Goal: Task Accomplishment & Management: Use online tool/utility

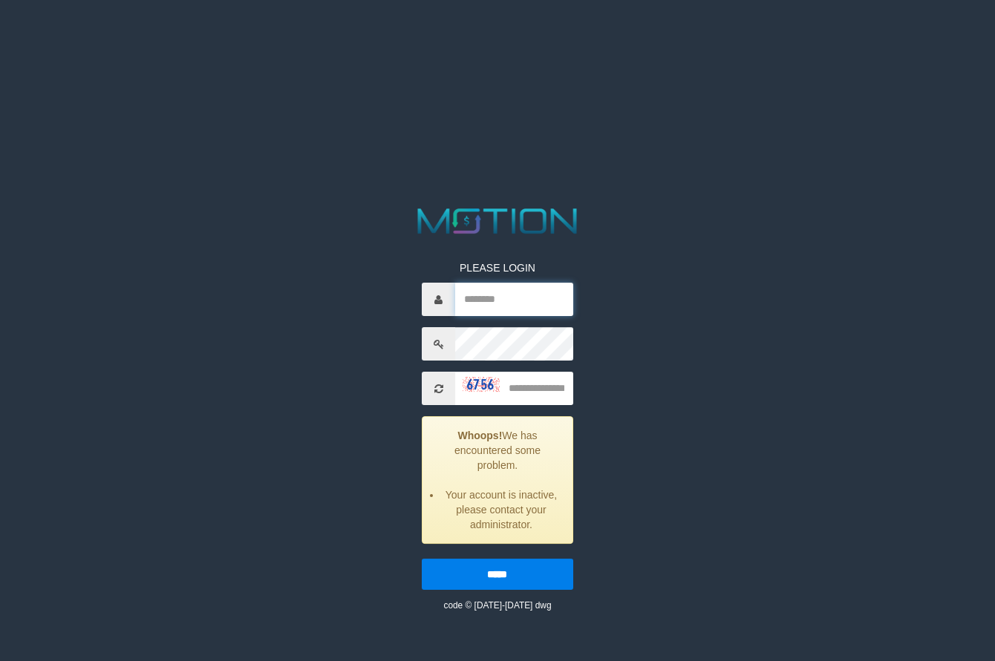
type input "**********"
click at [517, 382] on input "text" at bounding box center [513, 388] width 117 height 33
type input "****"
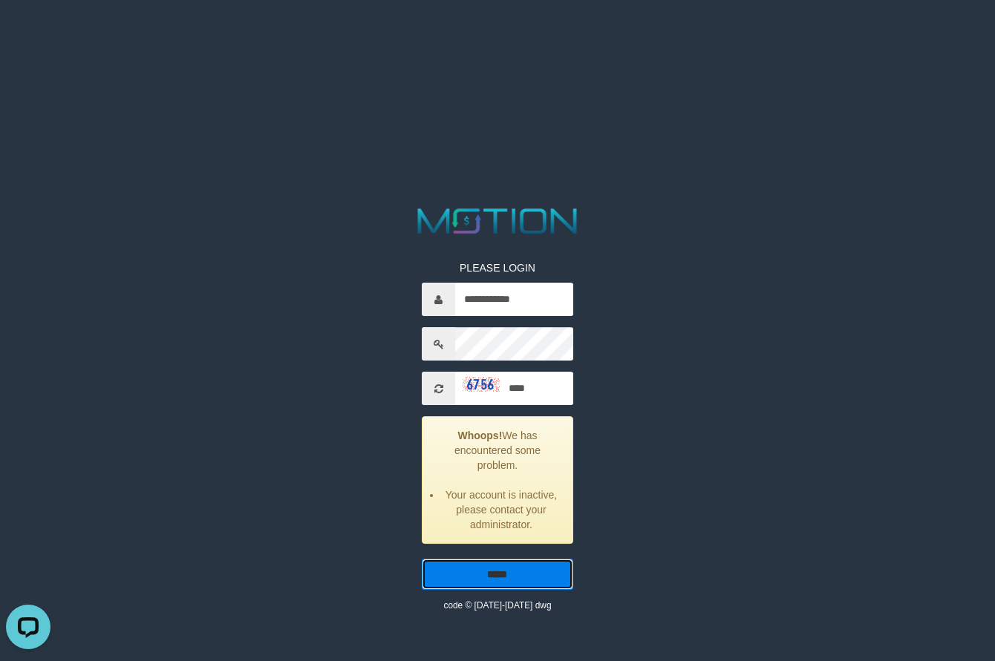
click at [513, 578] on input "*****" at bounding box center [497, 574] width 151 height 31
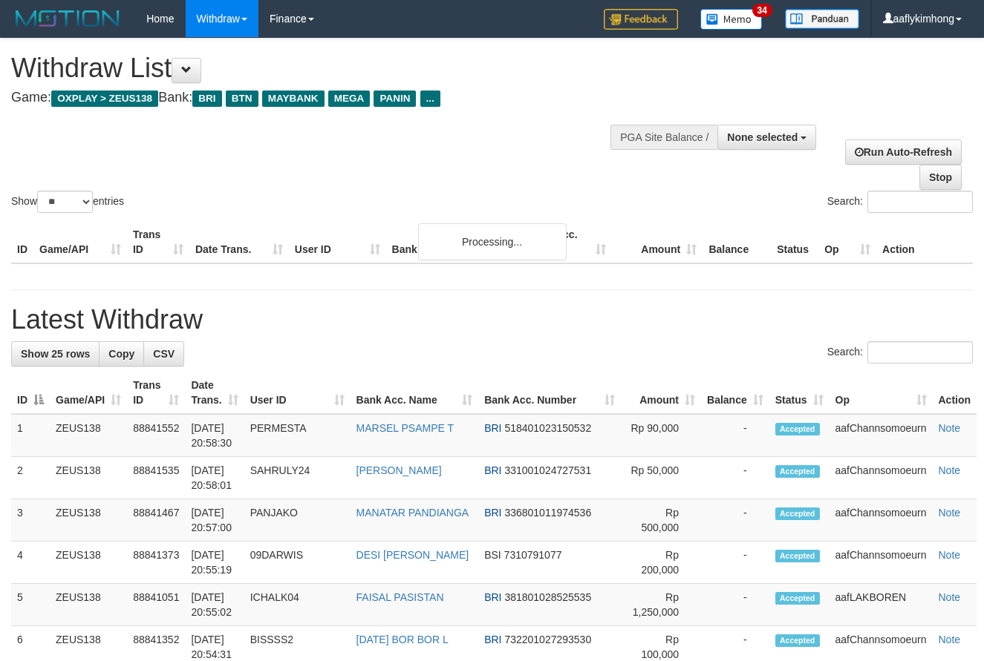
select select
select select "**"
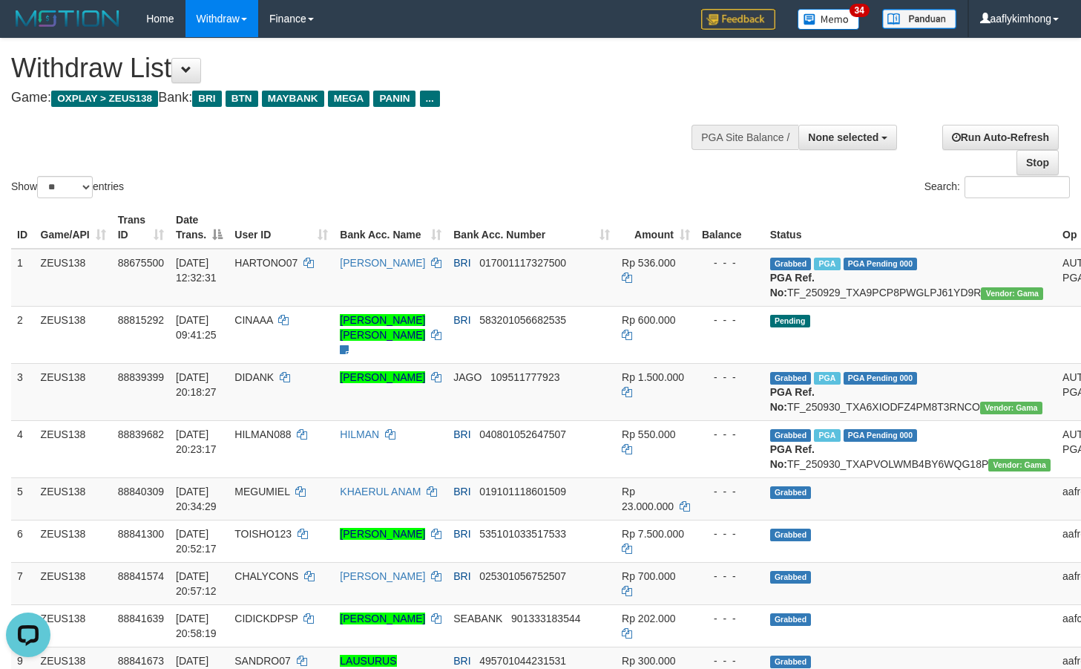
click at [290, 197] on div "Show ** ** ** *** entries" at bounding box center [270, 189] width 519 height 26
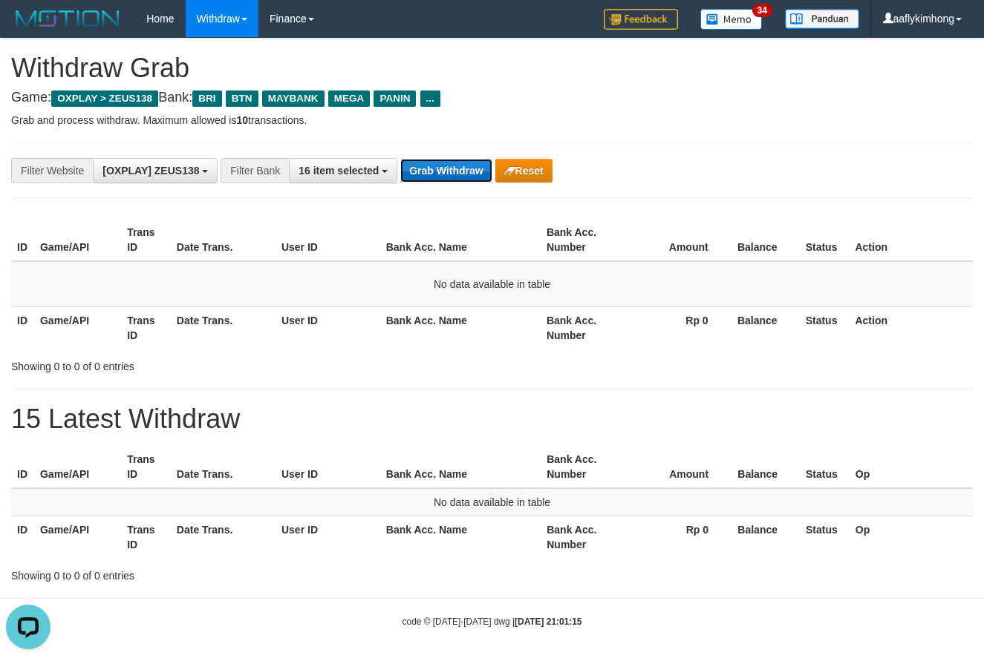
click at [447, 180] on button "Grab Withdraw" at bounding box center [445, 171] width 91 height 24
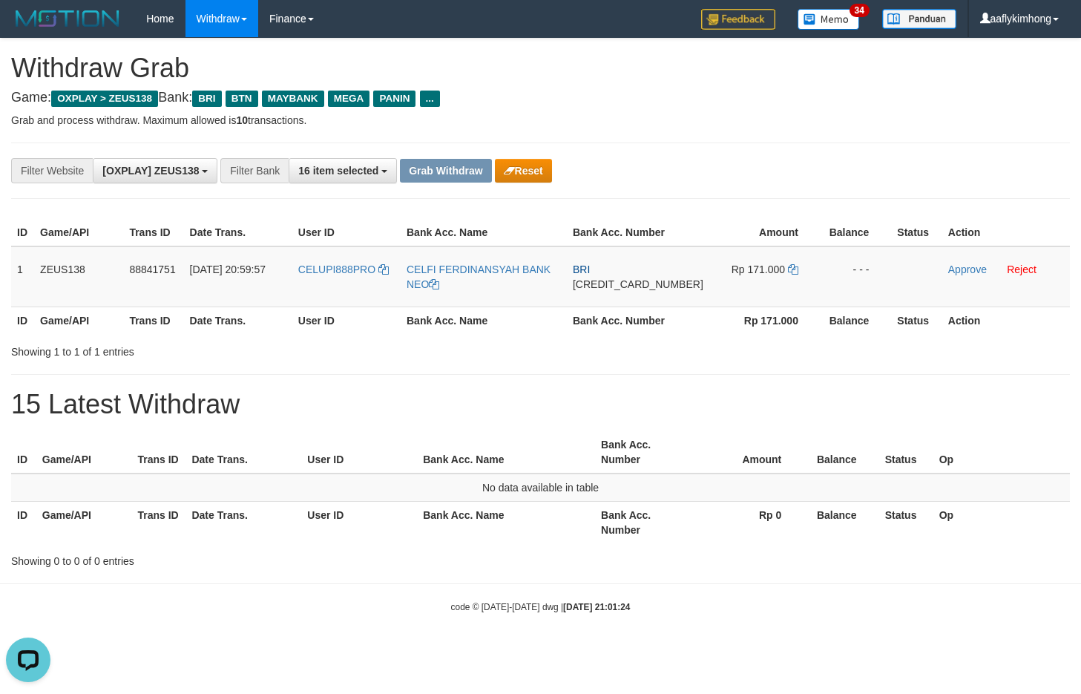
click at [761, 378] on div "**********" at bounding box center [540, 304] width 1081 height 530
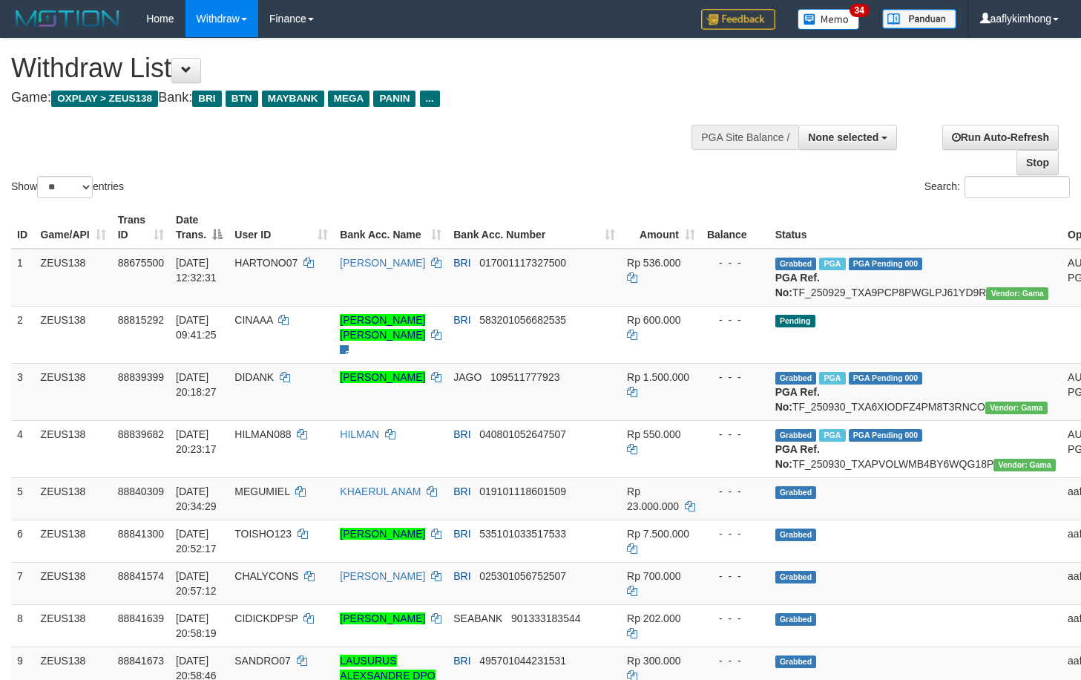
select select
select select "**"
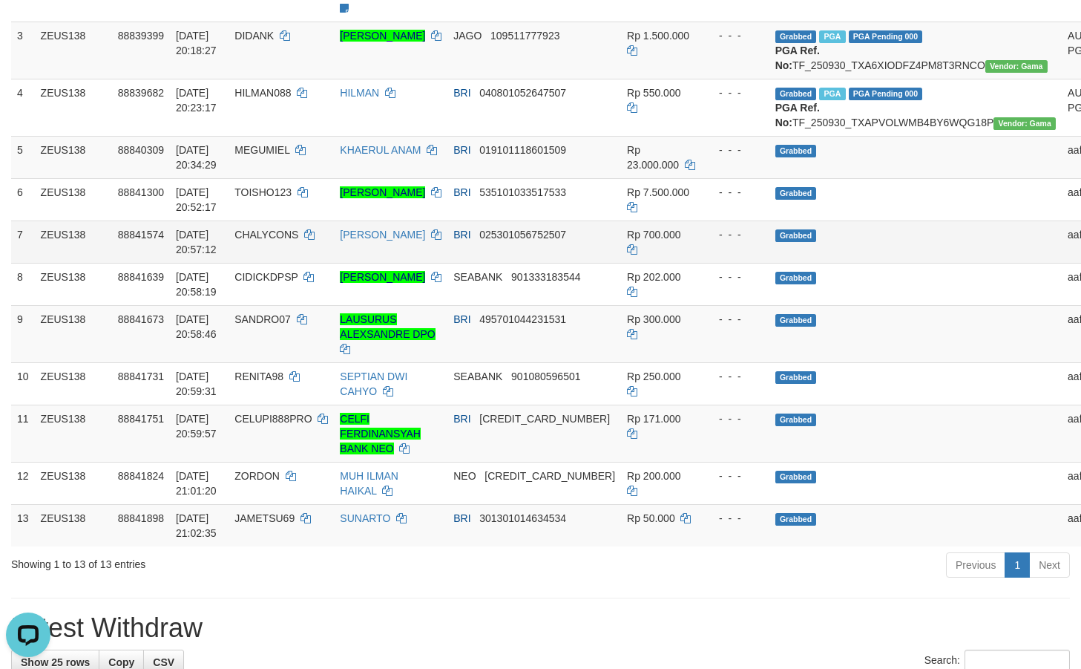
scroll to position [371, 0]
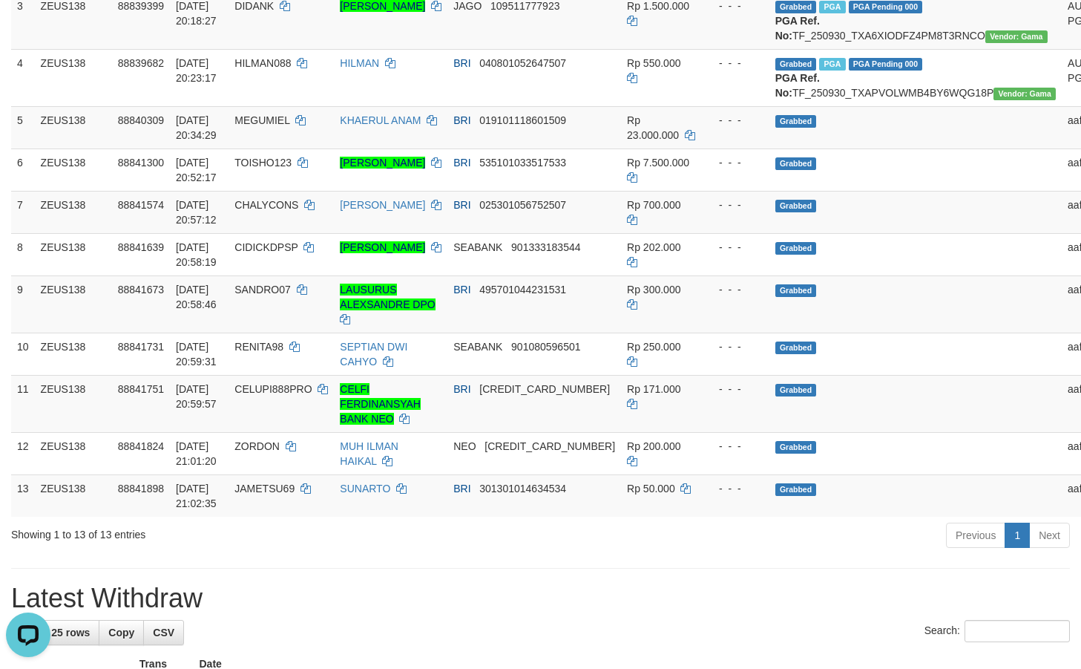
click at [376, 542] on div "Showing 1 to 13 of 13 entries" at bounding box center [225, 531] width 428 height 21
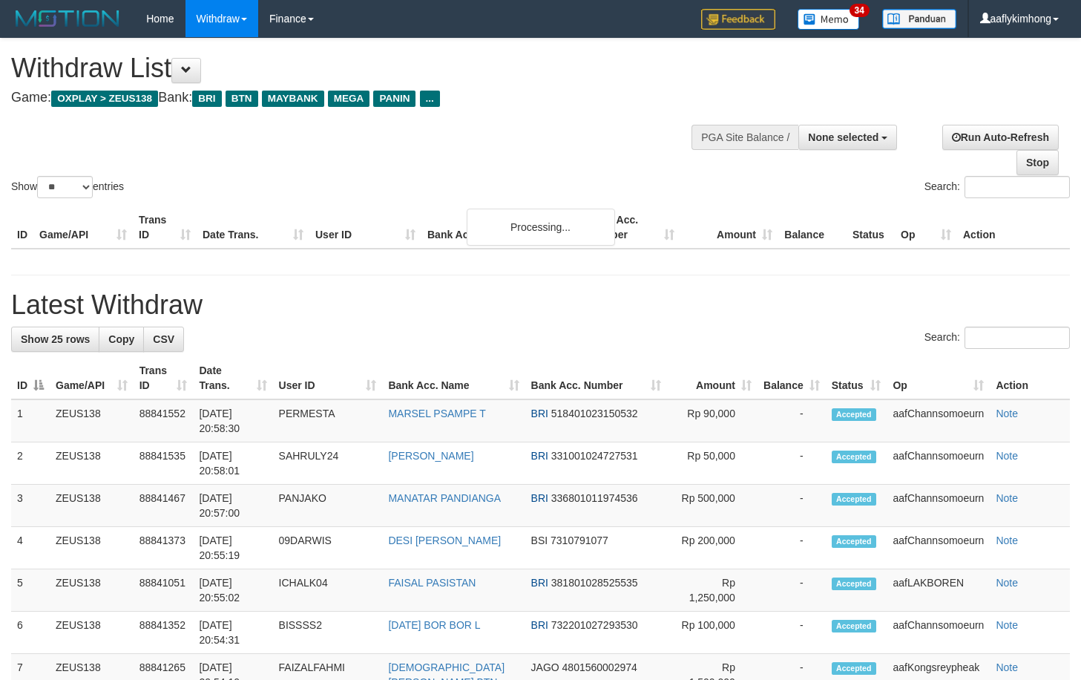
select select
select select "**"
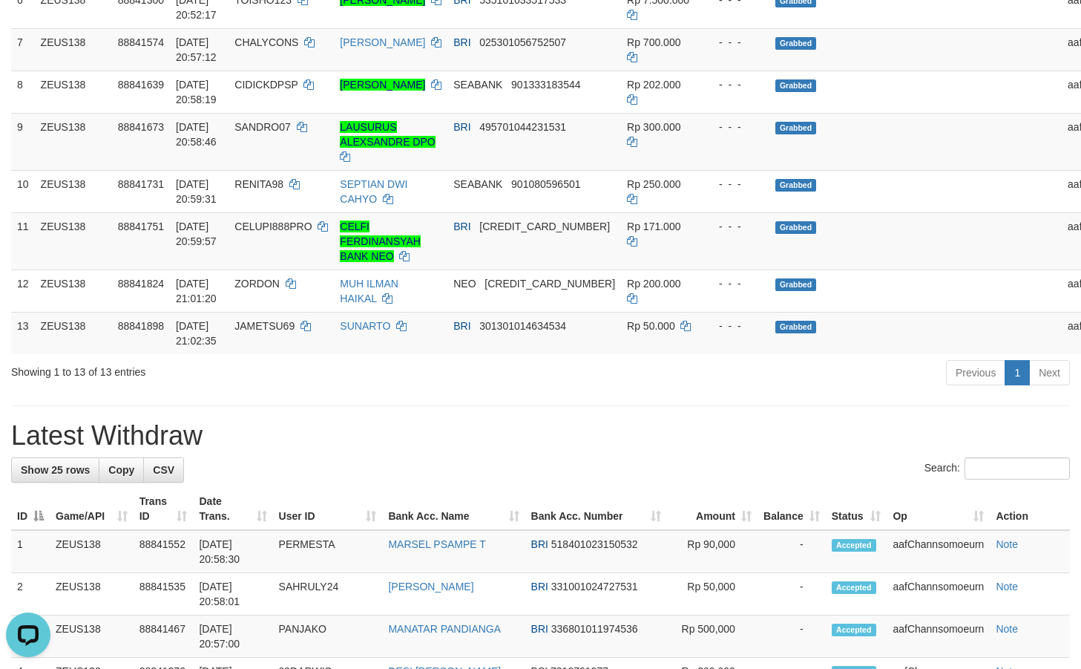
scroll to position [560, 0]
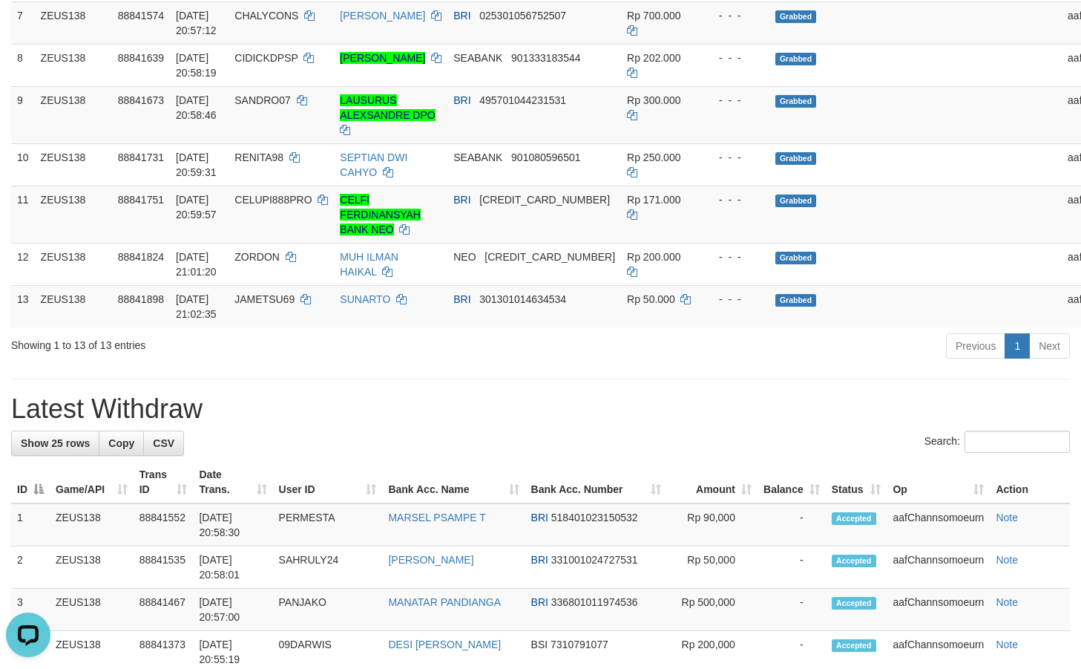
click at [486, 424] on h1 "Latest Withdraw" at bounding box center [540, 409] width 1059 height 30
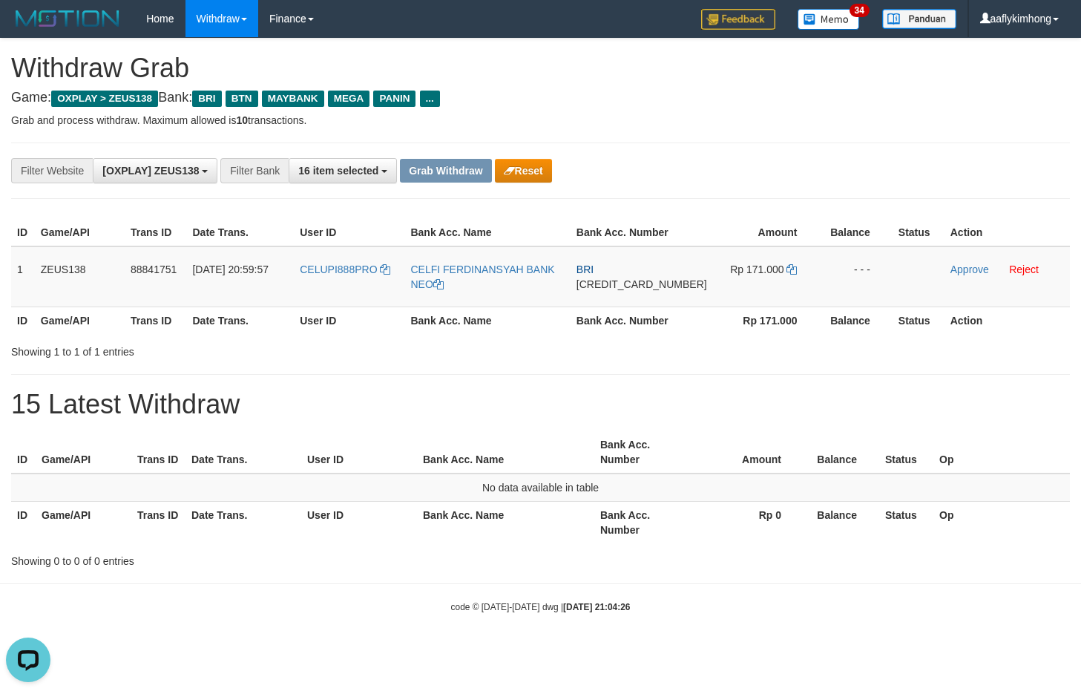
click at [785, 396] on h1 "15 Latest Withdraw" at bounding box center [540, 405] width 1059 height 30
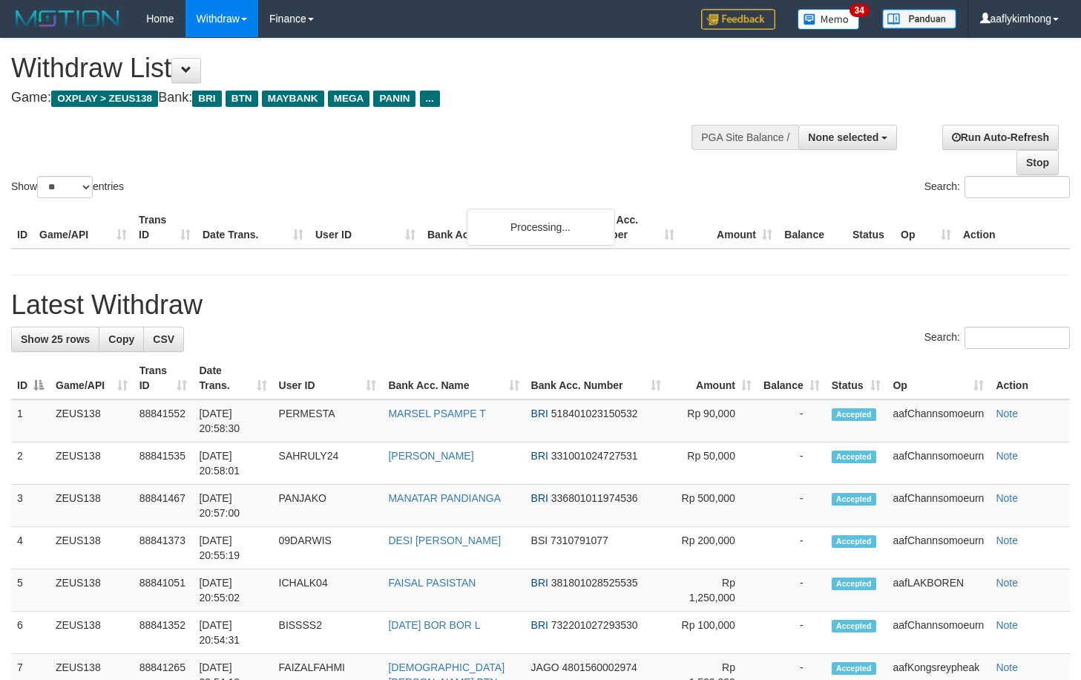
select select
select select "**"
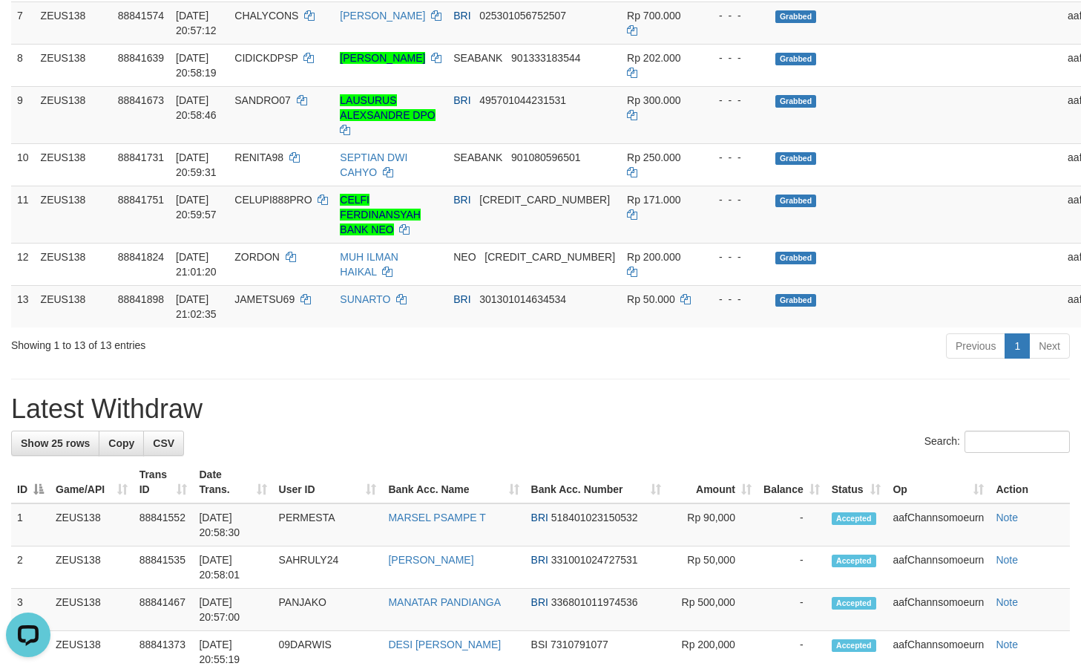
drag, startPoint x: 515, startPoint y: 437, endPoint x: 483, endPoint y: 433, distance: 32.1
click at [515, 436] on div "**********" at bounding box center [540, 569] width 1081 height 2182
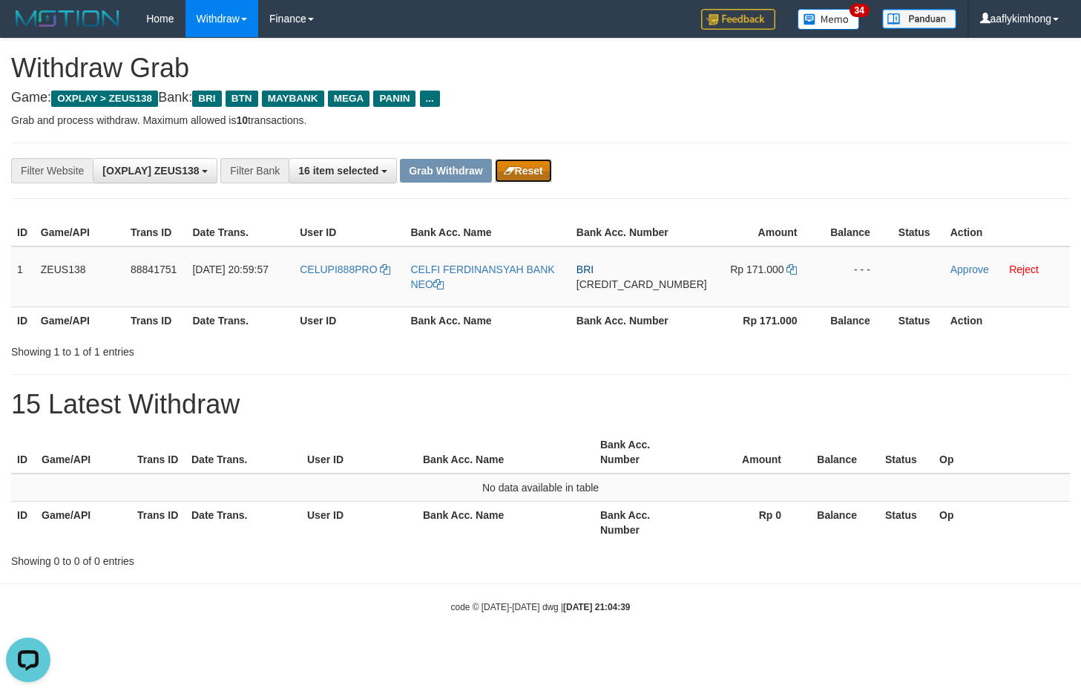
click at [527, 170] on button "Reset" at bounding box center [523, 171] width 57 height 24
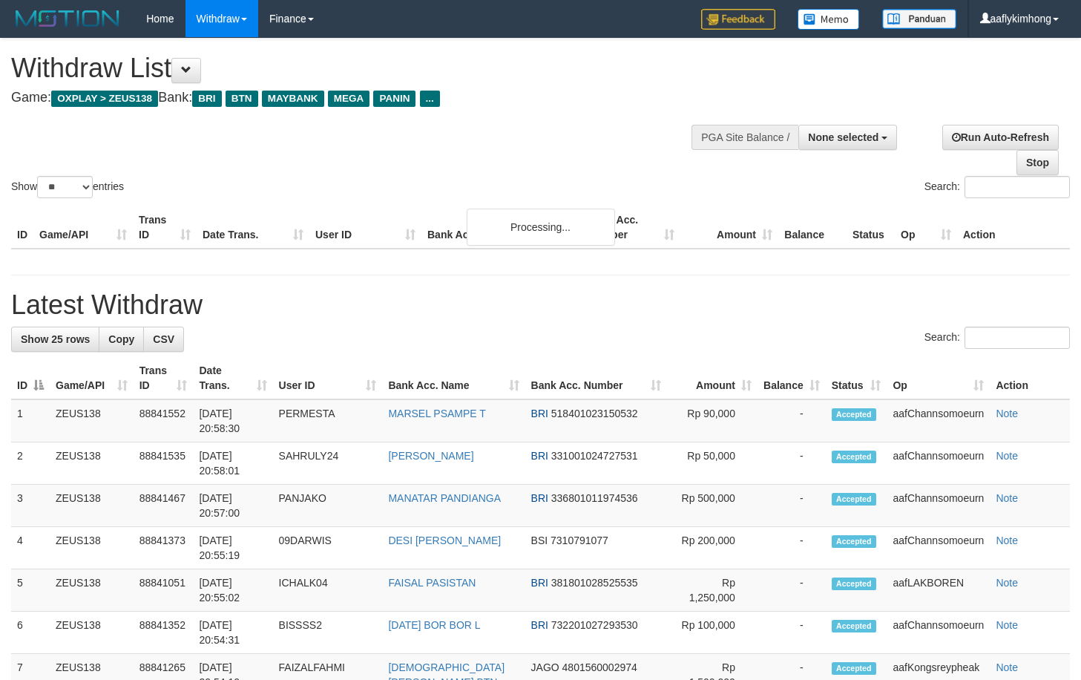
select select
select select "**"
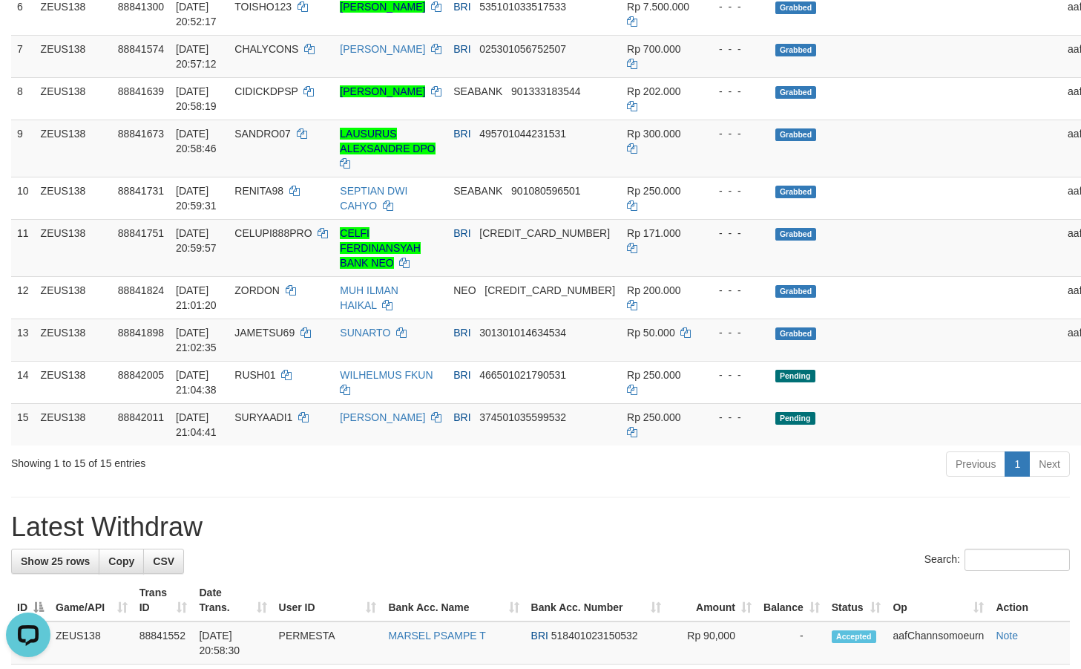
click at [262, 558] on div "**********" at bounding box center [540, 645] width 1081 height 2267
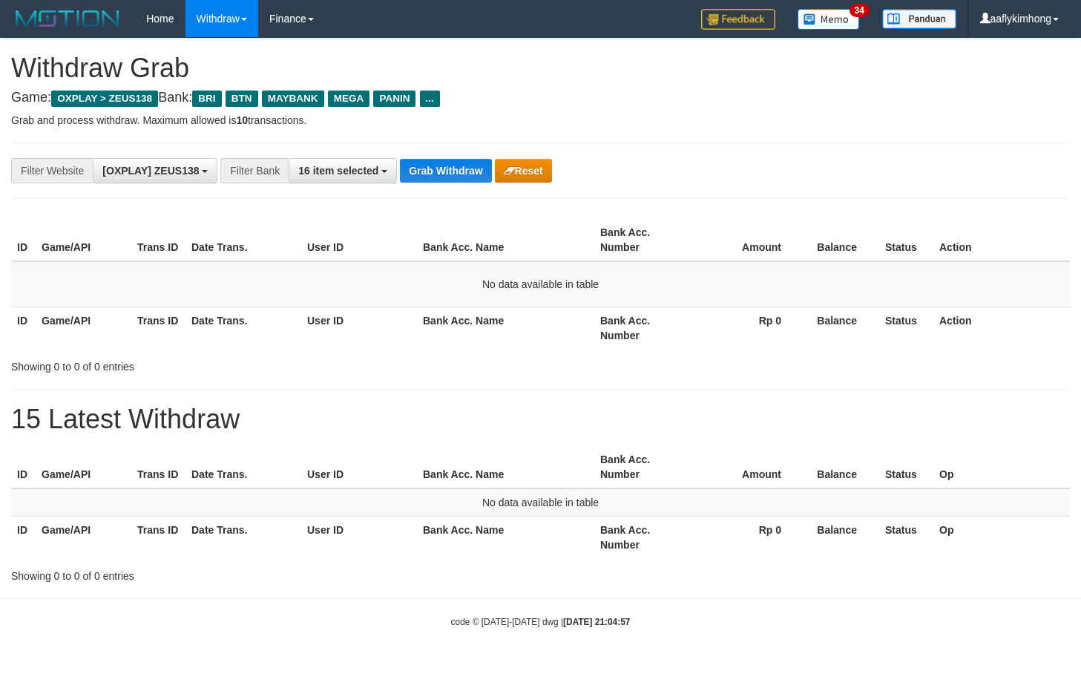
click at [447, 171] on button "Grab Withdraw" at bounding box center [445, 171] width 91 height 24
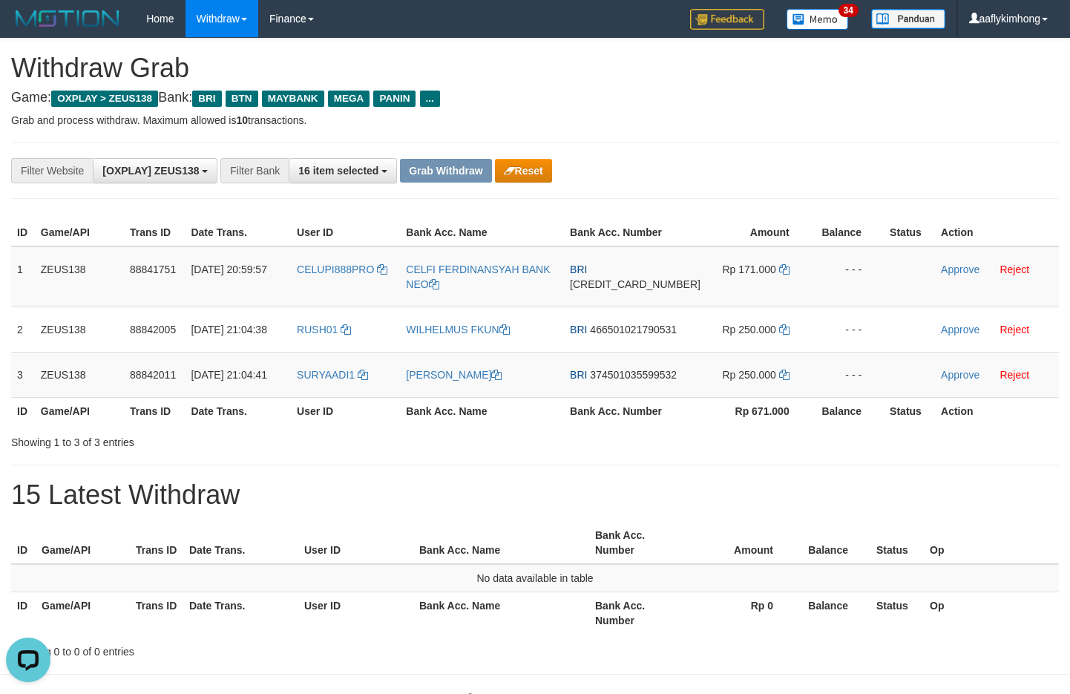
click at [708, 488] on div "**********" at bounding box center [535, 349] width 1070 height 621
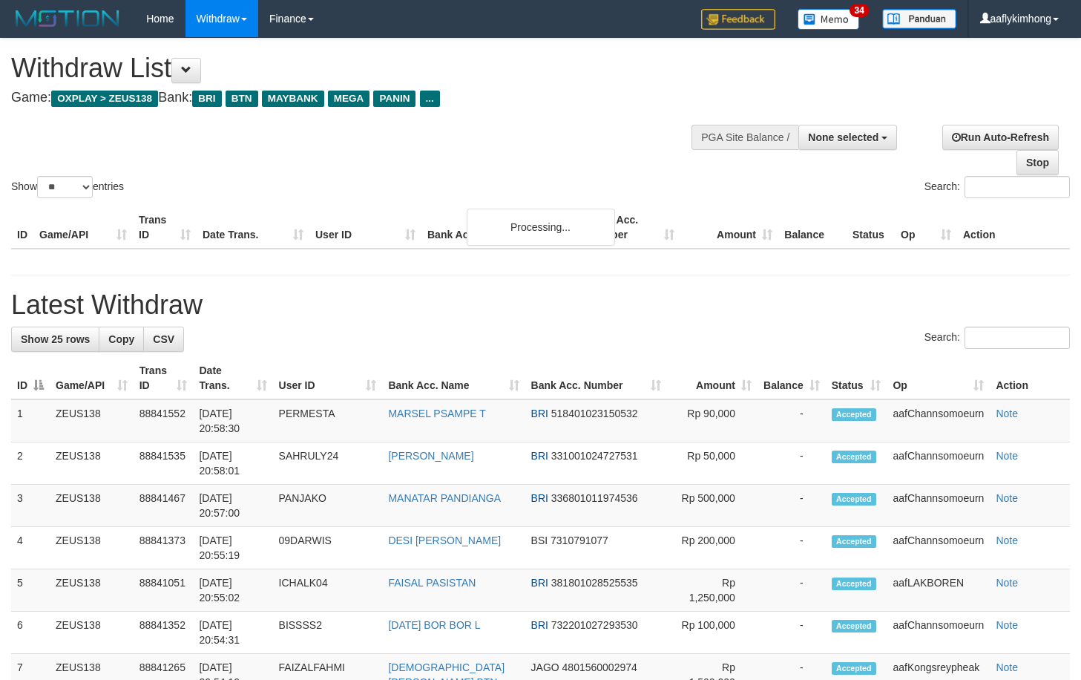
select select
select select "**"
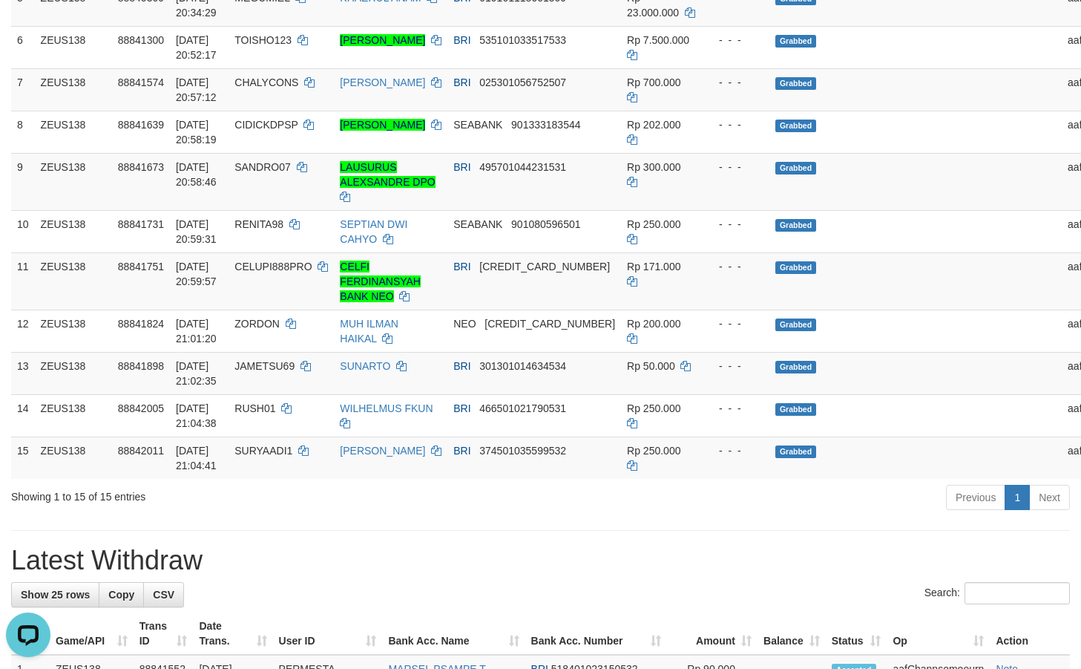
scroll to position [568, 0]
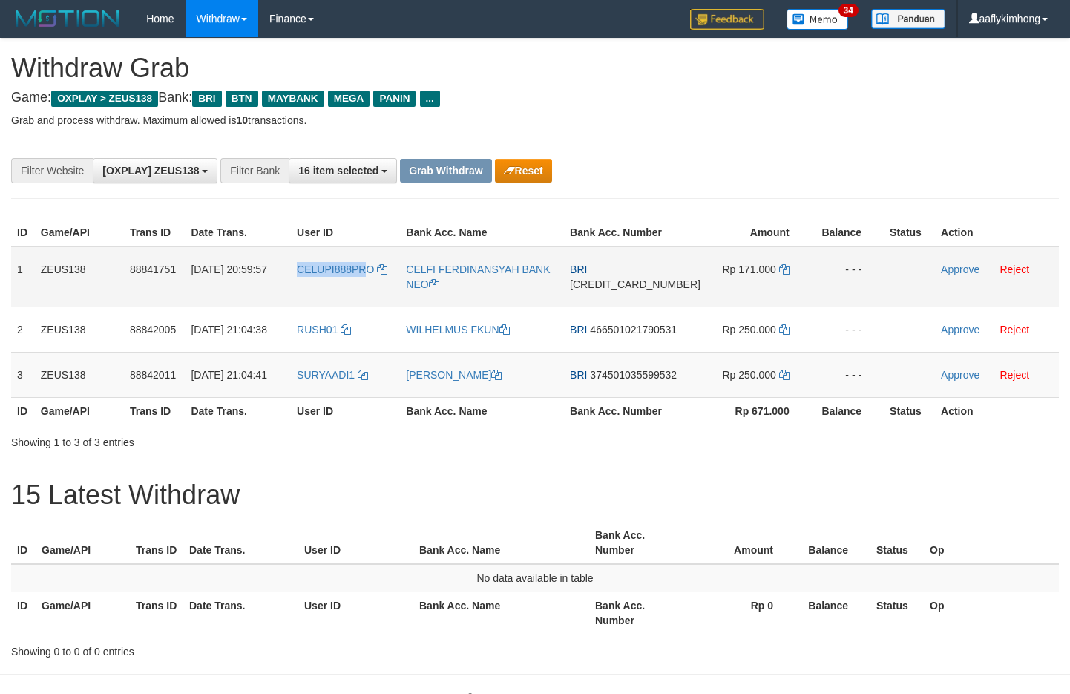
copy tr "CELUPI888PR"
drag, startPoint x: 293, startPoint y: 282, endPoint x: 379, endPoint y: 289, distance: 85.6
click at [379, 289] on tr "1 ZEUS138 88841751 [DATE] 20:59:57 CELUPI888PRO CELFI FERDINANSYAH BANK NEO BRI…" at bounding box center [535, 276] width 1048 height 61
click at [786, 176] on div "**********" at bounding box center [446, 170] width 892 height 25
copy tr "CELUPI888PRO"
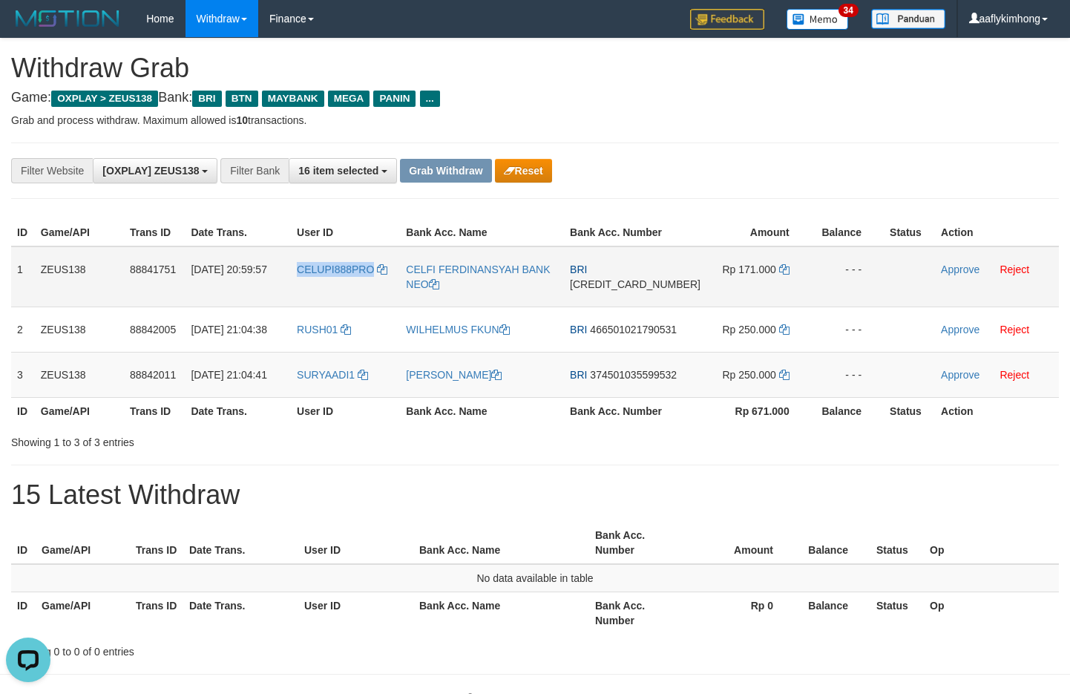
drag, startPoint x: 298, startPoint y: 285, endPoint x: 384, endPoint y: 287, distance: 86.1
click at [384, 287] on tr "1 ZEUS138 88841751 30/09/2025 20:59:57 CELUPI888PRO CELFI FERDINANSYAH BANK NEO…" at bounding box center [535, 276] width 1048 height 61
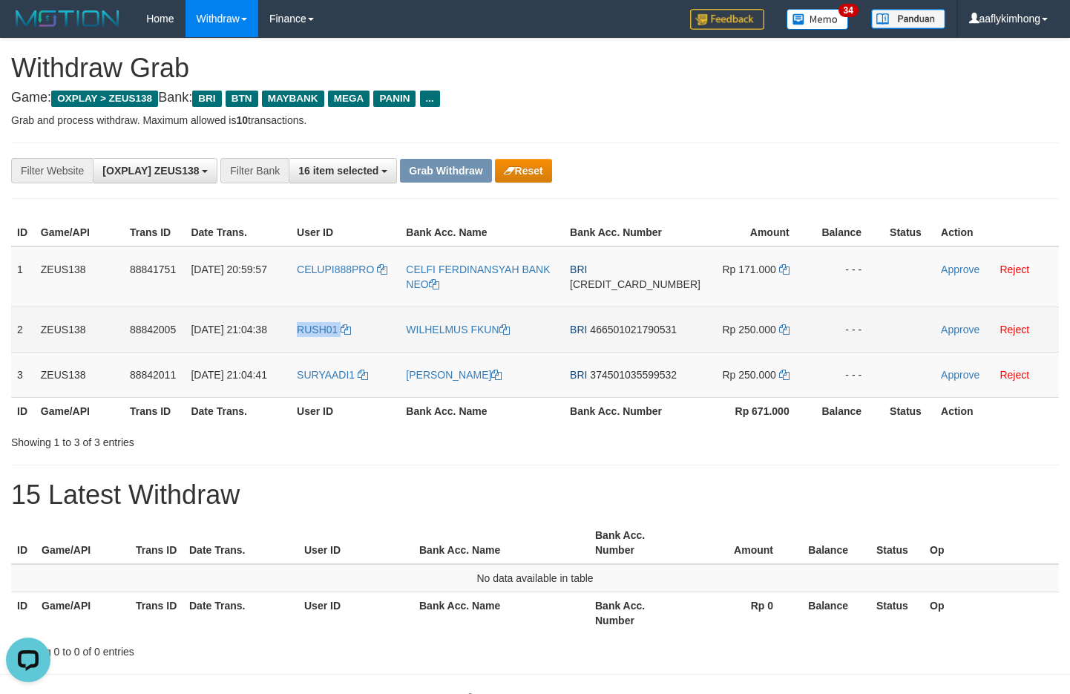
copy link "RUSH01"
drag, startPoint x: 300, startPoint y: 350, endPoint x: 353, endPoint y: 348, distance: 53.5
click at [353, 348] on td "RUSH01" at bounding box center [345, 329] width 109 height 45
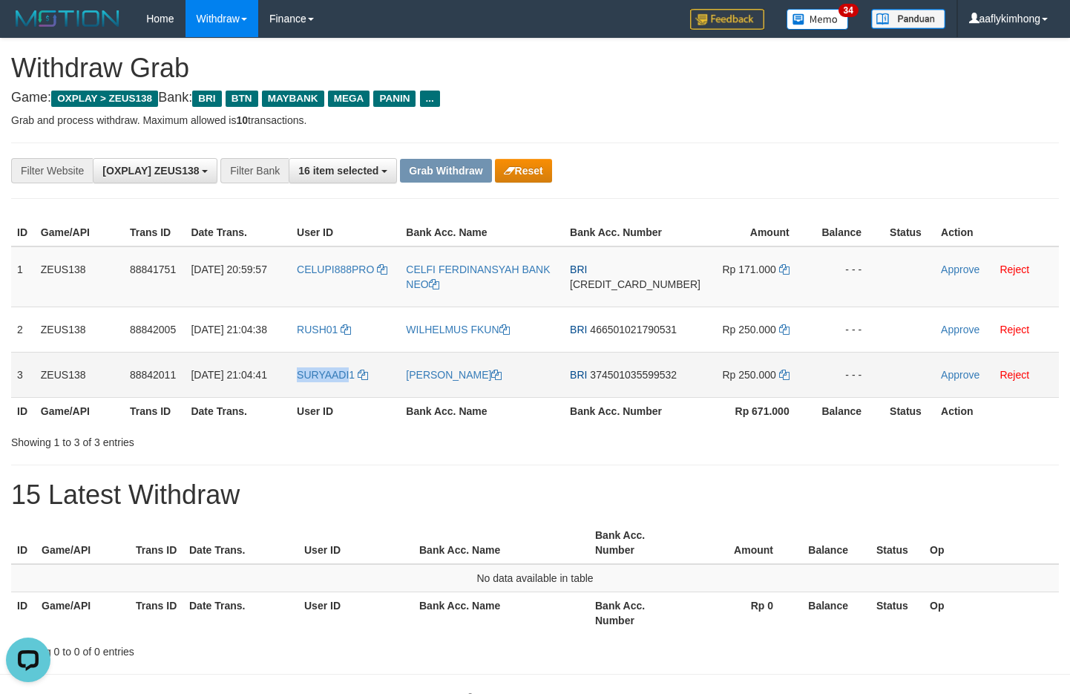
copy tr "SURYAADI"
drag, startPoint x: 297, startPoint y: 408, endPoint x: 372, endPoint y: 393, distance: 76.3
click at [367, 396] on tr "3 ZEUS138 88842011 30/09/2025 21:04:41 SURYAADI1 SURYA ADI PRATAMA BRI 37450103…" at bounding box center [535, 374] width 1048 height 45
copy tr "SURYAADI1"
click at [19, 266] on td "1" at bounding box center [23, 276] width 24 height 61
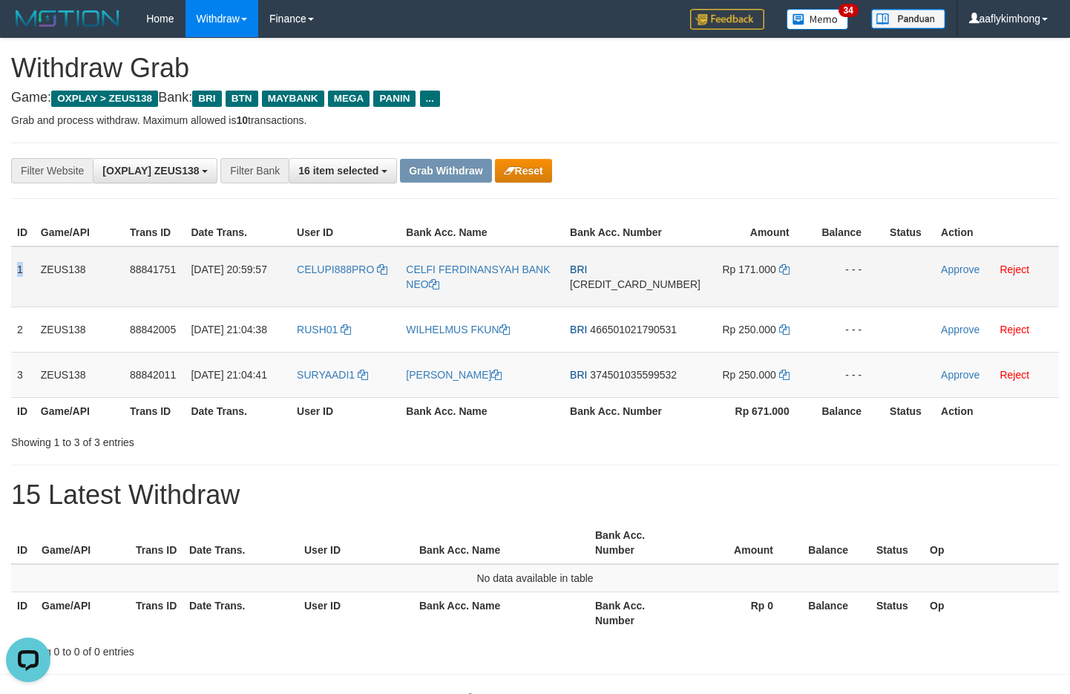
click at [19, 266] on td "1" at bounding box center [23, 276] width 24 height 61
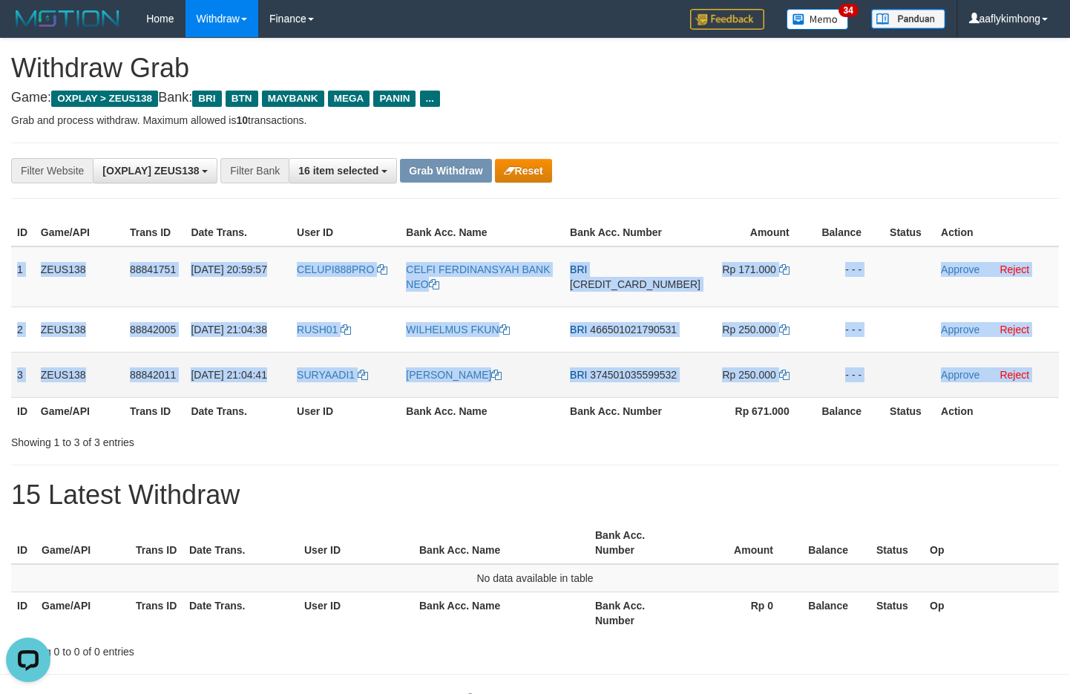
copy table "1 ZEUS138 88841751 30/09/2025 20:59:57 CELUPI888PRO CELFI FERDINANSYAH BANK NEO…"
drag, startPoint x: 19, startPoint y: 266, endPoint x: 958, endPoint y: 378, distance: 944.9
click at [958, 378] on tbody "1 ZEUS138 88841751 30/09/2025 20:59:57 CELUPI888PRO CELFI FERDINANSYAH BANK NEO…" at bounding box center [535, 321] width 1048 height 151
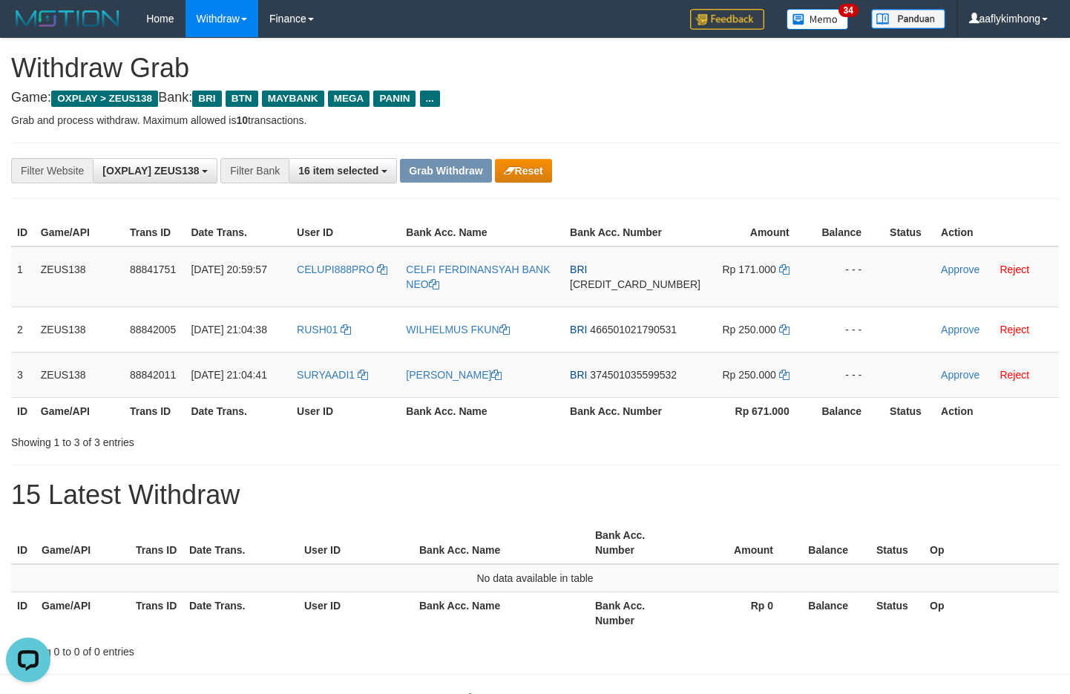
click at [636, 145] on div "**********" at bounding box center [535, 171] width 1048 height 56
copy link "NEO"
drag, startPoint x: 418, startPoint y: 298, endPoint x: 437, endPoint y: 295, distance: 19.4
click at [437, 295] on td "CELFI FERDINANSYAH BANK NEO" at bounding box center [482, 276] width 164 height 61
click at [615, 292] on td "BRI 5859458209540955" at bounding box center [635, 276] width 143 height 61
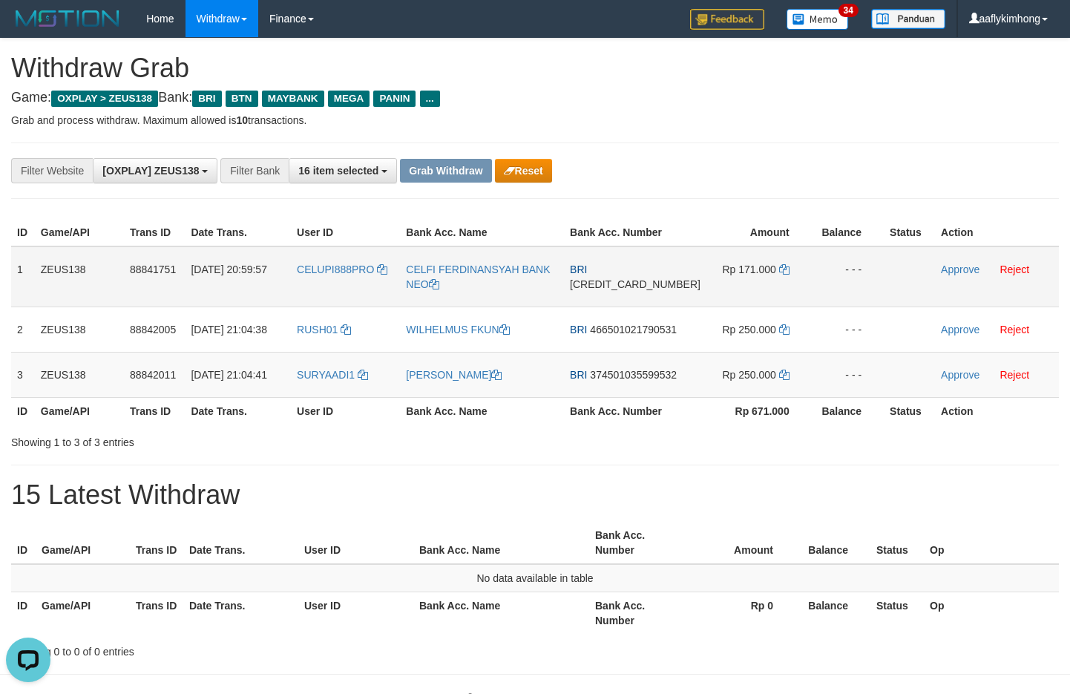
click at [614, 284] on span "[CREDIT_CARD_NUMBER]" at bounding box center [635, 284] width 131 height 12
click at [765, 256] on td "Rp 171.000" at bounding box center [759, 276] width 105 height 61
click at [768, 264] on td "Rp 171.000" at bounding box center [759, 276] width 105 height 61
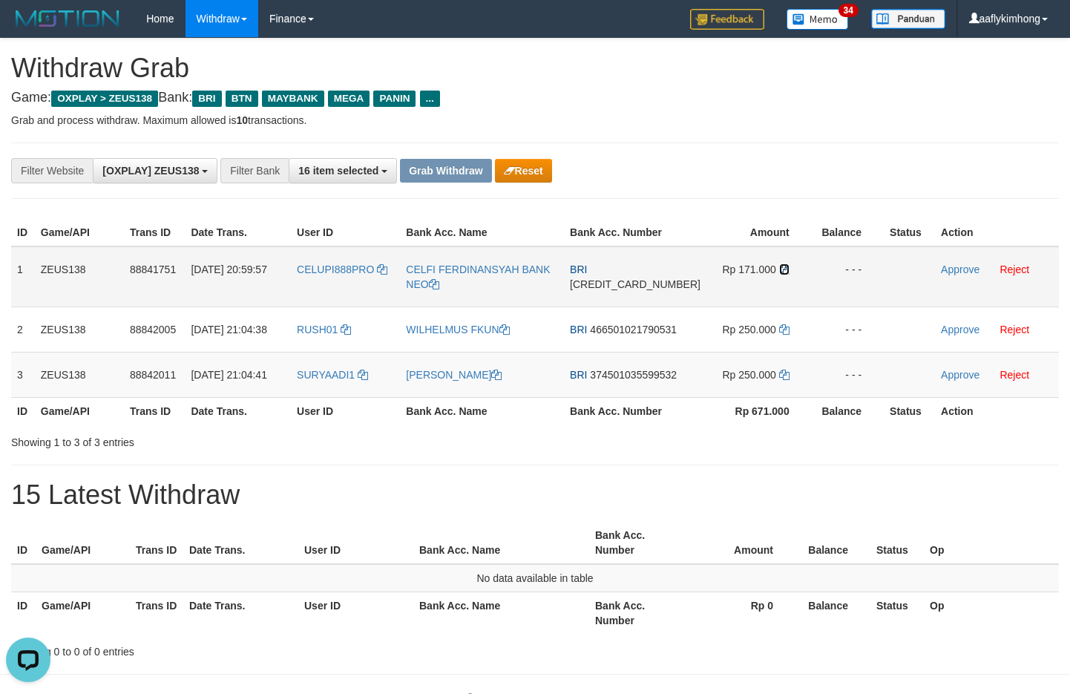
click at [779, 267] on icon at bounding box center [784, 269] width 10 height 10
click at [786, 269] on td "Rp 171.000" at bounding box center [759, 276] width 105 height 61
click at [779, 266] on icon at bounding box center [784, 269] width 10 height 10
click at [821, 161] on div "**********" at bounding box center [446, 170] width 892 height 25
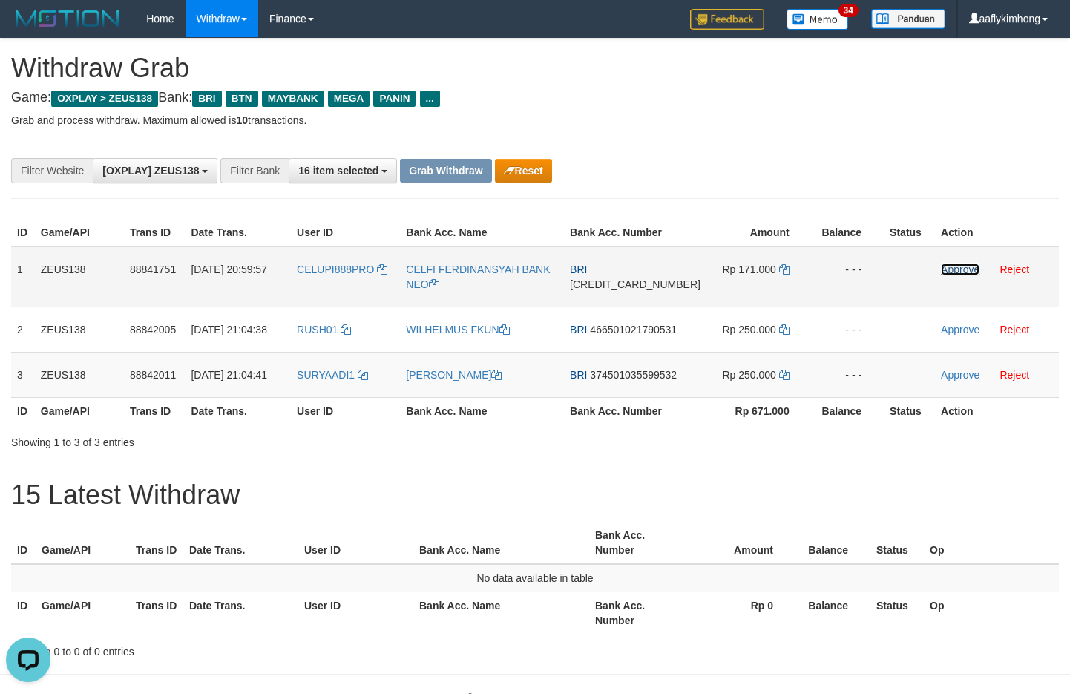
click at [941, 269] on link "Approve" at bounding box center [960, 270] width 39 height 12
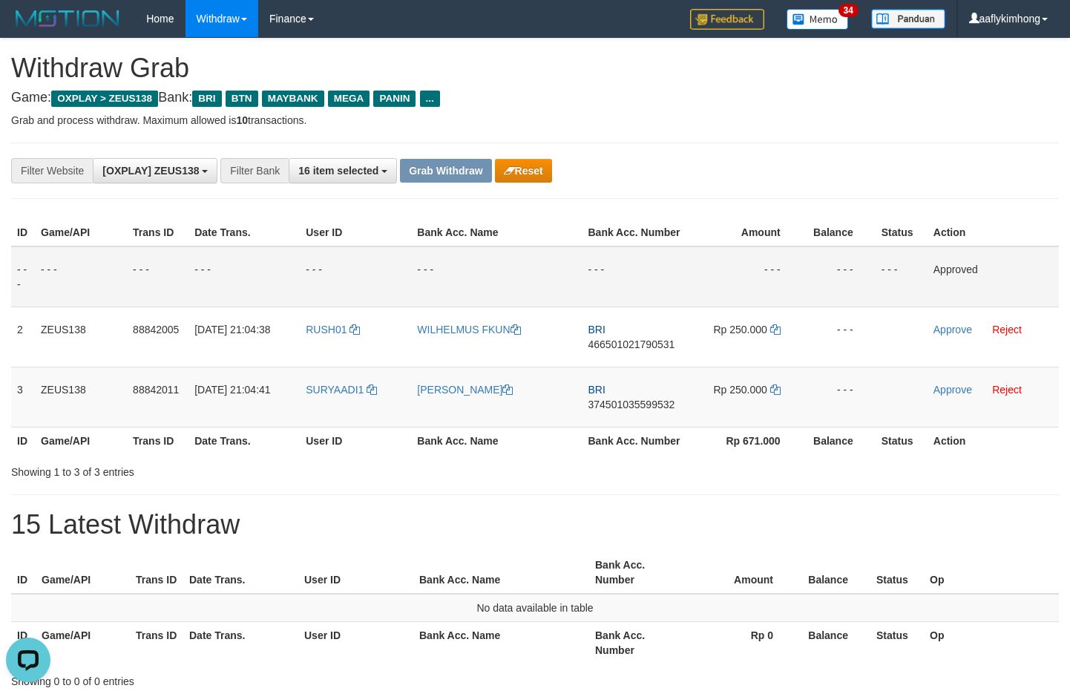
click at [864, 137] on div "**********" at bounding box center [535, 364] width 1070 height 650
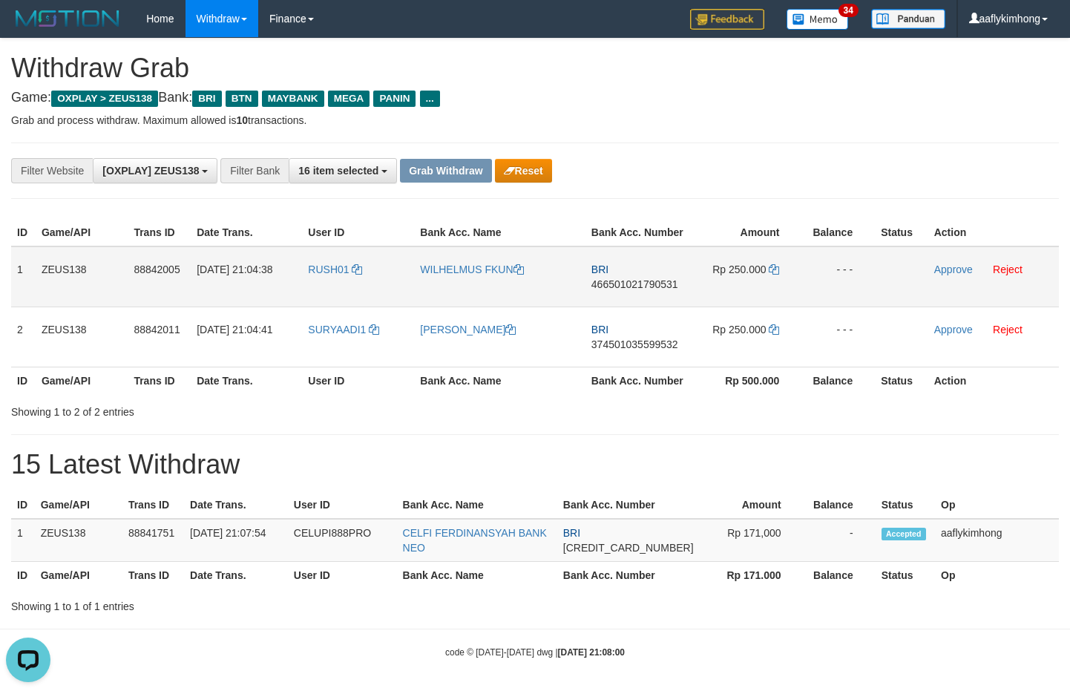
click at [631, 277] on td "BRI 466501021790531" at bounding box center [639, 276] width 107 height 61
click at [631, 276] on td "BRI 466501021790531" at bounding box center [639, 276] width 107 height 61
click at [629, 280] on span "466501021790531" at bounding box center [635, 284] width 87 height 12
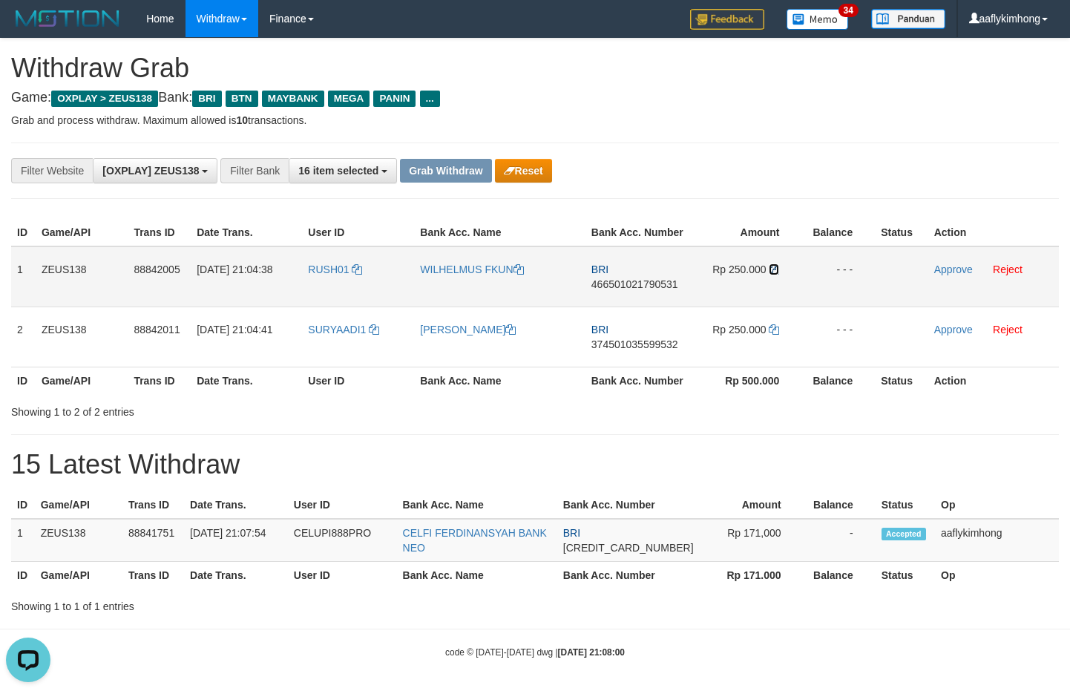
click at [772, 268] on icon at bounding box center [774, 269] width 10 height 10
click at [772, 267] on icon at bounding box center [774, 269] width 10 height 10
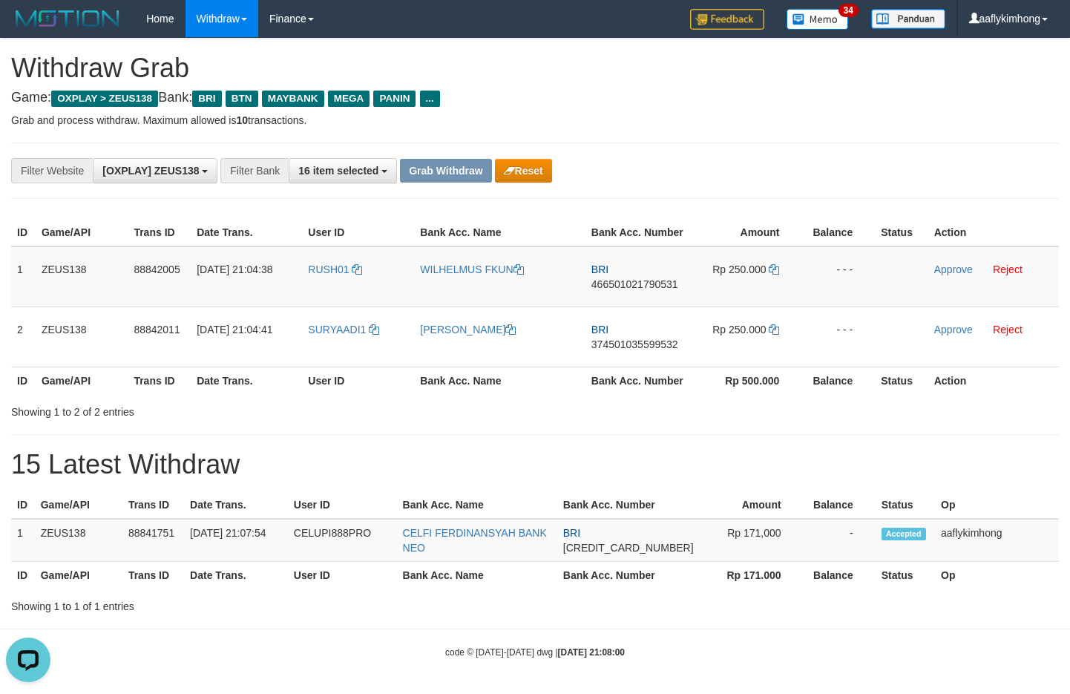
drag, startPoint x: 819, startPoint y: 167, endPoint x: 784, endPoint y: 175, distance: 36.6
click at [819, 167] on div "**********" at bounding box center [446, 170] width 892 height 25
click at [946, 269] on link "Approve" at bounding box center [954, 270] width 39 height 12
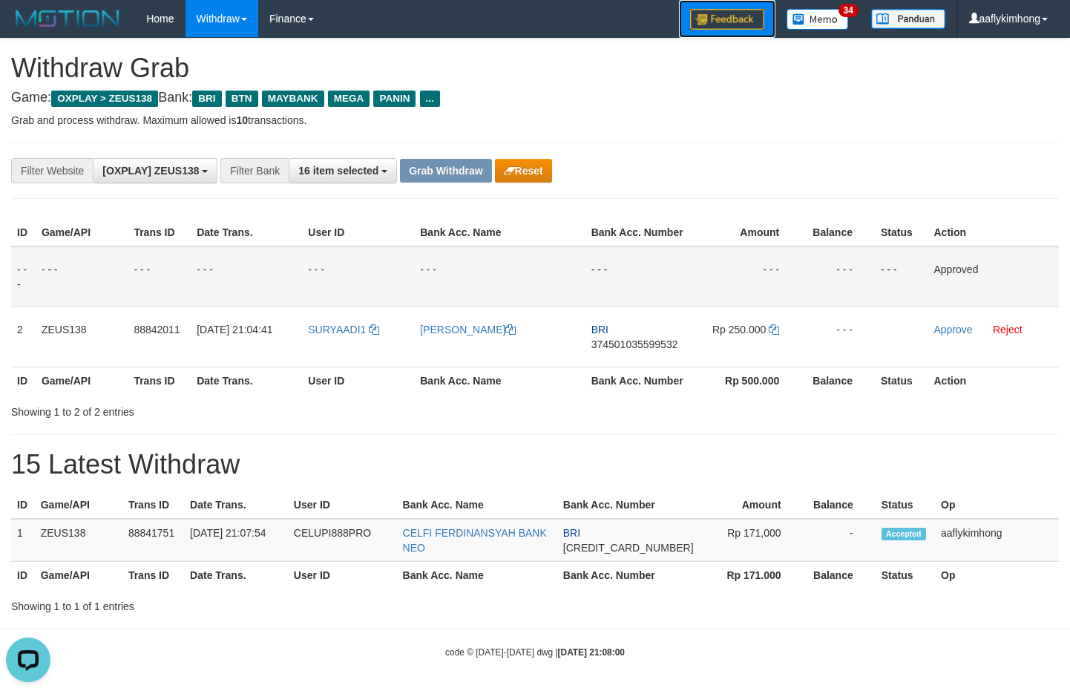
click at [737, 28] on img at bounding box center [727, 19] width 74 height 21
click at [760, 146] on div "**********" at bounding box center [535, 171] width 1048 height 56
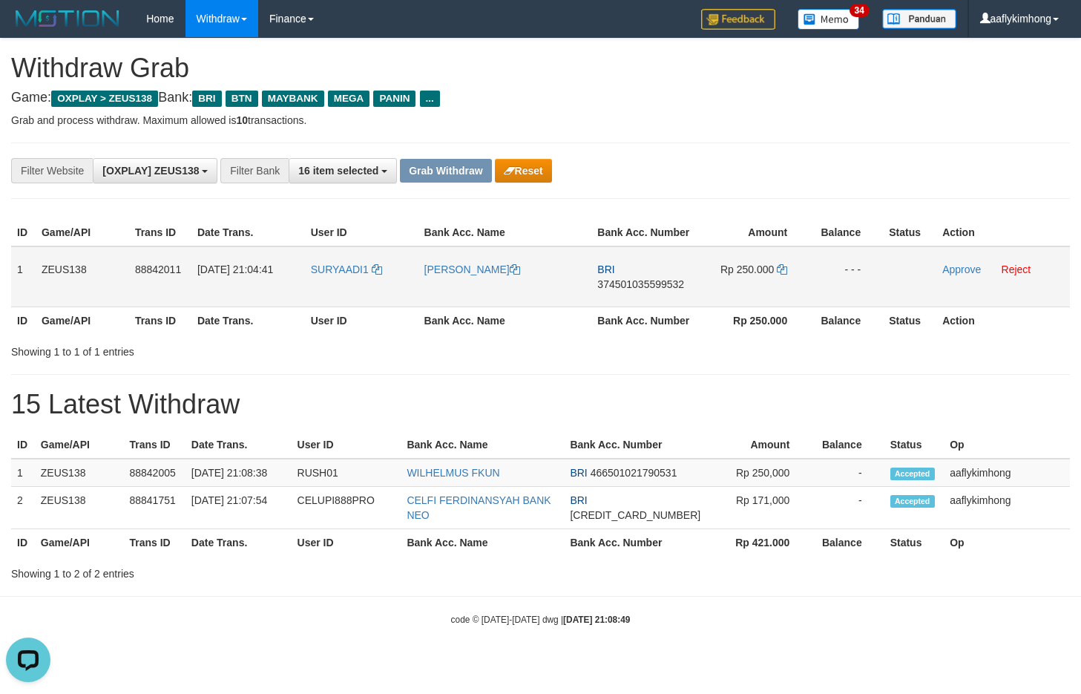
click at [612, 281] on span "374501035599532" at bounding box center [641, 284] width 87 height 12
click at [785, 266] on icon at bounding box center [782, 269] width 10 height 10
click at [783, 266] on icon at bounding box center [782, 269] width 10 height 10
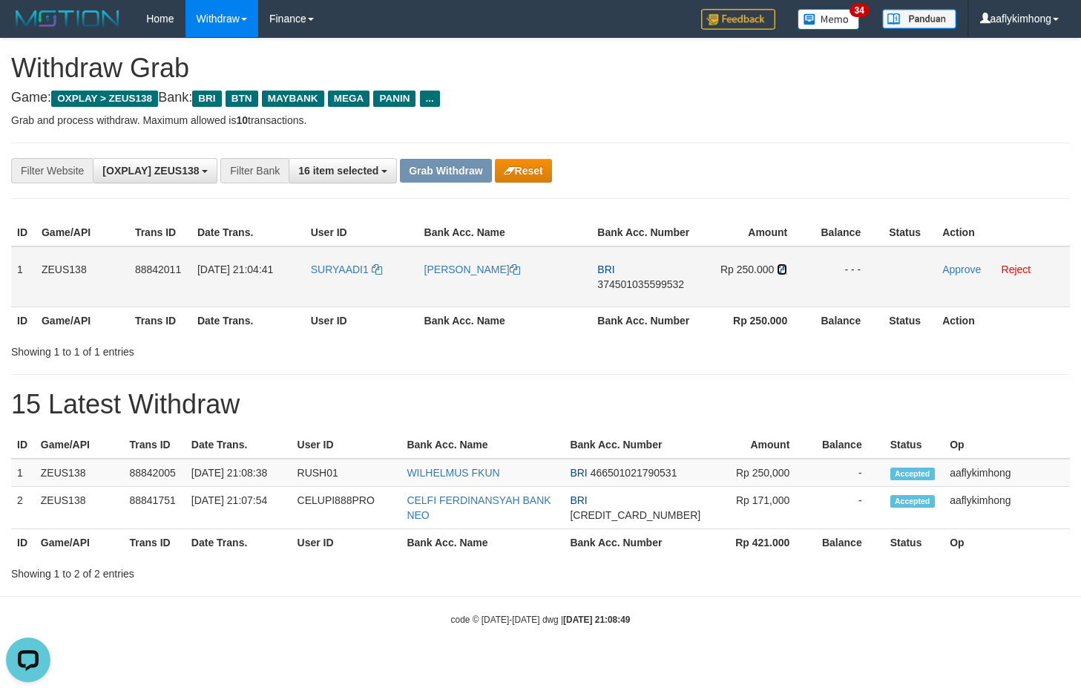
click at [782, 266] on icon at bounding box center [782, 269] width 10 height 10
click at [819, 166] on div "**********" at bounding box center [450, 170] width 901 height 25
click at [953, 272] on link "Approve" at bounding box center [962, 270] width 39 height 12
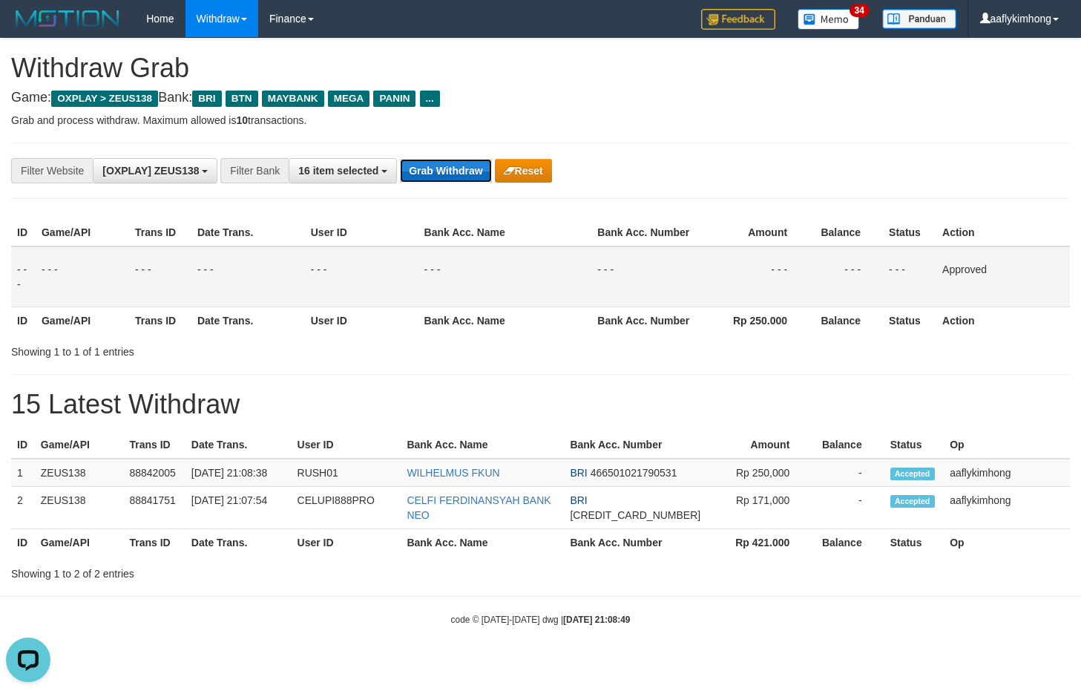
click at [442, 172] on button "Grab Withdraw" at bounding box center [445, 171] width 91 height 24
click at [443, 172] on button "Grab Withdraw" at bounding box center [445, 171] width 91 height 24
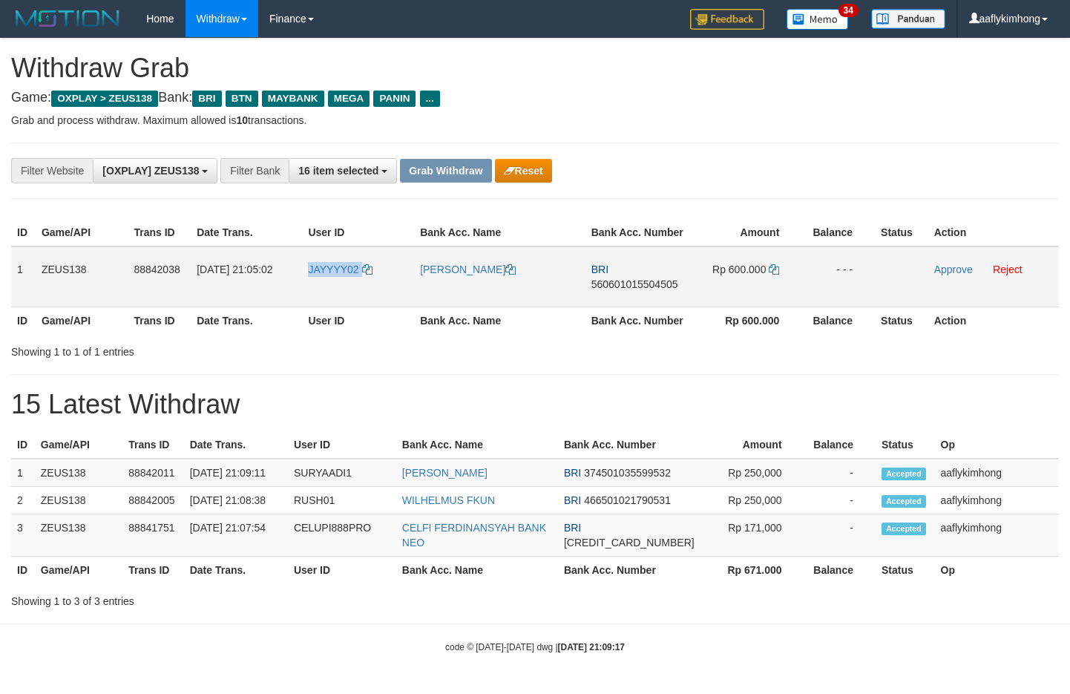
copy tr "JAYYYY02"
drag, startPoint x: 301, startPoint y: 279, endPoint x: 371, endPoint y: 281, distance: 70.5
click at [371, 281] on tr "1 ZEUS138 88842038 [DATE] 21:05:02 JAYYYY02 [PERSON_NAME] BRI 560601015504505 R…" at bounding box center [535, 276] width 1048 height 61
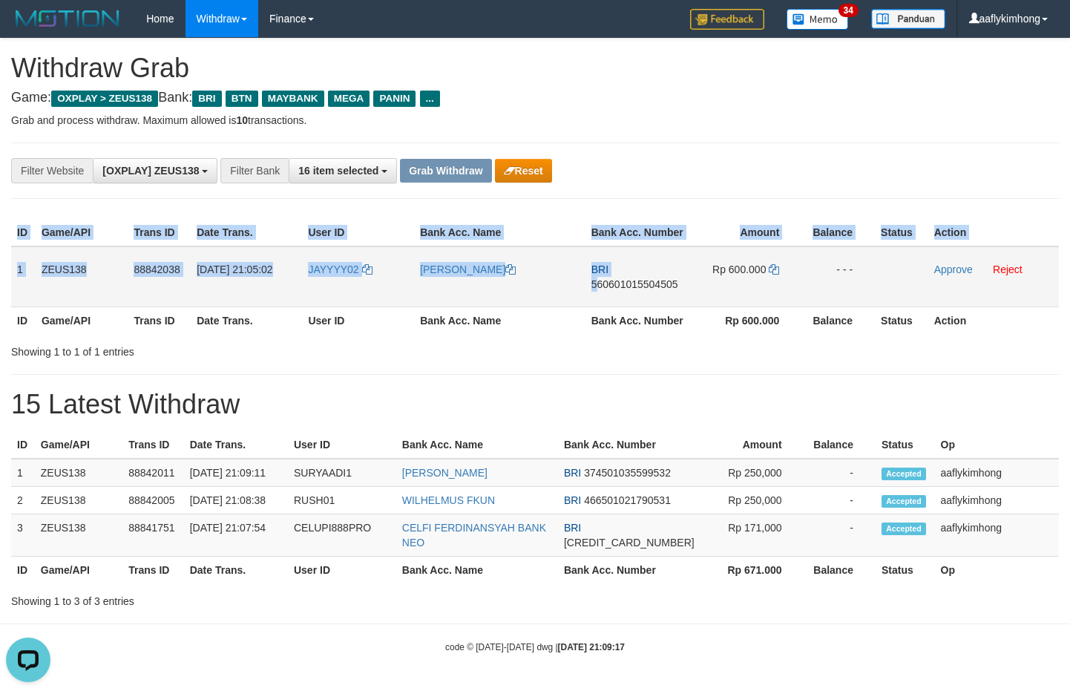
drag, startPoint x: 10, startPoint y: 264, endPoint x: 597, endPoint y: 297, distance: 587.3
click at [598, 297] on div "ID Game/API Trans ID Date Trans. User ID Bank Acc. Name Bank Acc. Number Amount…" at bounding box center [535, 277] width 1070 height 124
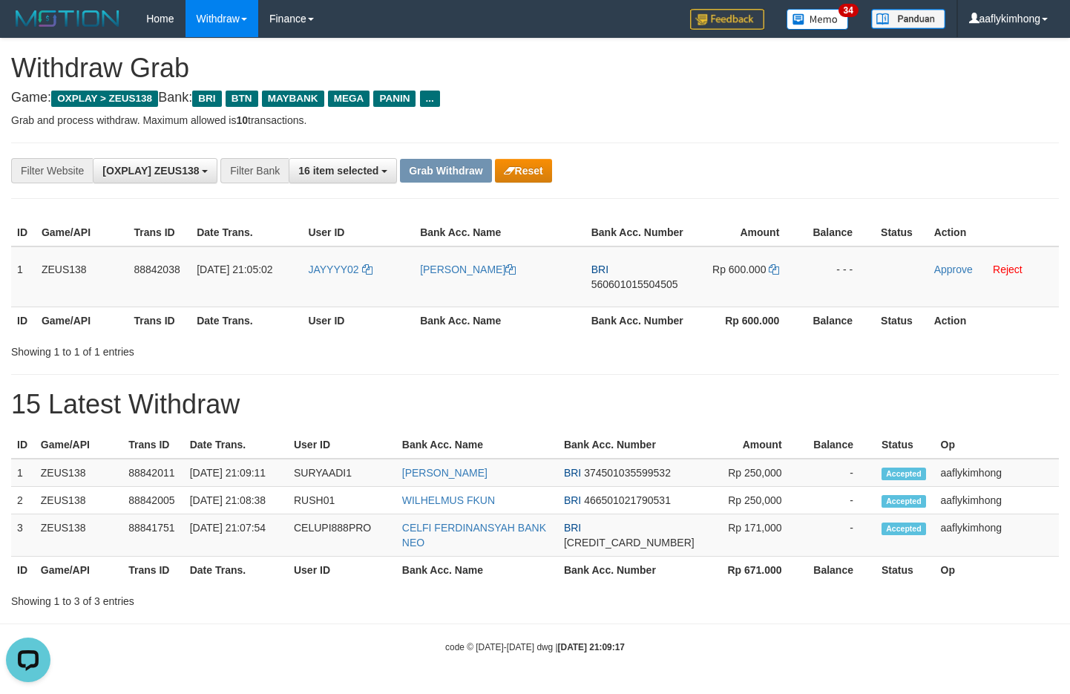
click at [38, 321] on th "Game/API" at bounding box center [82, 320] width 93 height 27
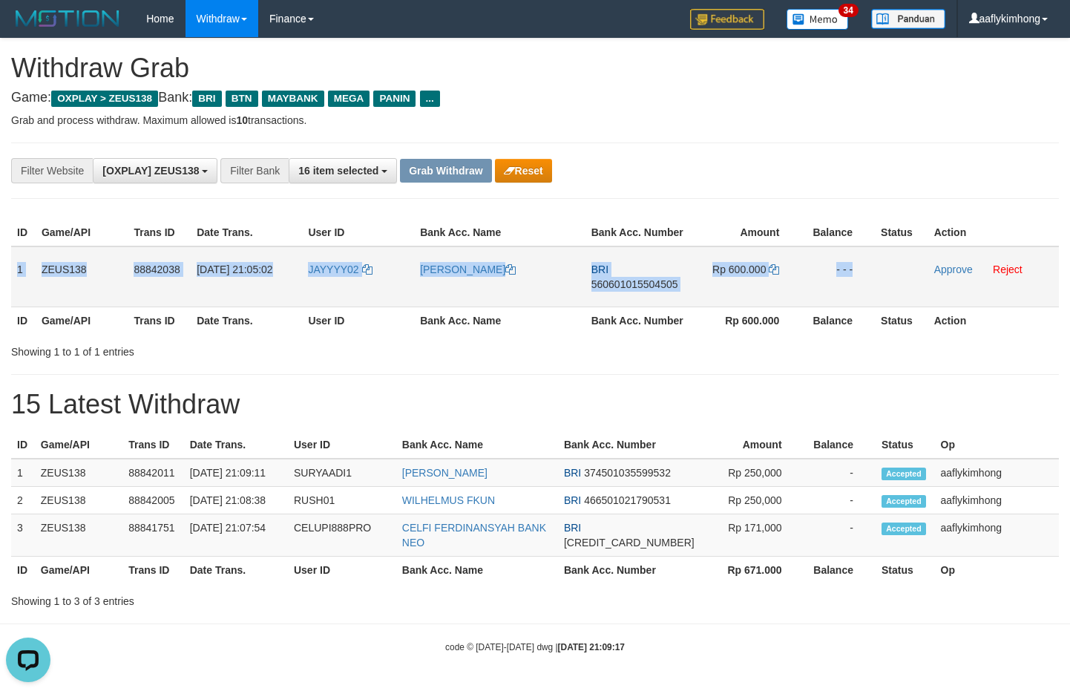
copy tr "1 ZEUS138 88842038 30/09/2025 21:05:02 JAYYYY02 MUHAMMAD YUSUP BRI 560601015504…"
drag, startPoint x: 16, startPoint y: 263, endPoint x: 942, endPoint y: 275, distance: 926.4
click at [942, 275] on tr "1 ZEUS138 88842038 30/09/2025 21:05:02 JAYYYY02 MUHAMMAD YUSUP BRI 560601015504…" at bounding box center [535, 276] width 1048 height 61
copy tr "1 ZEUS138 88842038 30/09/2025 21:05:02 JAYYYY02 MUHAMMAD YUSUP BRI 560601015504…"
click at [637, 283] on span "560601015504505" at bounding box center [635, 284] width 87 height 12
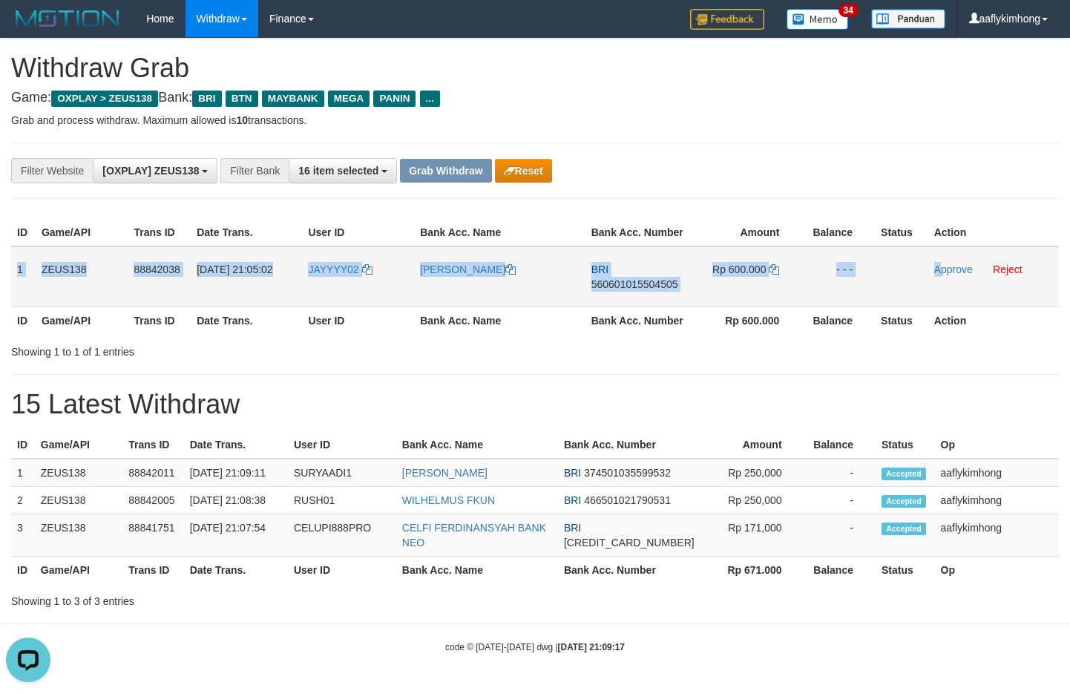
copy tr "1 ZEUS138 88842038 30/09/2025 21:05:02 JAYYYY02 MUHAMMAD YUSUP BRI 560601015504…"
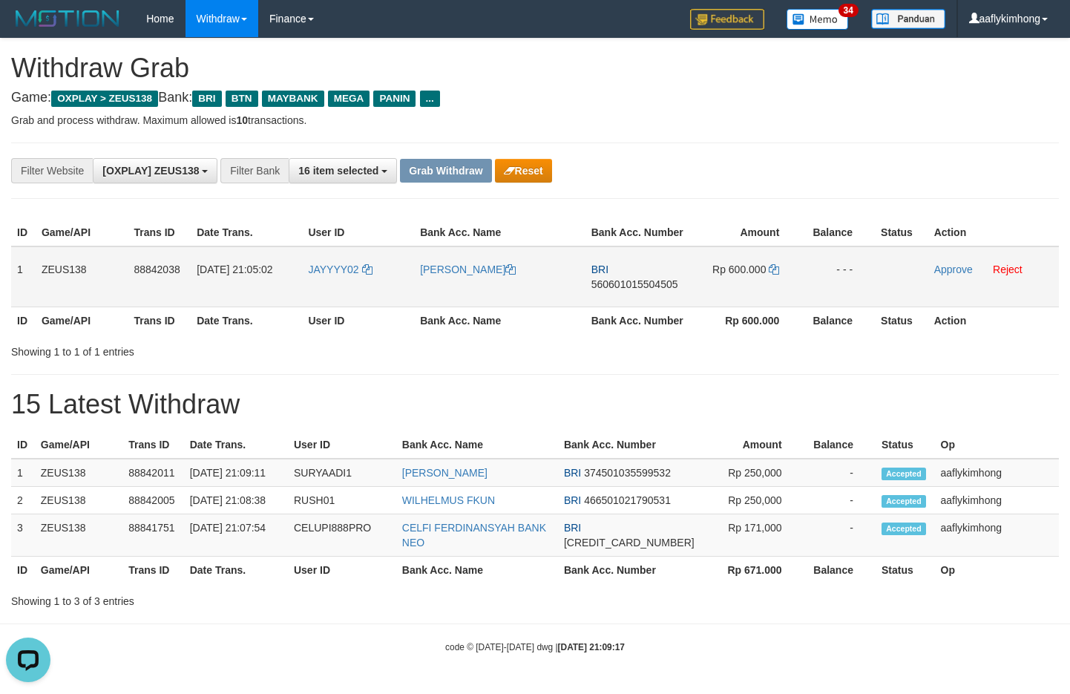
click at [637, 283] on span "560601015504505" at bounding box center [635, 284] width 87 height 12
click at [768, 262] on td "Rp 600.000" at bounding box center [747, 276] width 110 height 61
click at [778, 266] on icon at bounding box center [774, 269] width 10 height 10
click at [776, 266] on icon at bounding box center [774, 269] width 10 height 10
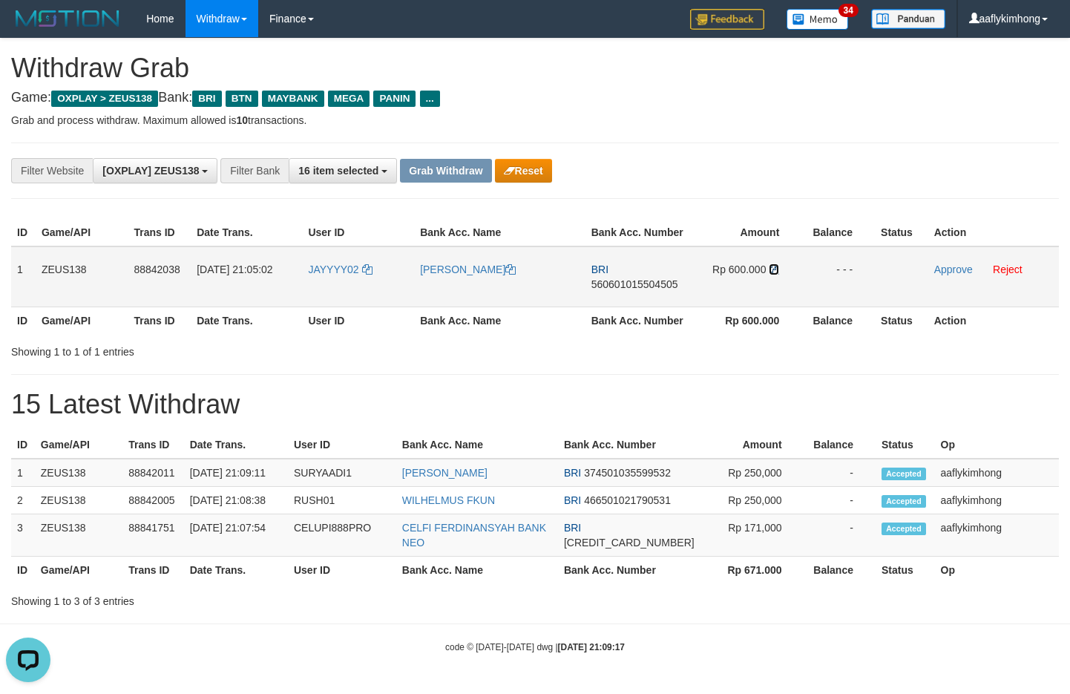
click at [776, 266] on icon at bounding box center [774, 269] width 10 height 10
click at [935, 268] on link "Approve" at bounding box center [954, 270] width 39 height 12
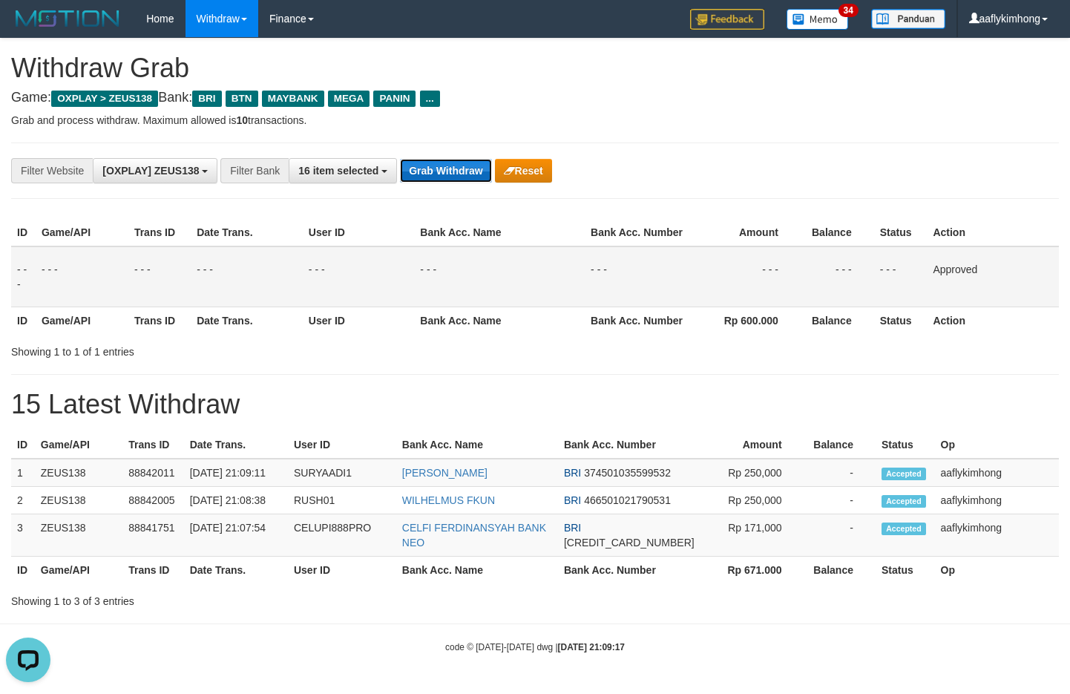
click at [475, 167] on button "Grab Withdraw" at bounding box center [445, 171] width 91 height 24
drag, startPoint x: 478, startPoint y: 166, endPoint x: 450, endPoint y: 177, distance: 30.3
click at [480, 166] on button "Grab Withdraw" at bounding box center [445, 171] width 91 height 24
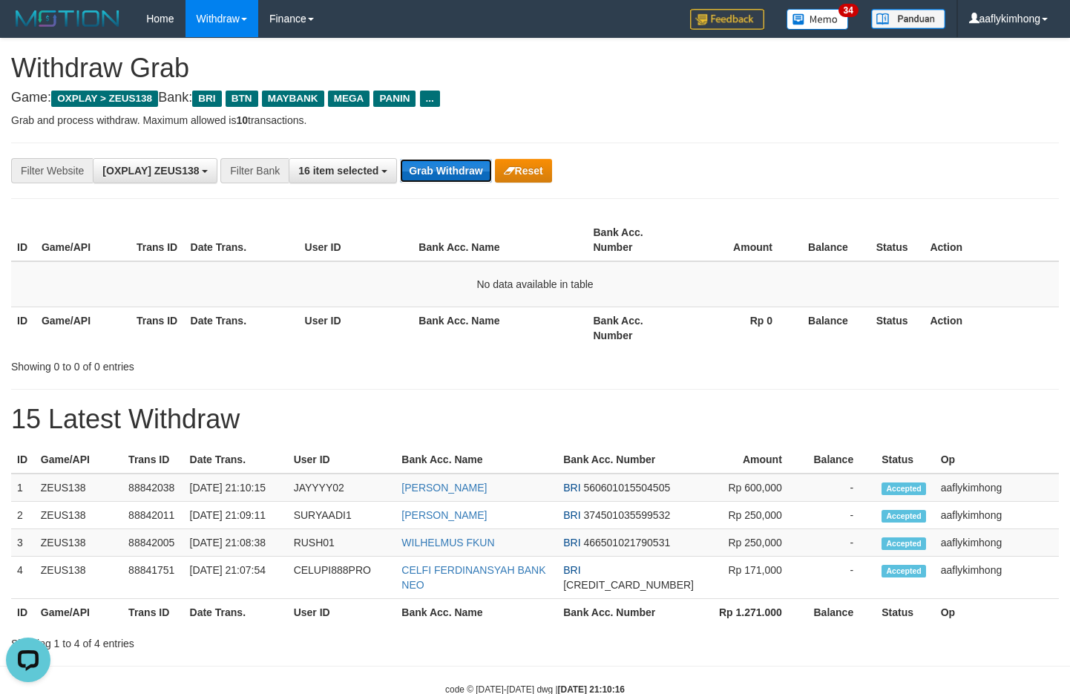
click at [456, 163] on button "Grab Withdraw" at bounding box center [445, 171] width 91 height 24
click at [454, 169] on button "Grab Withdraw" at bounding box center [445, 171] width 91 height 24
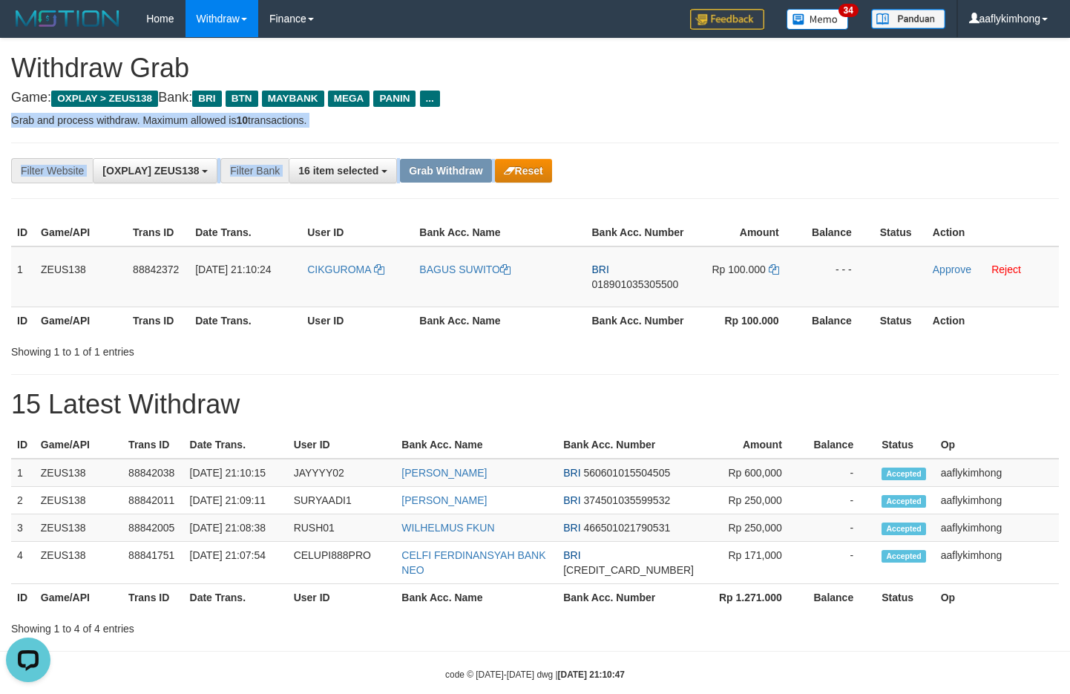
drag, startPoint x: 1033, startPoint y: 95, endPoint x: 950, endPoint y: 212, distance: 143.3
click at [961, 210] on div "**********" at bounding box center [535, 338] width 1070 height 598
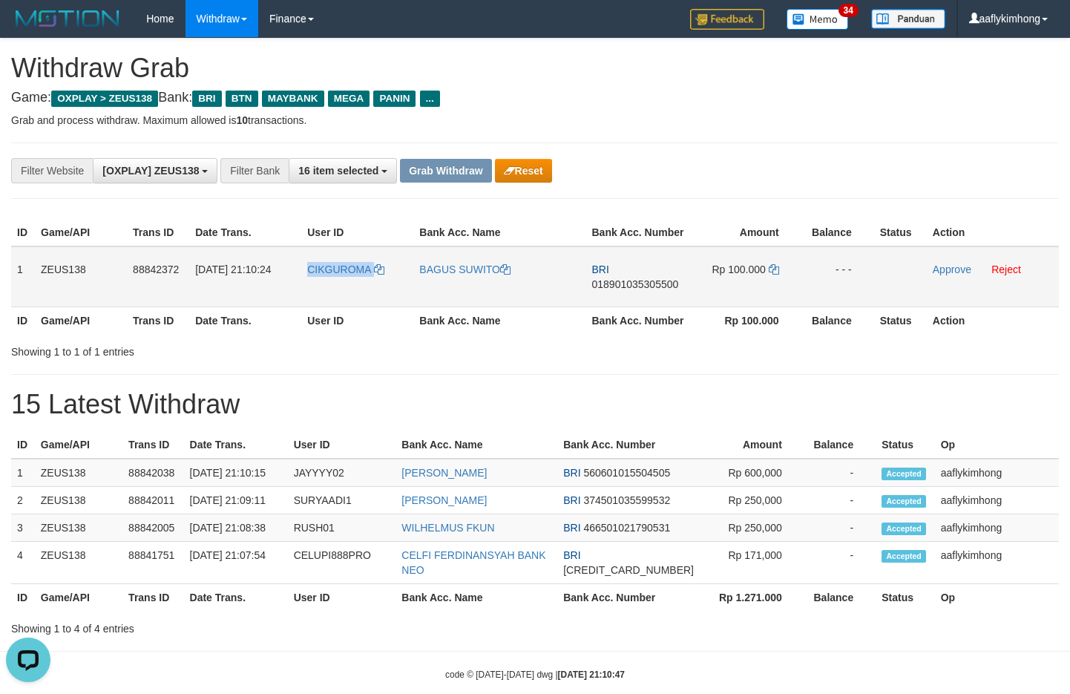
copy tr "CIKGUROMA"
drag, startPoint x: 297, startPoint y: 289, endPoint x: 394, endPoint y: 286, distance: 97.3
click at [394, 286] on tr "1 ZEUS138 88842372 30/09/2025 21:10:24 CIKGUROMA BAGUS SUWITO BRI 0189010353055…" at bounding box center [535, 276] width 1048 height 61
click at [11, 265] on td "1" at bounding box center [23, 276] width 24 height 61
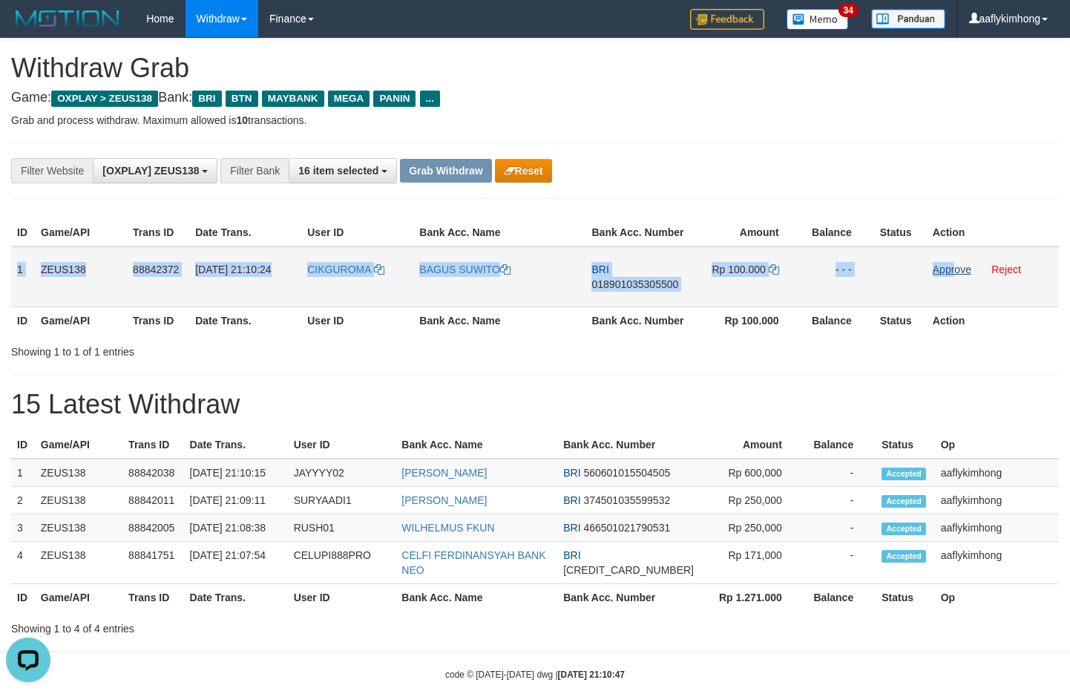
copy tr "1 ZEUS138 88842372 30/09/2025 21:10:24 CIKGUROMA BAGUS SUWITO BRI 0189010353055…"
drag, startPoint x: 16, startPoint y: 255, endPoint x: 957, endPoint y: 272, distance: 941.4
click at [957, 272] on tr "1 ZEUS138 88842372 30/09/2025 21:10:24 CIKGUROMA BAGUS SUWITO BRI 0189010353055…" at bounding box center [535, 276] width 1048 height 61
click at [623, 284] on span "018901035305500" at bounding box center [635, 284] width 87 height 12
copy tr "1 ZEUS138 88842372 30/09/2025 21:10:24 CIKGUROMA BAGUS SUWITO BRI 0189010353055…"
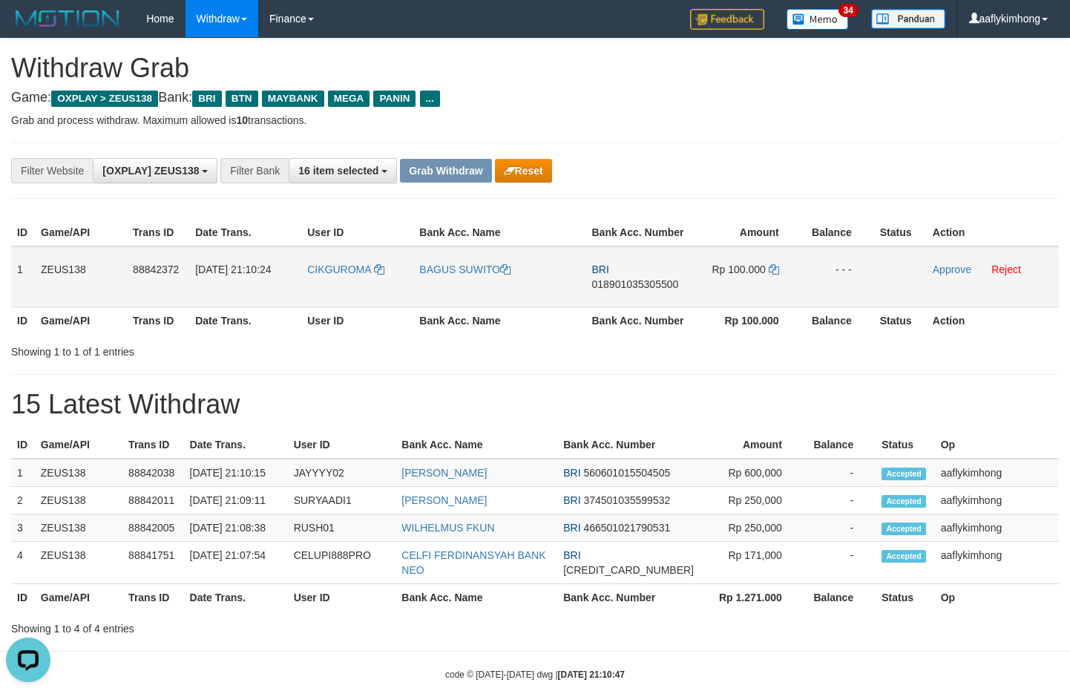
click at [623, 284] on span "018901035305500" at bounding box center [635, 284] width 87 height 12
click at [777, 269] on icon at bounding box center [774, 269] width 10 height 10
click at [776, 269] on icon at bounding box center [774, 269] width 10 height 10
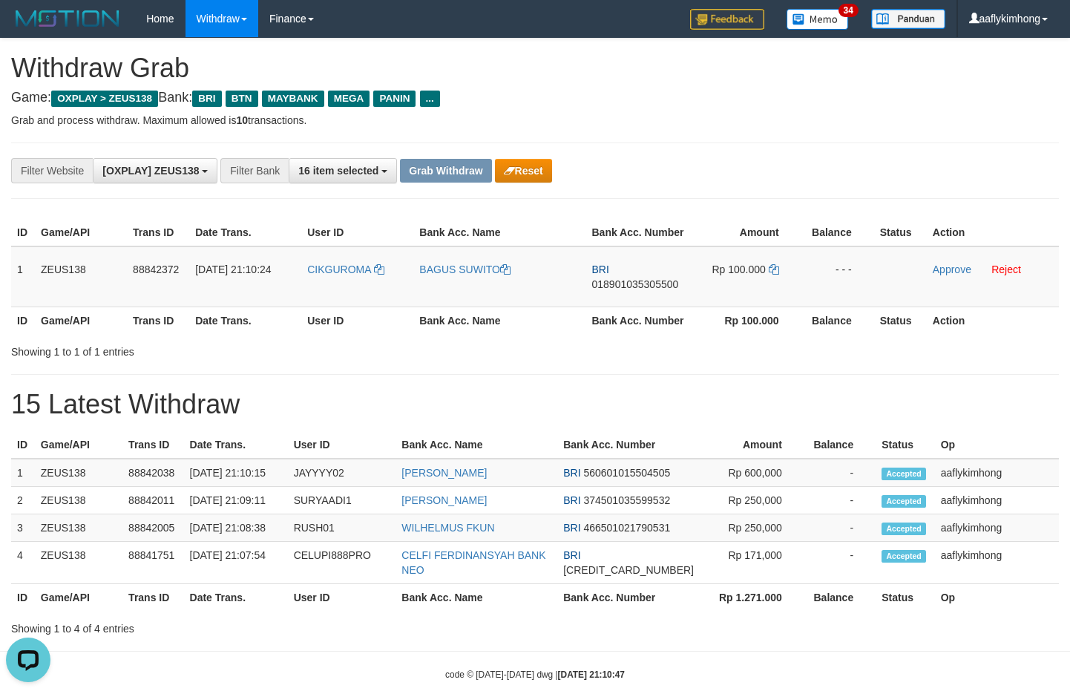
click at [784, 149] on div "**********" at bounding box center [535, 171] width 1048 height 56
click at [946, 277] on td "Approve Reject" at bounding box center [993, 276] width 132 height 61
click at [946, 269] on link "Approve" at bounding box center [952, 270] width 39 height 12
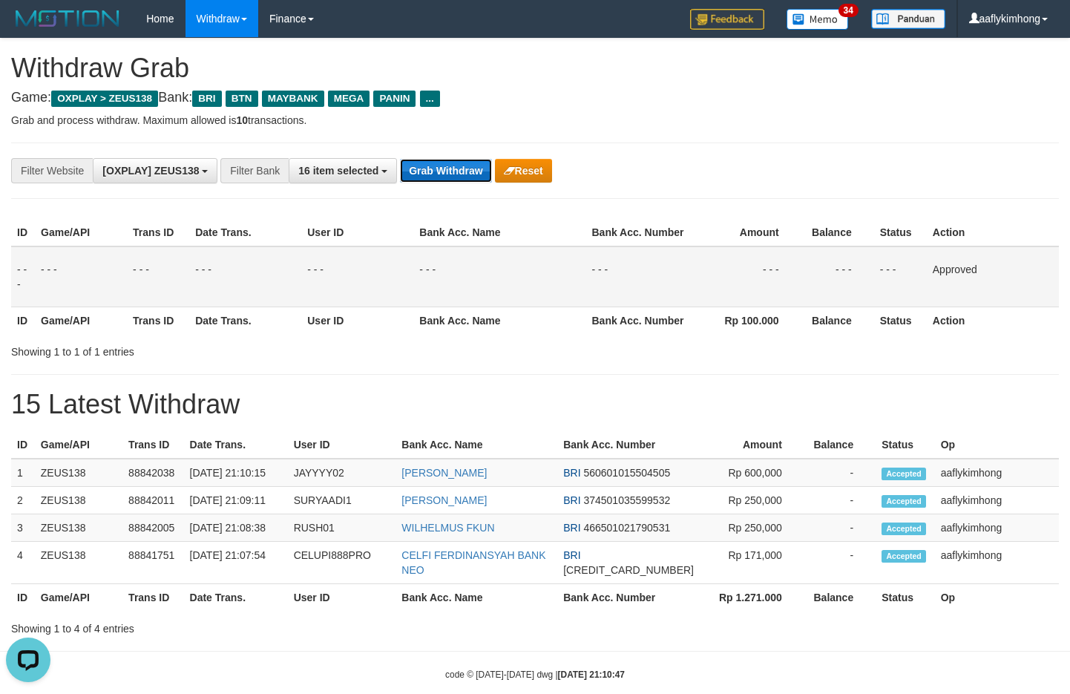
click at [448, 173] on button "Grab Withdraw" at bounding box center [445, 171] width 91 height 24
drag, startPoint x: 448, startPoint y: 173, endPoint x: 906, endPoint y: 382, distance: 502.6
click at [453, 173] on button "Grab Withdraw" at bounding box center [445, 171] width 91 height 24
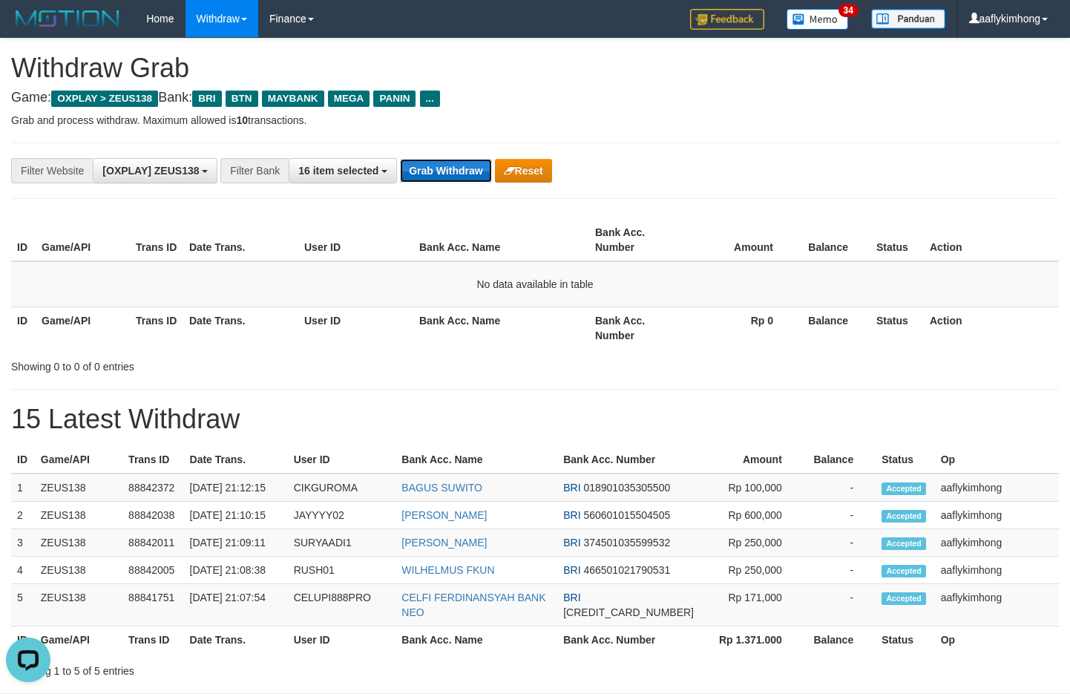
click at [435, 171] on button "Grab Withdraw" at bounding box center [445, 171] width 91 height 24
click at [433, 151] on div "**********" at bounding box center [535, 171] width 1048 height 56
click at [417, 162] on button "Grab Withdraw" at bounding box center [445, 171] width 91 height 24
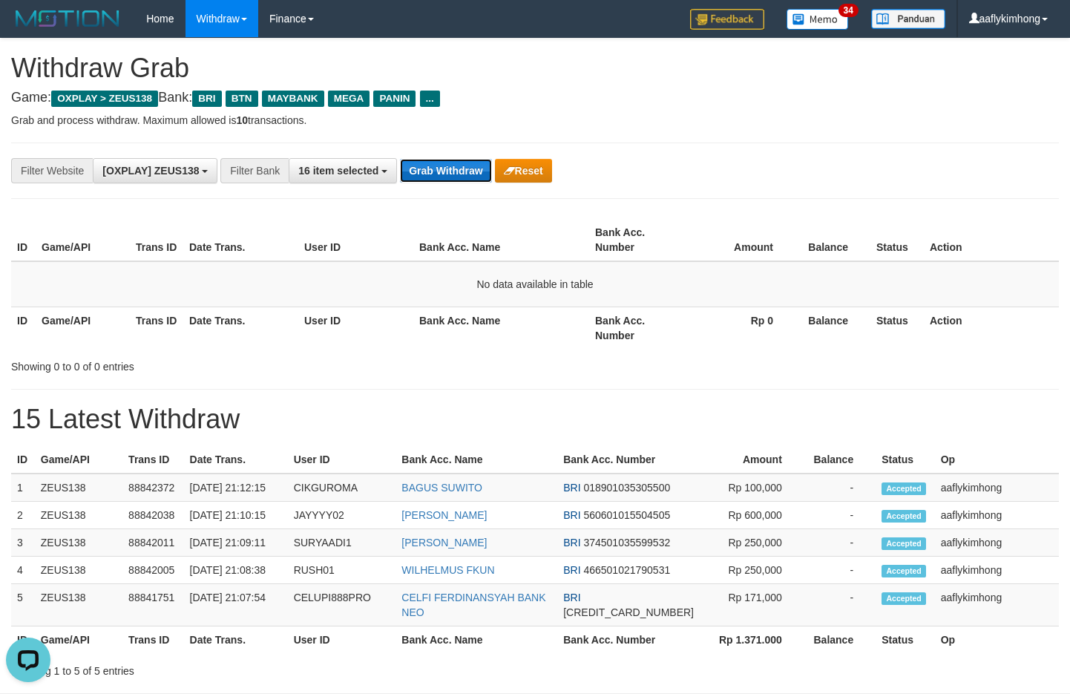
click at [417, 162] on button "Grab Withdraw" at bounding box center [445, 171] width 91 height 24
click at [442, 174] on button "Grab Withdraw" at bounding box center [445, 171] width 91 height 24
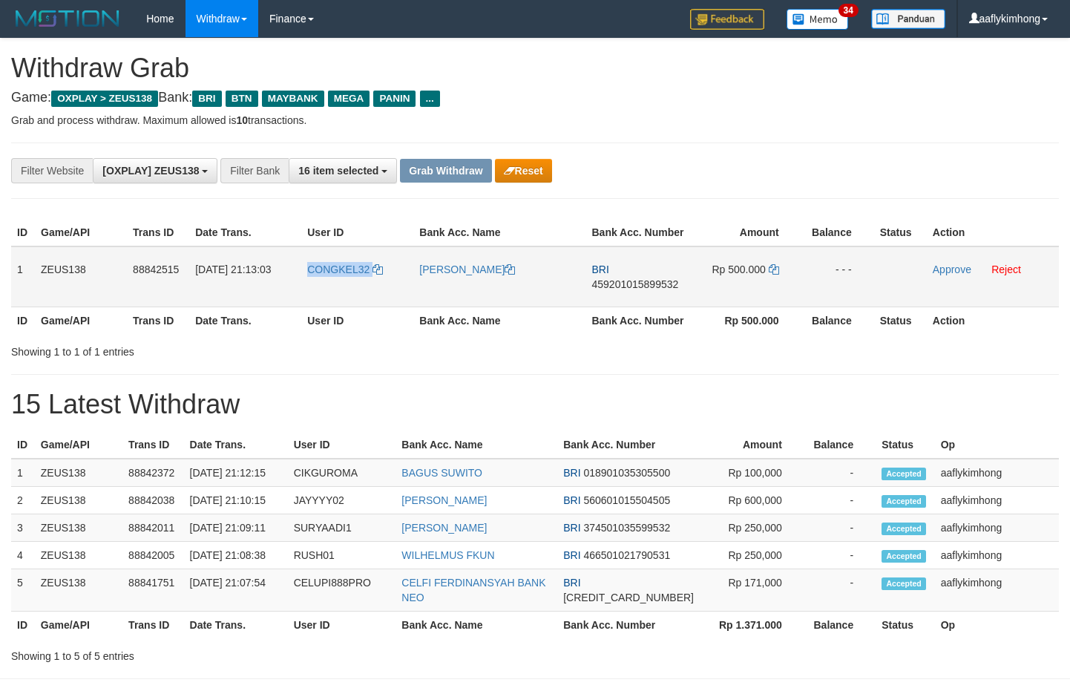
drag, startPoint x: 293, startPoint y: 278, endPoint x: 378, endPoint y: 284, distance: 84.8
click at [378, 284] on tr "1 ZEUS138 88842515 30/09/2025 21:13:03 CONGKEL32 EDY RIANTO BRI 459201015899532…" at bounding box center [535, 276] width 1048 height 61
copy tr "CONGKEL32"
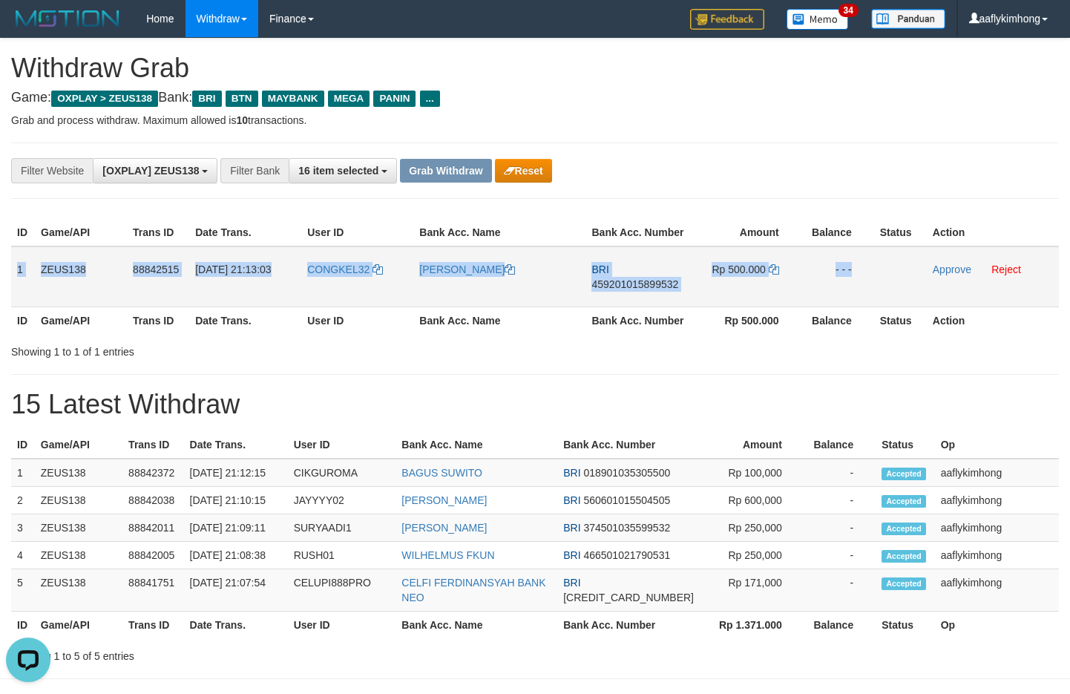
copy tr "1 ZEUS138 88842515 30/09/2025 21:13:03 CONGKEL32 EDY RIANTO BRI 459201015899532…"
drag, startPoint x: 11, startPoint y: 258, endPoint x: 907, endPoint y: 302, distance: 897.0
click at [907, 302] on tr "1 ZEUS138 88842515 30/09/2025 21:13:03 CONGKEL32 EDY RIANTO BRI 459201015899532…" at bounding box center [535, 276] width 1048 height 61
click at [643, 278] on span "459201015899532" at bounding box center [635, 284] width 87 height 12
copy tr "1 ZEUS138 88842515 30/09/2025 21:13:03 CONGKEL32 EDY RIANTO BRI 459201015899532…"
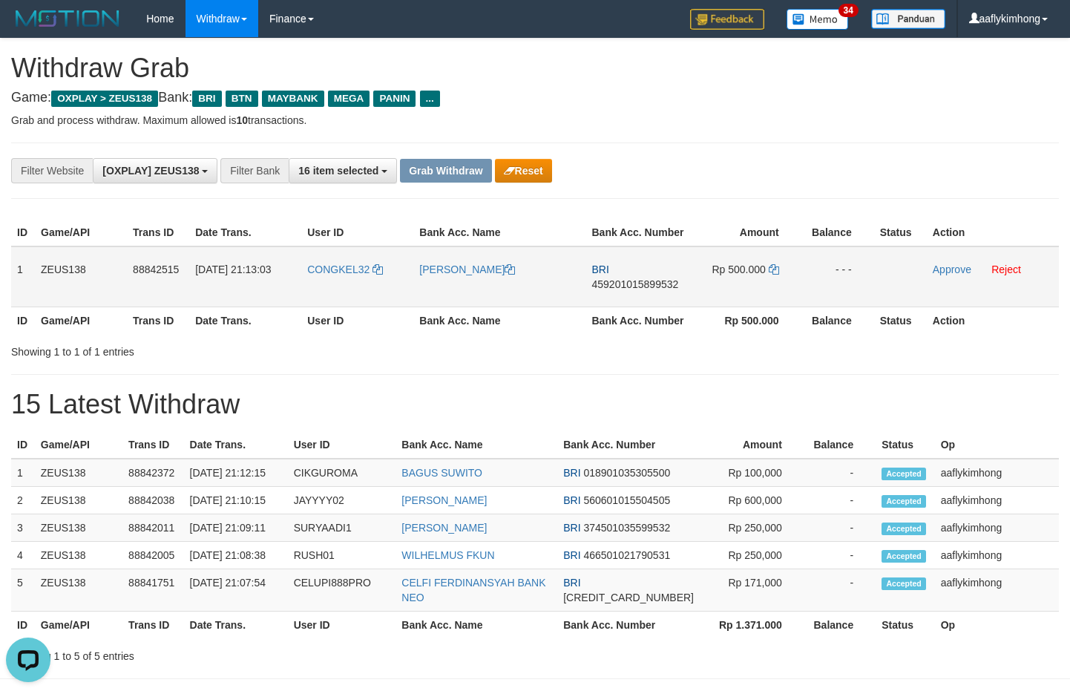
click at [643, 278] on span "459201015899532" at bounding box center [635, 284] width 87 height 12
click at [768, 270] on td "Rp 500.000" at bounding box center [747, 276] width 110 height 61
click at [773, 268] on icon at bounding box center [774, 269] width 10 height 10
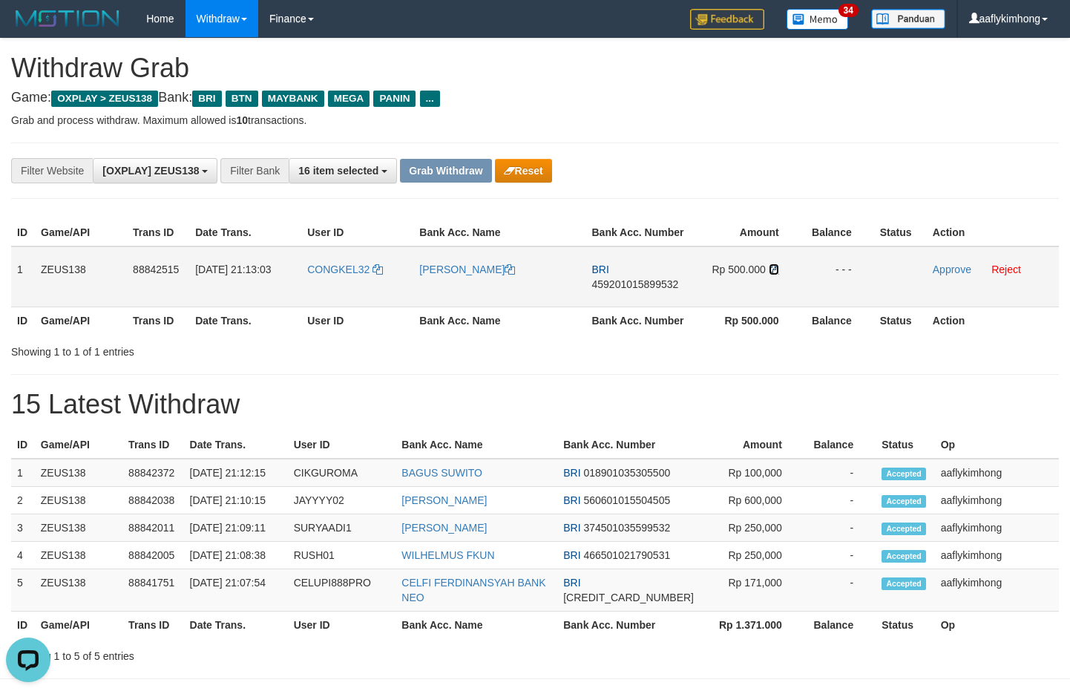
click at [773, 268] on icon at bounding box center [774, 269] width 10 height 10
click at [851, 121] on p "Grab and process withdraw. Maximum allowed is 10 transactions." at bounding box center [535, 120] width 1048 height 15
click at [937, 266] on link "Approve" at bounding box center [952, 270] width 39 height 12
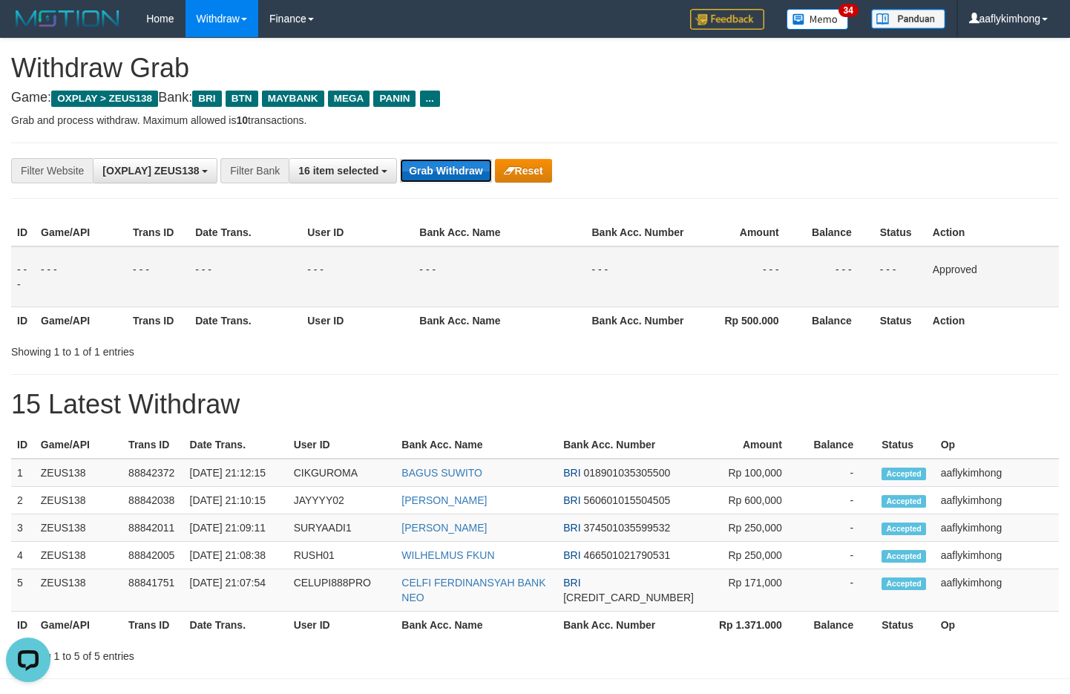
click at [460, 169] on button "Grab Withdraw" at bounding box center [445, 171] width 91 height 24
click at [460, 168] on button "Grab Withdraw" at bounding box center [445, 171] width 91 height 24
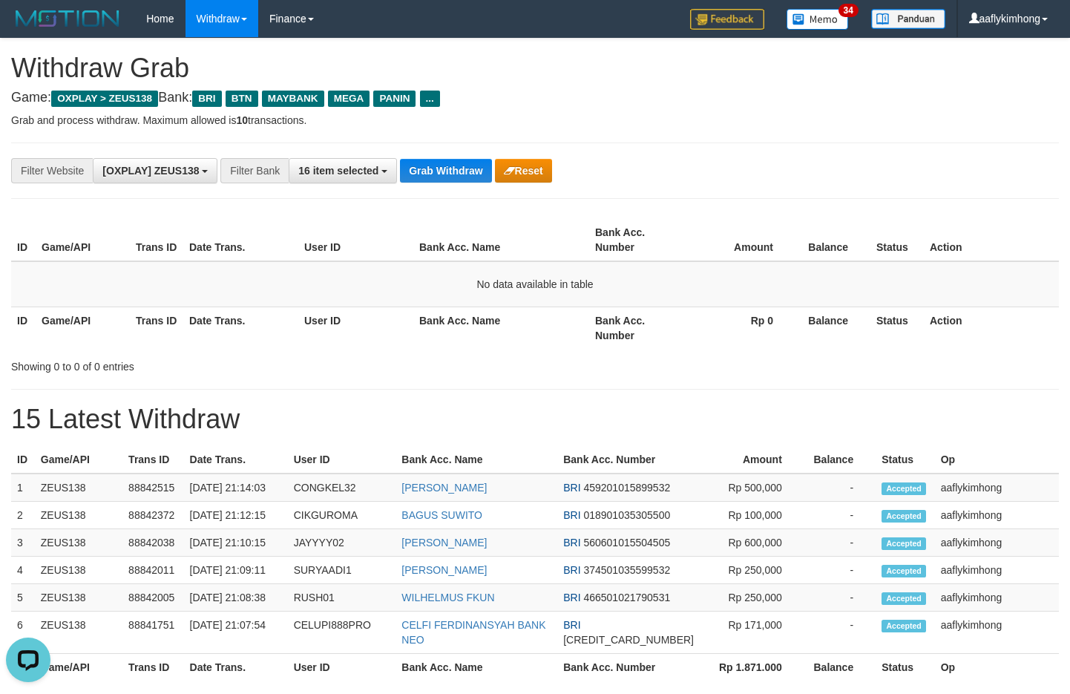
click at [462, 185] on div "**********" at bounding box center [535, 171] width 1048 height 56
click at [463, 171] on button "Grab Withdraw" at bounding box center [445, 171] width 91 height 24
click at [462, 171] on button "Grab Withdraw" at bounding box center [445, 171] width 91 height 24
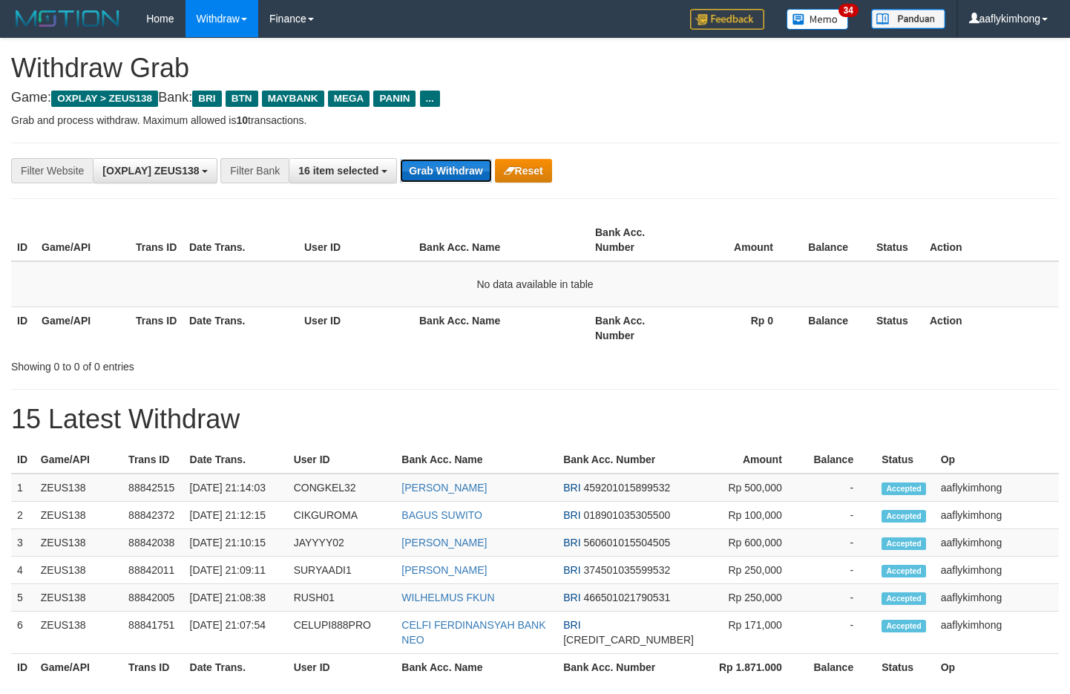
click at [419, 171] on button "Grab Withdraw" at bounding box center [445, 171] width 91 height 24
click at [416, 170] on button "Grab Withdraw" at bounding box center [445, 171] width 91 height 24
click at [466, 159] on button "Grab Withdraw" at bounding box center [445, 171] width 91 height 24
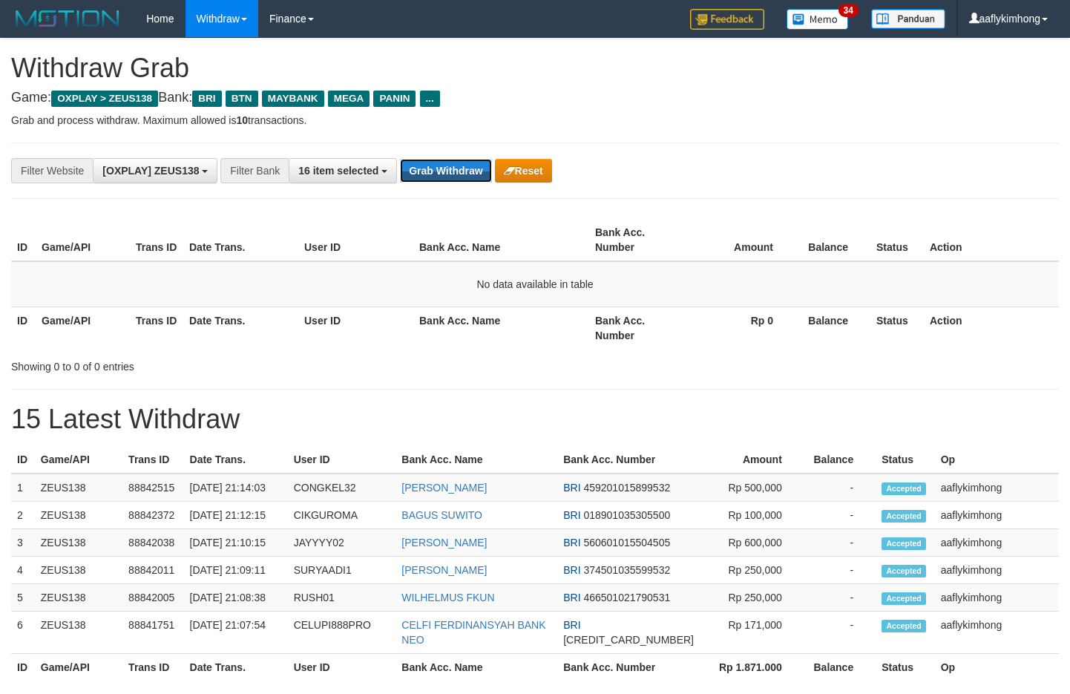
drag, startPoint x: 466, startPoint y: 159, endPoint x: 1076, endPoint y: 338, distance: 635.8
click at [468, 159] on button "Grab Withdraw" at bounding box center [445, 171] width 91 height 24
click at [453, 151] on div "**********" at bounding box center [535, 171] width 1048 height 56
click at [442, 163] on button "Grab Withdraw" at bounding box center [445, 171] width 91 height 24
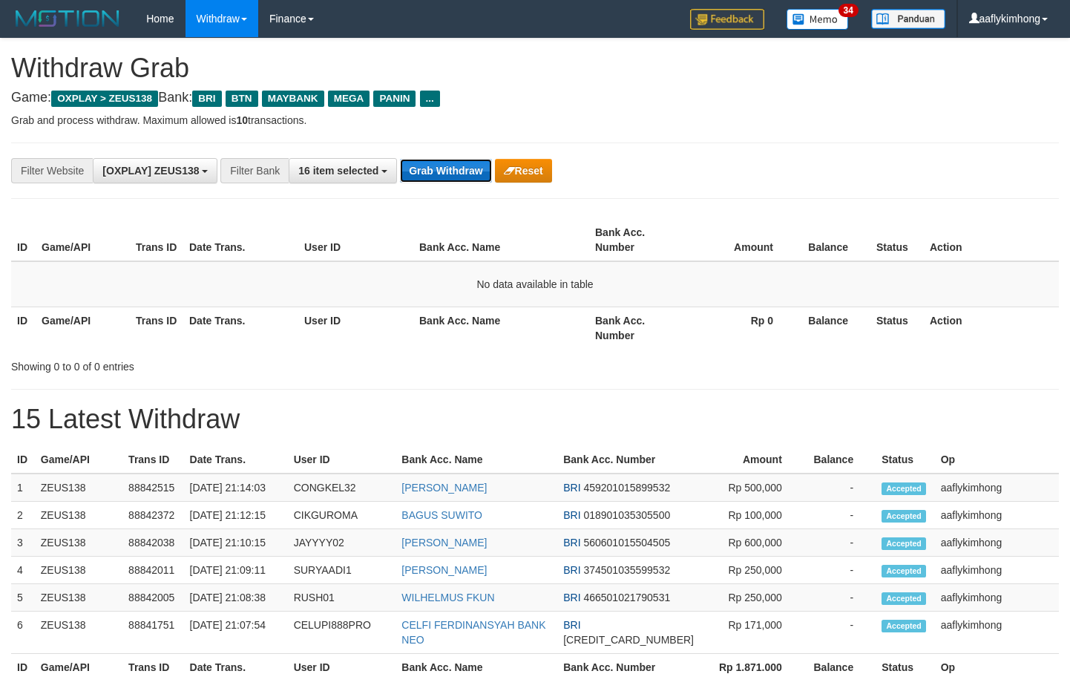
click at [442, 163] on button "Grab Withdraw" at bounding box center [445, 171] width 91 height 24
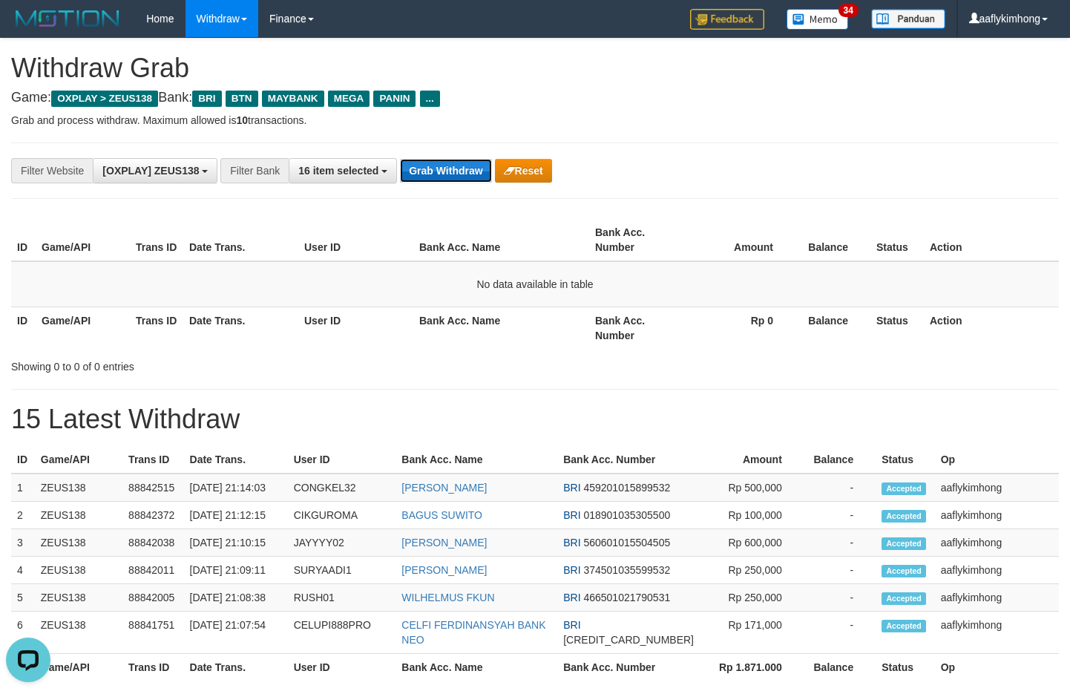
click at [442, 163] on button "Grab Withdraw" at bounding box center [445, 171] width 91 height 24
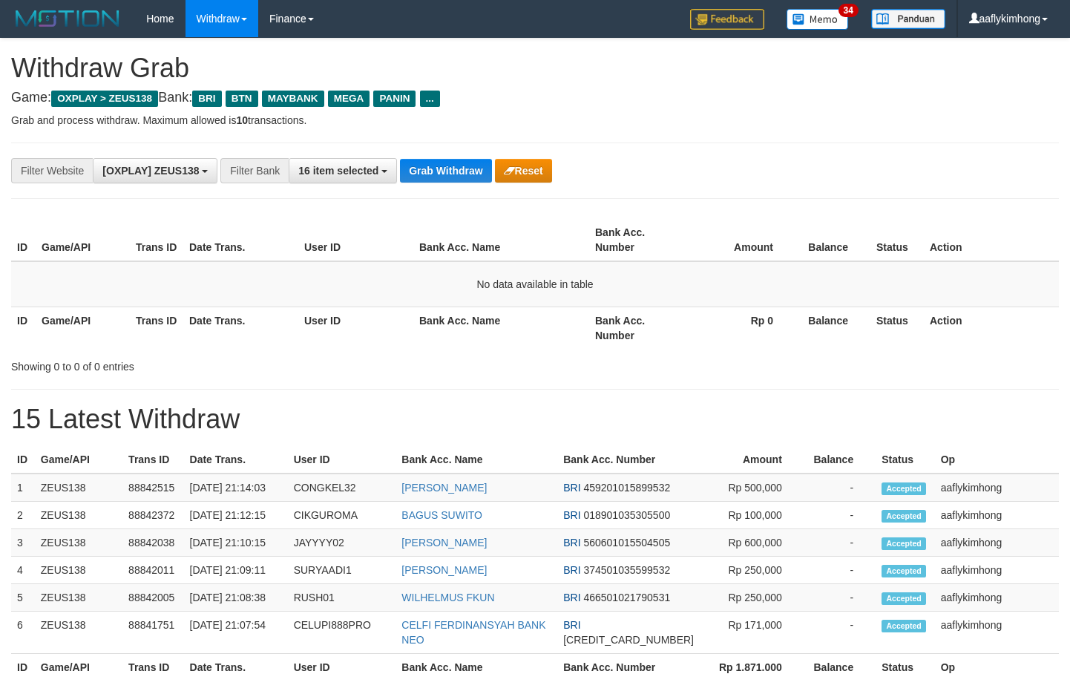
click at [442, 163] on button "Grab Withdraw" at bounding box center [445, 171] width 91 height 24
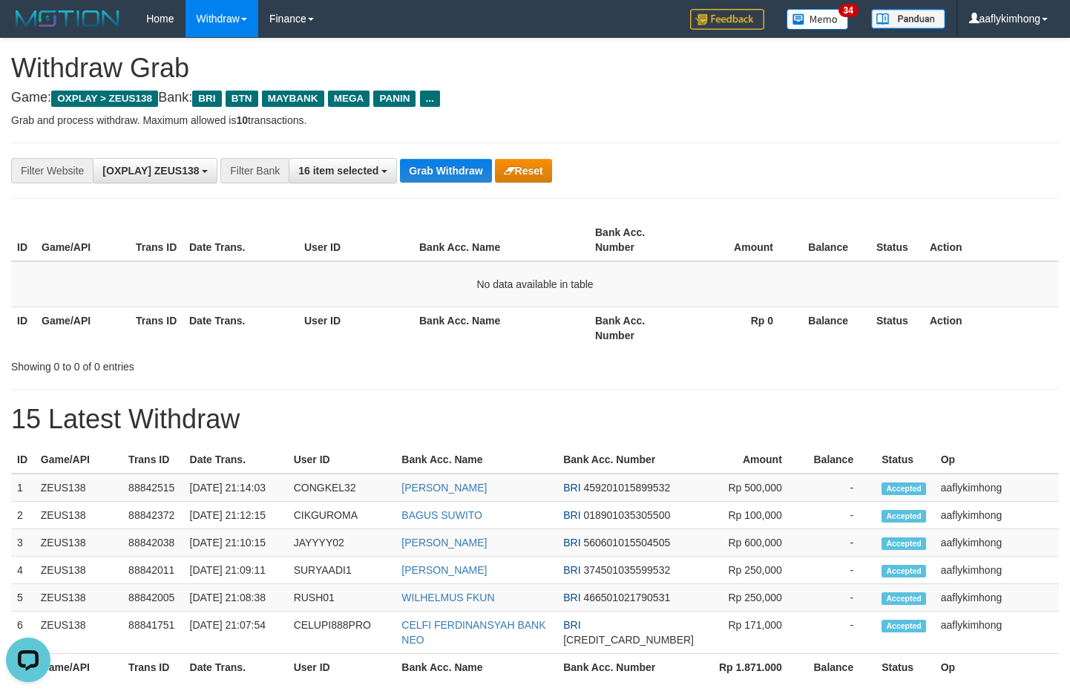
click at [442, 163] on button "Grab Withdraw" at bounding box center [445, 171] width 91 height 24
click at [442, 162] on button "Grab Withdraw" at bounding box center [445, 171] width 91 height 24
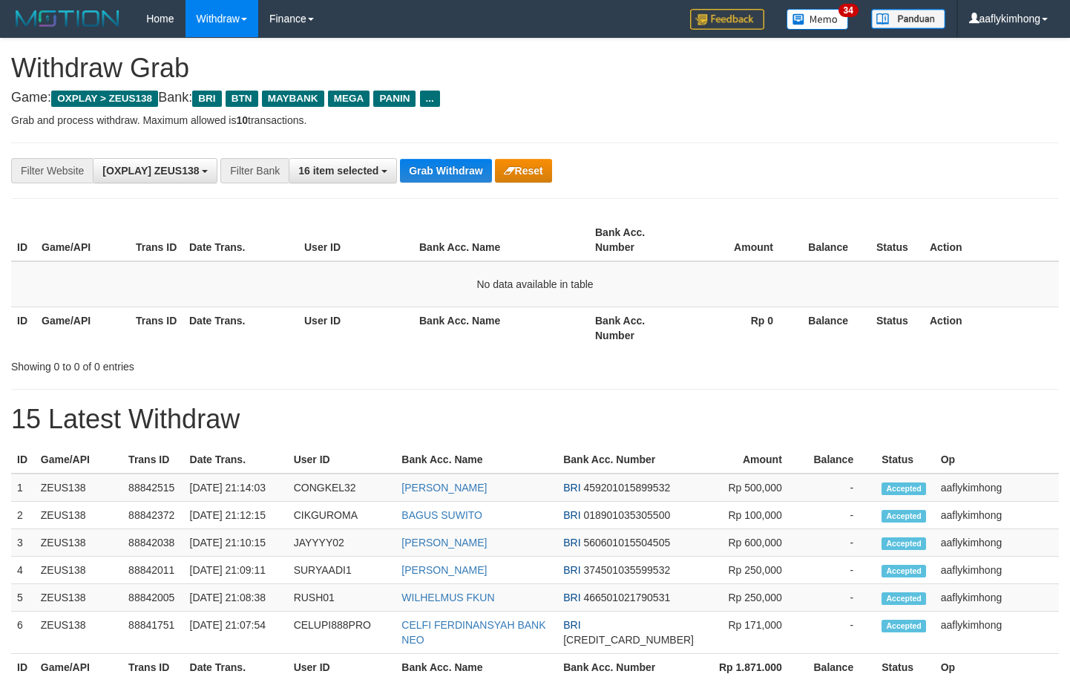
click at [442, 160] on button "Grab Withdraw" at bounding box center [445, 171] width 91 height 24
click at [442, 159] on button "Grab Withdraw" at bounding box center [445, 171] width 91 height 24
click at [442, 158] on div "**********" at bounding box center [446, 170] width 892 height 25
click at [442, 155] on div "**********" at bounding box center [535, 171] width 1048 height 56
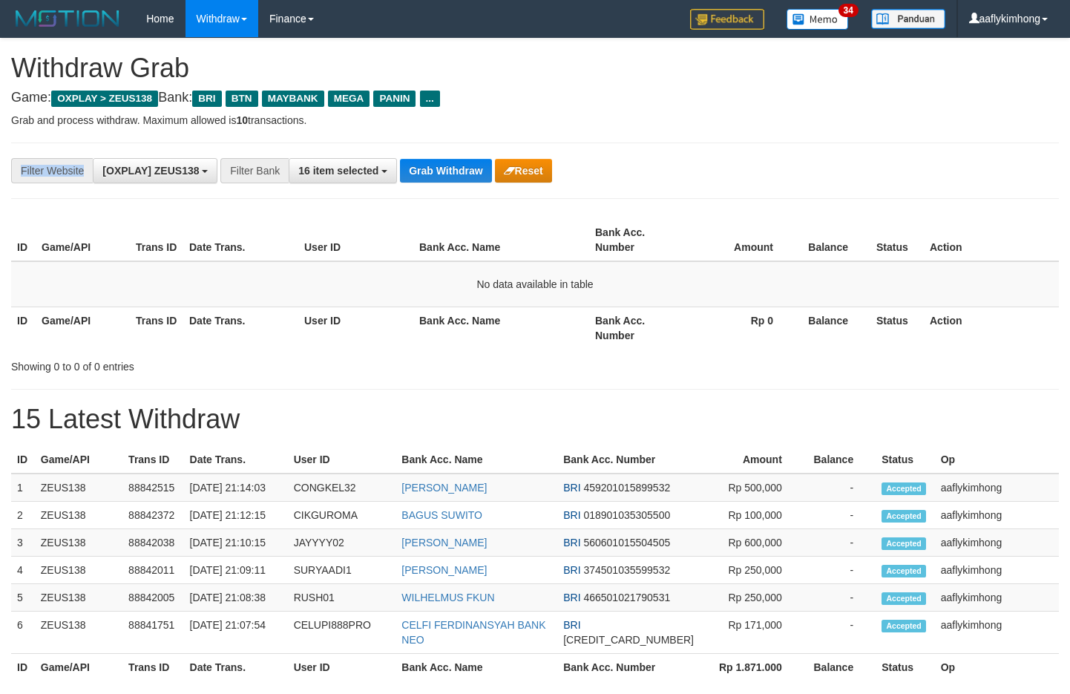
drag, startPoint x: 0, startPoint y: 0, endPoint x: 441, endPoint y: 155, distance: 467.4
click at [441, 155] on div "**********" at bounding box center [535, 171] width 1048 height 56
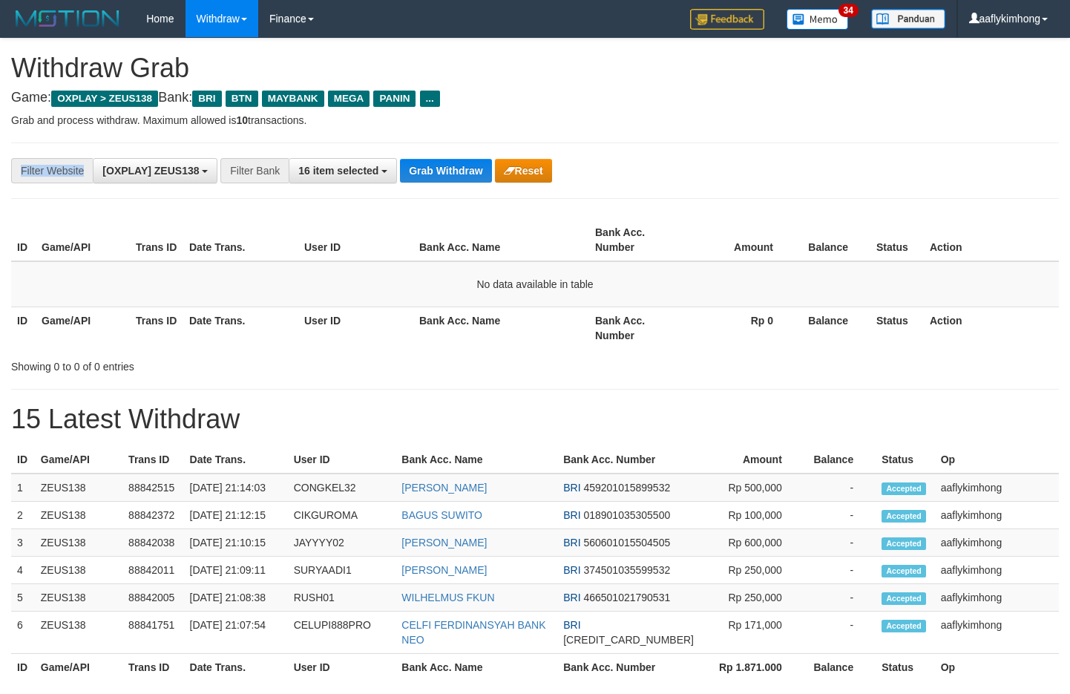
click at [441, 154] on div "**********" at bounding box center [535, 171] width 1048 height 56
click at [449, 204] on div "**********" at bounding box center [535, 372] width 1070 height 667
click at [450, 175] on button "Grab Withdraw" at bounding box center [445, 171] width 91 height 24
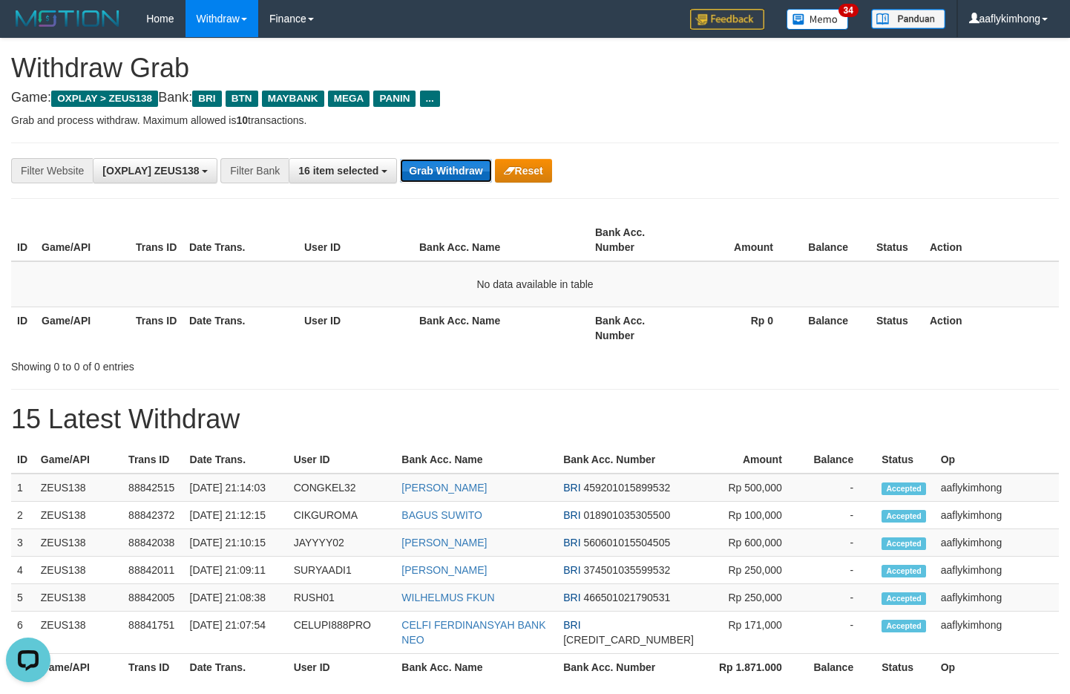
click at [450, 175] on button "Grab Withdraw" at bounding box center [445, 171] width 91 height 24
click at [436, 177] on button "Grab Withdraw" at bounding box center [445, 171] width 91 height 24
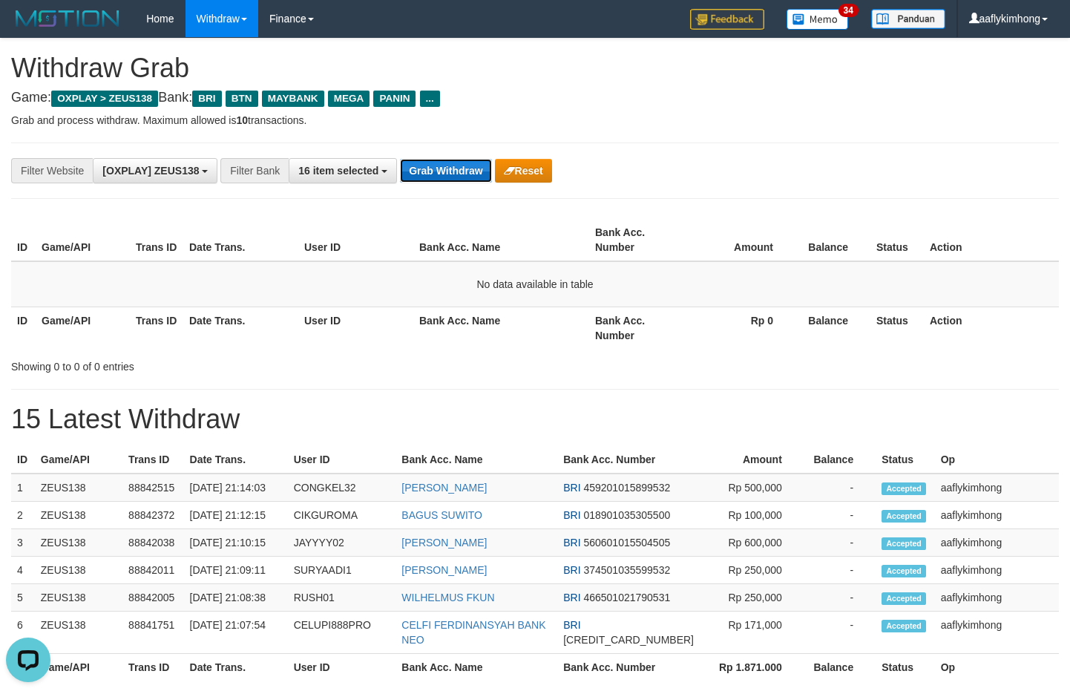
click at [436, 177] on button "Grab Withdraw" at bounding box center [445, 171] width 91 height 24
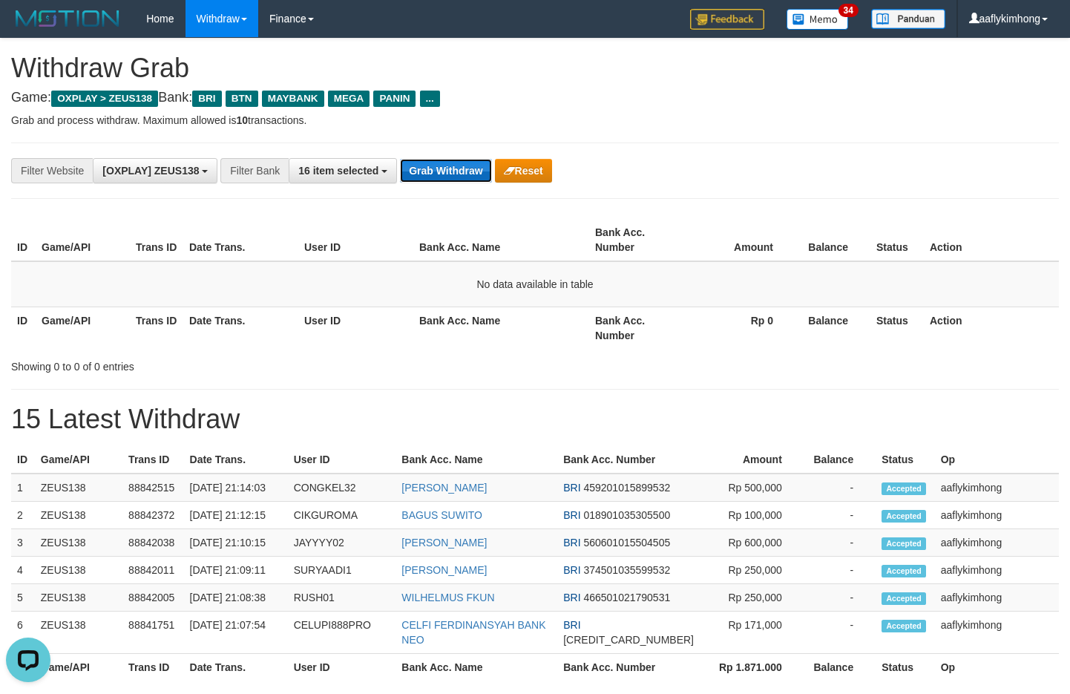
click at [436, 176] on button "Grab Withdraw" at bounding box center [445, 171] width 91 height 24
click at [436, 175] on button "Grab Withdraw" at bounding box center [445, 171] width 91 height 24
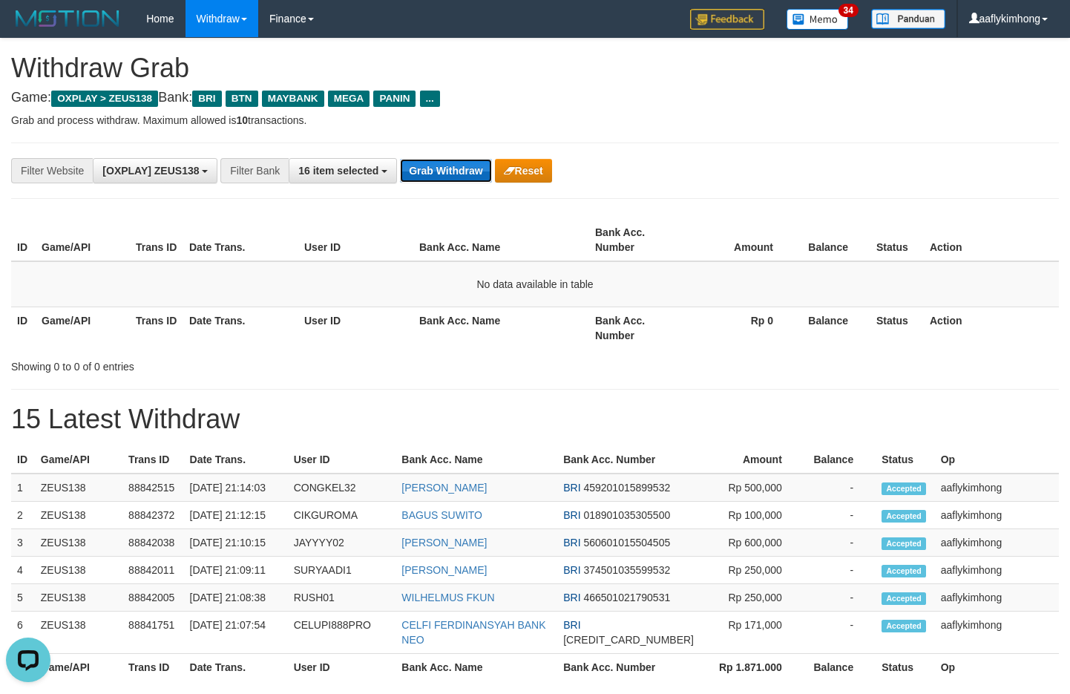
click at [436, 175] on button "Grab Withdraw" at bounding box center [445, 171] width 91 height 24
click at [459, 170] on button "Grab Withdraw" at bounding box center [445, 171] width 91 height 24
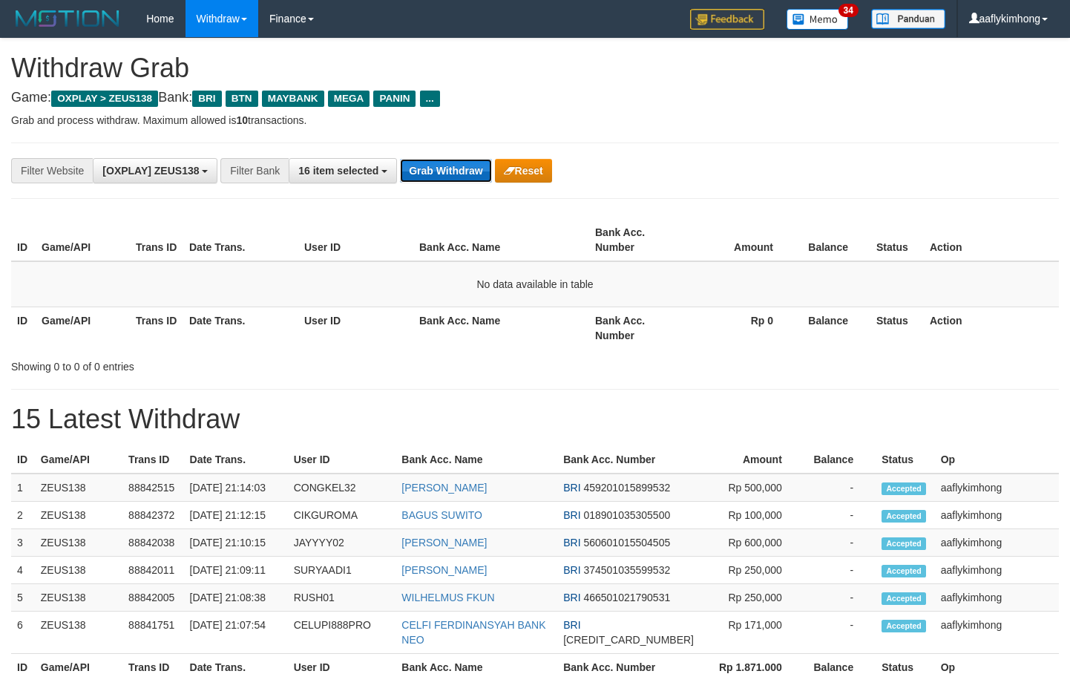
click at [459, 170] on button "Grab Withdraw" at bounding box center [445, 171] width 91 height 24
click at [440, 171] on button "Grab Withdraw" at bounding box center [445, 171] width 91 height 24
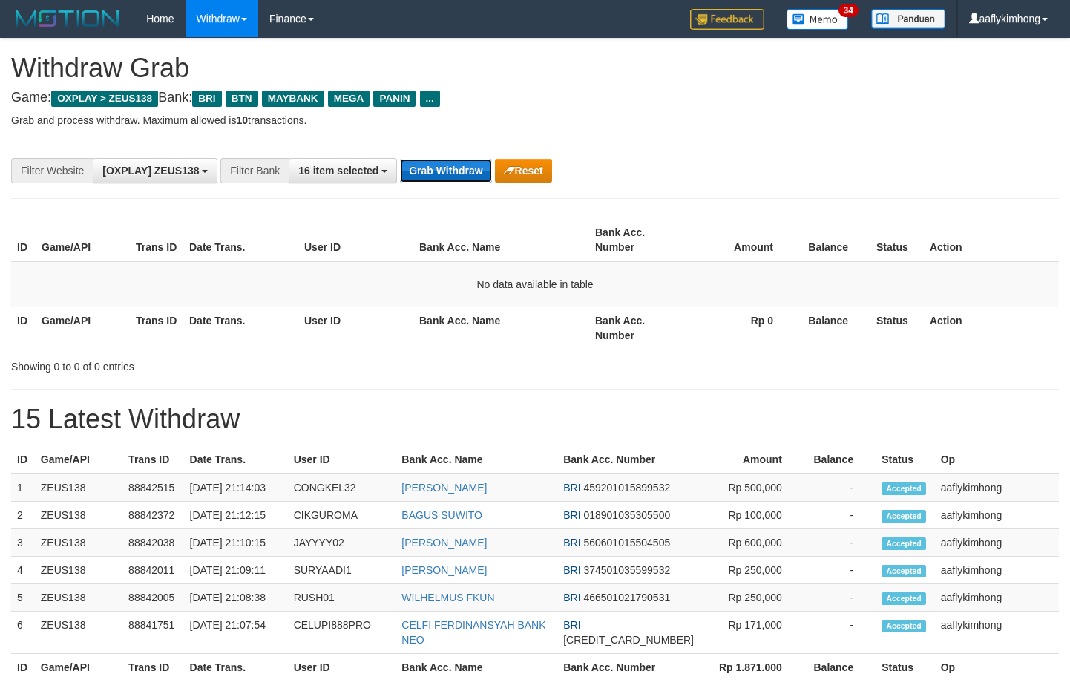
click at [440, 171] on button "Grab Withdraw" at bounding box center [445, 171] width 91 height 24
click at [428, 171] on button "Grab Withdraw" at bounding box center [445, 171] width 91 height 24
click at [448, 171] on button "Grab Withdraw" at bounding box center [445, 171] width 91 height 24
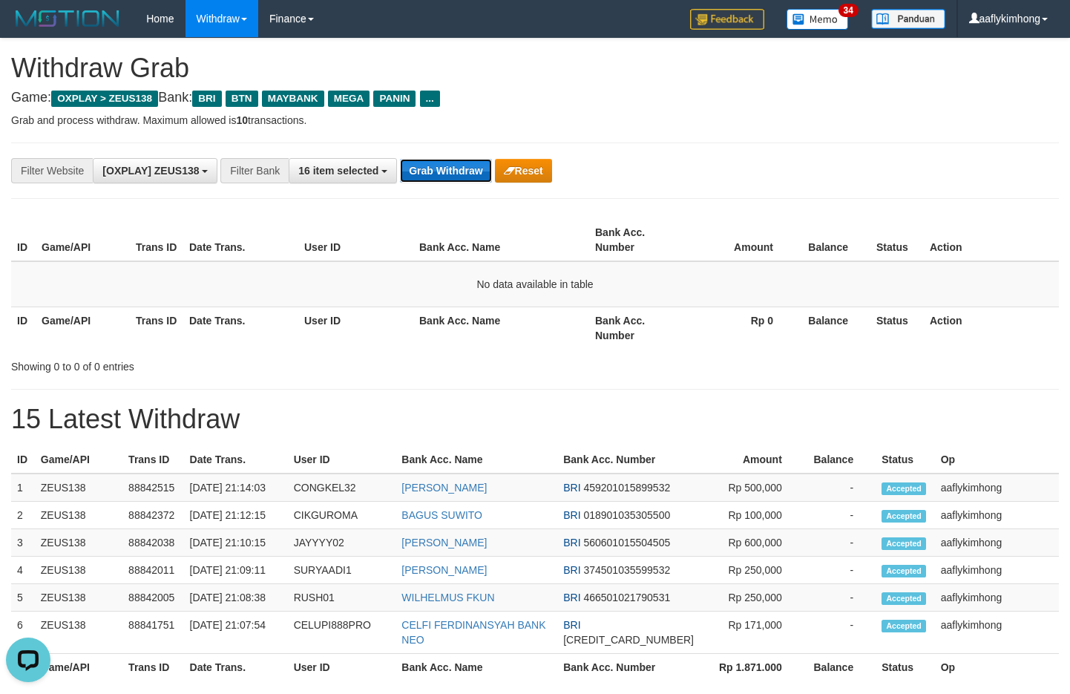
click at [425, 174] on button "Grab Withdraw" at bounding box center [445, 171] width 91 height 24
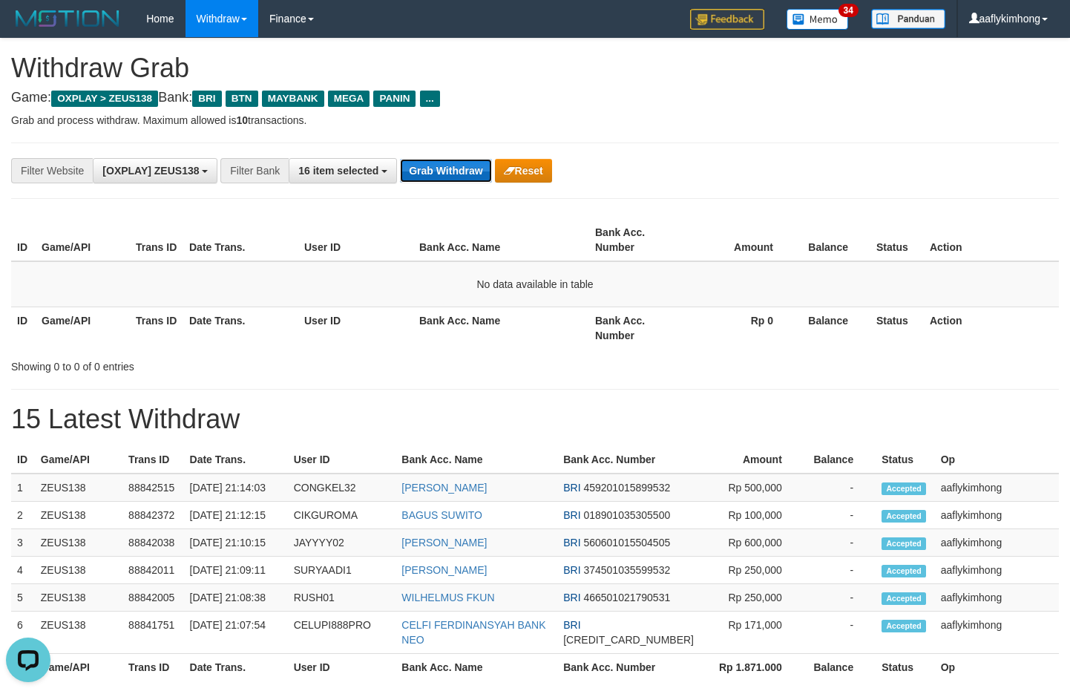
click at [425, 174] on button "Grab Withdraw" at bounding box center [445, 171] width 91 height 24
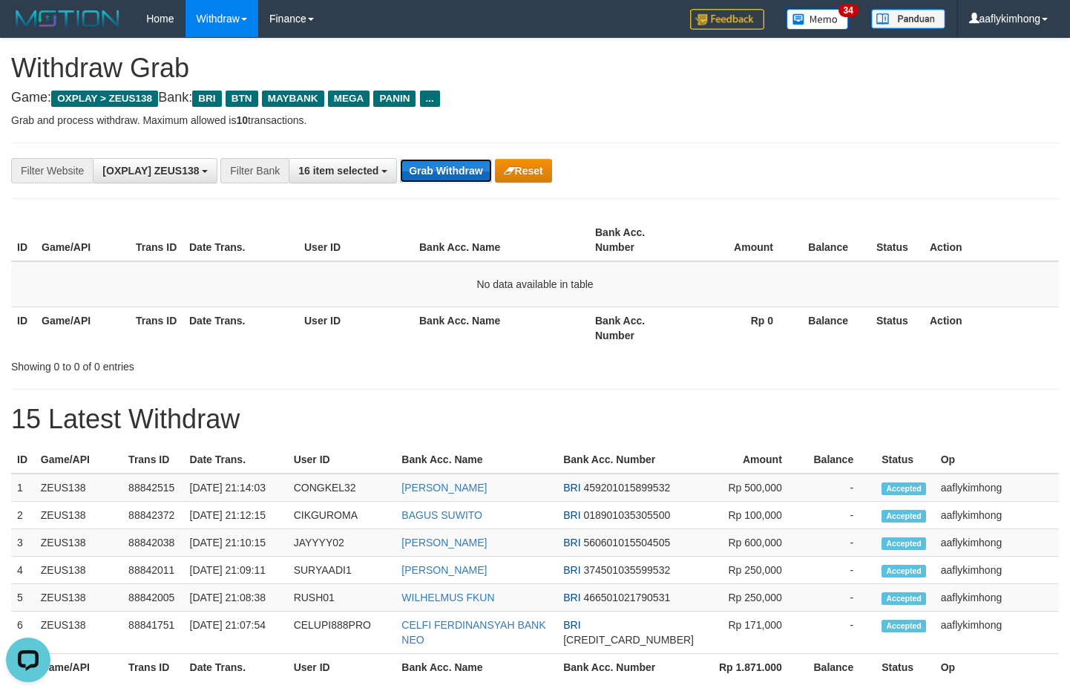
click at [425, 174] on button "Grab Withdraw" at bounding box center [445, 171] width 91 height 24
click at [454, 166] on button "Grab Withdraw" at bounding box center [445, 171] width 91 height 24
click at [454, 177] on button "Grab Withdraw" at bounding box center [445, 171] width 91 height 24
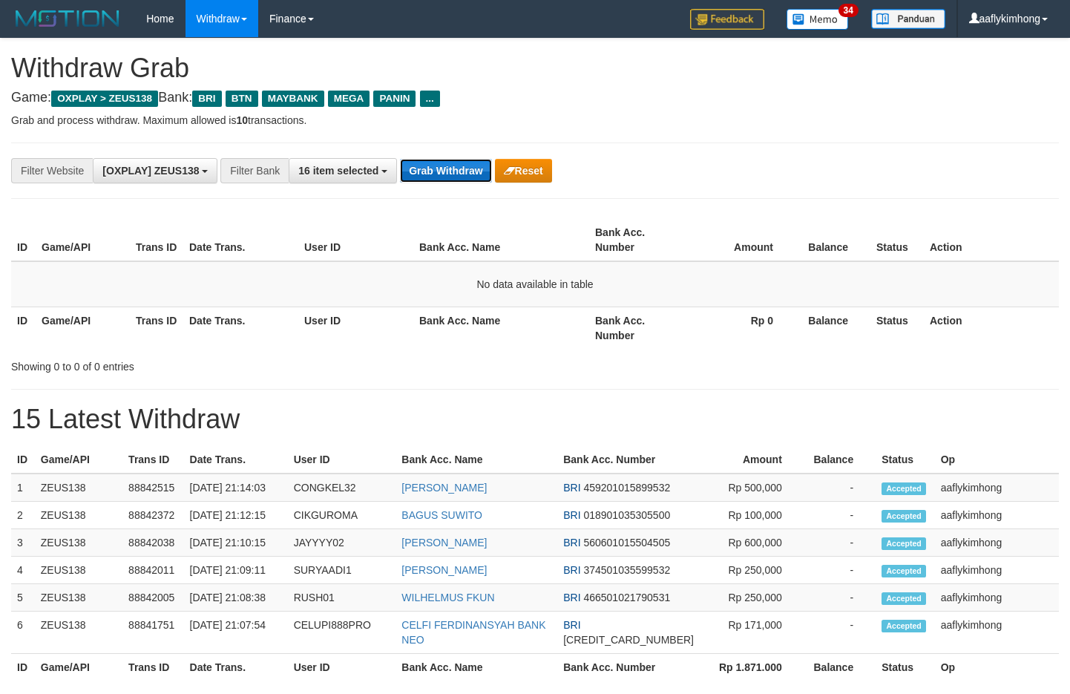
click at [443, 173] on button "Grab Withdraw" at bounding box center [445, 171] width 91 height 24
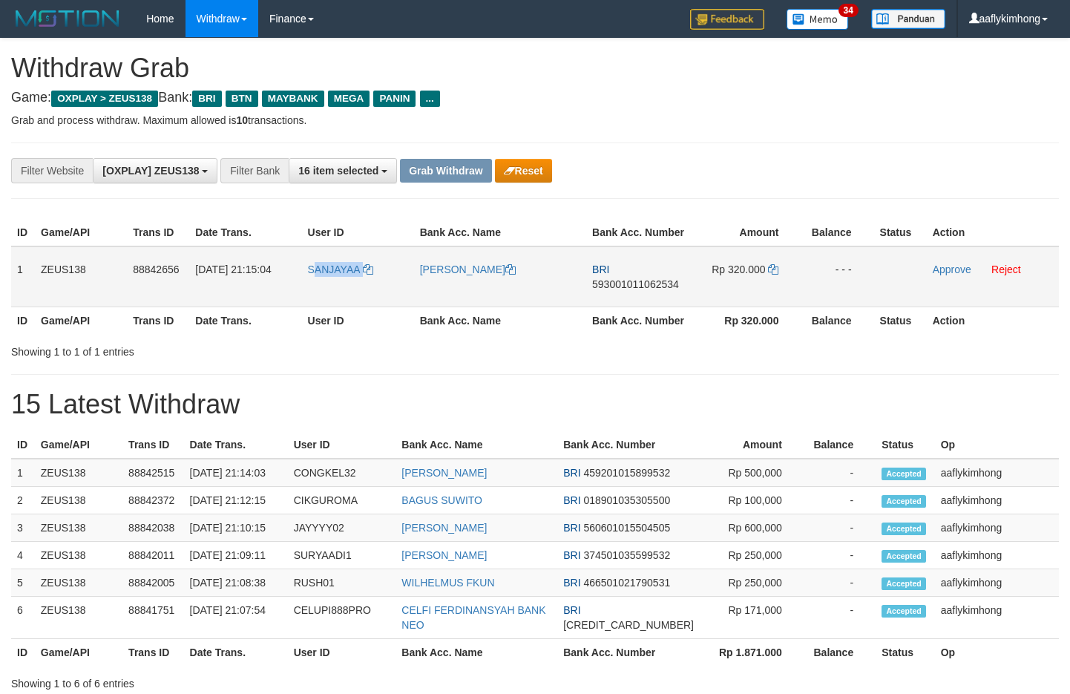
drag, startPoint x: 315, startPoint y: 293, endPoint x: 398, endPoint y: 275, distance: 85.0
click at [398, 275] on td "SANJAYAA" at bounding box center [358, 276] width 112 height 61
copy link "ANJAYAA"
click at [288, 298] on td "[DATE] 21:15:04" at bounding box center [245, 276] width 112 height 61
drag, startPoint x: 305, startPoint y: 291, endPoint x: 373, endPoint y: 287, distance: 67.6
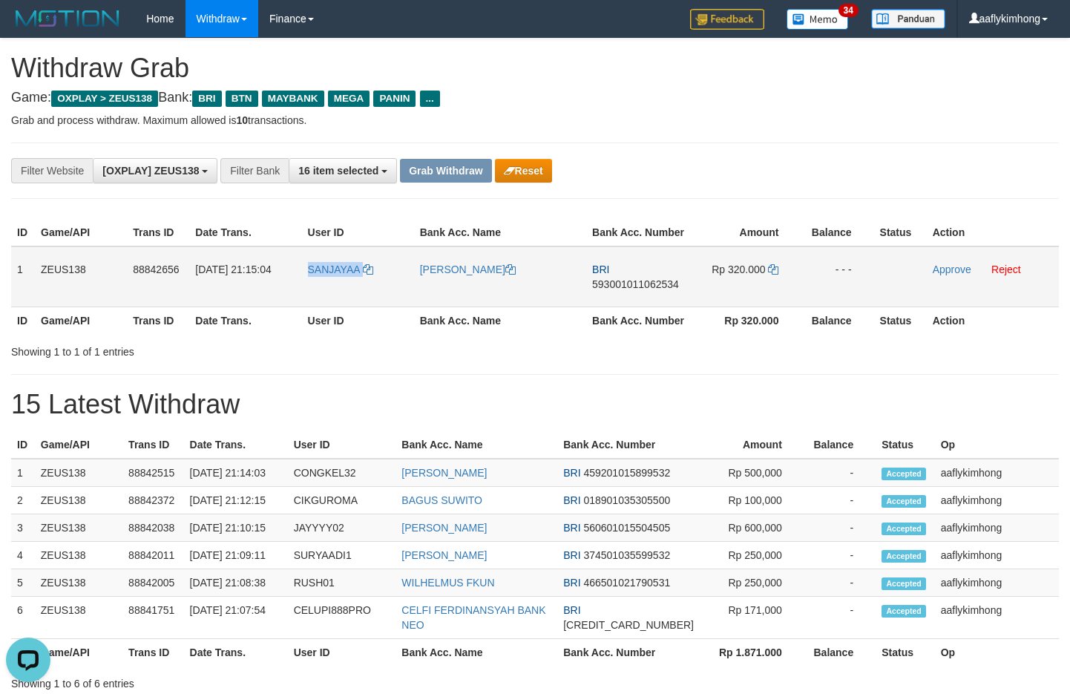
click at [373, 287] on td "SANJAYAA" at bounding box center [358, 276] width 112 height 61
copy link "SANJAYAA"
copy tr "1 ZEUS138 88842656 [DATE] 21:15:04 SANJAYAA [PERSON_NAME] BRI 593001011062534 R…"
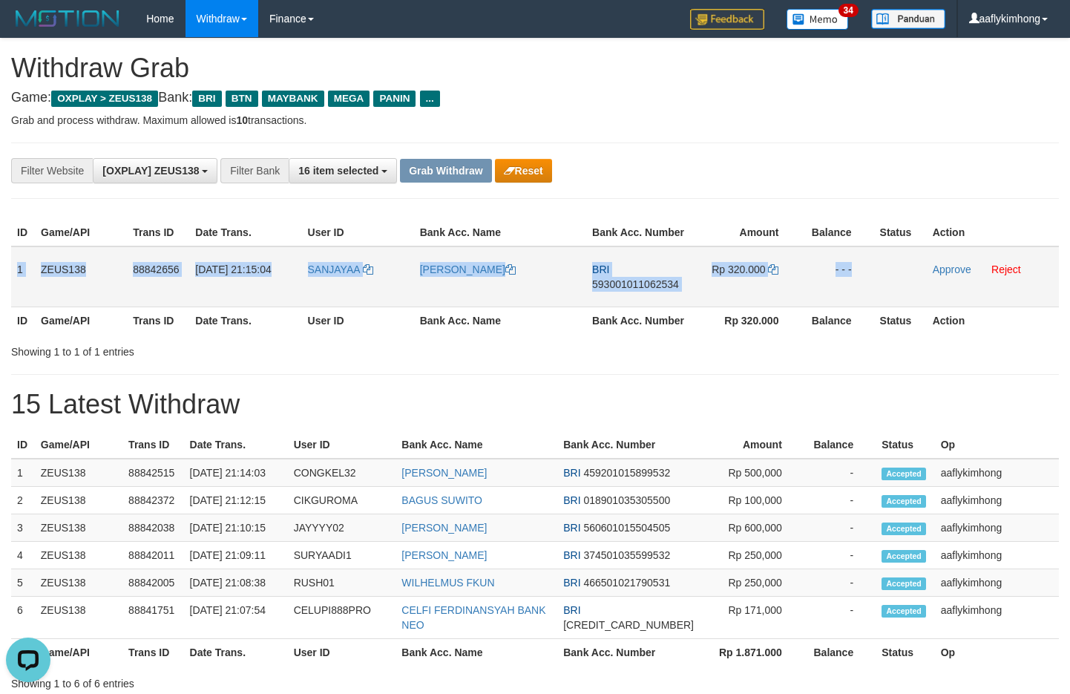
drag, startPoint x: 16, startPoint y: 269, endPoint x: 932, endPoint y: 277, distance: 916.0
click at [932, 277] on tr "1 ZEUS138 88842656 [DATE] 21:15:04 [GEOGRAPHIC_DATA] [PERSON_NAME] BRI 59300101…" at bounding box center [535, 276] width 1048 height 61
copy tr "1 ZEUS138 88842656 [DATE] 21:15:04 SANJAYAA [PERSON_NAME] BRI 593001011062534 R…"
click at [631, 284] on span "593001011062534" at bounding box center [635, 284] width 87 height 12
copy tr "1 ZEUS138 88842656 [DATE] 21:15:04 SANJAYAA [PERSON_NAME] BRI 593001011062534 R…"
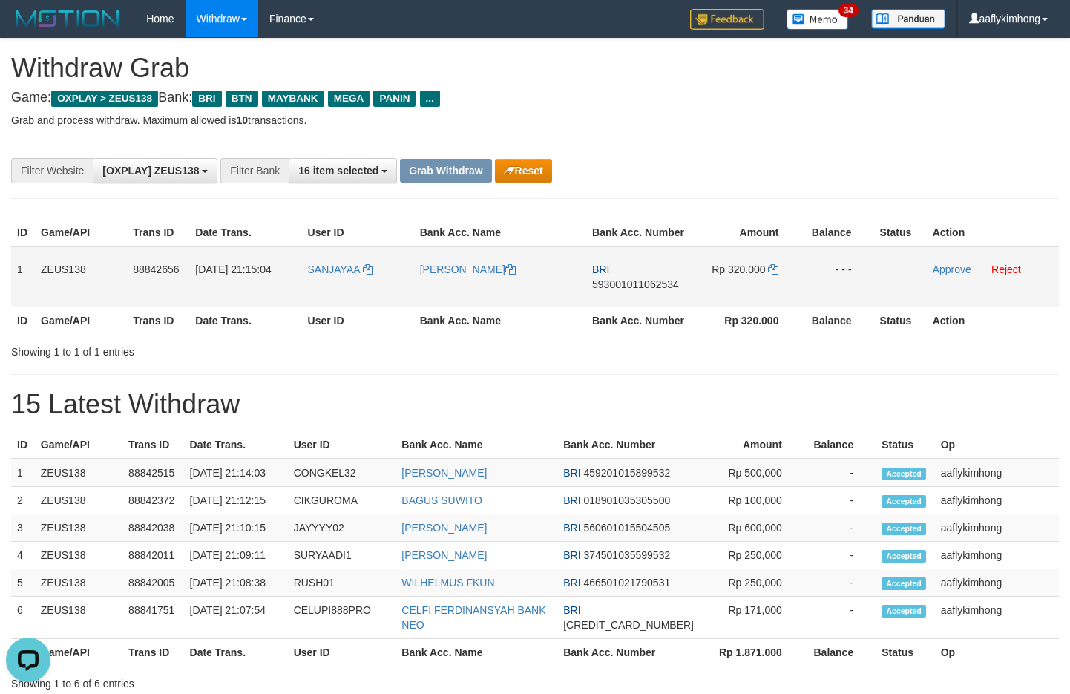
click at [631, 284] on span "593001011062534" at bounding box center [635, 284] width 87 height 12
click at [770, 264] on icon at bounding box center [773, 269] width 10 height 10
click at [776, 268] on icon at bounding box center [773, 269] width 10 height 10
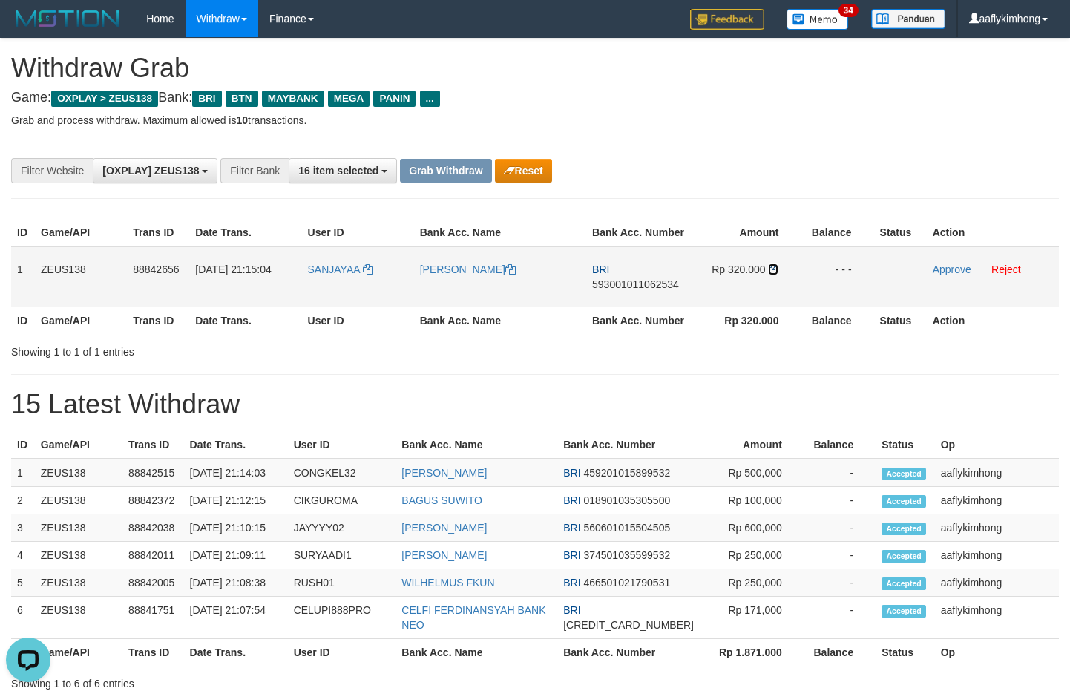
click at [776, 268] on icon at bounding box center [773, 269] width 10 height 10
drag, startPoint x: 943, startPoint y: 266, endPoint x: 595, endPoint y: 153, distance: 365.2
click at [943, 266] on link "Approve" at bounding box center [952, 270] width 39 height 12
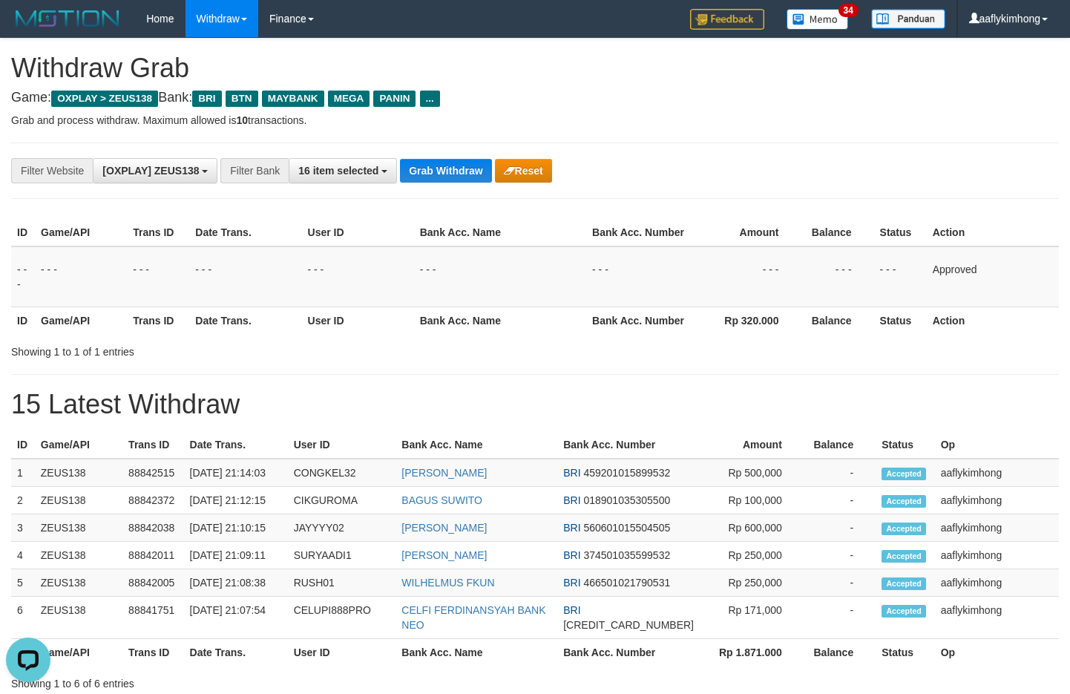
click at [460, 157] on div "**********" at bounding box center [535, 171] width 1048 height 56
click at [454, 161] on button "Grab Withdraw" at bounding box center [445, 171] width 91 height 24
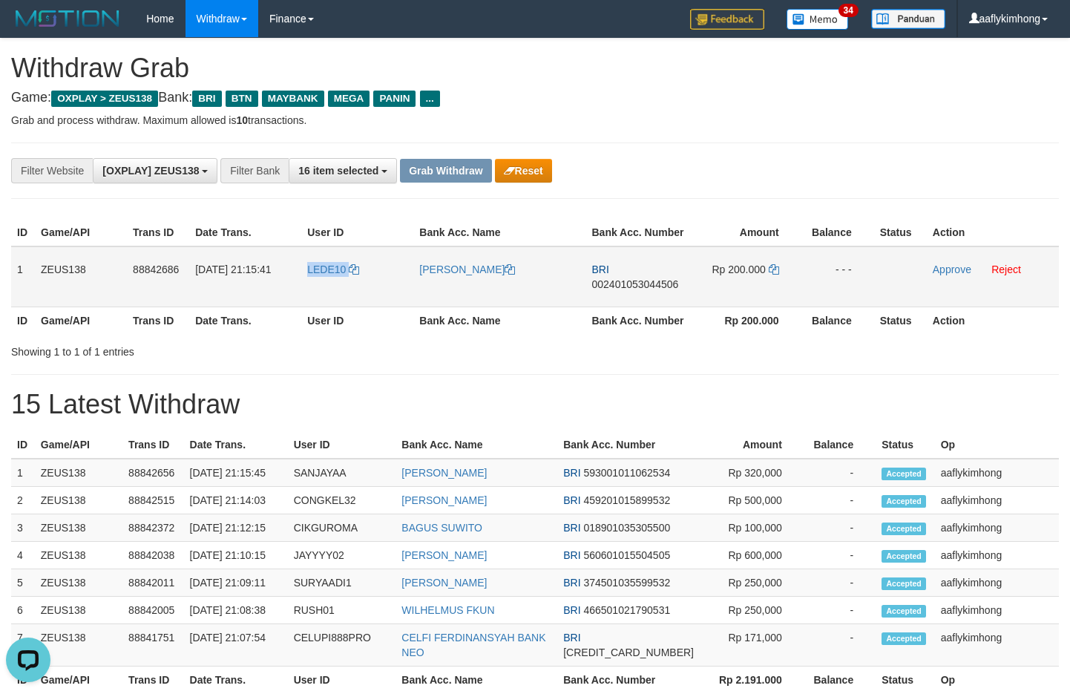
drag, startPoint x: 300, startPoint y: 285, endPoint x: 352, endPoint y: 281, distance: 52.1
click at [352, 281] on tr "1 ZEUS138 88842686 [DATE] 21:15:41 LEDE10 [PERSON_NAME] BRI 002401053044506 Rp …" at bounding box center [535, 276] width 1048 height 61
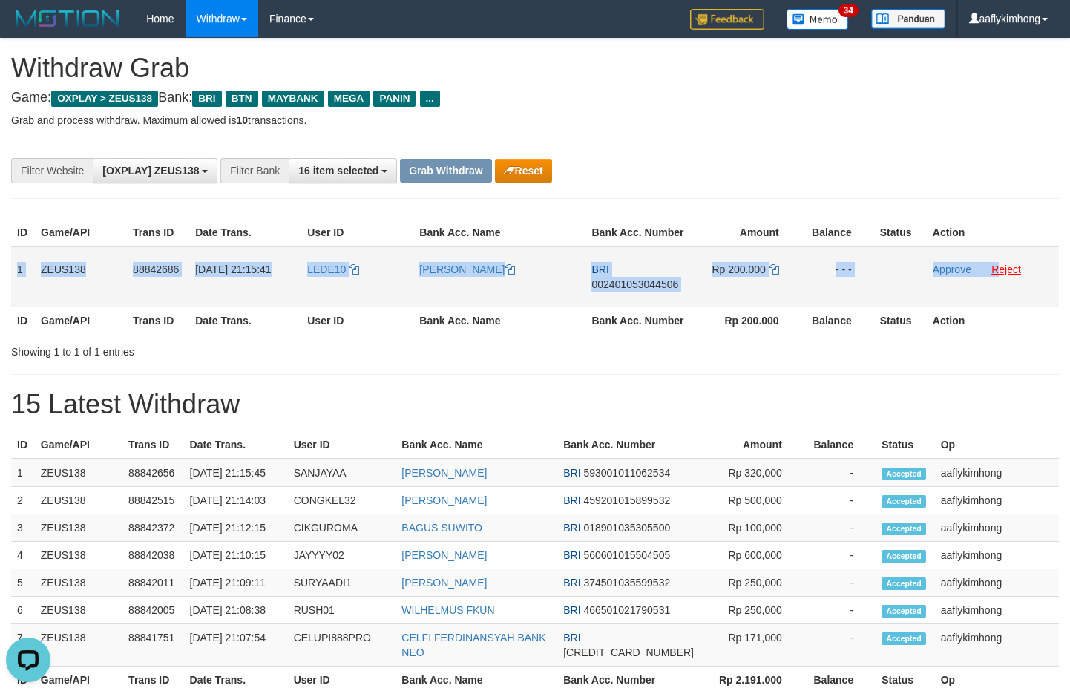
copy tr "1 ZEUS138 88842686 [DATE] 21:15:41 LEDE10 [PERSON_NAME] LETS BRI 00240105304450…"
drag, startPoint x: 12, startPoint y: 259, endPoint x: 999, endPoint y: 273, distance: 987.3
click at [999, 273] on tr "1 ZEUS138 88842686 [DATE] 21:15:41 LEDE10 [PERSON_NAME] BRI 002401053044506 Rp …" at bounding box center [535, 276] width 1048 height 61
click at [649, 279] on span "002401053044506" at bounding box center [635, 284] width 87 height 12
copy tr "1 ZEUS138 88842686 [DATE] 21:15:41 LEDE10 [PERSON_NAME] LETS BRI 00240105304450…"
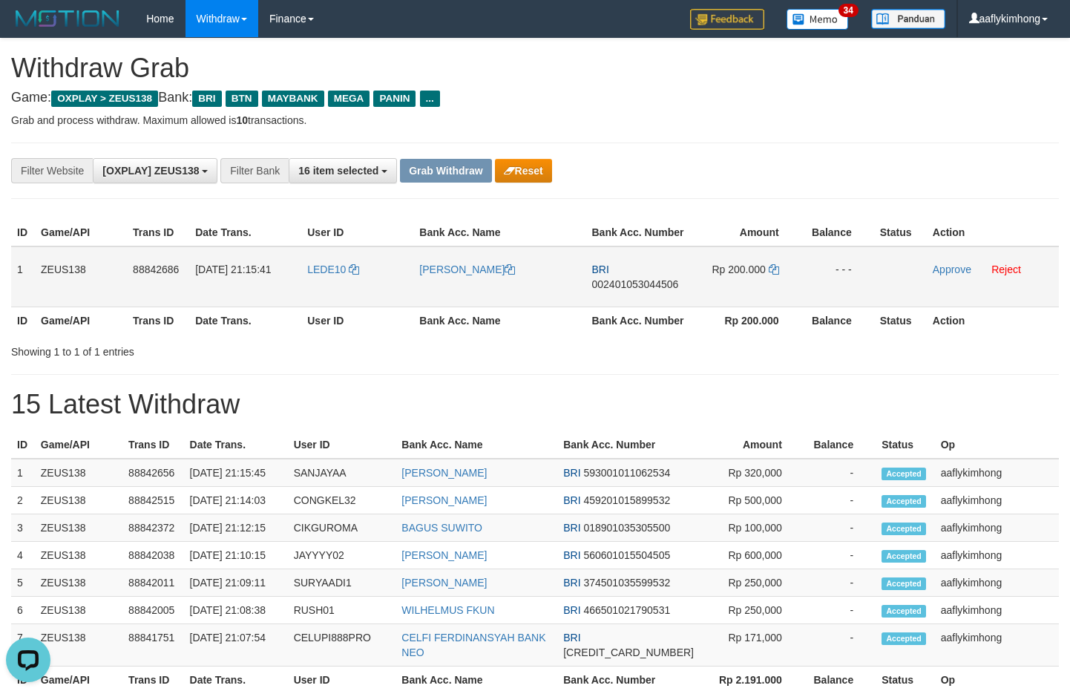
click at [649, 279] on span "002401053044506" at bounding box center [635, 284] width 87 height 12
click at [778, 261] on td "Rp 200.000" at bounding box center [747, 276] width 110 height 61
click at [775, 267] on icon at bounding box center [774, 269] width 10 height 10
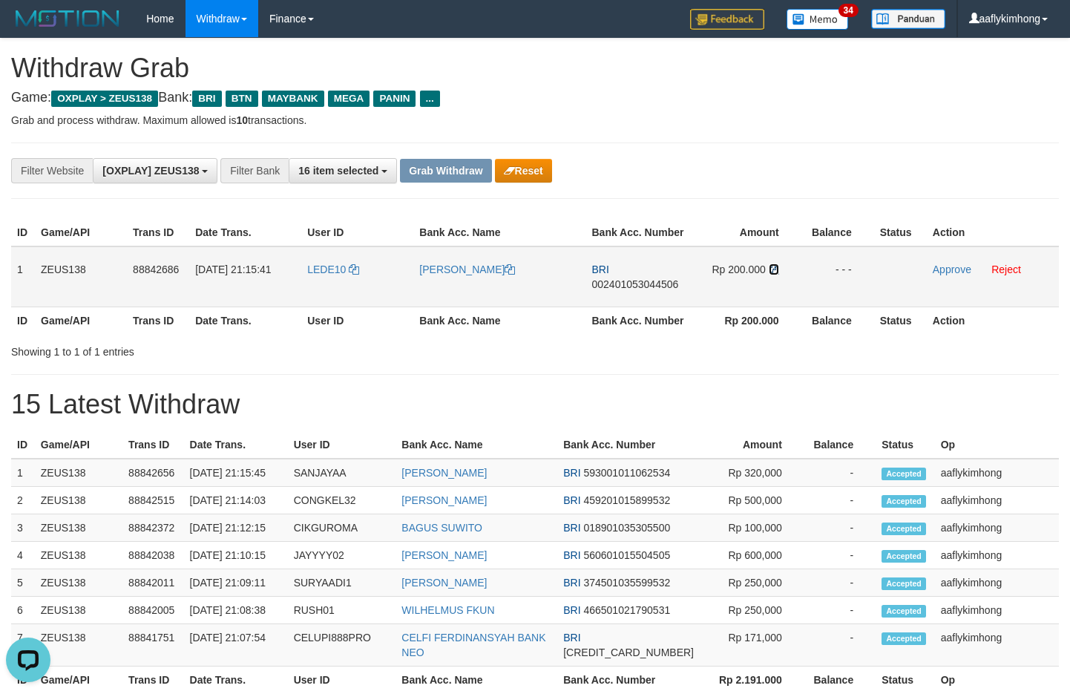
click at [775, 267] on icon at bounding box center [774, 269] width 10 height 10
click at [942, 272] on link "Approve" at bounding box center [952, 270] width 39 height 12
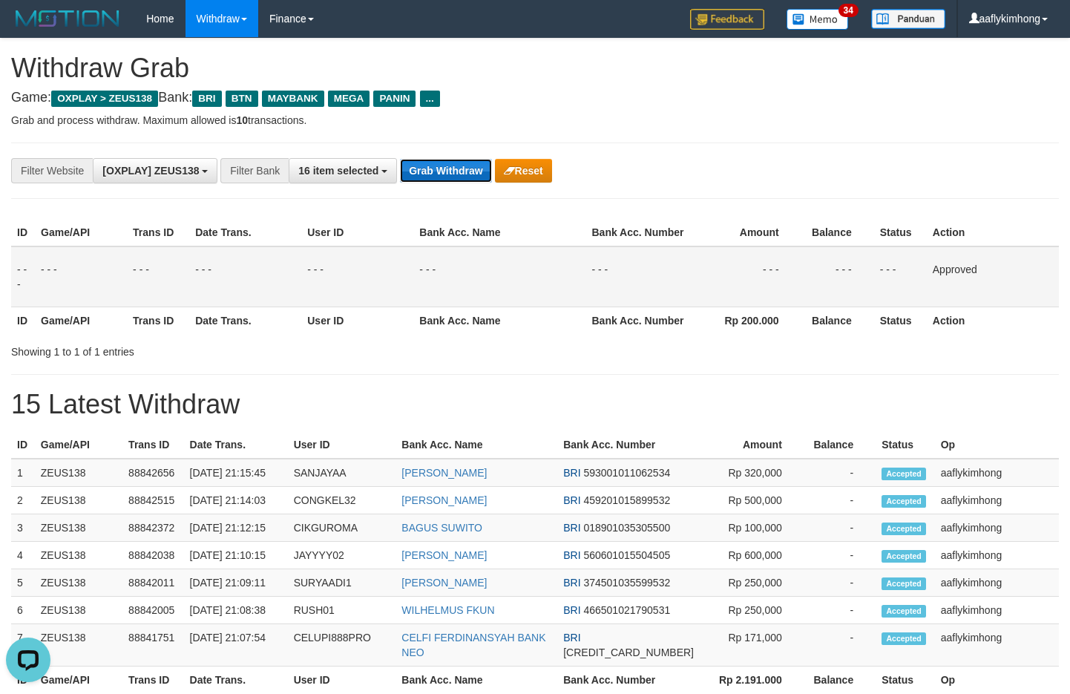
click at [445, 180] on button "Grab Withdraw" at bounding box center [445, 171] width 91 height 24
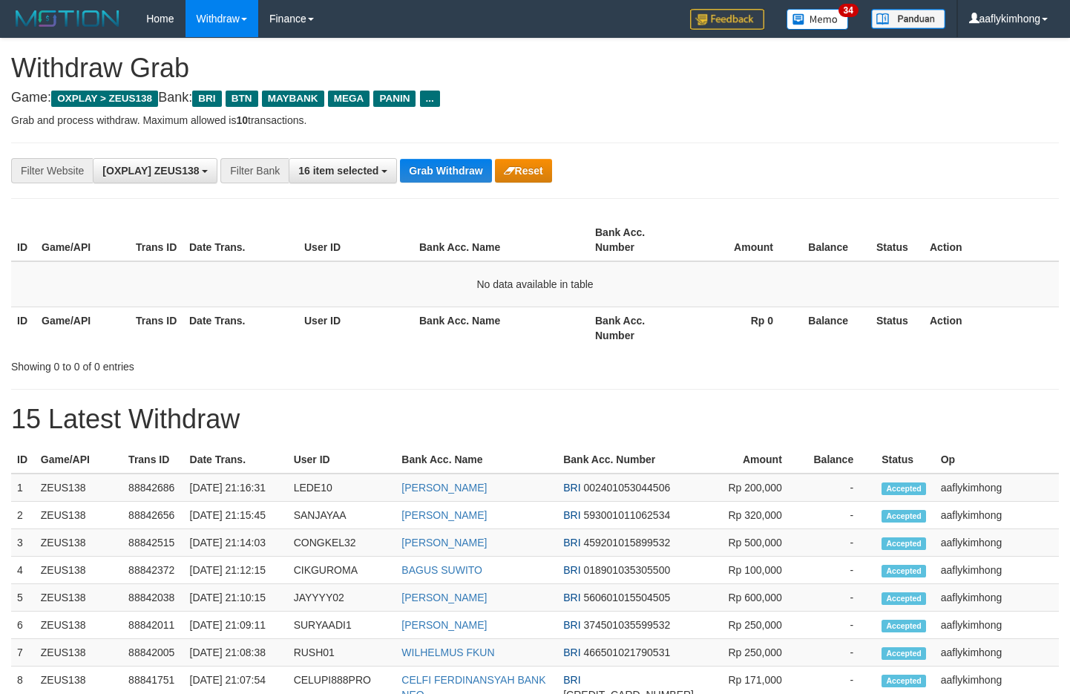
click at [445, 180] on button "Grab Withdraw" at bounding box center [445, 171] width 91 height 24
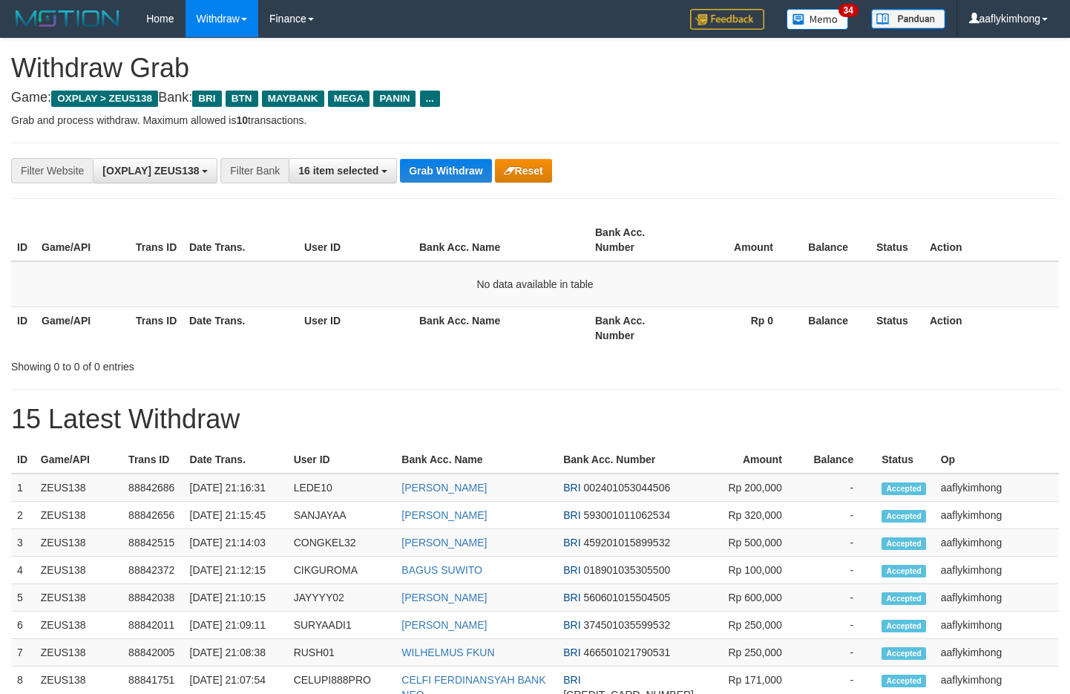
click at [445, 180] on button "Grab Withdraw" at bounding box center [445, 171] width 91 height 24
drag, startPoint x: 765, startPoint y: 268, endPoint x: 702, endPoint y: 258, distance: 63.9
click at [765, 268] on td "No data available in table" at bounding box center [535, 284] width 1048 height 46
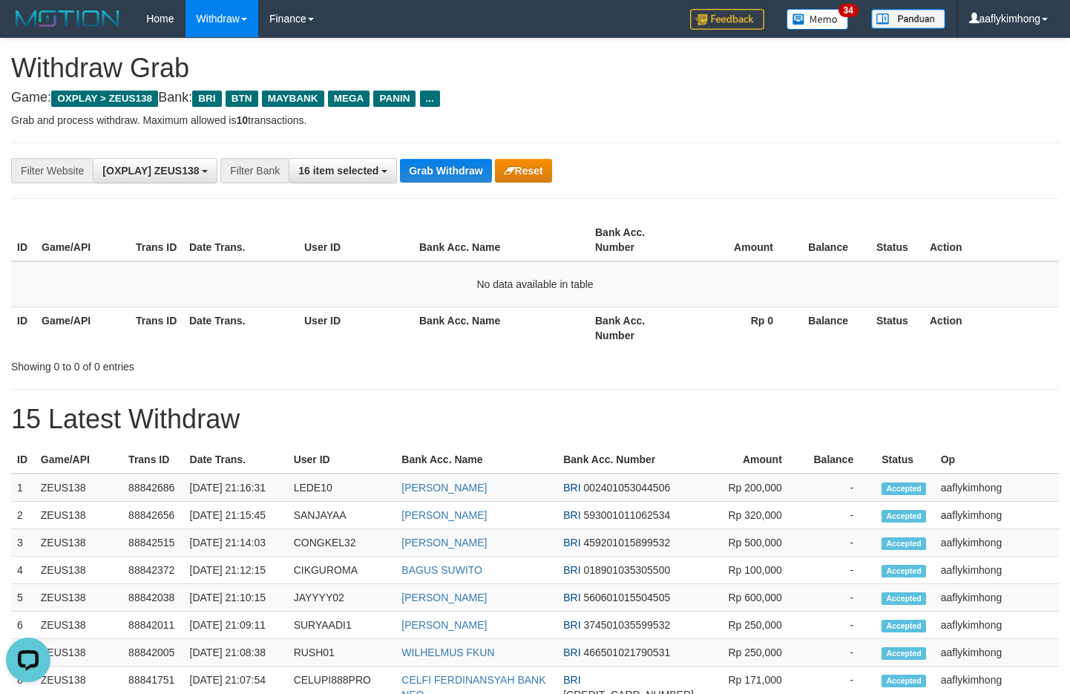
click at [426, 157] on div "**********" at bounding box center [535, 171] width 1048 height 56
click at [439, 182] on button "Grab Withdraw" at bounding box center [445, 171] width 91 height 24
click at [439, 181] on button "Grab Withdraw" at bounding box center [445, 171] width 91 height 24
click at [465, 171] on button "Grab Withdraw" at bounding box center [445, 171] width 91 height 24
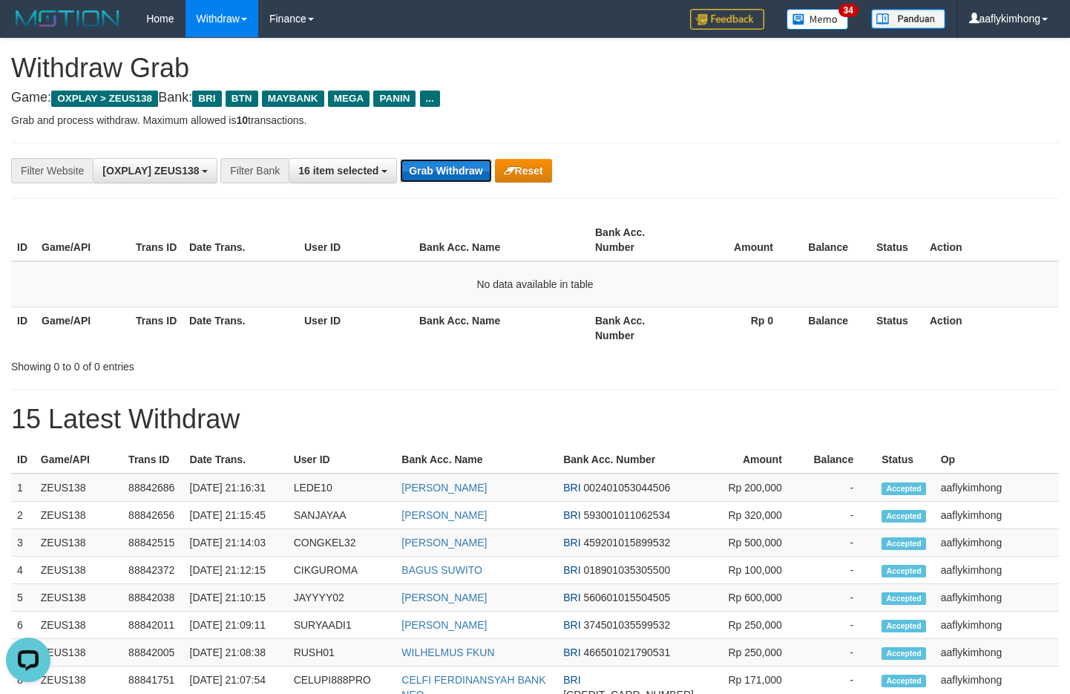
drag, startPoint x: 465, startPoint y: 171, endPoint x: 1028, endPoint y: 187, distance: 563.6
click at [465, 171] on button "Grab Withdraw" at bounding box center [445, 171] width 91 height 24
click at [482, 170] on button "Grab Withdraw" at bounding box center [445, 171] width 91 height 24
drag, startPoint x: 401, startPoint y: 160, endPoint x: 433, endPoint y: 150, distance: 34.3
click at [403, 160] on button "Grab Withdraw" at bounding box center [445, 171] width 91 height 24
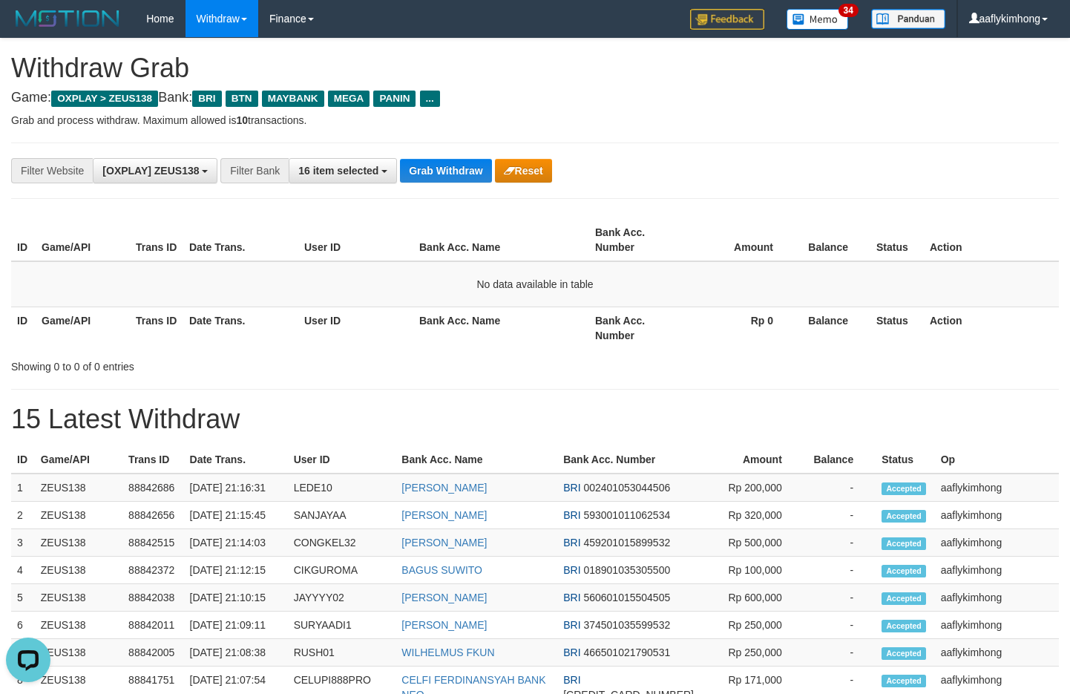
click at [439, 148] on div "**********" at bounding box center [535, 171] width 1048 height 56
click at [382, 177] on button "16 item selected" at bounding box center [343, 170] width 108 height 25
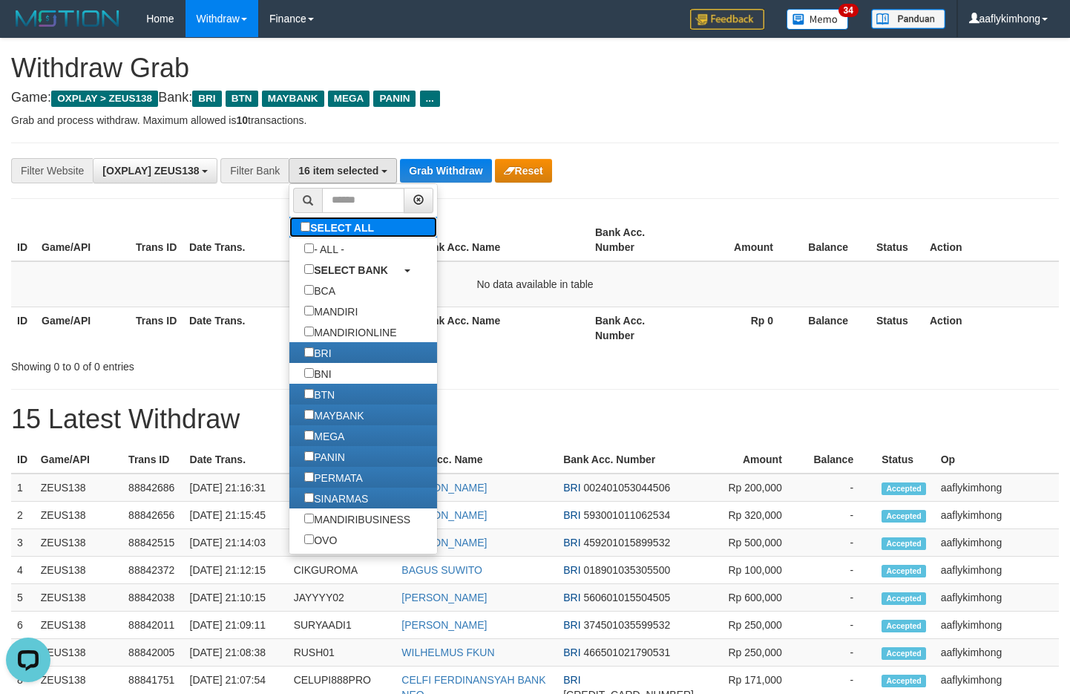
click at [339, 228] on label "SELECT ALL" at bounding box center [338, 227] width 99 height 21
select select "***"
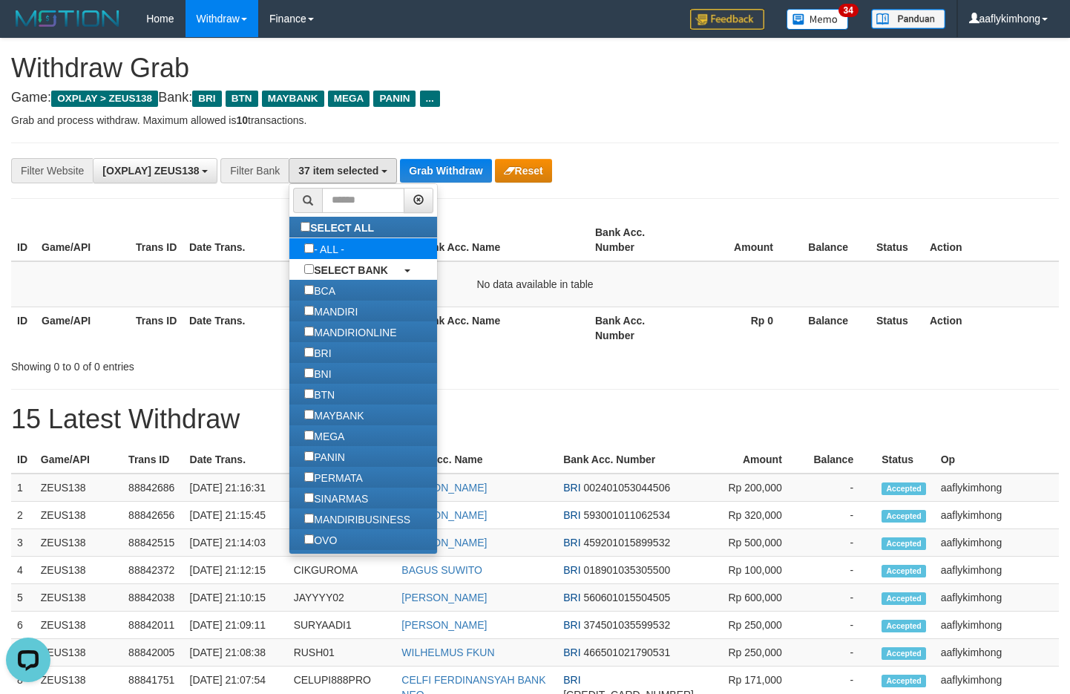
scroll to position [64, 0]
click at [330, 251] on label "- ALL -" at bounding box center [324, 248] width 70 height 21
select select "***"
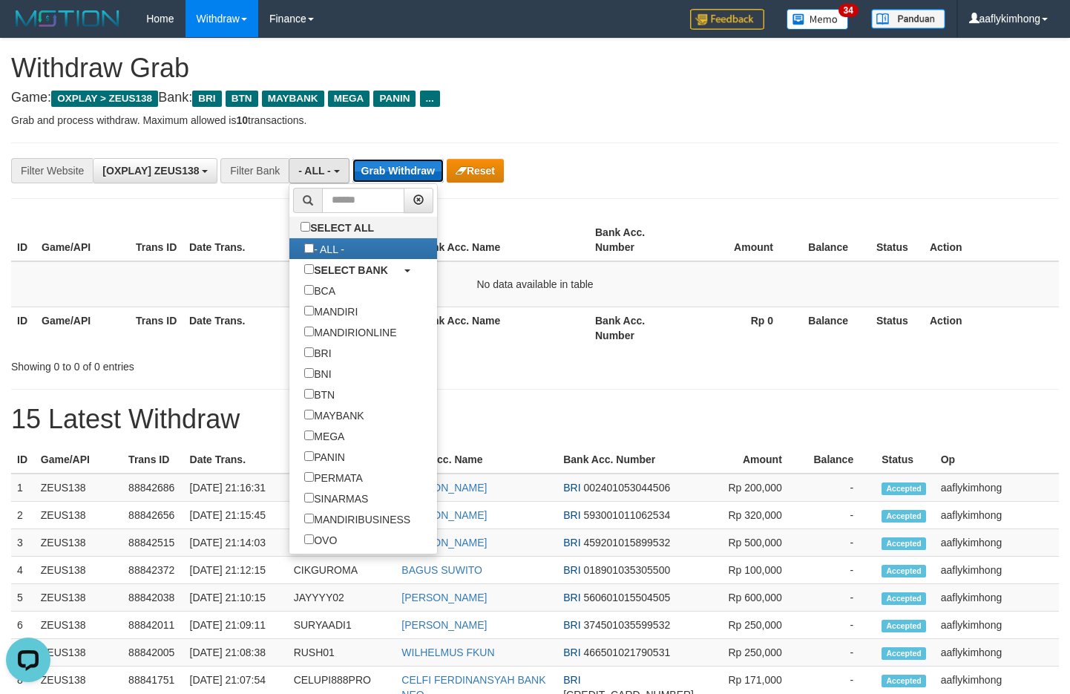
click at [358, 168] on button "Grab Withdraw" at bounding box center [398, 171] width 91 height 24
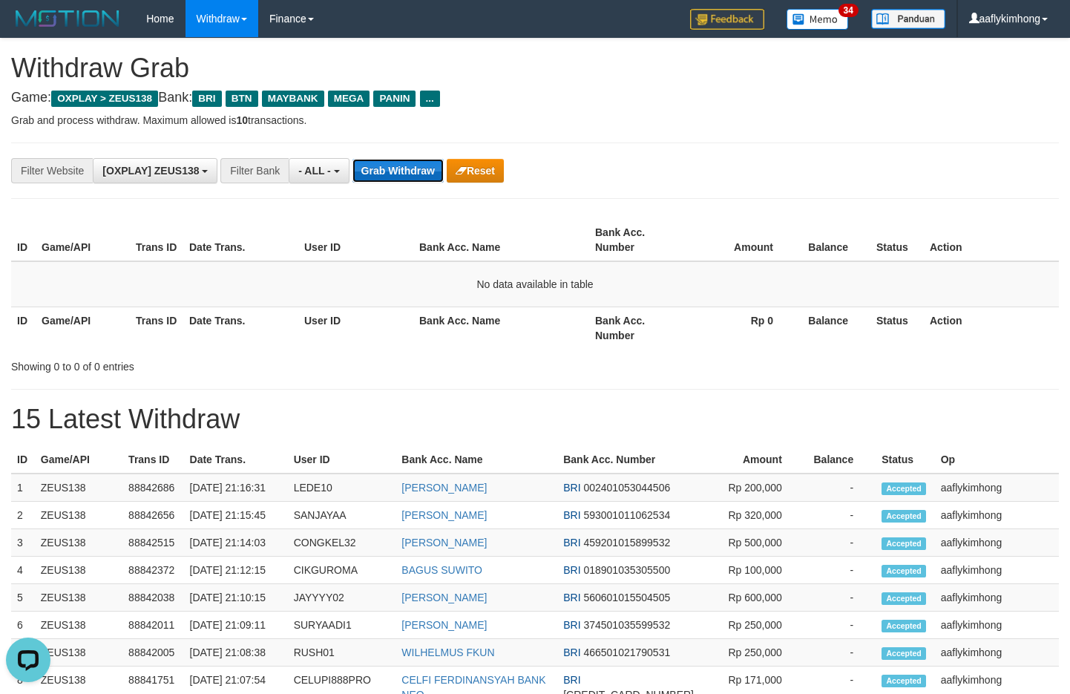
click at [358, 167] on button "Grab Withdraw" at bounding box center [398, 171] width 91 height 24
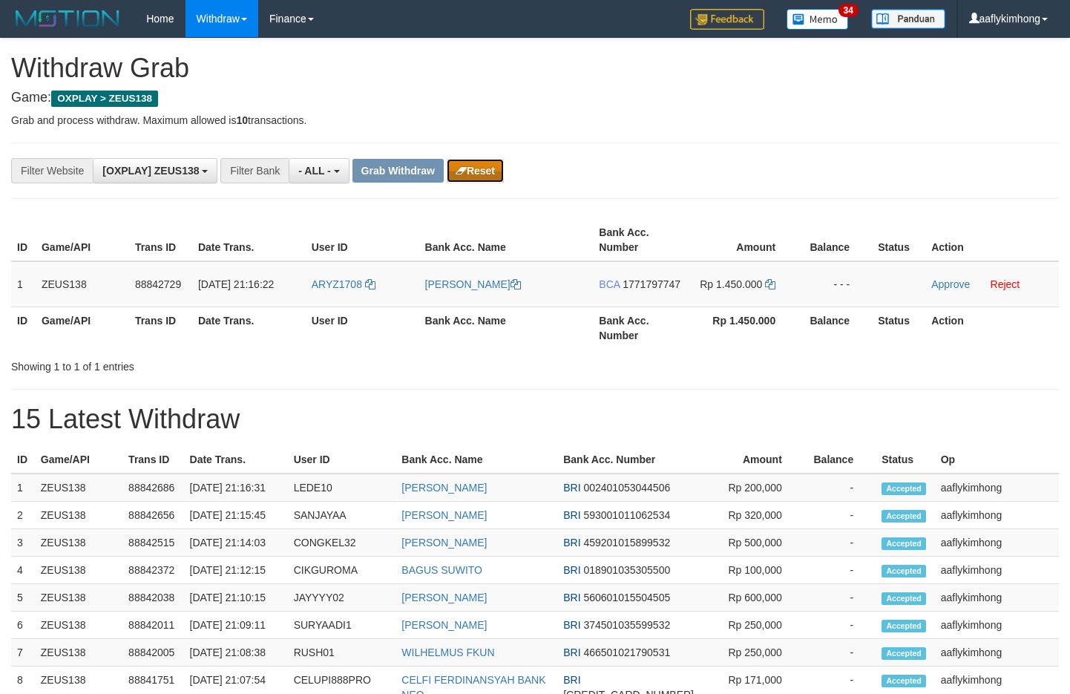
click at [503, 167] on button "Reset" at bounding box center [475, 171] width 57 height 24
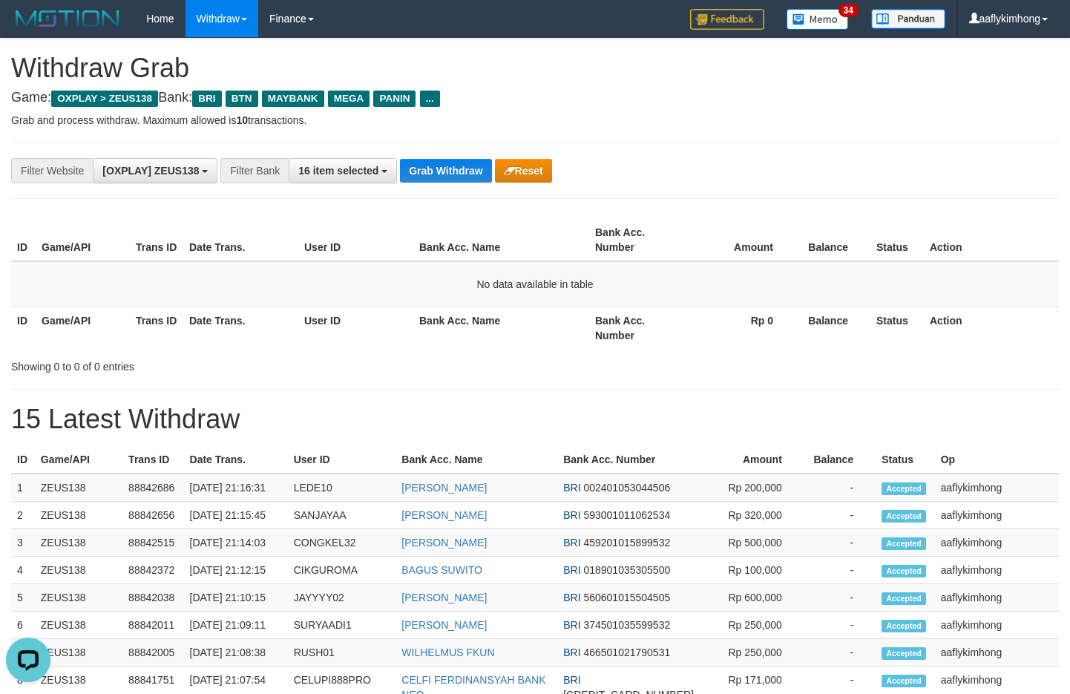
drag, startPoint x: 446, startPoint y: 154, endPoint x: 449, endPoint y: 162, distance: 8.0
click at [447, 154] on div "**********" at bounding box center [535, 171] width 1048 height 56
click at [449, 162] on button "Grab Withdraw" at bounding box center [445, 171] width 91 height 24
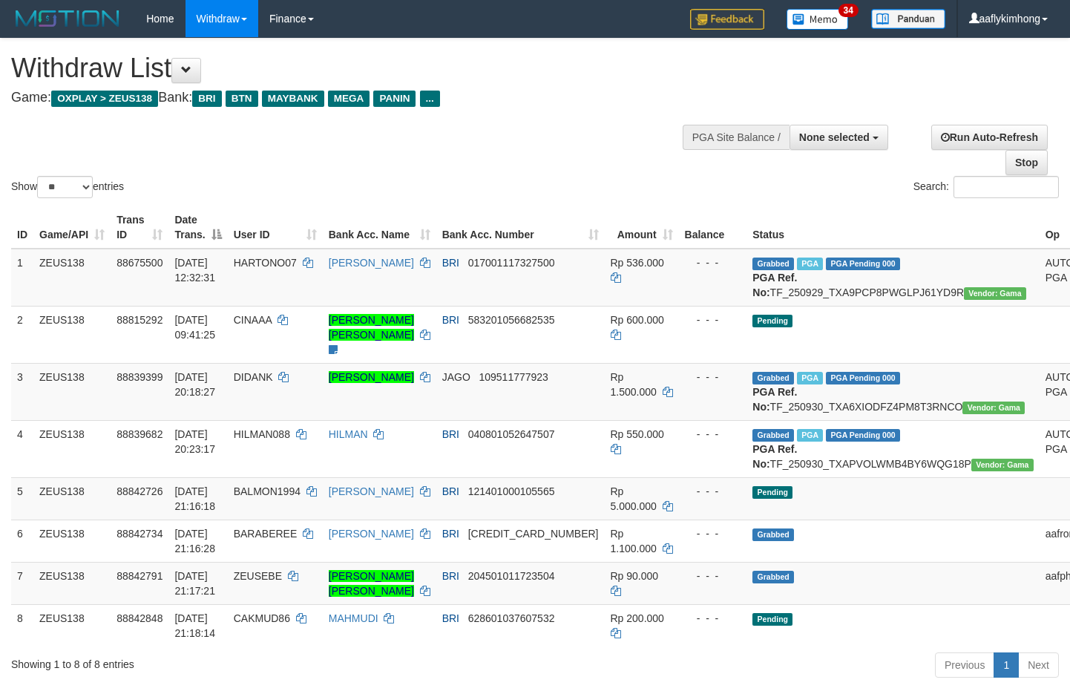
select select
select select "**"
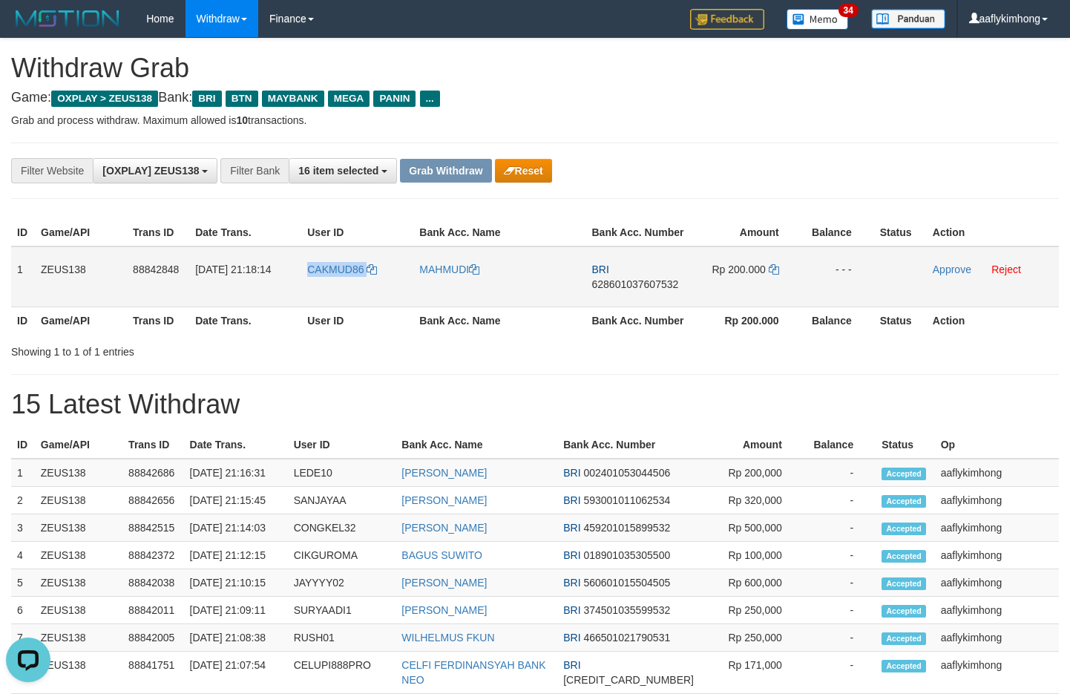
copy tr "CAKMUD86"
drag, startPoint x: 298, startPoint y: 284, endPoint x: 388, endPoint y: 287, distance: 89.8
click at [388, 287] on tr "1 ZEUS138 88842848 30/09/2025 21:18:14 CAKMUD86 MAHMUDI BRI 628601037607532 Rp …" at bounding box center [535, 276] width 1048 height 61
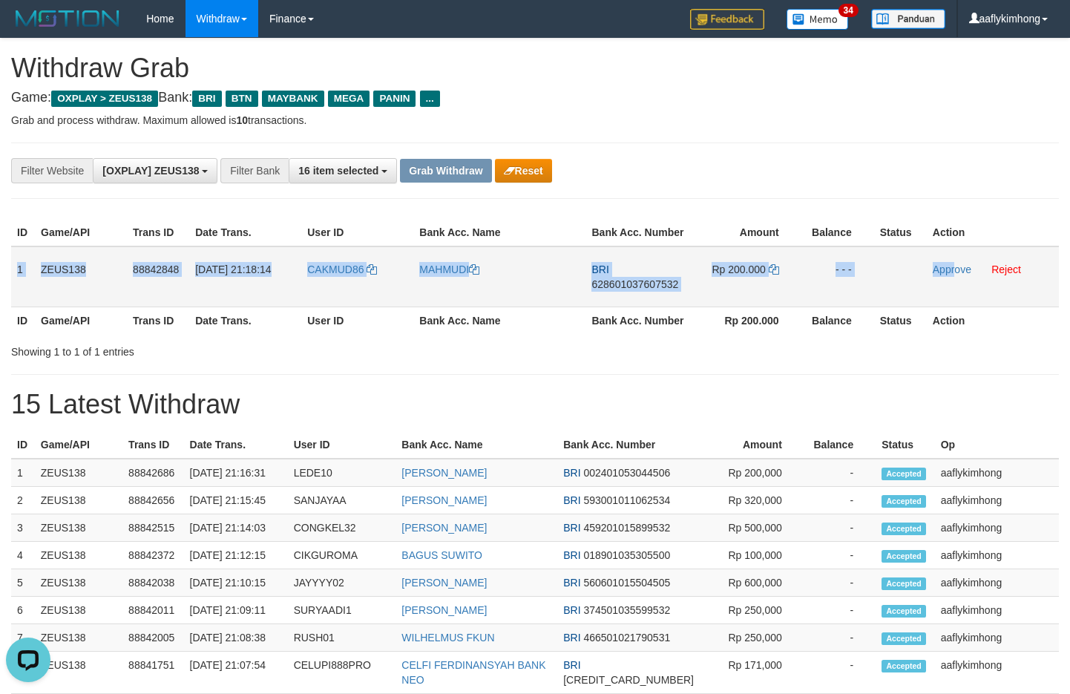
copy tr "1 ZEUS138 88842848 30/09/2025 21:18:14 CAKMUD86 MAHMUDI BRI 628601037607532 Rp …"
drag, startPoint x: 19, startPoint y: 271, endPoint x: 1080, endPoint y: 272, distance: 1061.5
click at [958, 262] on tr "1 ZEUS138 88842848 30/09/2025 21:18:14 CAKMUD86 MAHMUDI BRI 628601037607532 Rp …" at bounding box center [535, 276] width 1048 height 61
click at [622, 281] on span "628601037607532" at bounding box center [635, 284] width 87 height 12
copy tr "1 ZEUS138 88842848 30/09/2025 21:18:14 CAKMUD86 MAHMUDI BRI 628601037607532 Rp …"
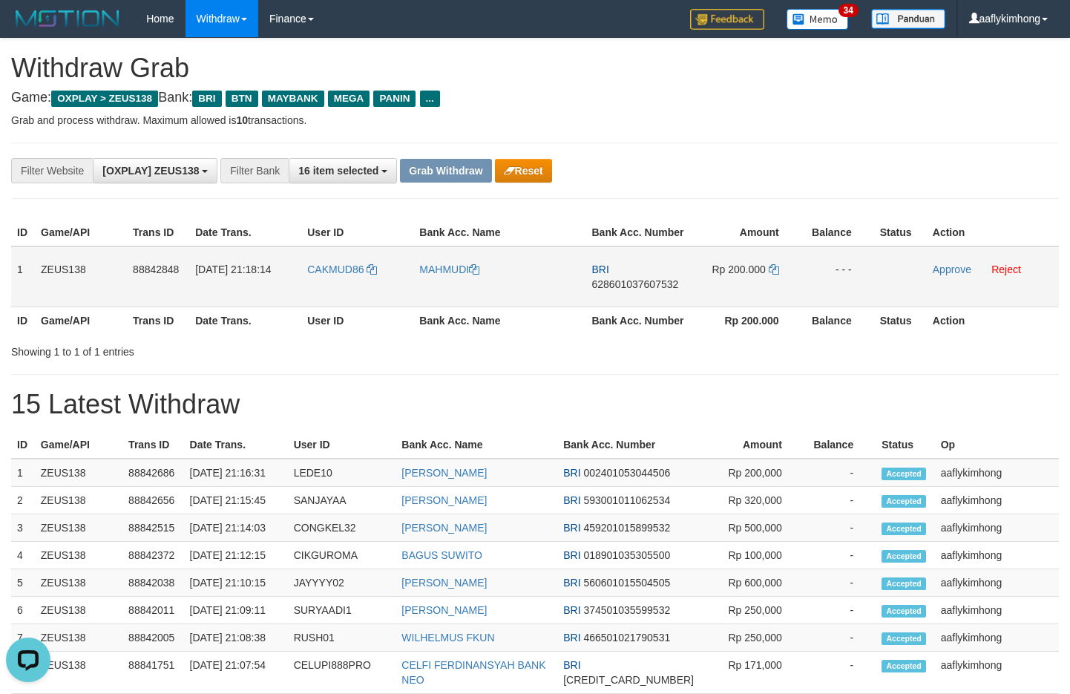
click at [622, 281] on span "628601037607532" at bounding box center [635, 284] width 87 height 12
click at [772, 267] on icon at bounding box center [774, 269] width 10 height 10
click at [773, 266] on icon at bounding box center [774, 269] width 10 height 10
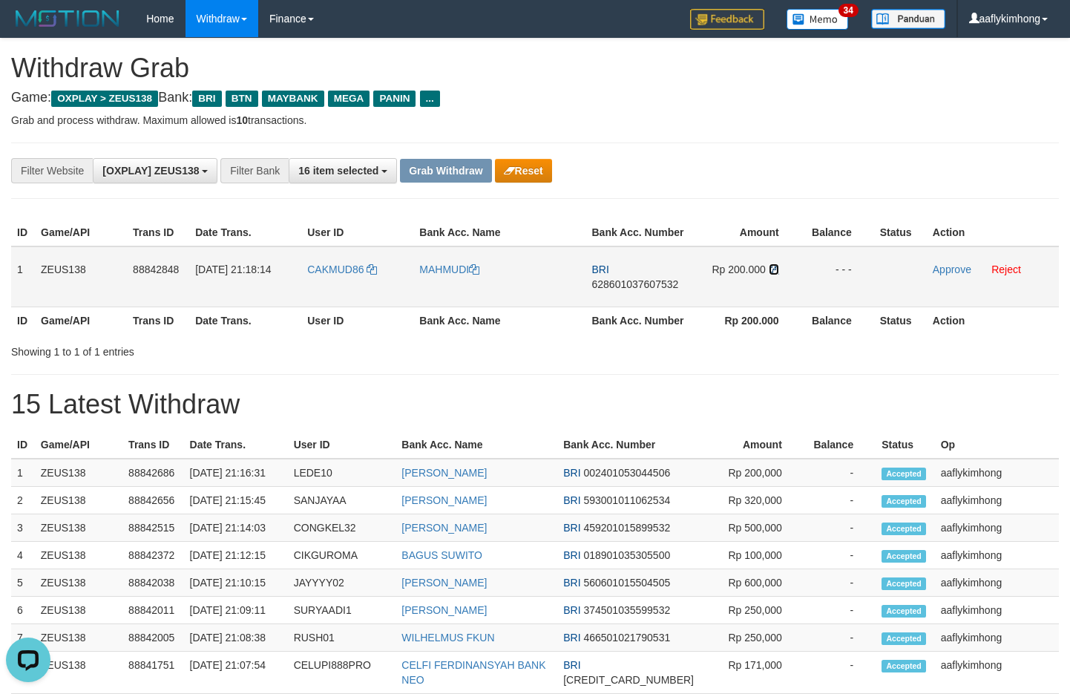
click at [773, 266] on icon at bounding box center [774, 269] width 10 height 10
click at [753, 151] on div "**********" at bounding box center [535, 171] width 1048 height 56
drag, startPoint x: 949, startPoint y: 268, endPoint x: 598, endPoint y: 160, distance: 366.5
click at [948, 268] on link "Approve" at bounding box center [952, 270] width 39 height 12
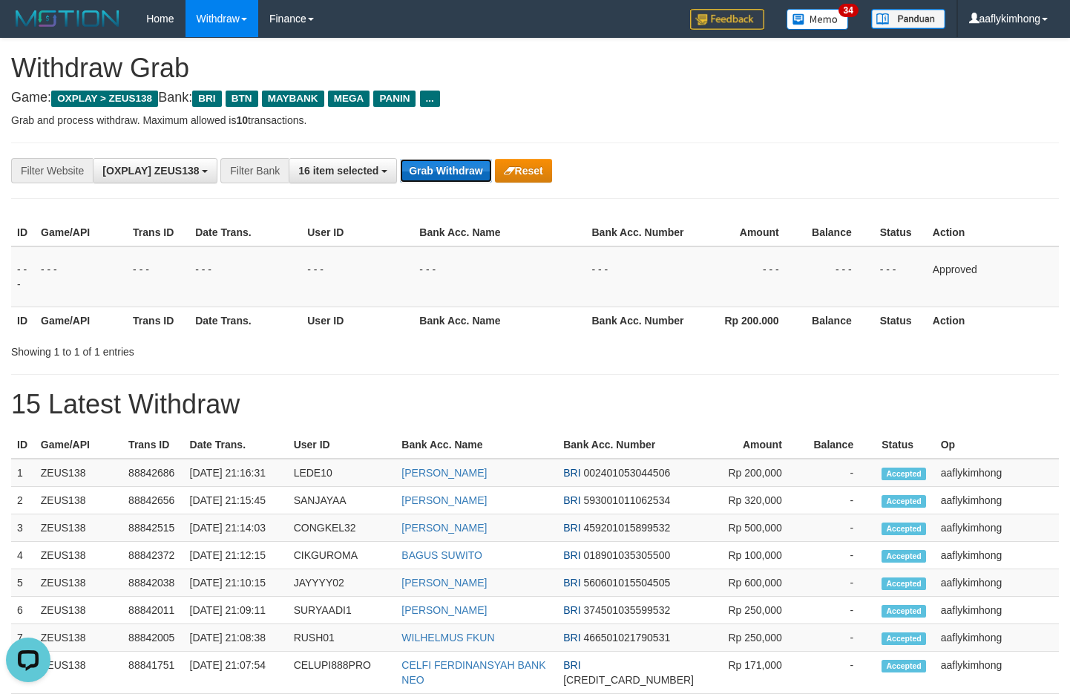
click at [426, 172] on button "Grab Withdraw" at bounding box center [445, 171] width 91 height 24
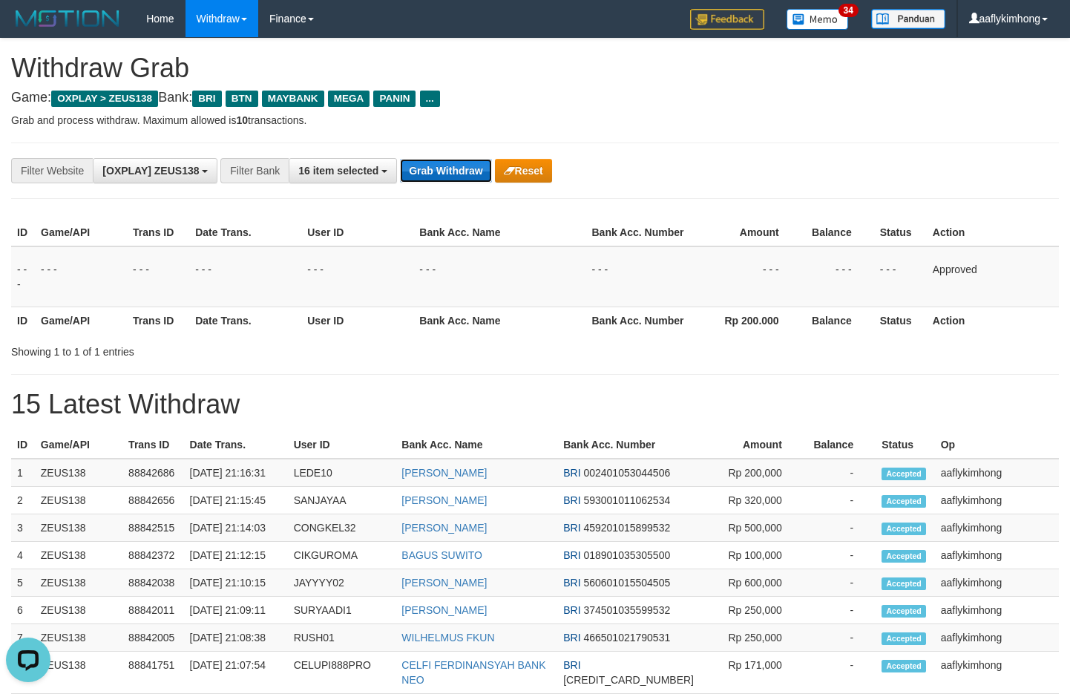
click at [426, 172] on button "Grab Withdraw" at bounding box center [445, 171] width 91 height 24
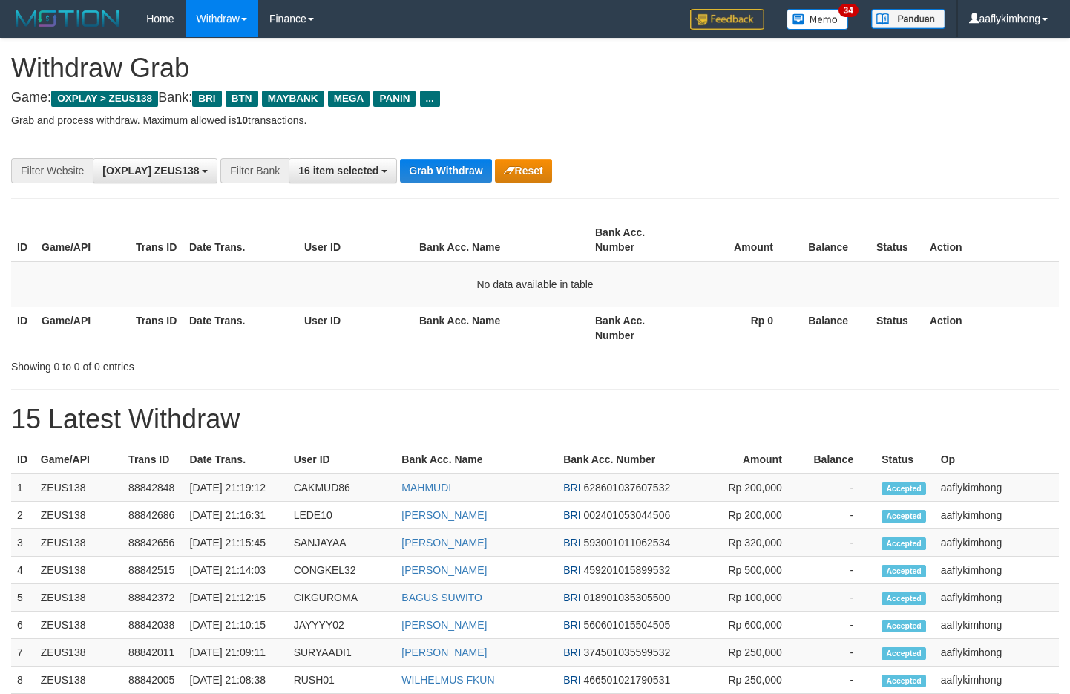
click at [426, 172] on button "Grab Withdraw" at bounding box center [445, 171] width 91 height 24
click at [410, 166] on button "Grab Withdraw" at bounding box center [445, 171] width 91 height 24
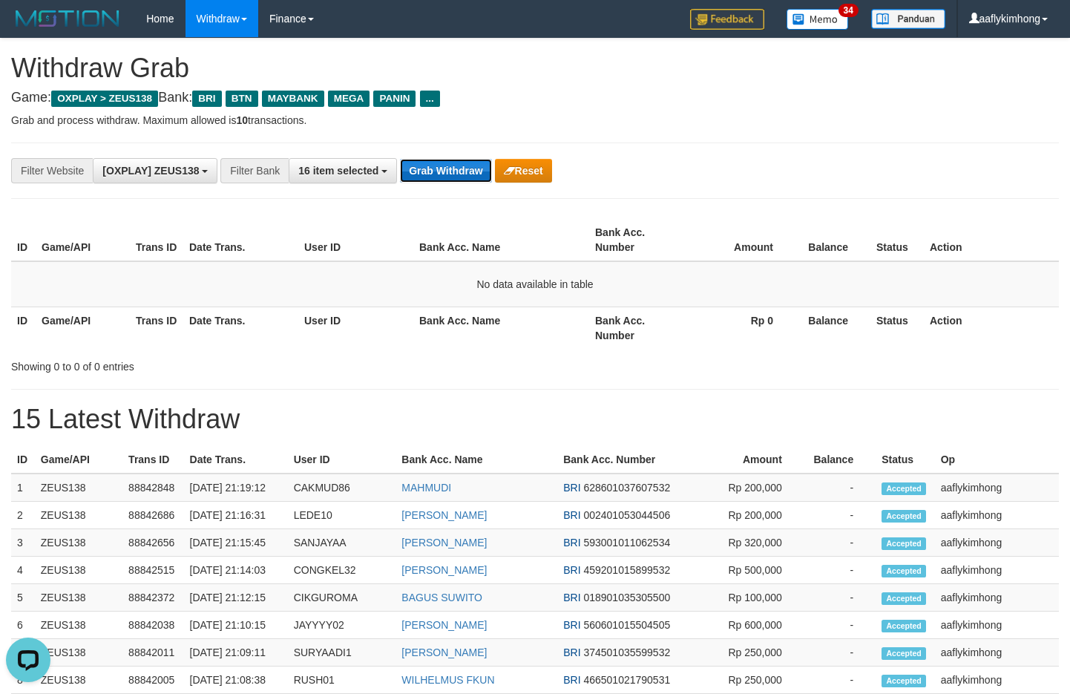
click at [410, 166] on button "Grab Withdraw" at bounding box center [445, 171] width 91 height 24
drag, startPoint x: 437, startPoint y: 157, endPoint x: 425, endPoint y: 167, distance: 15.9
click at [434, 158] on div "**********" at bounding box center [535, 171] width 1048 height 56
click at [424, 168] on button "Grab Withdraw" at bounding box center [445, 171] width 91 height 24
click at [443, 165] on button "Grab Withdraw" at bounding box center [445, 171] width 91 height 24
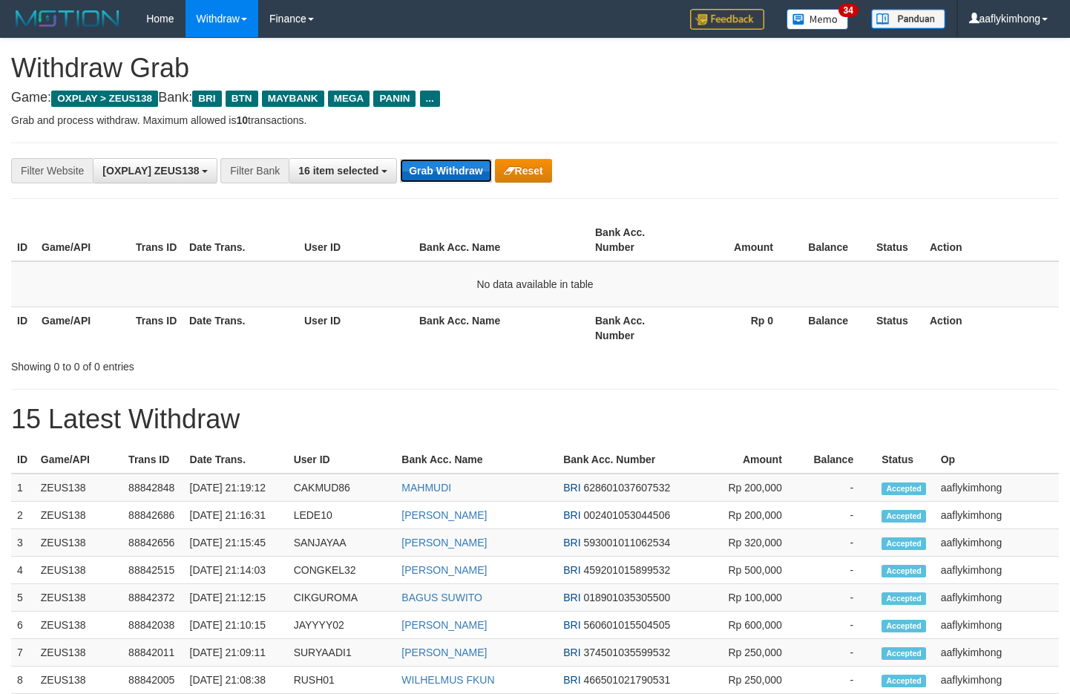
click at [451, 167] on button "Grab Withdraw" at bounding box center [445, 171] width 91 height 24
click at [450, 167] on button "Grab Withdraw" at bounding box center [445, 171] width 91 height 24
click at [445, 155] on div "**********" at bounding box center [535, 171] width 1048 height 56
click at [446, 165] on button "Grab Withdraw" at bounding box center [445, 171] width 91 height 24
click at [441, 174] on button "Grab Withdraw" at bounding box center [445, 171] width 91 height 24
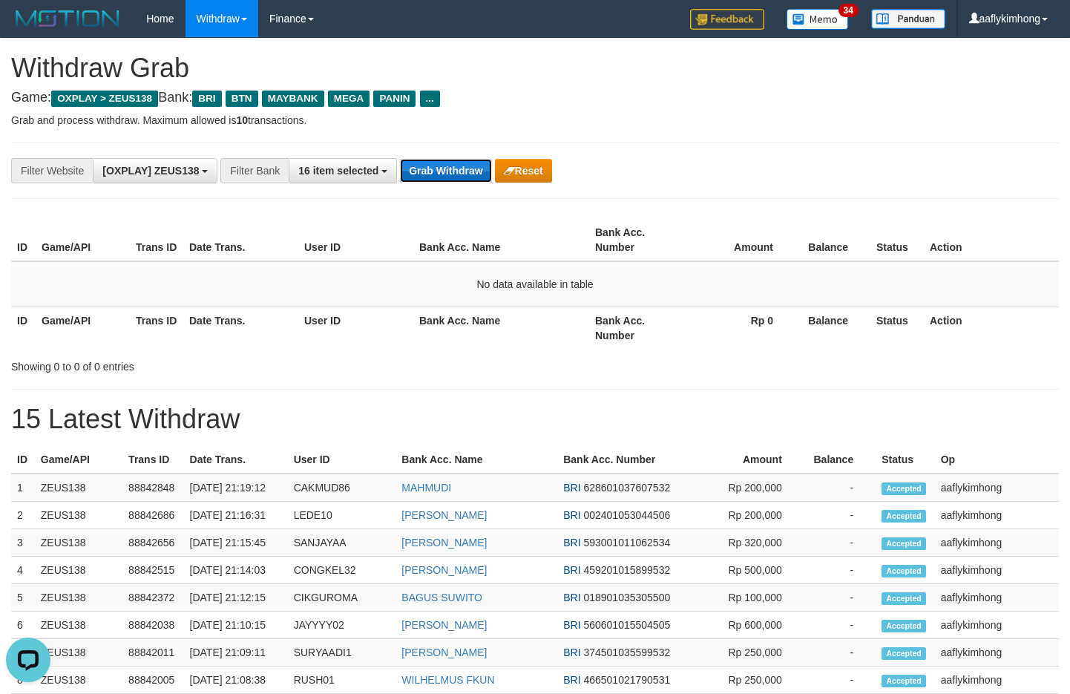
click at [441, 174] on button "Grab Withdraw" at bounding box center [445, 171] width 91 height 24
click at [463, 168] on button "Grab Withdraw" at bounding box center [445, 171] width 91 height 24
drag, startPoint x: 0, startPoint y: 0, endPoint x: 897, endPoint y: 341, distance: 960.2
click at [465, 168] on button "Grab Withdraw" at bounding box center [445, 171] width 91 height 24
click at [416, 153] on div "**********" at bounding box center [535, 171] width 1048 height 56
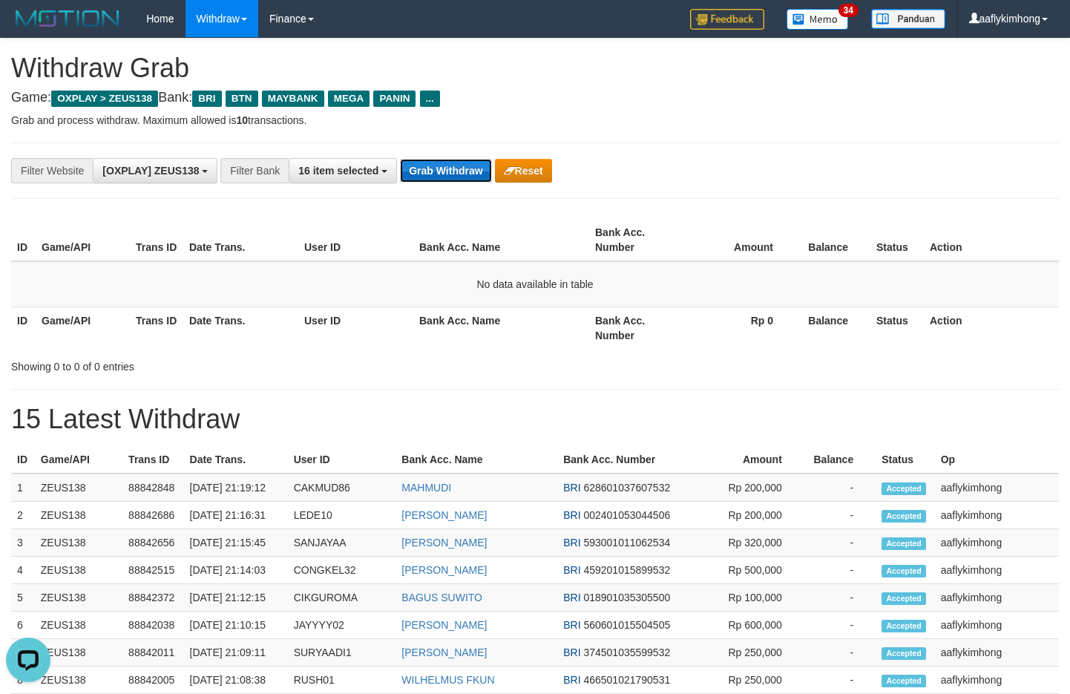
click at [461, 159] on button "Grab Withdraw" at bounding box center [445, 171] width 91 height 24
click at [464, 174] on button "Grab Withdraw" at bounding box center [445, 171] width 91 height 24
click at [416, 168] on button "Grab Withdraw" at bounding box center [445, 171] width 91 height 24
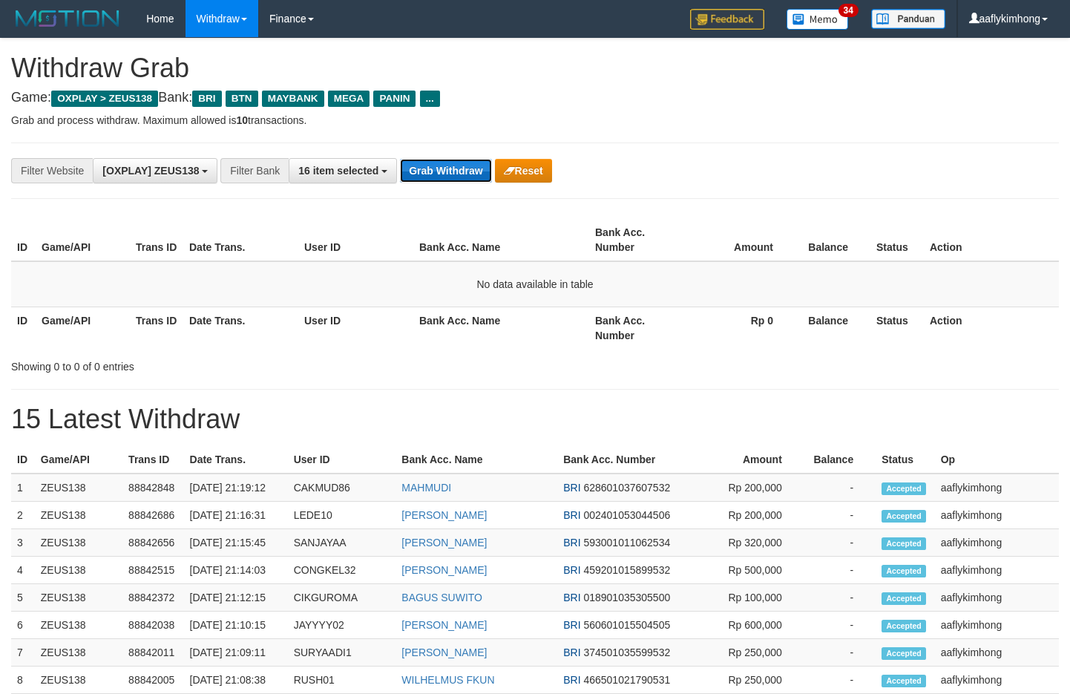
click at [416, 168] on button "Grab Withdraw" at bounding box center [445, 171] width 91 height 24
click at [418, 166] on button "Grab Withdraw" at bounding box center [445, 171] width 91 height 24
click at [483, 166] on button "Grab Withdraw" at bounding box center [445, 171] width 91 height 24
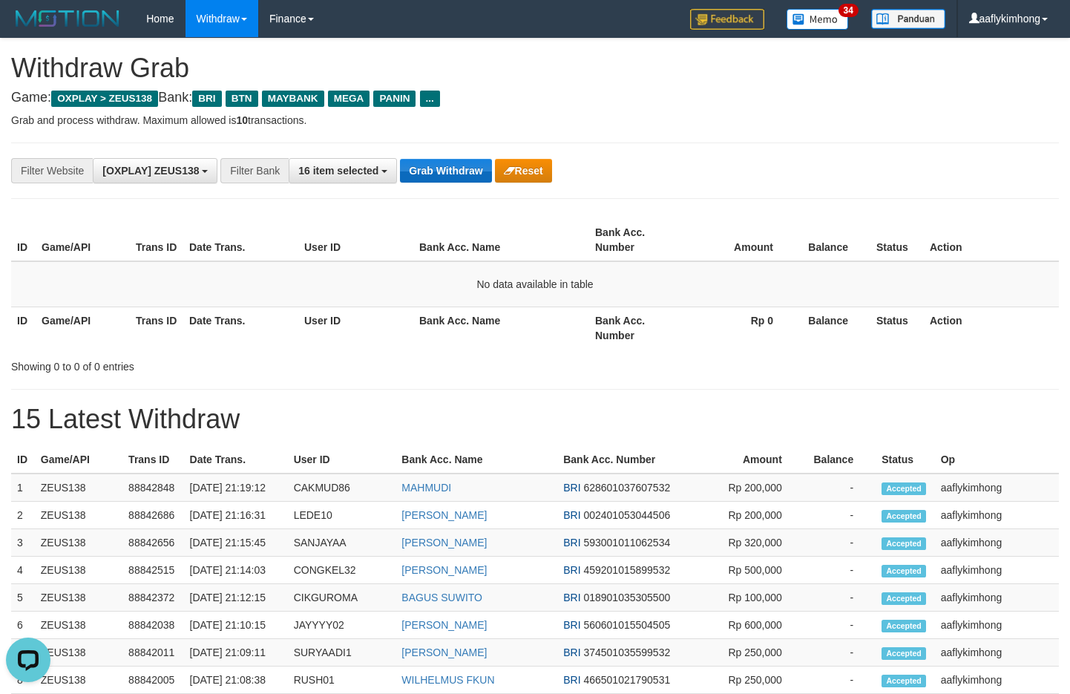
drag, startPoint x: 432, startPoint y: 151, endPoint x: 431, endPoint y: 162, distance: 11.2
click at [431, 154] on div "**********" at bounding box center [535, 171] width 1048 height 56
click at [431, 162] on button "Grab Withdraw" at bounding box center [445, 171] width 91 height 24
click at [433, 177] on button "Grab Withdraw" at bounding box center [445, 171] width 91 height 24
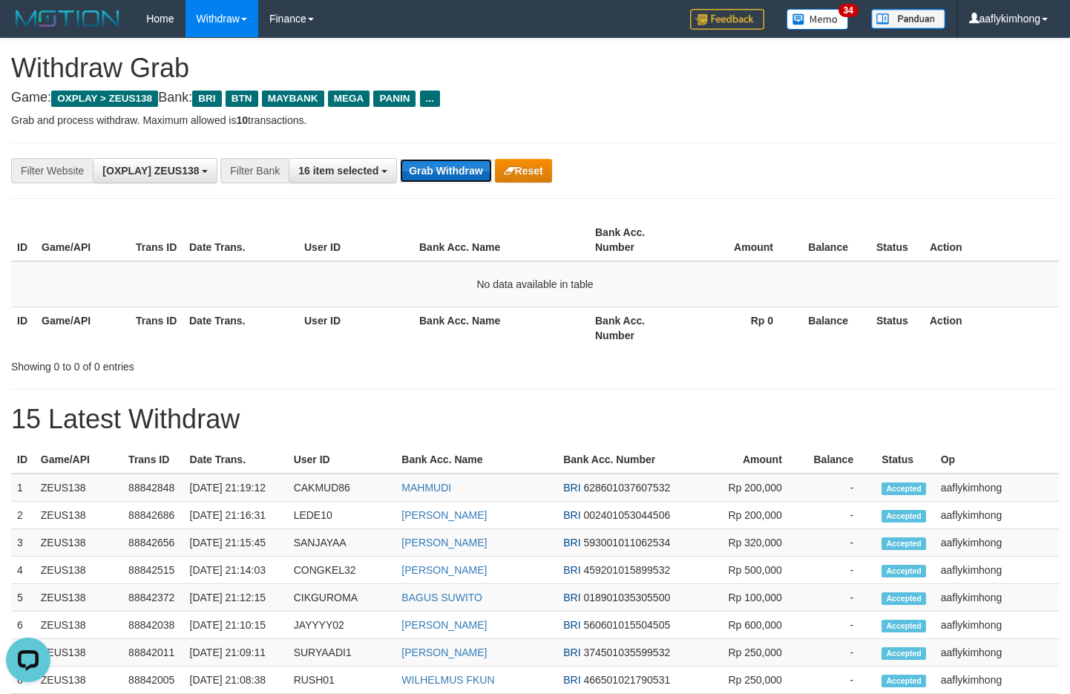
click at [433, 177] on button "Grab Withdraw" at bounding box center [445, 171] width 91 height 24
click at [433, 175] on button "Grab Withdraw" at bounding box center [445, 171] width 91 height 24
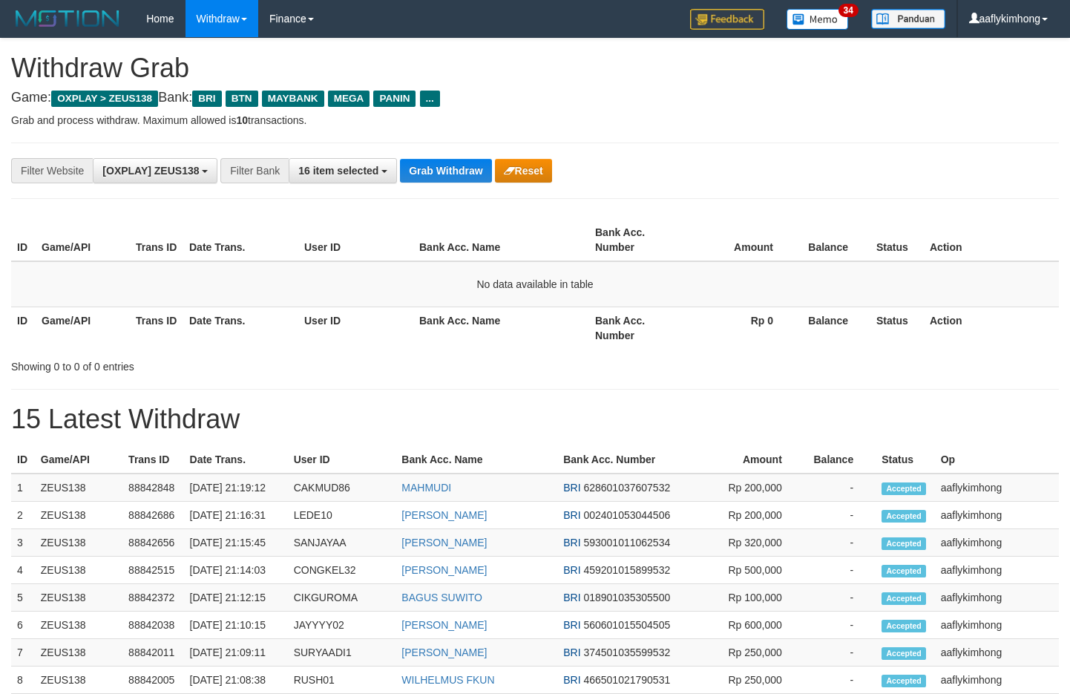
click at [476, 156] on div "**********" at bounding box center [535, 171] width 1048 height 56
click at [451, 160] on button "Grab Withdraw" at bounding box center [445, 171] width 91 height 24
click at [480, 174] on button "Grab Withdraw" at bounding box center [445, 171] width 91 height 24
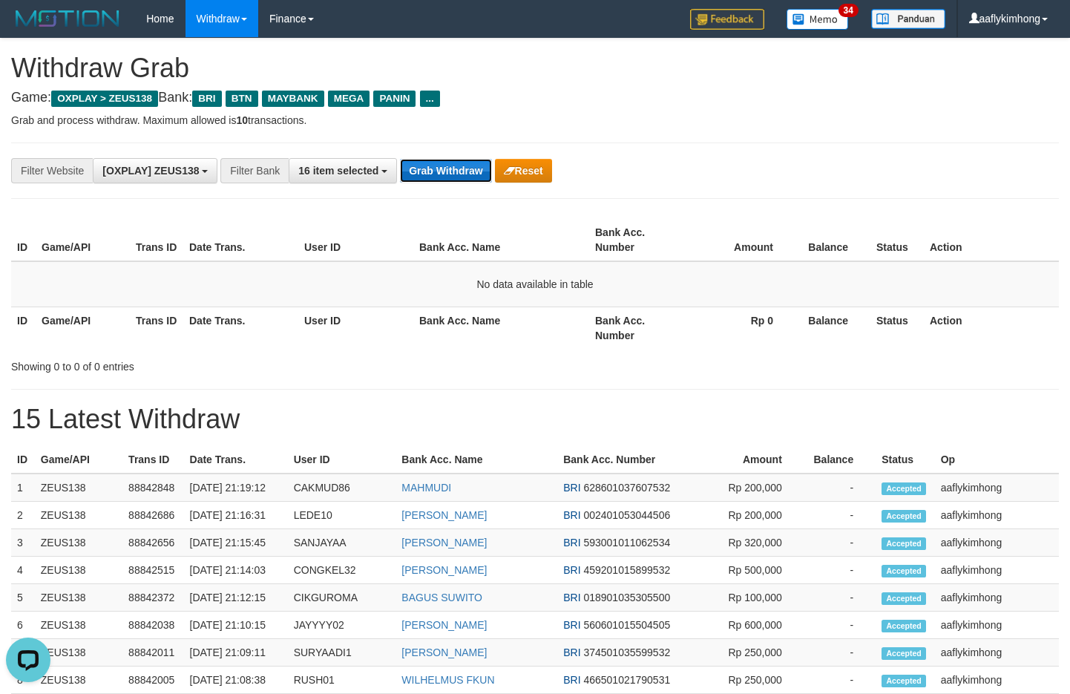
click at [468, 172] on button "Grab Withdraw" at bounding box center [445, 171] width 91 height 24
drag, startPoint x: 468, startPoint y: 171, endPoint x: 1050, endPoint y: 281, distance: 592.1
click at [469, 171] on button "Grab Withdraw" at bounding box center [445, 171] width 91 height 24
click at [402, 173] on button "Grab Withdraw" at bounding box center [445, 171] width 91 height 24
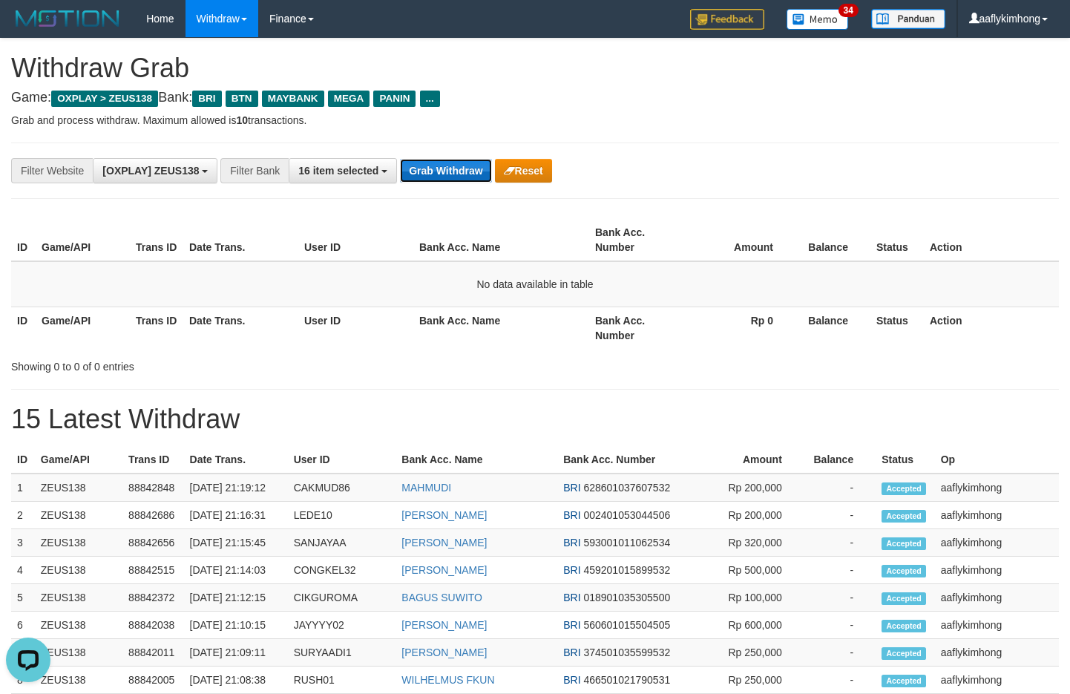
click at [402, 173] on button "Grab Withdraw" at bounding box center [445, 171] width 91 height 24
click at [416, 171] on button "Grab Withdraw" at bounding box center [445, 171] width 91 height 24
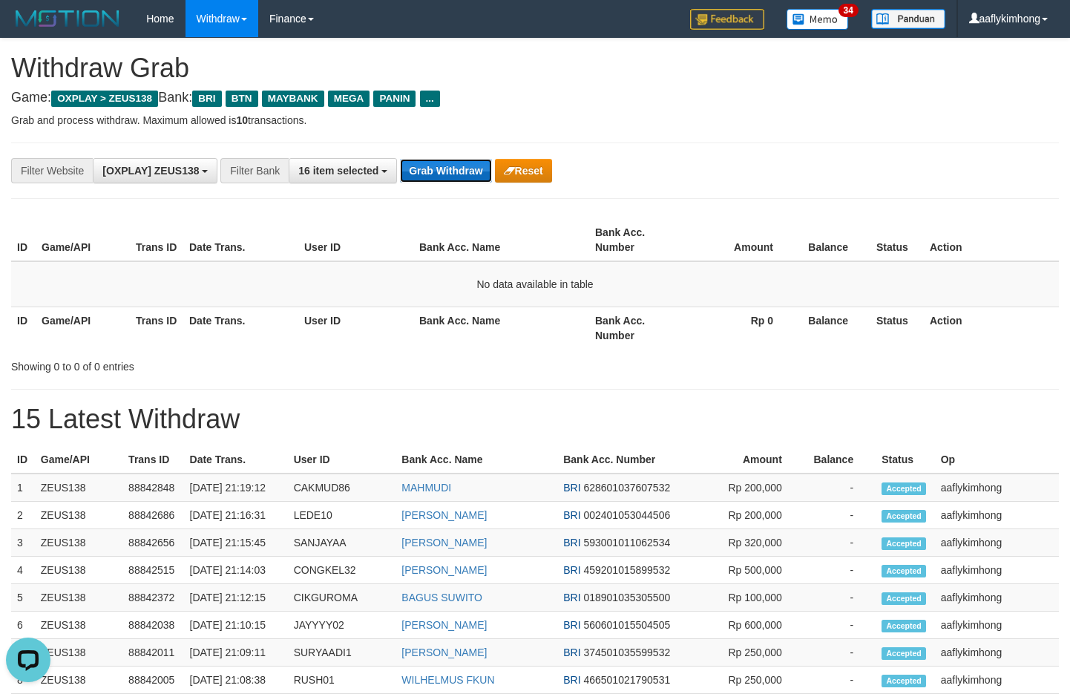
click at [416, 171] on button "Grab Withdraw" at bounding box center [445, 171] width 91 height 24
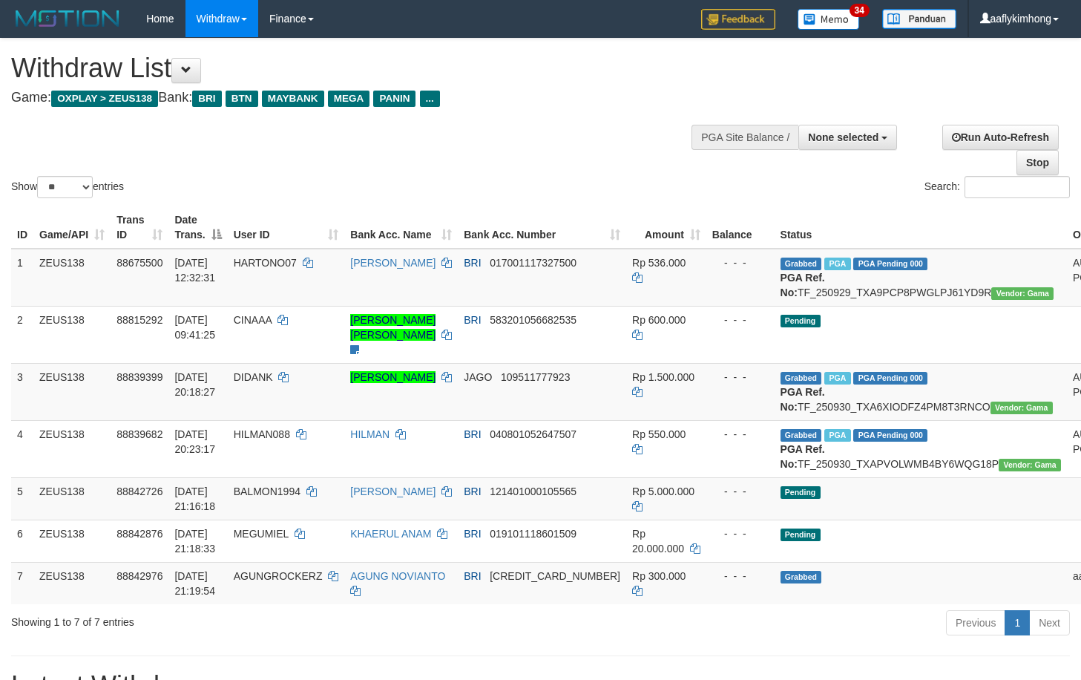
select select
select select "**"
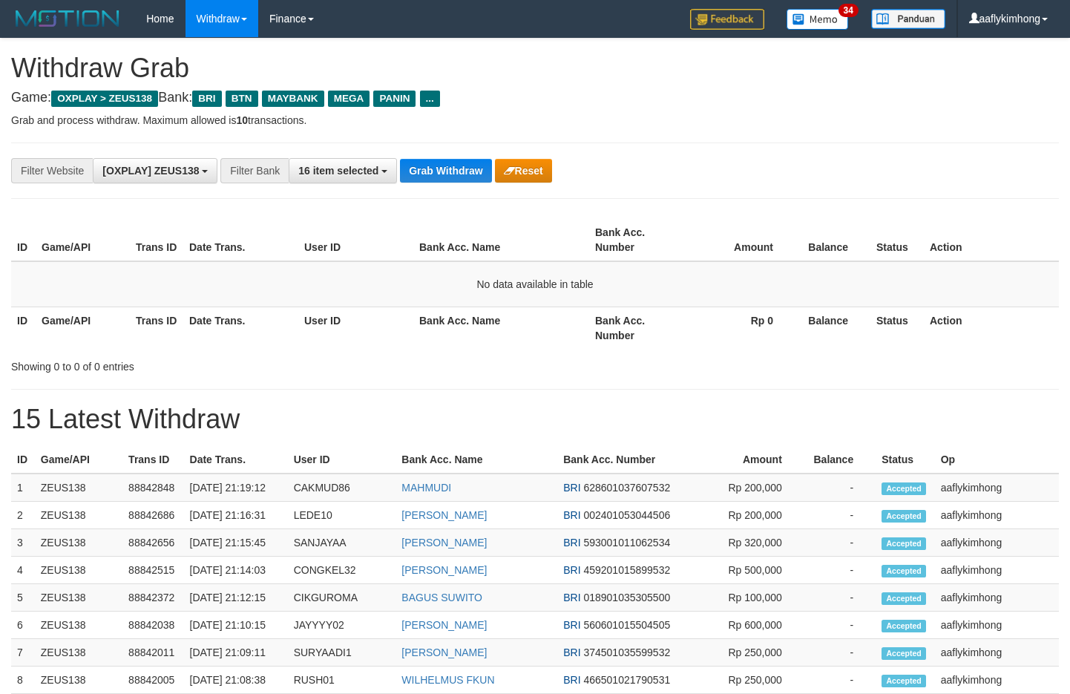
click at [422, 168] on button "Grab Withdraw" at bounding box center [445, 171] width 91 height 24
drag, startPoint x: 444, startPoint y: 228, endPoint x: 454, endPoint y: 170, distance: 58.8
click at [445, 226] on th "Bank Acc. Name" at bounding box center [501, 240] width 176 height 42
click at [454, 166] on button "Grab Withdraw" at bounding box center [445, 171] width 91 height 24
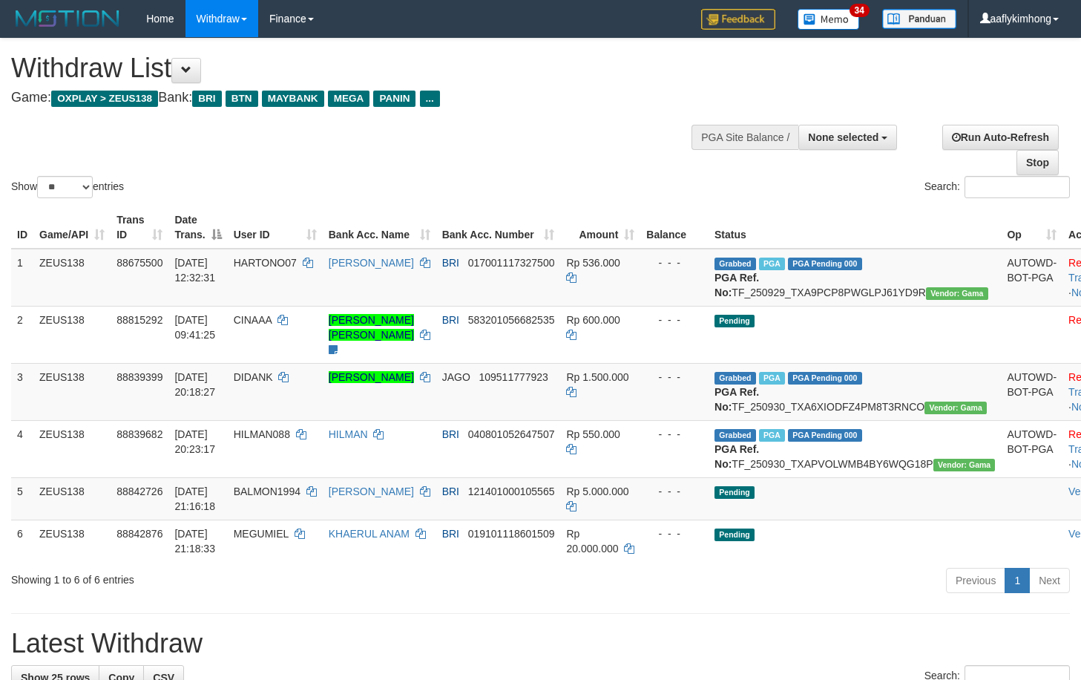
select select
select select "**"
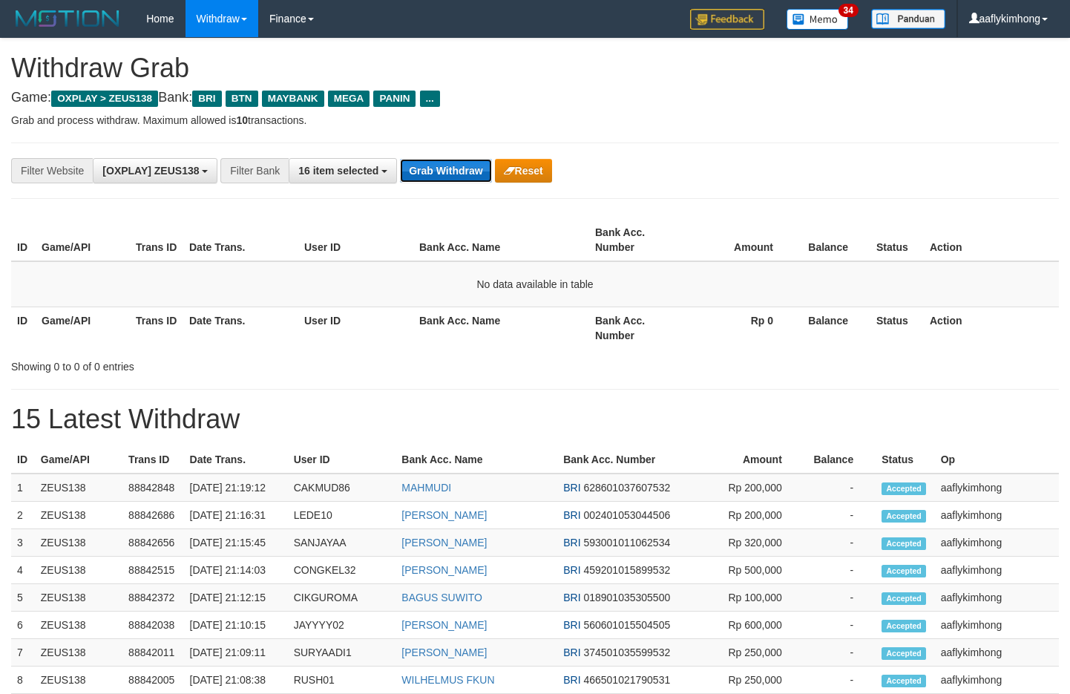
click at [445, 167] on button "Grab Withdraw" at bounding box center [445, 171] width 91 height 24
click at [443, 172] on button "Grab Withdraw" at bounding box center [445, 171] width 91 height 24
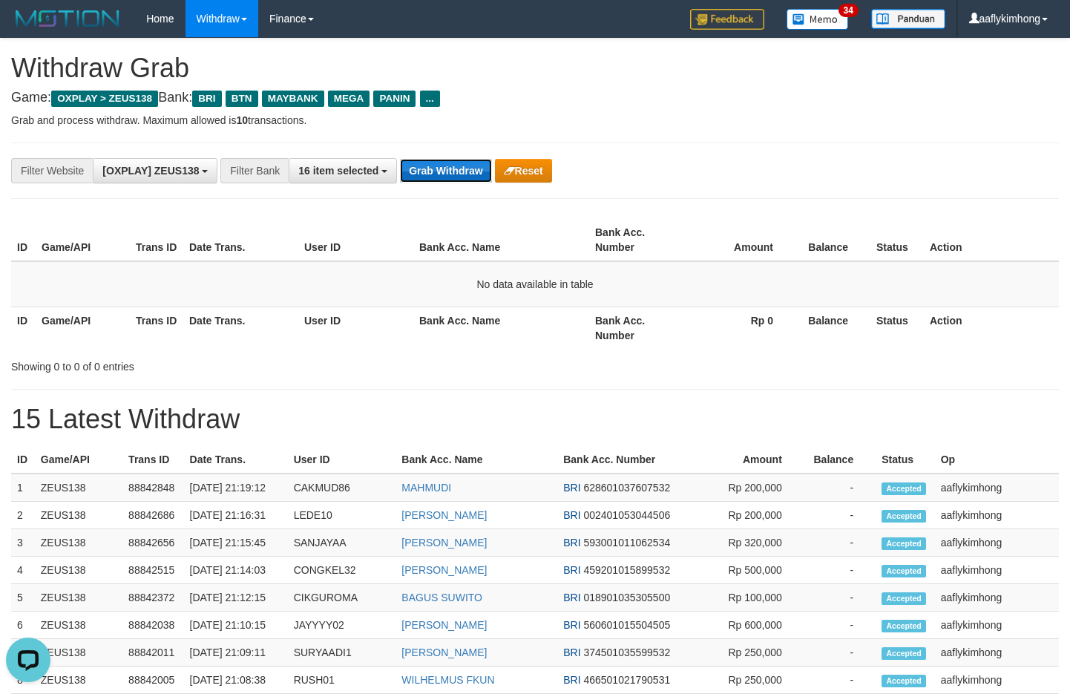
click at [443, 172] on button "Grab Withdraw" at bounding box center [445, 171] width 91 height 24
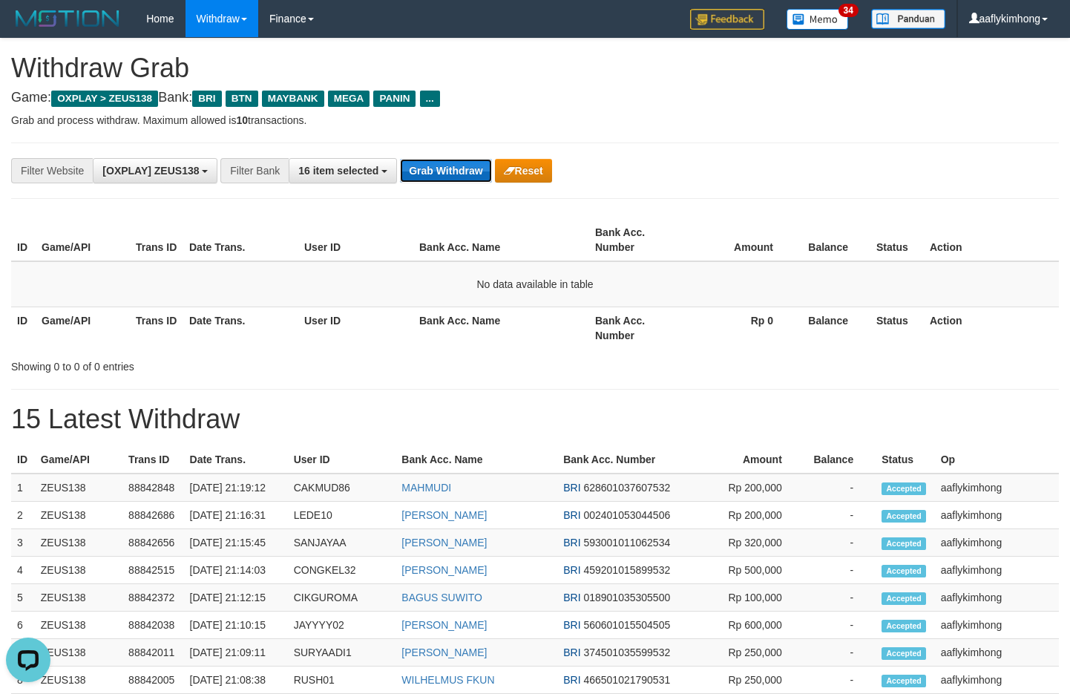
click at [443, 172] on button "Grab Withdraw" at bounding box center [445, 171] width 91 height 24
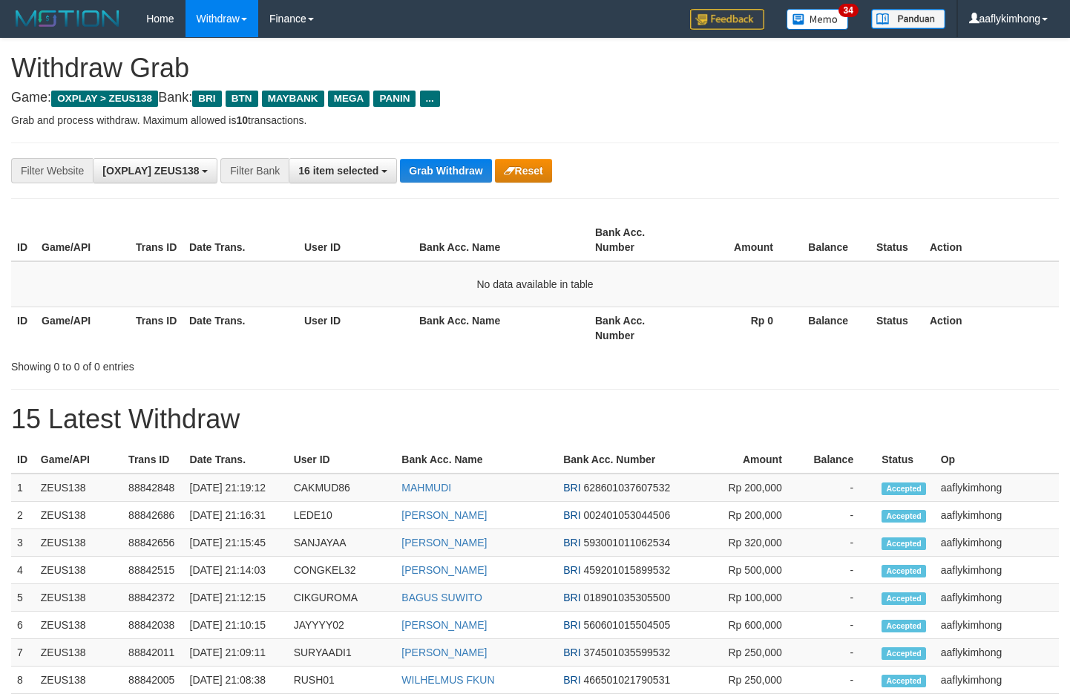
click at [443, 172] on button "Grab Withdraw" at bounding box center [445, 171] width 91 height 24
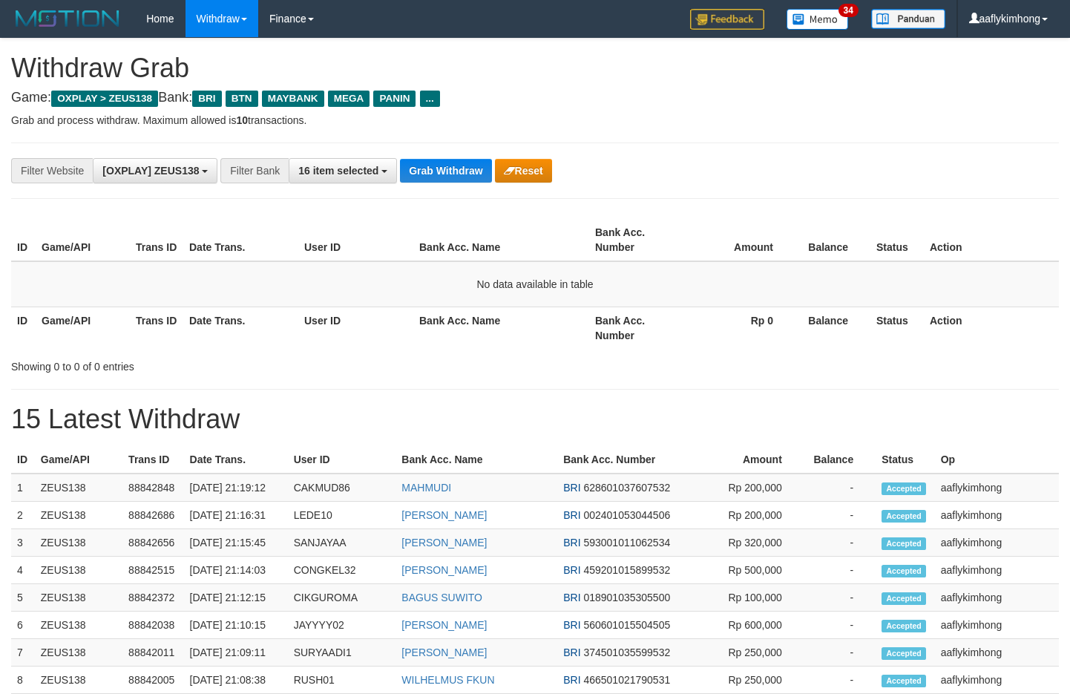
click at [443, 172] on button "Grab Withdraw" at bounding box center [445, 171] width 91 height 24
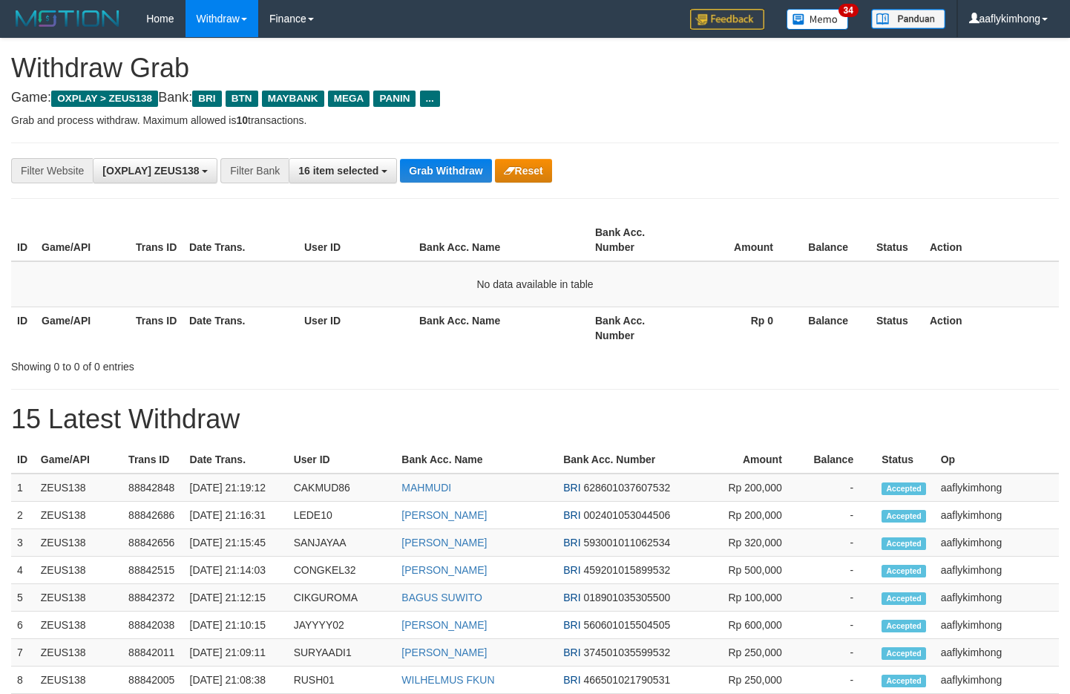
click at [443, 172] on button "Grab Withdraw" at bounding box center [445, 171] width 91 height 24
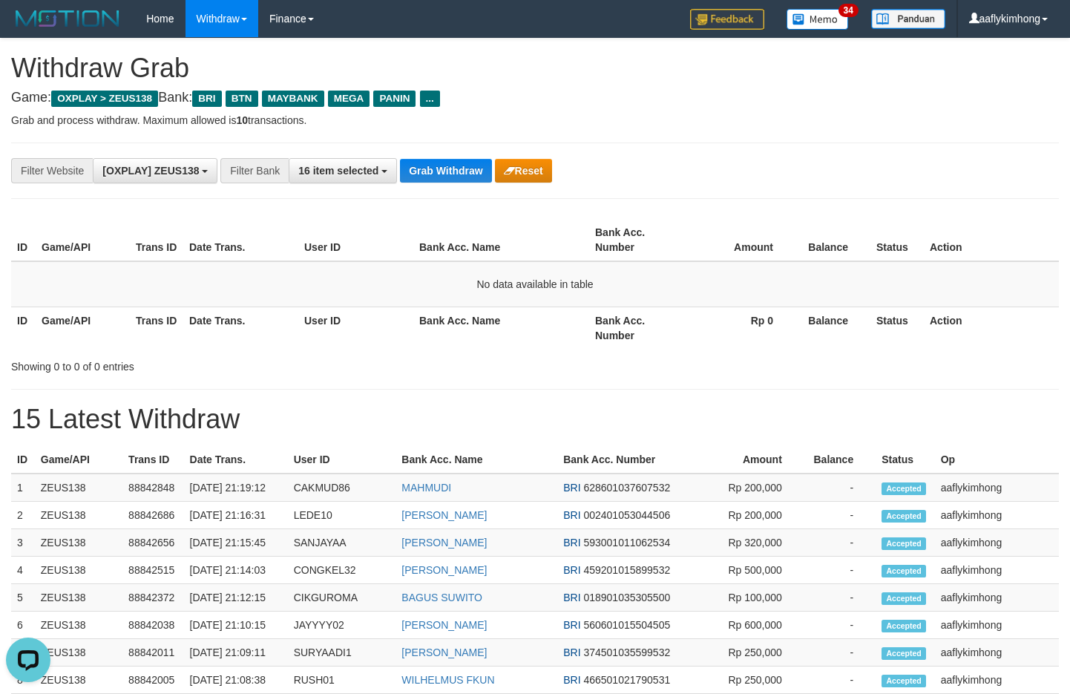
click at [443, 172] on button "Grab Withdraw" at bounding box center [445, 171] width 91 height 24
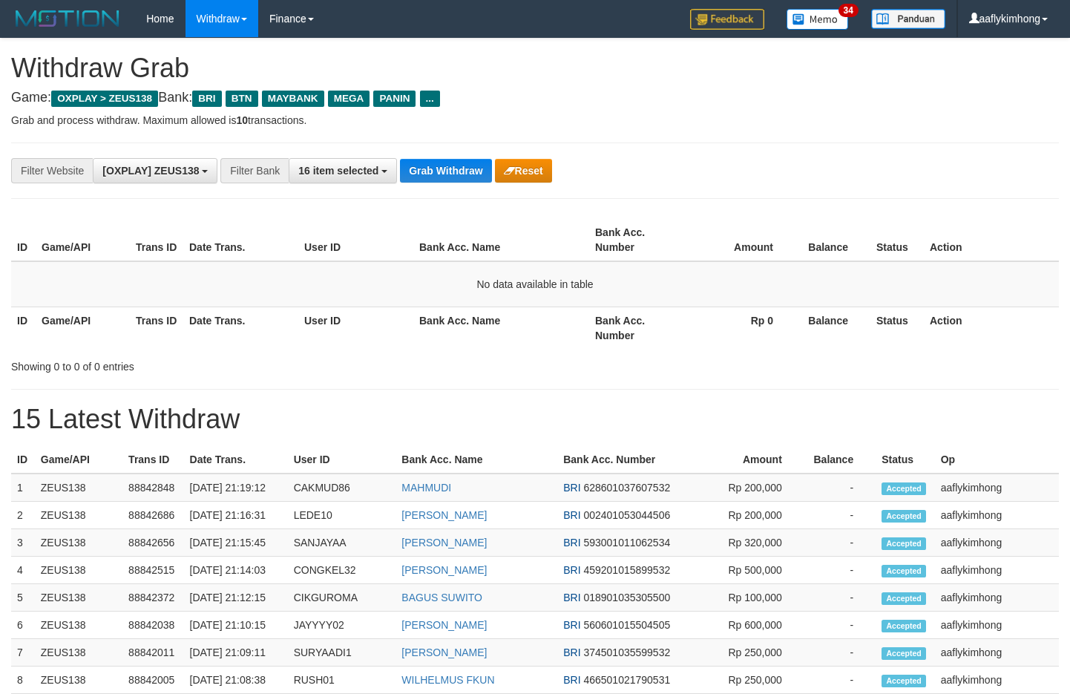
click at [443, 172] on button "Grab Withdraw" at bounding box center [445, 171] width 91 height 24
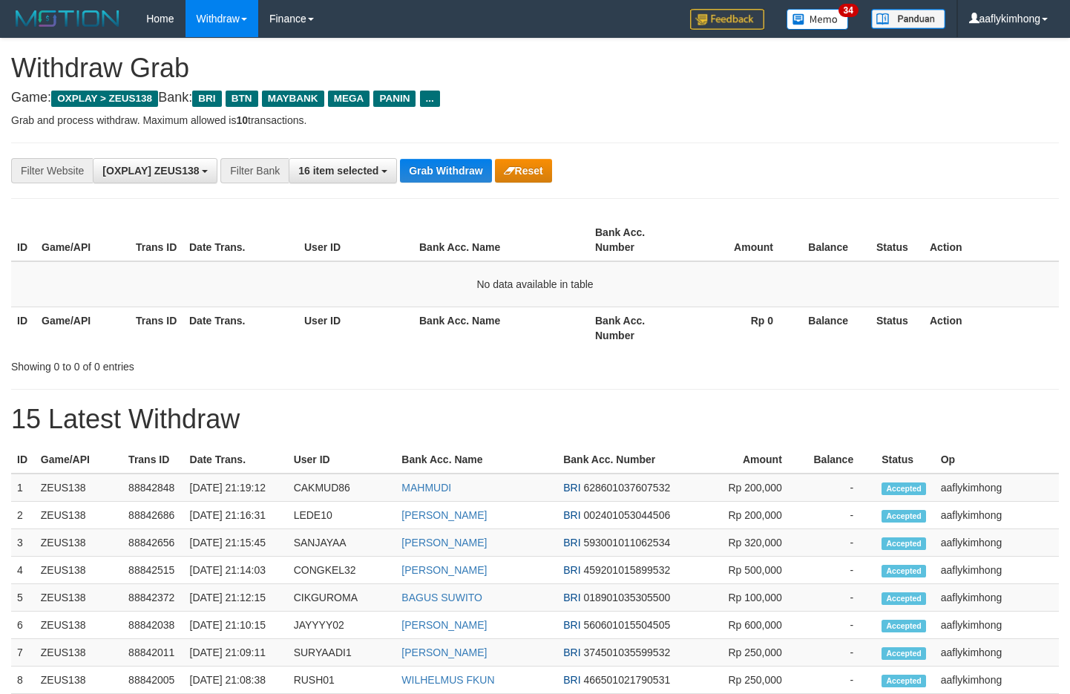
click at [443, 172] on button "Grab Withdraw" at bounding box center [445, 171] width 91 height 24
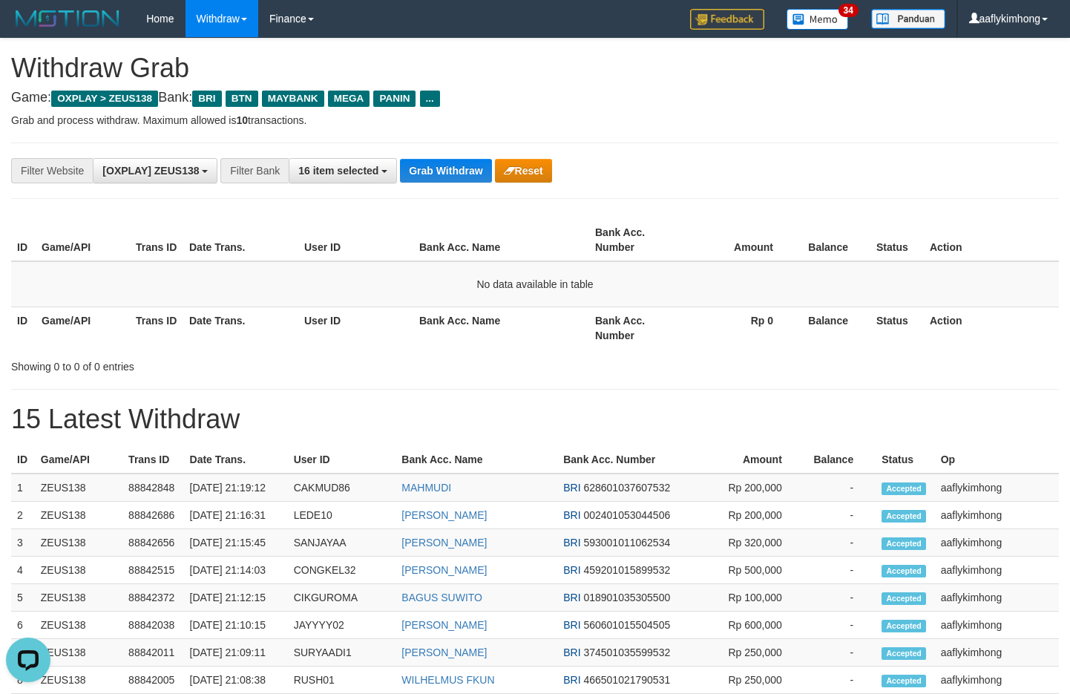
click at [443, 172] on button "Grab Withdraw" at bounding box center [445, 171] width 91 height 24
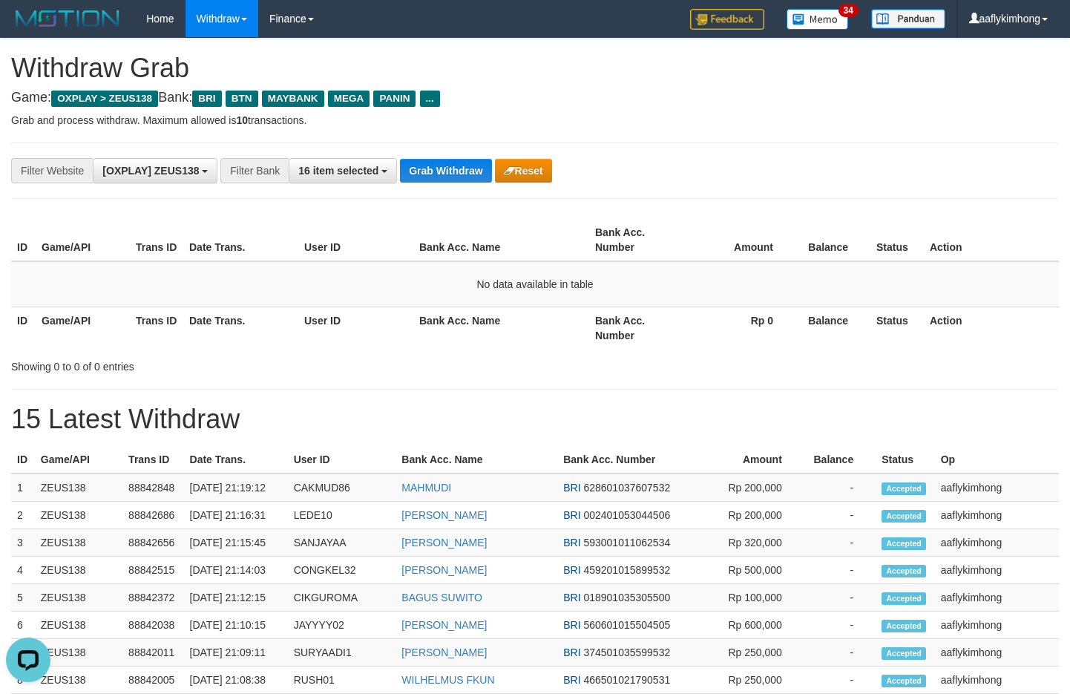
click at [443, 172] on button "Grab Withdraw" at bounding box center [445, 171] width 91 height 24
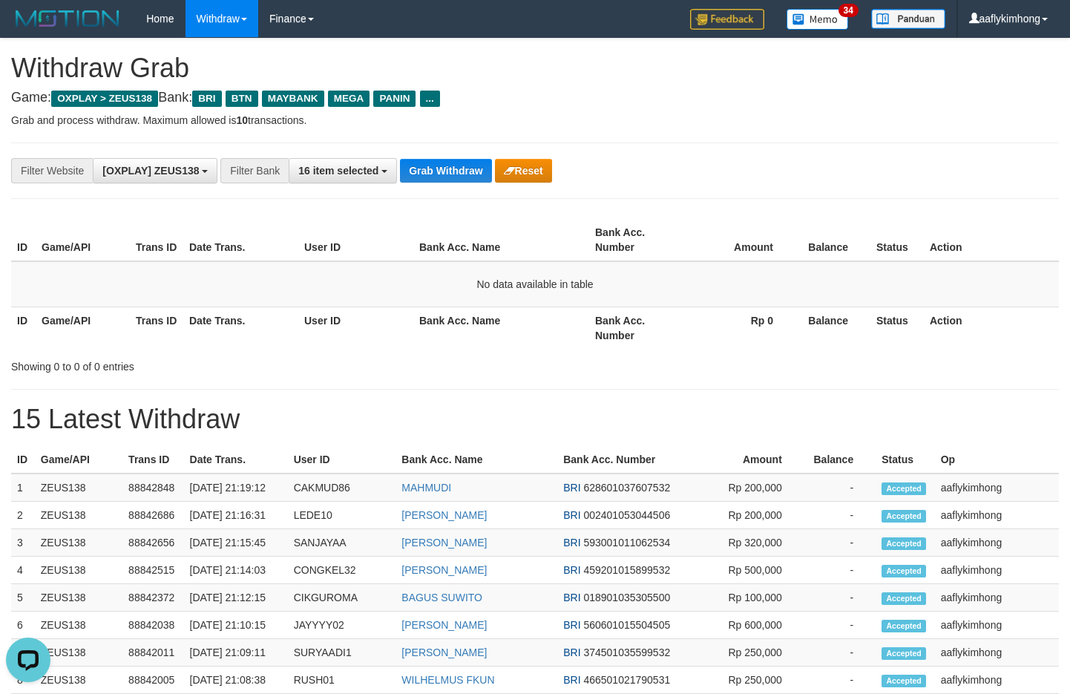
click at [443, 172] on button "Grab Withdraw" at bounding box center [445, 171] width 91 height 24
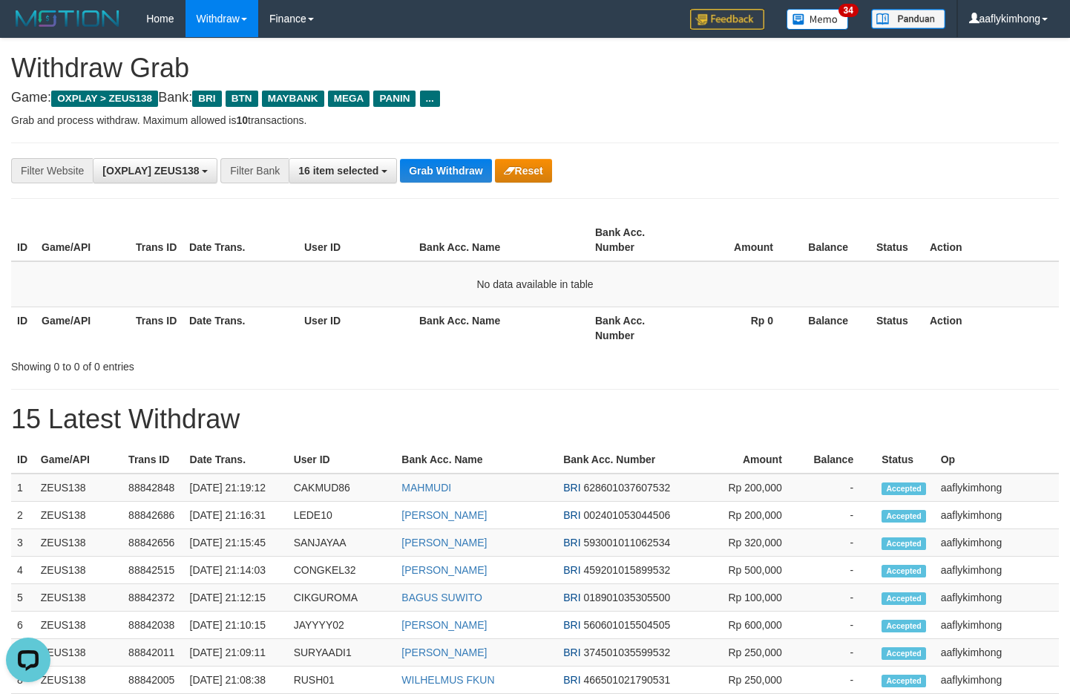
click at [443, 172] on button "Grab Withdraw" at bounding box center [445, 171] width 91 height 24
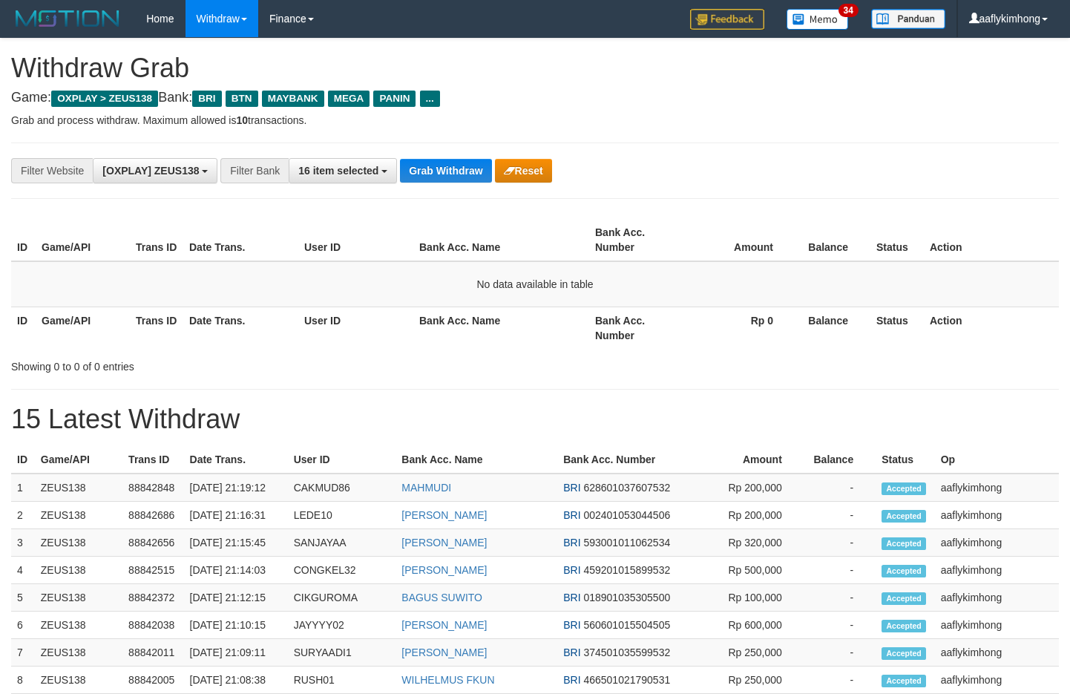
click at [443, 172] on button "Grab Withdraw" at bounding box center [445, 171] width 91 height 24
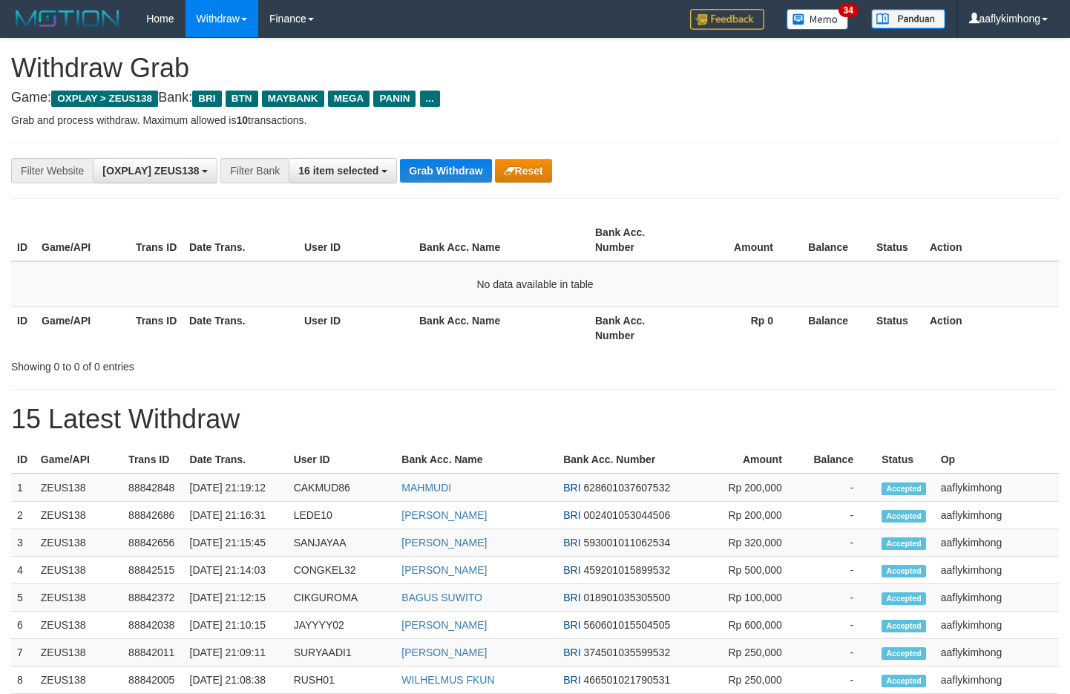
click at [443, 172] on button "Grab Withdraw" at bounding box center [445, 171] width 91 height 24
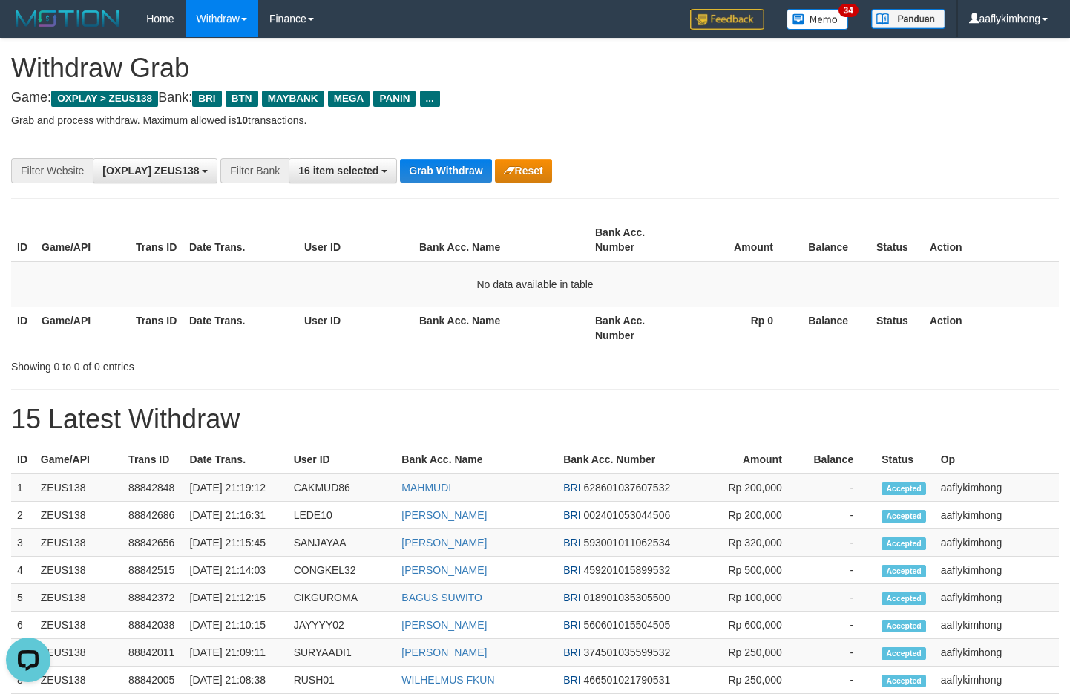
scroll to position [0, 0]
click at [454, 171] on button "Grab Withdraw" at bounding box center [445, 171] width 91 height 24
click at [455, 177] on button "Grab Withdraw" at bounding box center [445, 171] width 91 height 24
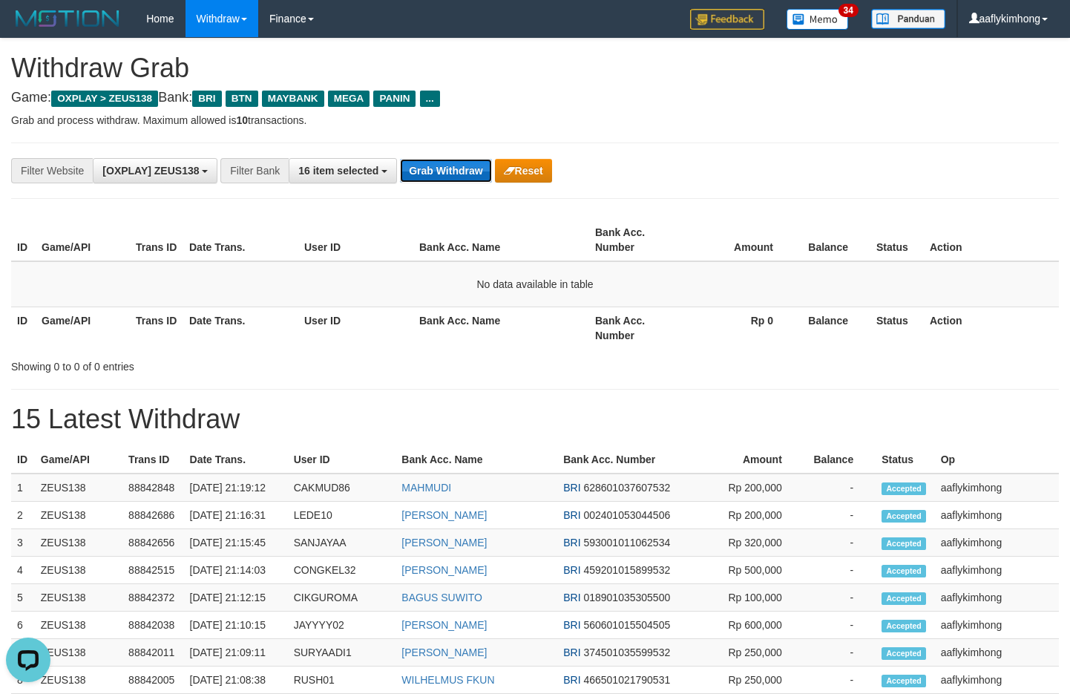
click at [455, 177] on button "Grab Withdraw" at bounding box center [445, 171] width 91 height 24
click at [925, 208] on div "**********" at bounding box center [535, 414] width 1070 height 750
click at [439, 164] on button "Grab Withdraw" at bounding box center [445, 171] width 91 height 24
click at [436, 164] on button "Grab Withdraw" at bounding box center [445, 171] width 91 height 24
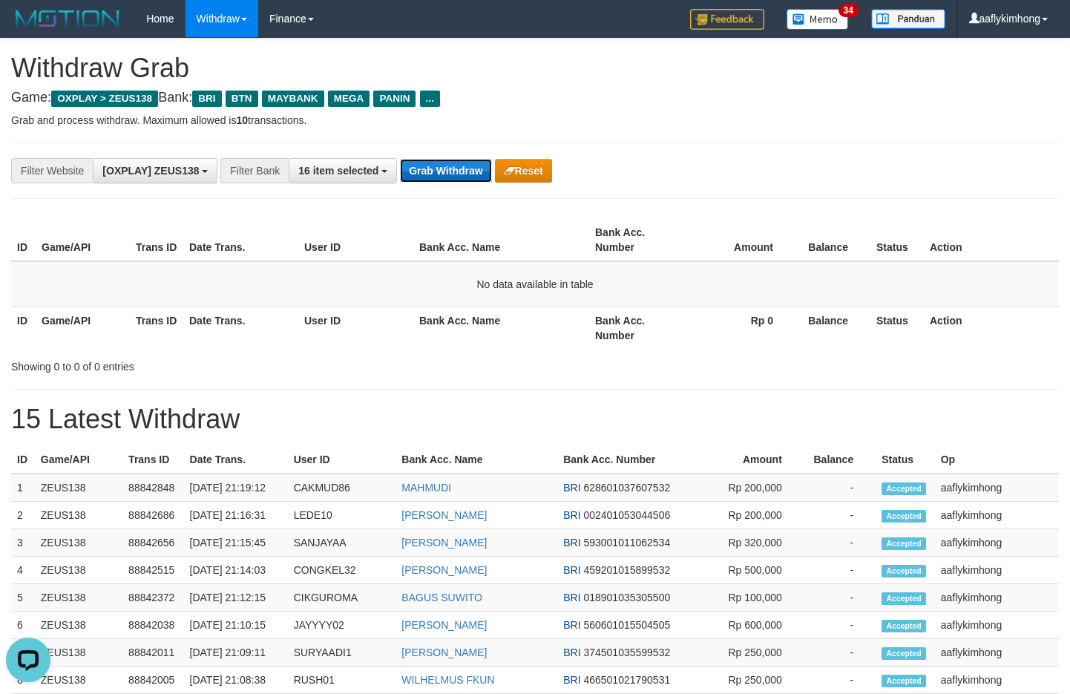
click at [436, 164] on button "Grab Withdraw" at bounding box center [445, 171] width 91 height 24
click at [468, 174] on button "Grab Withdraw" at bounding box center [445, 171] width 91 height 24
drag, startPoint x: 468, startPoint y: 174, endPoint x: 477, endPoint y: 175, distance: 8.9
click at [468, 174] on button "Grab Withdraw" at bounding box center [445, 171] width 91 height 24
click at [448, 172] on button "Grab Withdraw" at bounding box center [445, 171] width 91 height 24
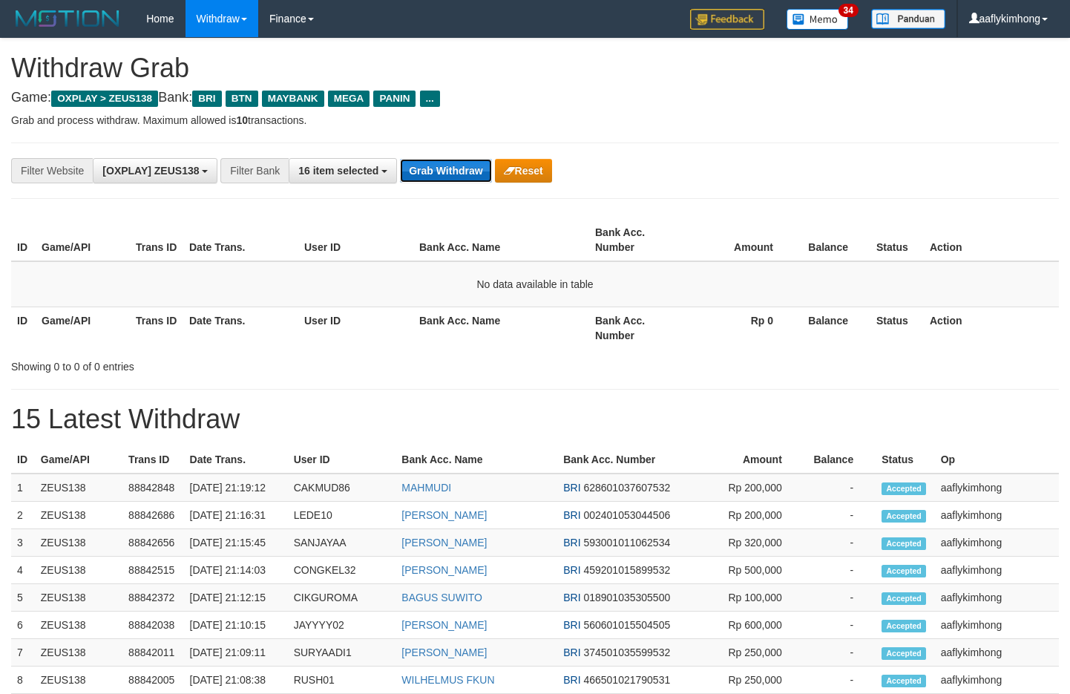
click at [448, 172] on button "Grab Withdraw" at bounding box center [445, 171] width 91 height 24
click at [429, 153] on div "**********" at bounding box center [535, 171] width 1048 height 56
click at [430, 161] on button "Grab Withdraw" at bounding box center [445, 171] width 91 height 24
click at [465, 161] on button "Grab Withdraw" at bounding box center [445, 171] width 91 height 24
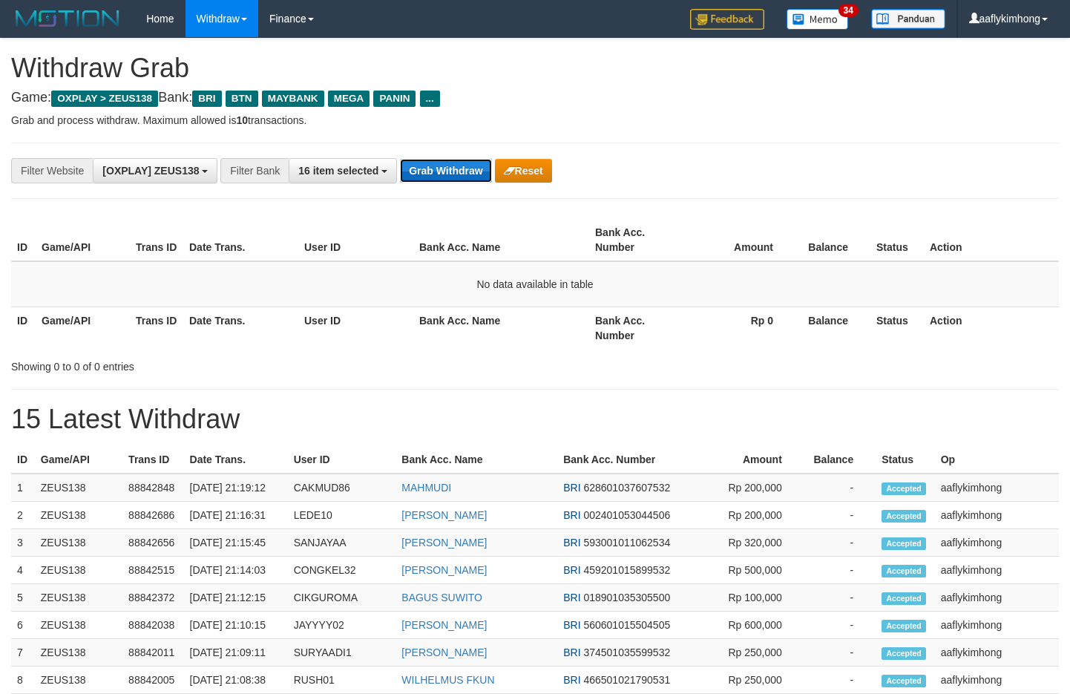
click at [465, 161] on button "Grab Withdraw" at bounding box center [445, 171] width 91 height 24
click at [464, 162] on button "Grab Withdraw" at bounding box center [445, 171] width 91 height 24
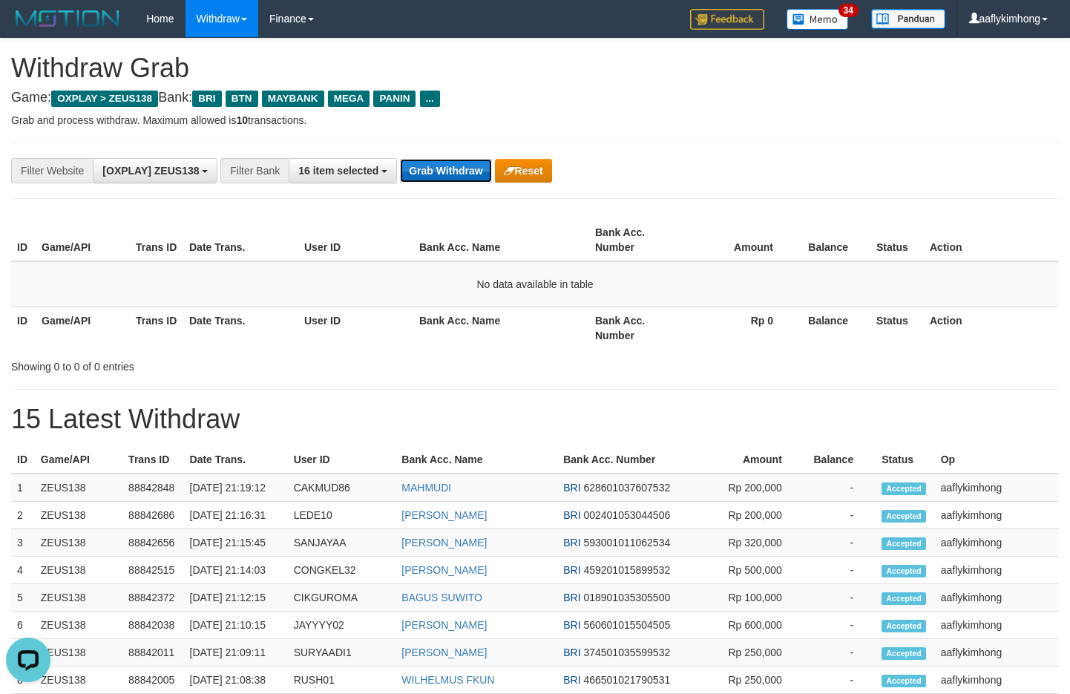
click at [464, 162] on button "Grab Withdraw" at bounding box center [445, 171] width 91 height 24
click at [441, 177] on button "Grab Withdraw" at bounding box center [445, 171] width 91 height 24
click at [431, 159] on button "Grab Withdraw" at bounding box center [445, 171] width 91 height 24
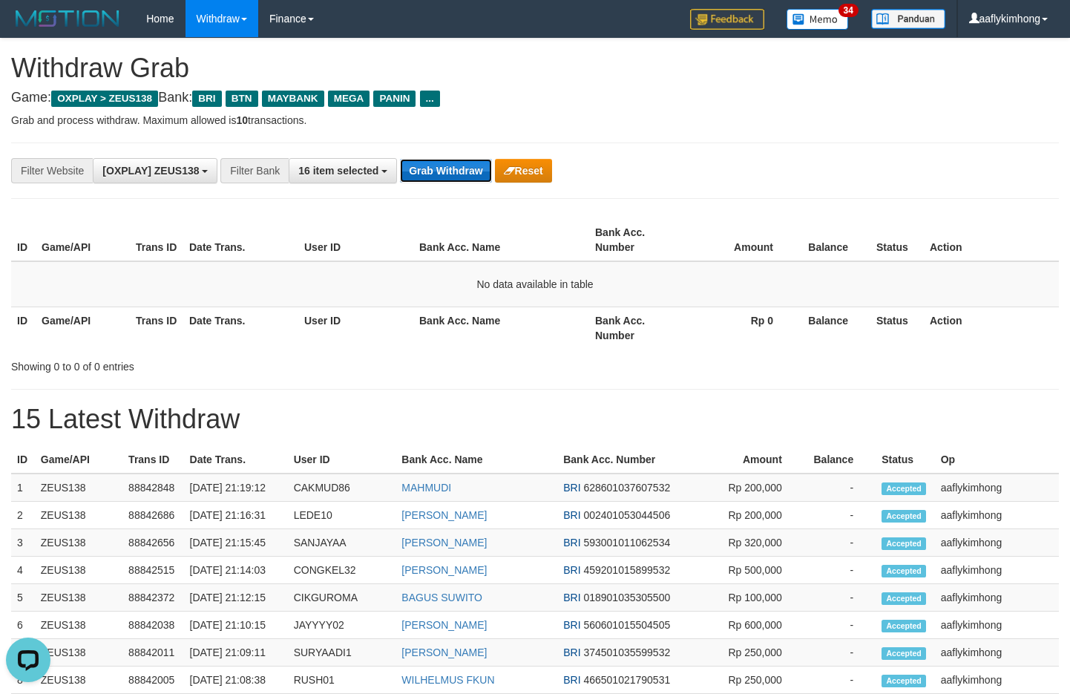
click at [408, 166] on button "Grab Withdraw" at bounding box center [445, 171] width 91 height 24
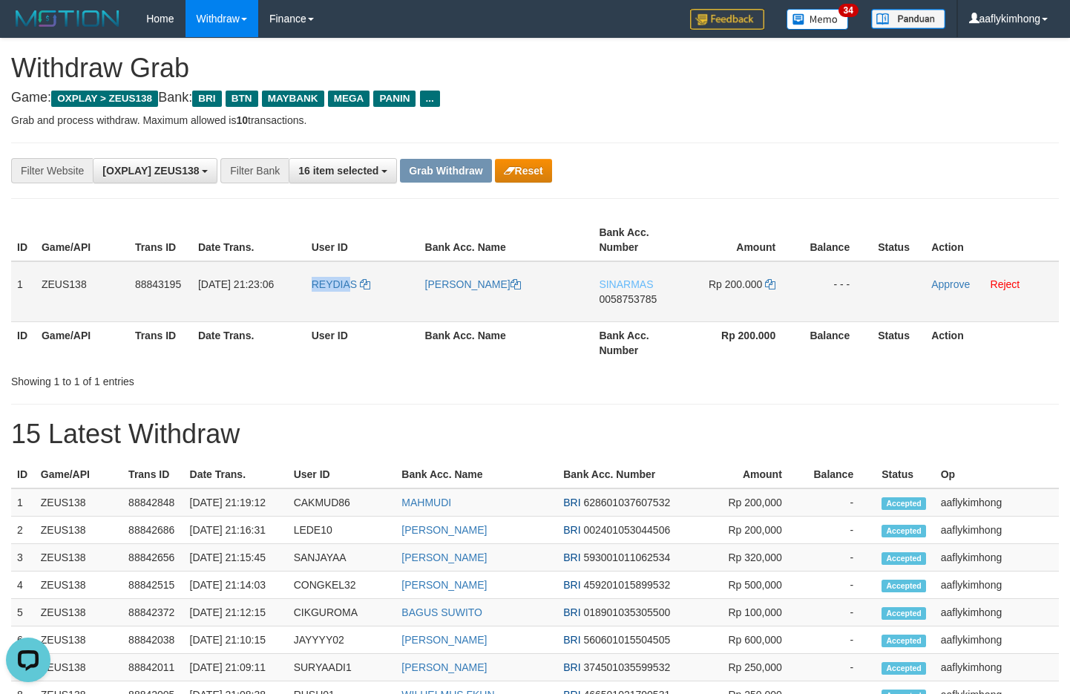
drag, startPoint x: 312, startPoint y: 300, endPoint x: 353, endPoint y: 294, distance: 41.3
click at [353, 294] on td "REYDIAS" at bounding box center [363, 291] width 114 height 61
copy span "REYDIA"
click at [289, 309] on td "[DATE] 21:23:06" at bounding box center [249, 291] width 114 height 61
copy link "REYDIAS"
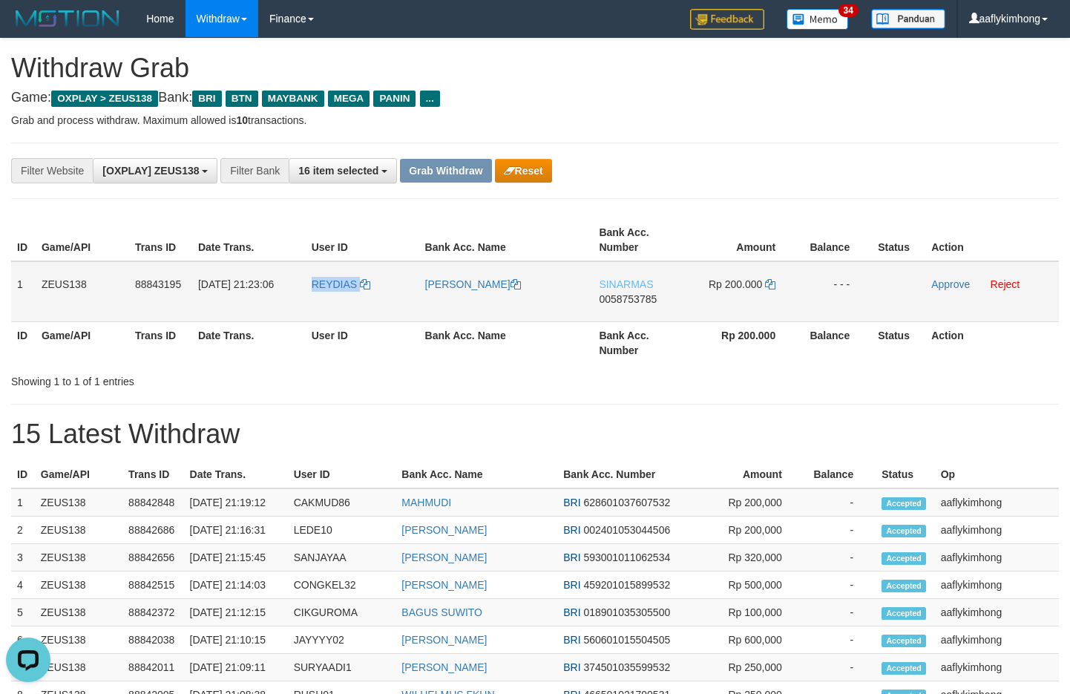
drag, startPoint x: 307, startPoint y: 303, endPoint x: 367, endPoint y: 296, distance: 60.5
click at [367, 296] on td "REYDIAS" at bounding box center [363, 291] width 114 height 61
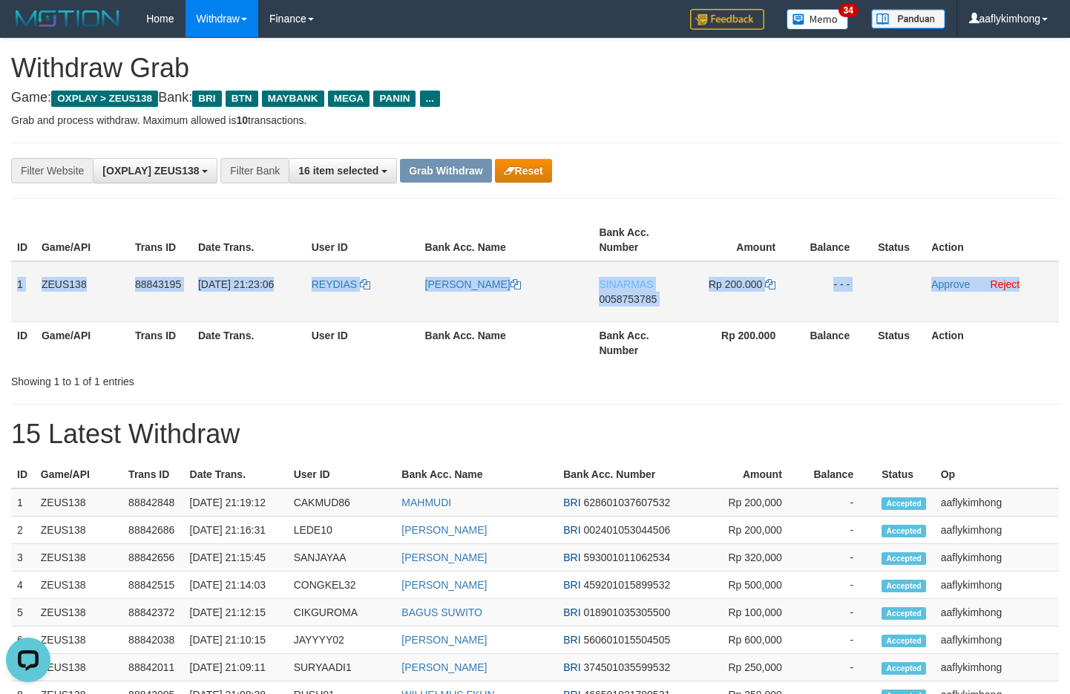
copy tr "1 ZEUS138 88843195 [DATE] 21:23:06 REYDIAS MUHAMAD IMANUDIN SINARMAS 0058753785…"
drag, startPoint x: 15, startPoint y: 266, endPoint x: 1033, endPoint y: 305, distance: 1018.4
click at [1033, 305] on tr "1 ZEUS138 88843195 [DATE] 21:23:06 [GEOGRAPHIC_DATA] [PERSON_NAME] SINARMAS 005…" at bounding box center [535, 291] width 1048 height 61
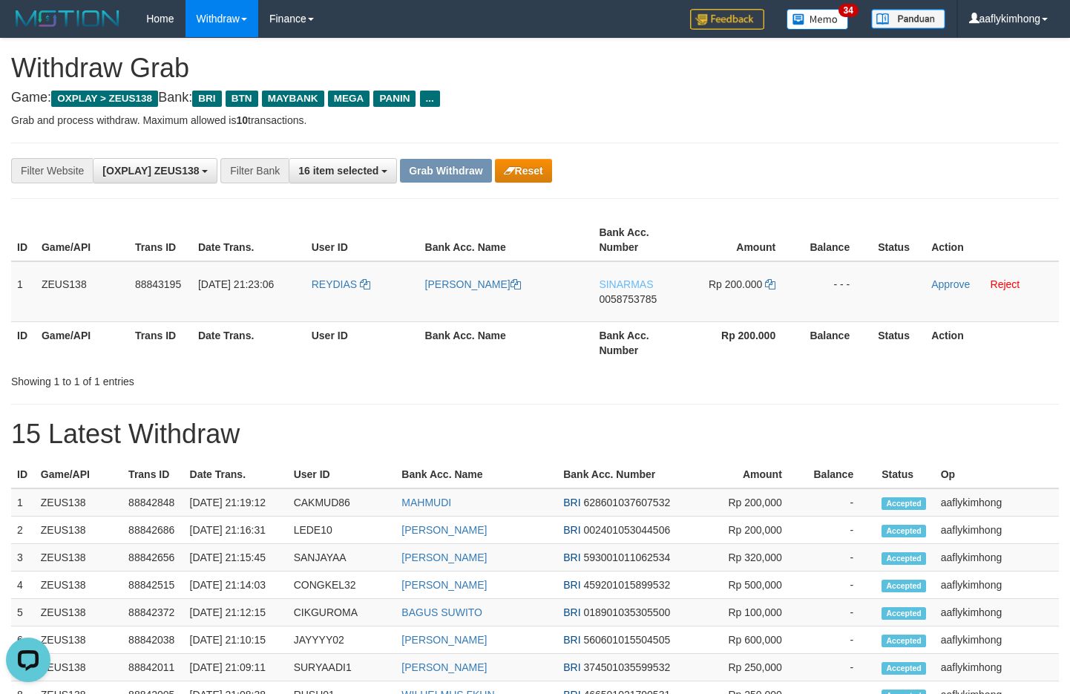
click at [610, 402] on div "**********" at bounding box center [535, 421] width 1070 height 765
drag, startPoint x: 596, startPoint y: 274, endPoint x: 652, endPoint y: 275, distance: 56.4
click at [652, 275] on td "SINARMAS 0058753785" at bounding box center [640, 291] width 94 height 61
copy span "SINARMAS"
click at [626, 299] on span "0058753785" at bounding box center [628, 299] width 58 height 12
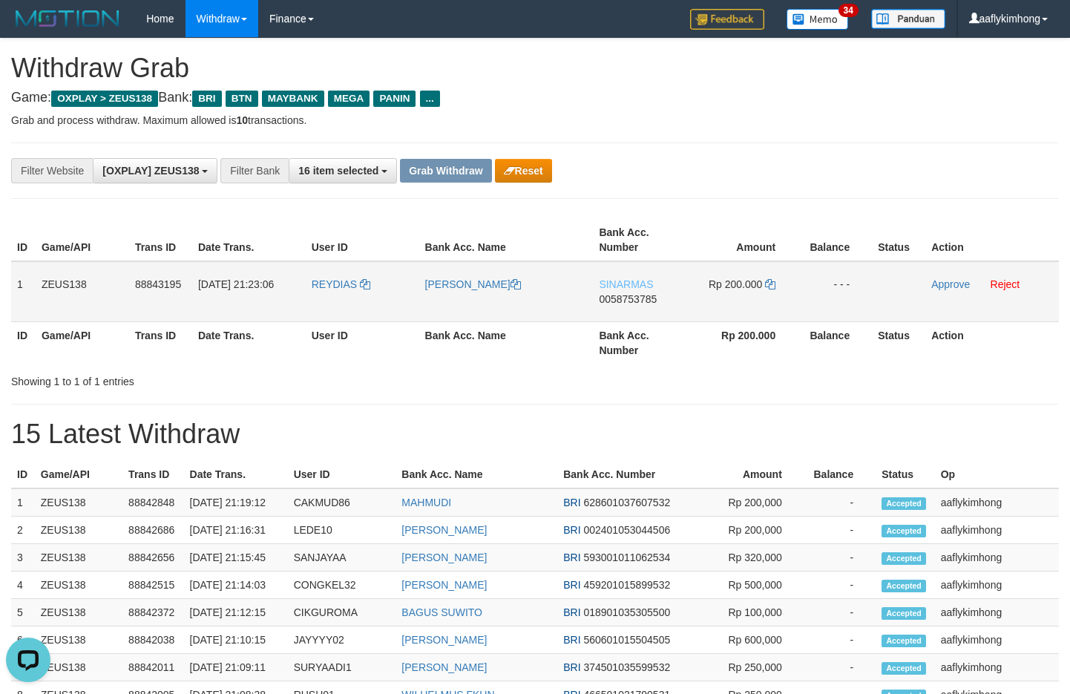
click at [626, 299] on span "0058753785" at bounding box center [628, 299] width 58 height 12
drag, startPoint x: 626, startPoint y: 299, endPoint x: 683, endPoint y: 287, distance: 57.6
click at [626, 298] on span "0058753785" at bounding box center [628, 299] width 58 height 12
drag, startPoint x: 774, startPoint y: 270, endPoint x: 774, endPoint y: 283, distance: 12.6
click at [774, 272] on td "Rp 200.000" at bounding box center [742, 291] width 111 height 61
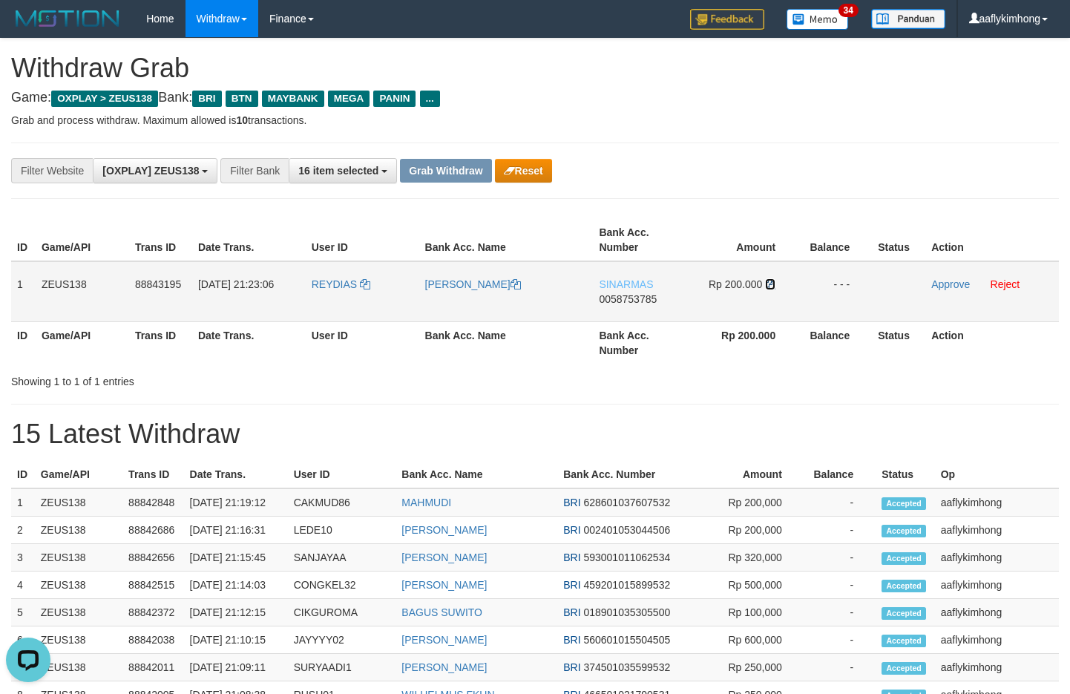
click at [773, 283] on icon at bounding box center [770, 284] width 10 height 10
click at [772, 282] on icon at bounding box center [770, 284] width 10 height 10
click at [942, 284] on link "Approve" at bounding box center [951, 284] width 39 height 12
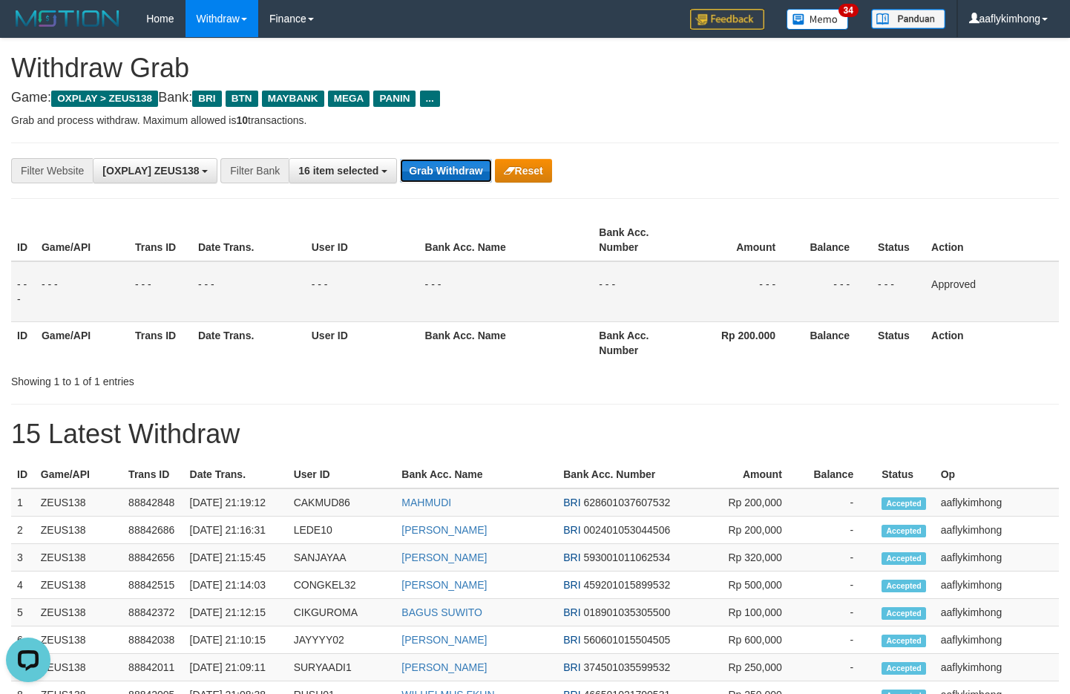
click at [456, 176] on button "Grab Withdraw" at bounding box center [445, 171] width 91 height 24
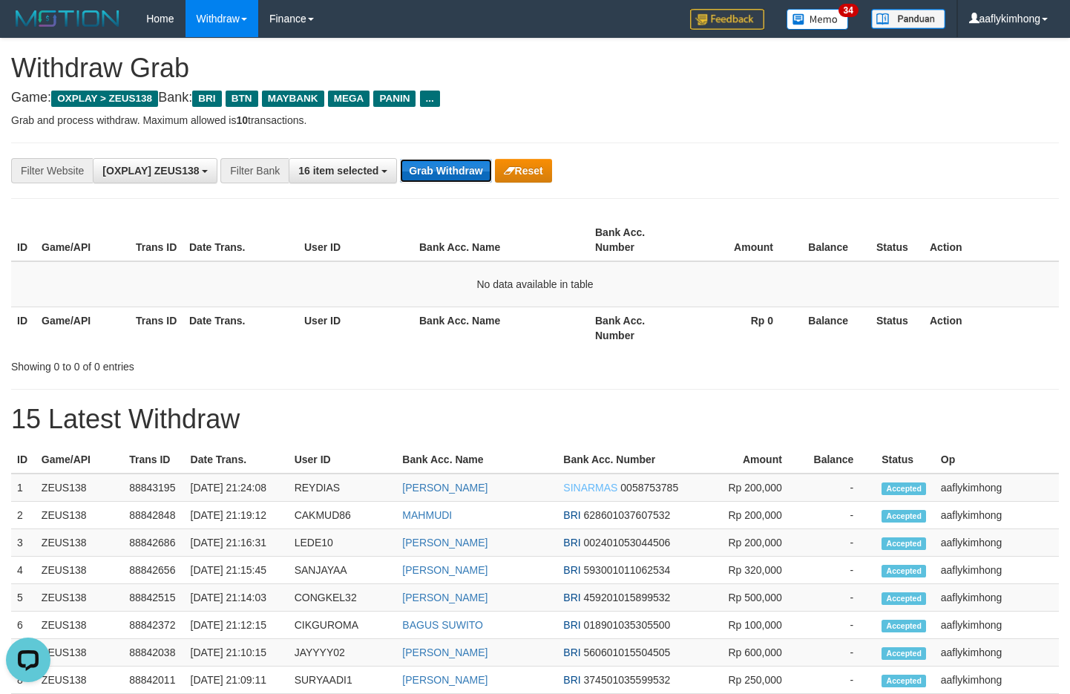
click at [433, 169] on button "Grab Withdraw" at bounding box center [445, 171] width 91 height 24
click at [433, 168] on button "Grab Withdraw" at bounding box center [445, 171] width 91 height 24
click at [474, 163] on button "Grab Withdraw" at bounding box center [445, 171] width 91 height 24
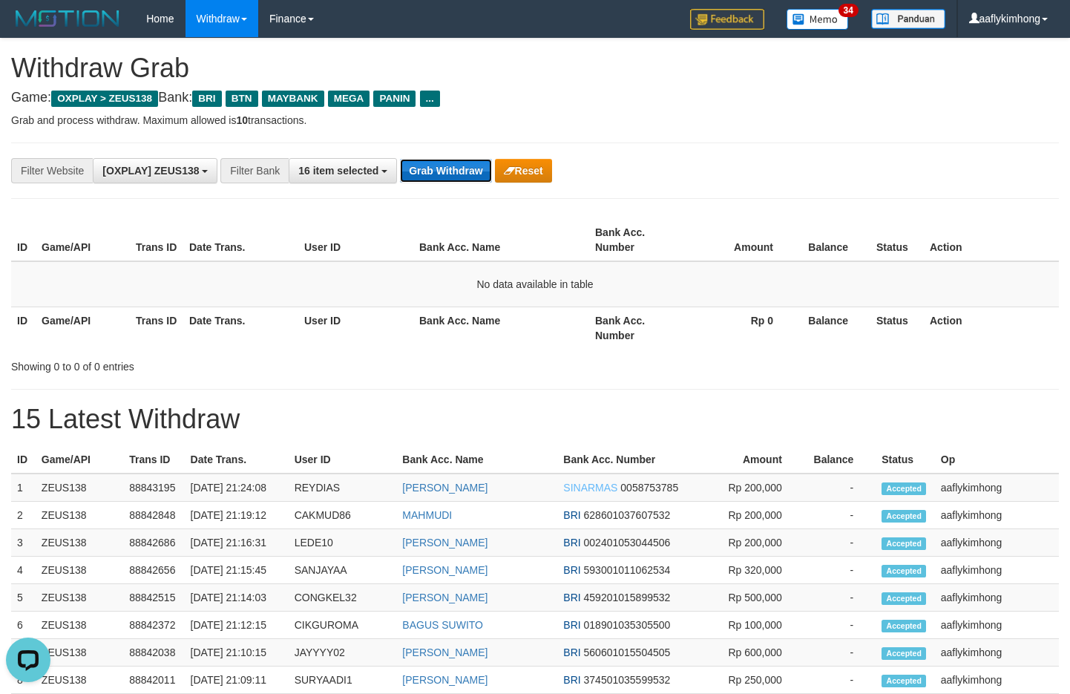
click at [474, 163] on button "Grab Withdraw" at bounding box center [445, 171] width 91 height 24
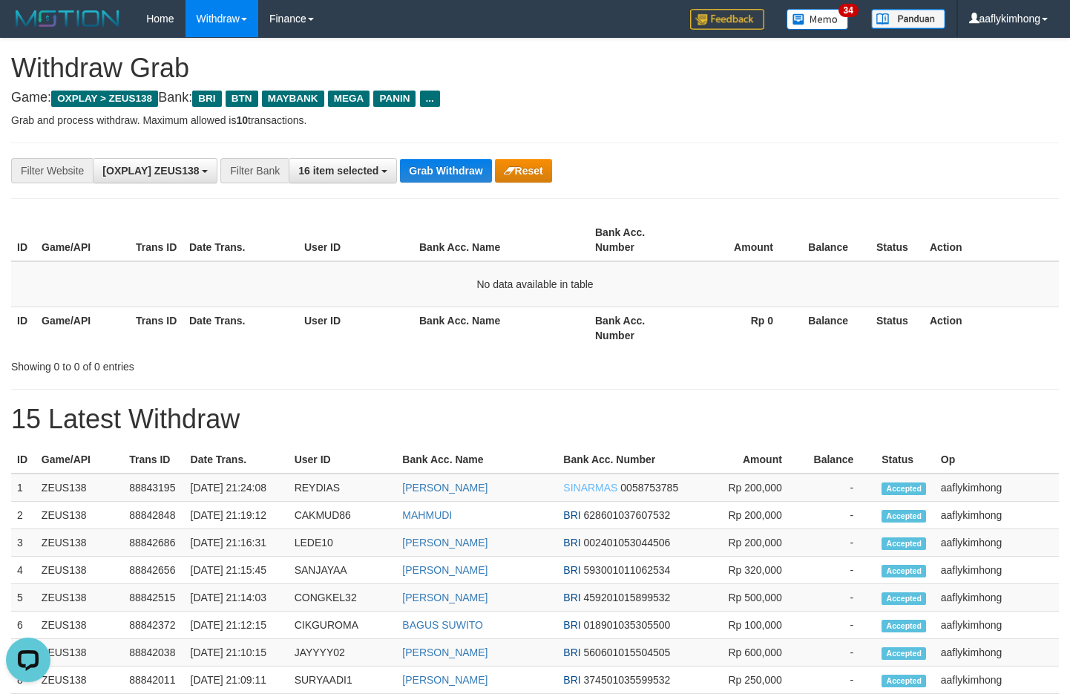
click at [485, 184] on div "**********" at bounding box center [535, 171] width 1048 height 56
click at [474, 171] on button "Grab Withdraw" at bounding box center [445, 171] width 91 height 24
click at [445, 171] on button "Grab Withdraw" at bounding box center [445, 171] width 91 height 24
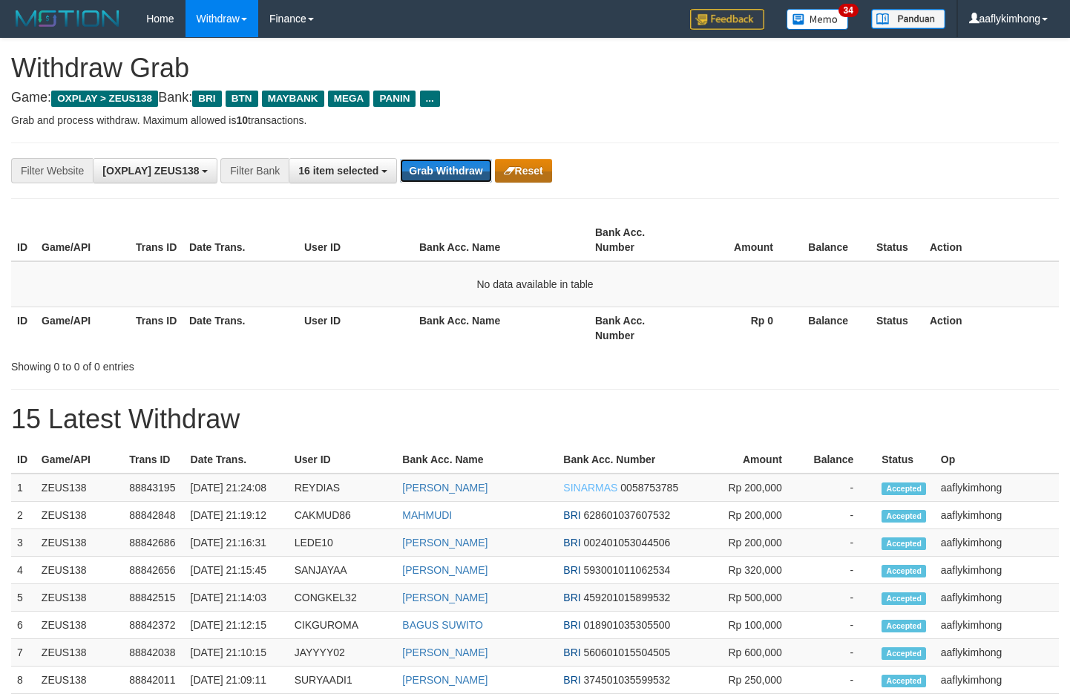
drag, startPoint x: 445, startPoint y: 171, endPoint x: 520, endPoint y: 172, distance: 75.0
click at [446, 170] on button "Grab Withdraw" at bounding box center [445, 171] width 91 height 24
click at [428, 154] on div "**********" at bounding box center [535, 171] width 1048 height 56
click at [437, 171] on button "Grab Withdraw" at bounding box center [445, 171] width 91 height 24
click at [437, 170] on button "Grab Withdraw" at bounding box center [445, 171] width 91 height 24
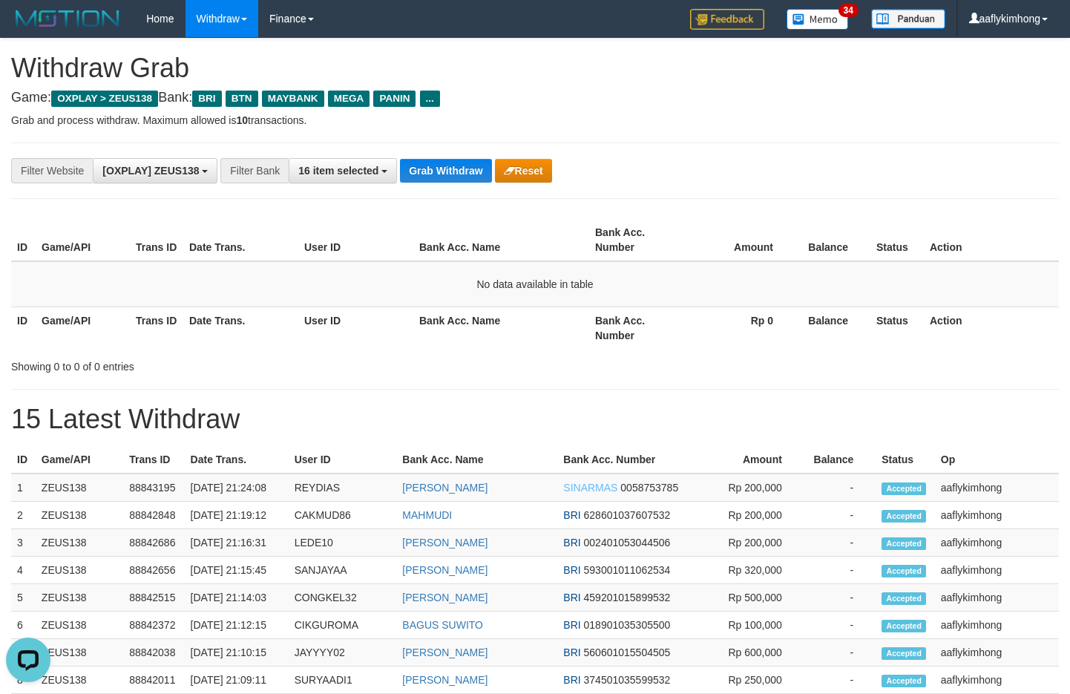
click at [449, 154] on div "**********" at bounding box center [535, 171] width 1048 height 56
click at [442, 159] on button "Grab Withdraw" at bounding box center [445, 171] width 91 height 24
click at [440, 159] on button "Grab Withdraw" at bounding box center [445, 171] width 91 height 24
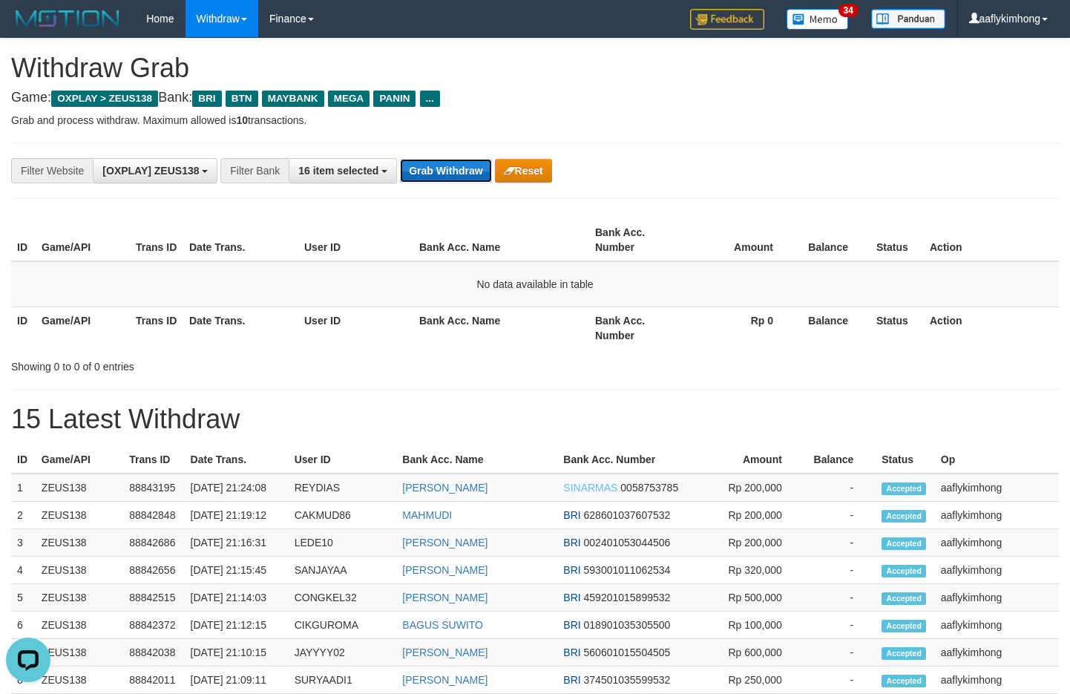
click at [440, 159] on button "Grab Withdraw" at bounding box center [445, 171] width 91 height 24
click at [454, 169] on button "Grab Withdraw" at bounding box center [445, 171] width 91 height 24
click at [471, 170] on button "Grab Withdraw" at bounding box center [445, 171] width 91 height 24
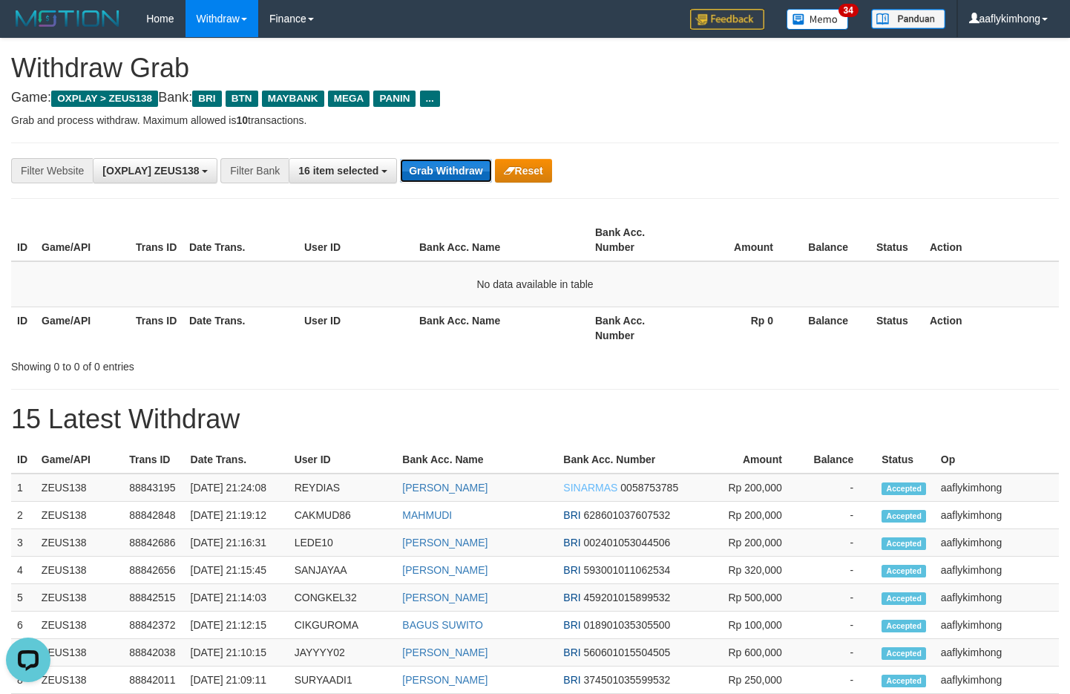
click at [471, 170] on button "Grab Withdraw" at bounding box center [445, 171] width 91 height 24
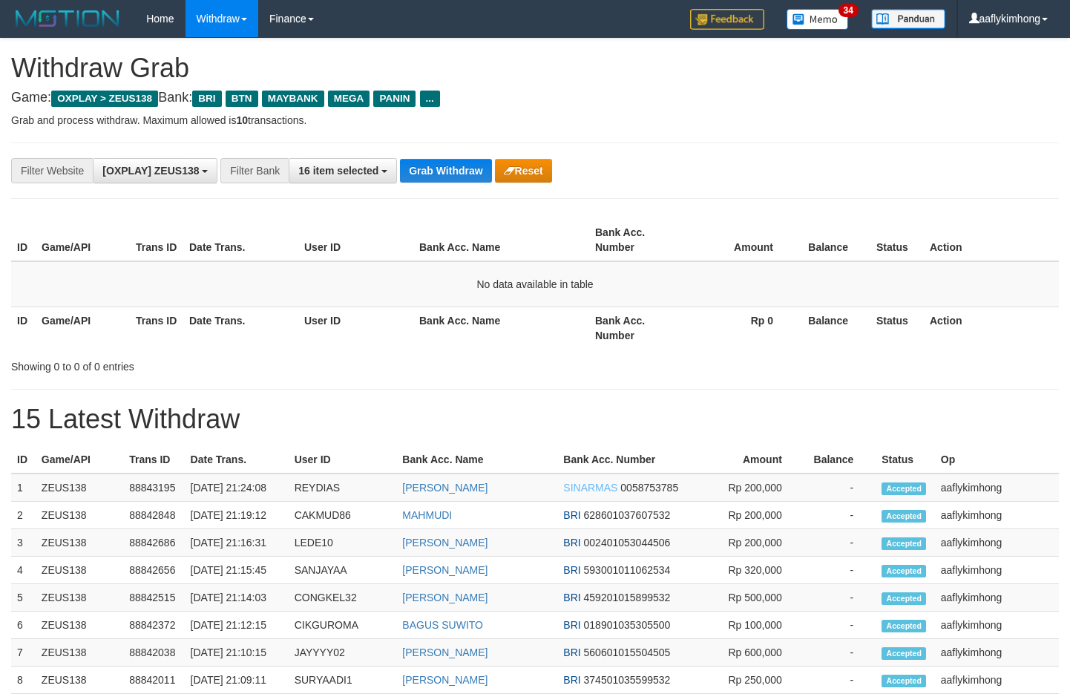
click at [471, 170] on button "Grab Withdraw" at bounding box center [445, 171] width 91 height 24
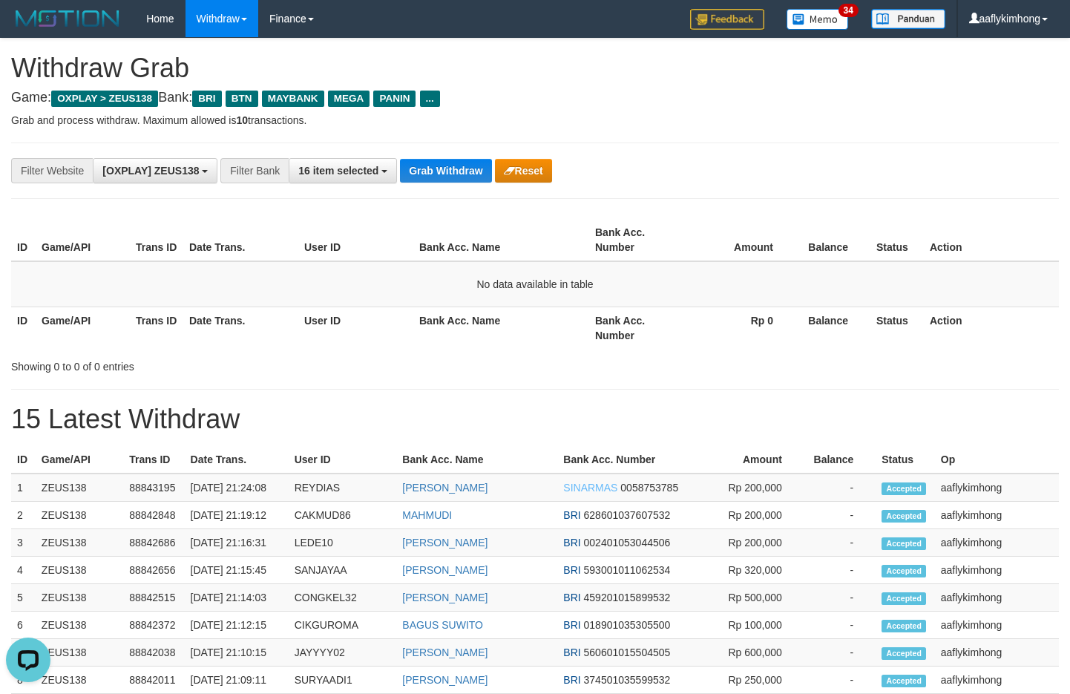
click at [471, 170] on button "Grab Withdraw" at bounding box center [445, 171] width 91 height 24
drag, startPoint x: 0, startPoint y: 0, endPoint x: 469, endPoint y: 163, distance: 496.5
click at [471, 167] on button "Grab Withdraw" at bounding box center [445, 171] width 91 height 24
click at [436, 165] on button "Grab Withdraw" at bounding box center [445, 171] width 91 height 24
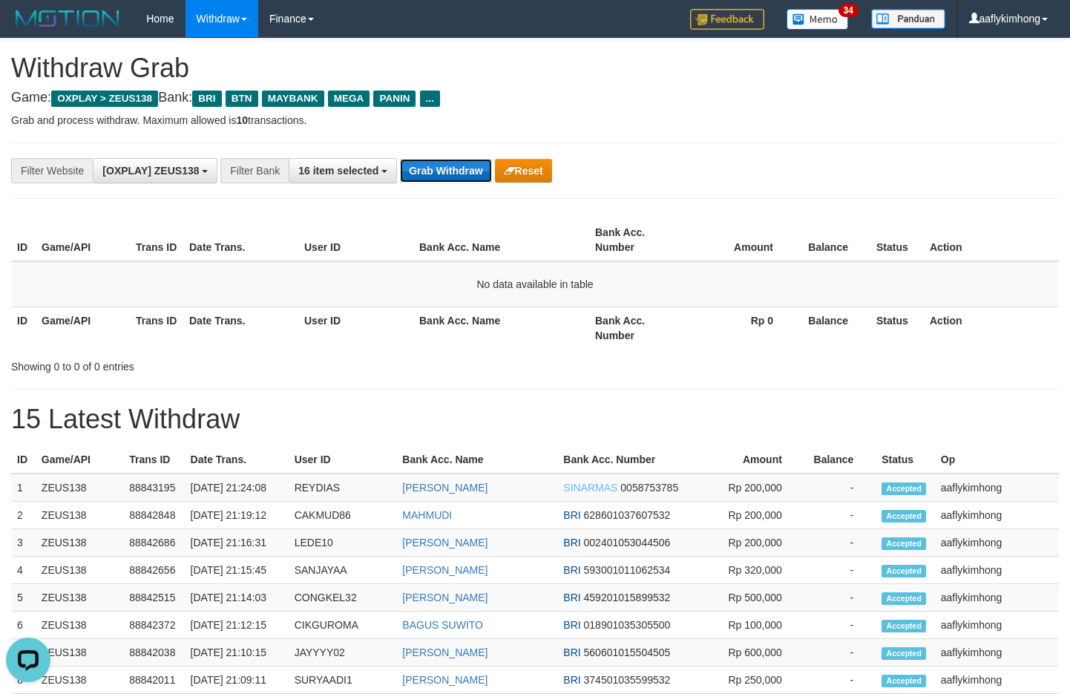
click at [436, 165] on button "Grab Withdraw" at bounding box center [445, 171] width 91 height 24
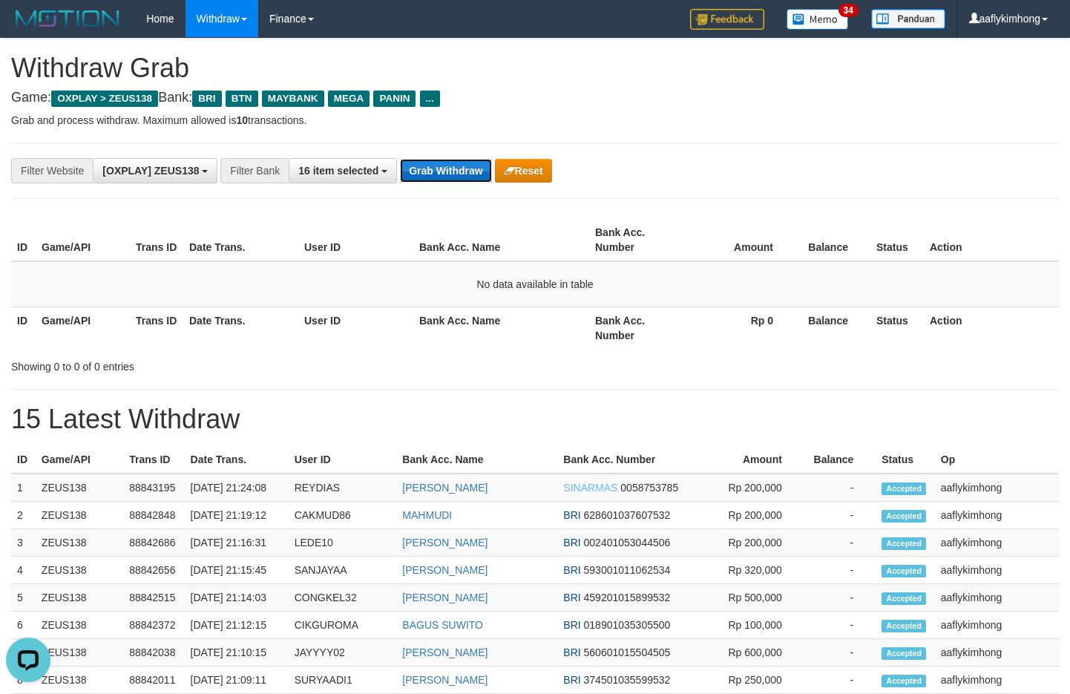
click at [438, 161] on button "Grab Withdraw" at bounding box center [445, 171] width 91 height 24
click at [436, 160] on button "Grab Withdraw" at bounding box center [445, 171] width 91 height 24
click at [435, 160] on button "Grab Withdraw" at bounding box center [445, 171] width 91 height 24
click at [430, 158] on div "**********" at bounding box center [446, 170] width 892 height 25
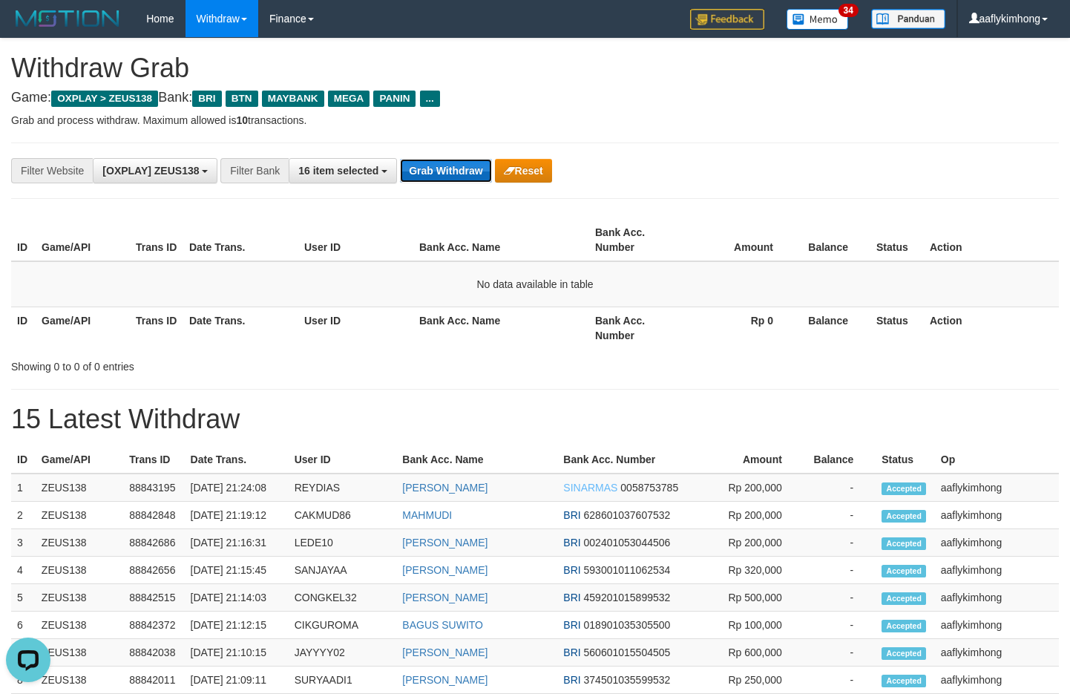
click at [446, 171] on button "Grab Withdraw" at bounding box center [445, 171] width 91 height 24
click at [446, 170] on button "Grab Withdraw" at bounding box center [445, 171] width 91 height 24
click at [447, 162] on button "Grab Withdraw" at bounding box center [445, 171] width 91 height 24
click at [435, 168] on button "Grab Withdraw" at bounding box center [445, 171] width 91 height 24
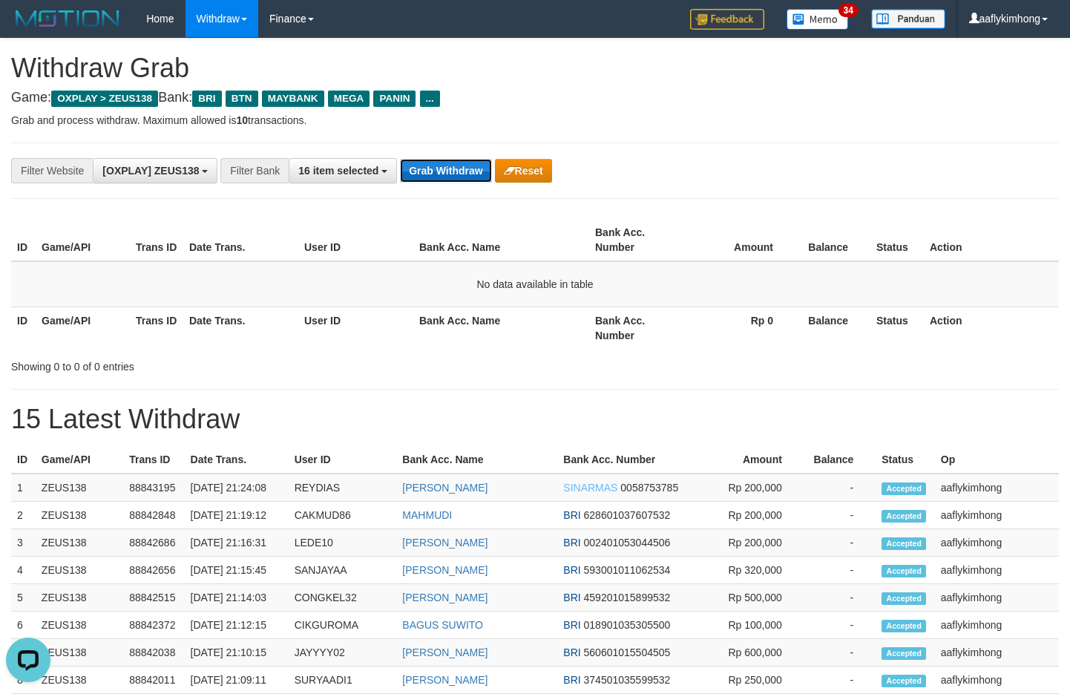
click at [435, 168] on button "Grab Withdraw" at bounding box center [445, 171] width 91 height 24
click at [439, 153] on div "**********" at bounding box center [535, 171] width 1048 height 56
click at [443, 166] on button "Grab Withdraw" at bounding box center [445, 171] width 91 height 24
click at [416, 151] on div "**********" at bounding box center [535, 171] width 1048 height 56
click at [450, 165] on button "Grab Withdraw" at bounding box center [445, 171] width 91 height 24
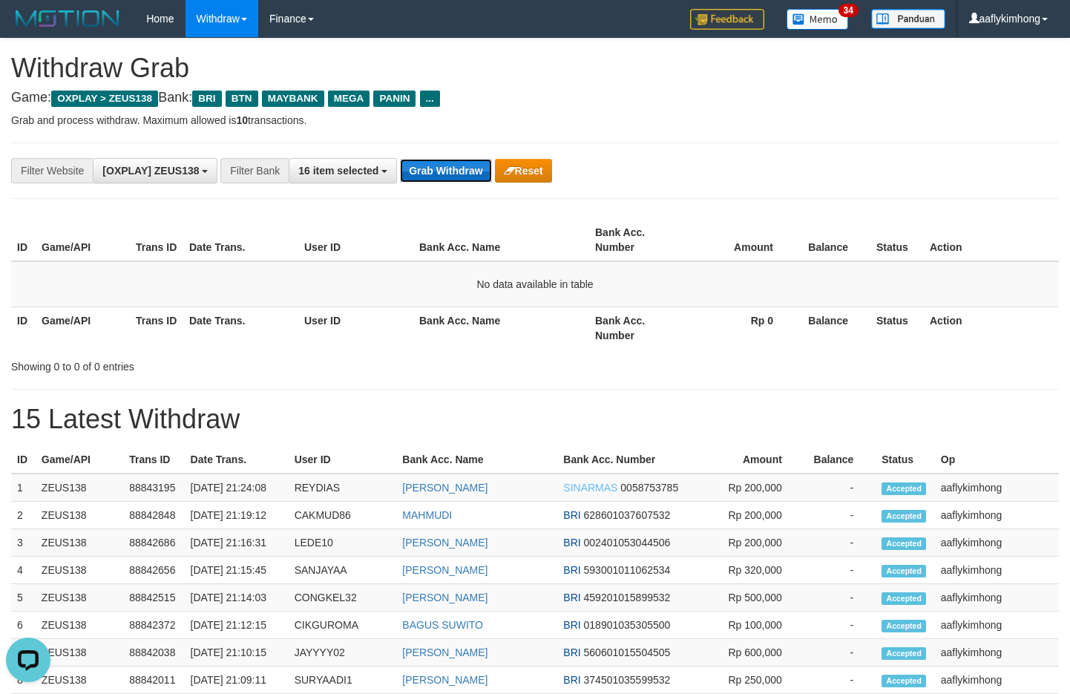
click at [450, 165] on button "Grab Withdraw" at bounding box center [445, 171] width 91 height 24
click at [479, 174] on button "Grab Withdraw" at bounding box center [445, 171] width 91 height 24
click at [477, 171] on button "Grab Withdraw" at bounding box center [445, 171] width 91 height 24
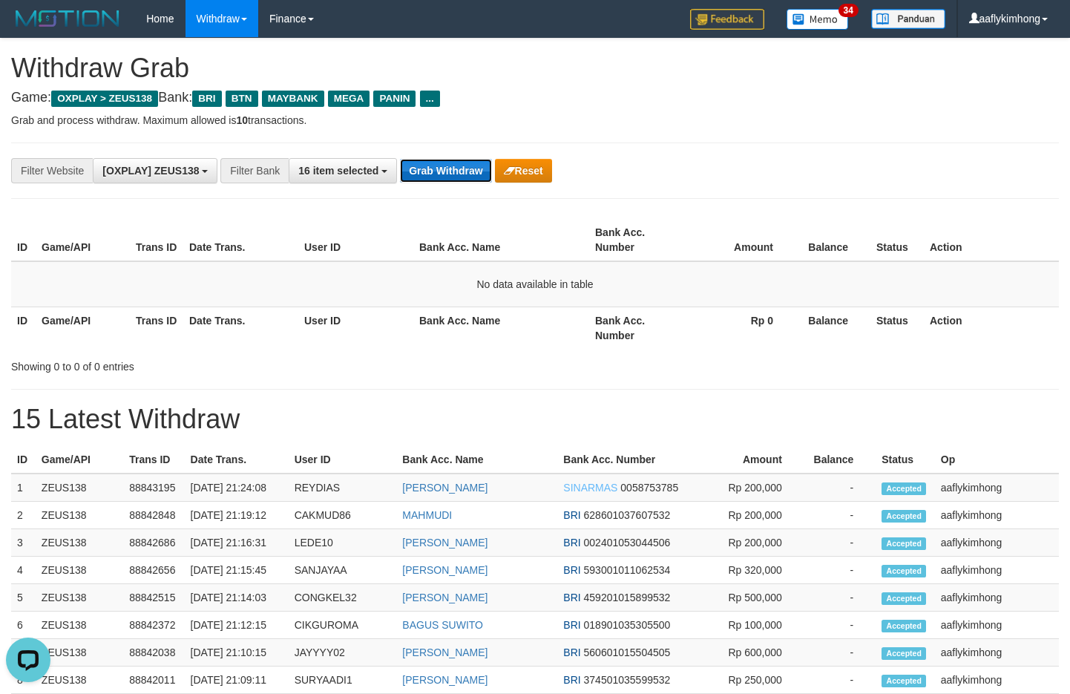
click at [448, 165] on button "Grab Withdraw" at bounding box center [445, 171] width 91 height 24
click at [457, 177] on button "Grab Withdraw" at bounding box center [445, 171] width 91 height 24
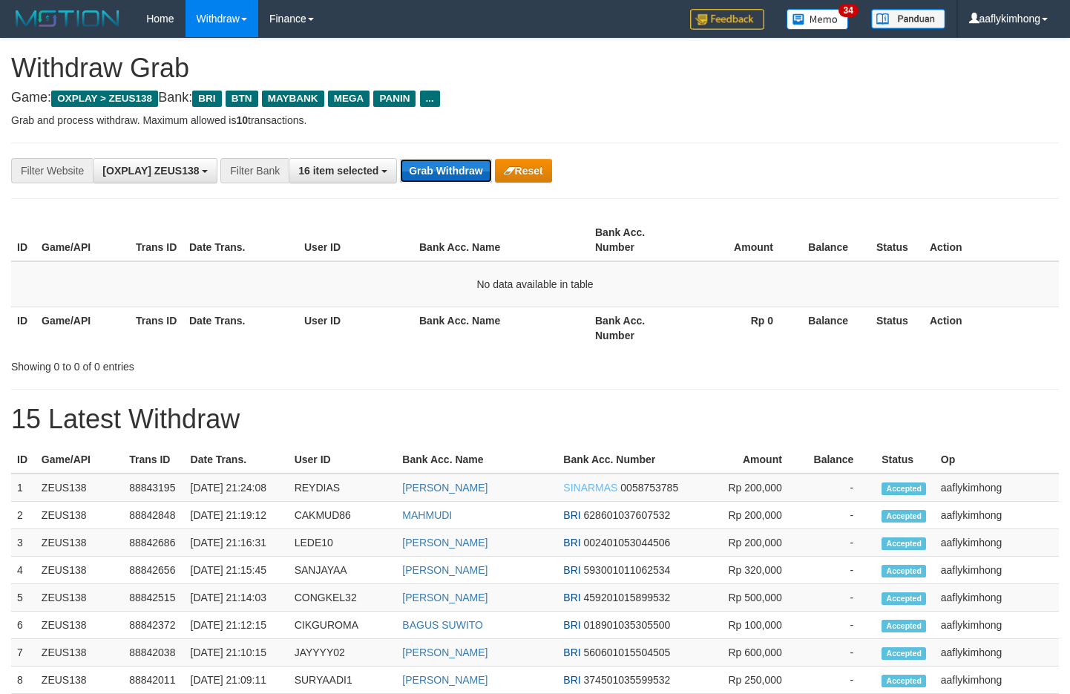
click at [457, 177] on button "Grab Withdraw" at bounding box center [445, 171] width 91 height 24
click at [458, 176] on button "Grab Withdraw" at bounding box center [445, 171] width 91 height 24
click at [439, 160] on button "Grab Withdraw" at bounding box center [445, 171] width 91 height 24
click at [436, 161] on button "Grab Withdraw" at bounding box center [445, 171] width 91 height 24
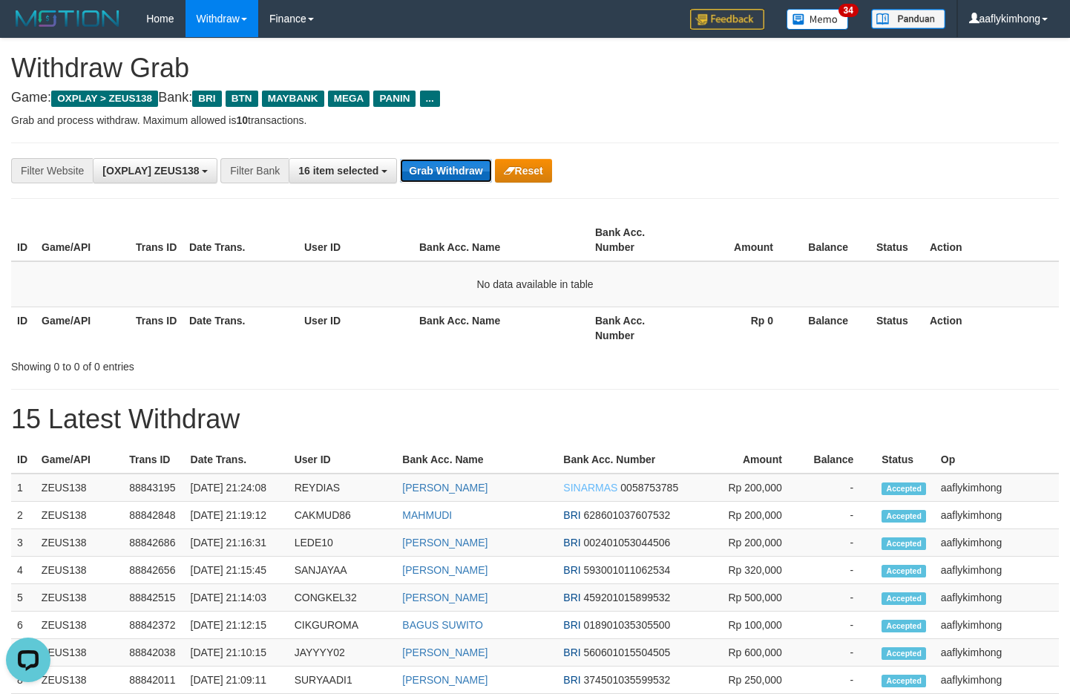
click at [436, 161] on button "Grab Withdraw" at bounding box center [445, 171] width 91 height 24
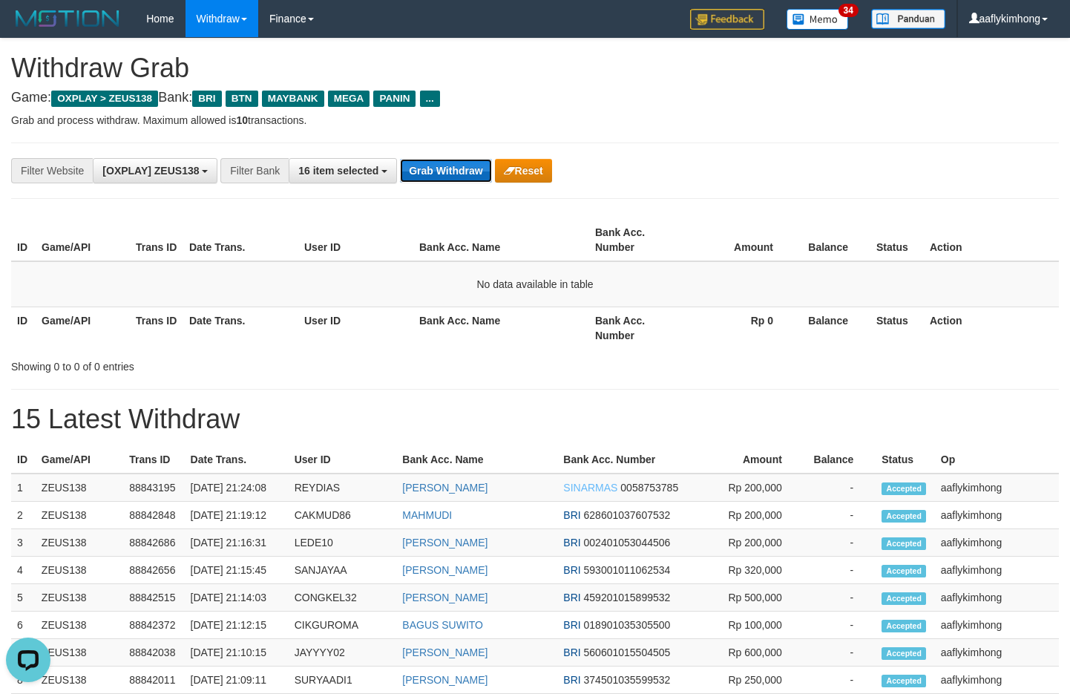
click at [436, 161] on button "Grab Withdraw" at bounding box center [445, 171] width 91 height 24
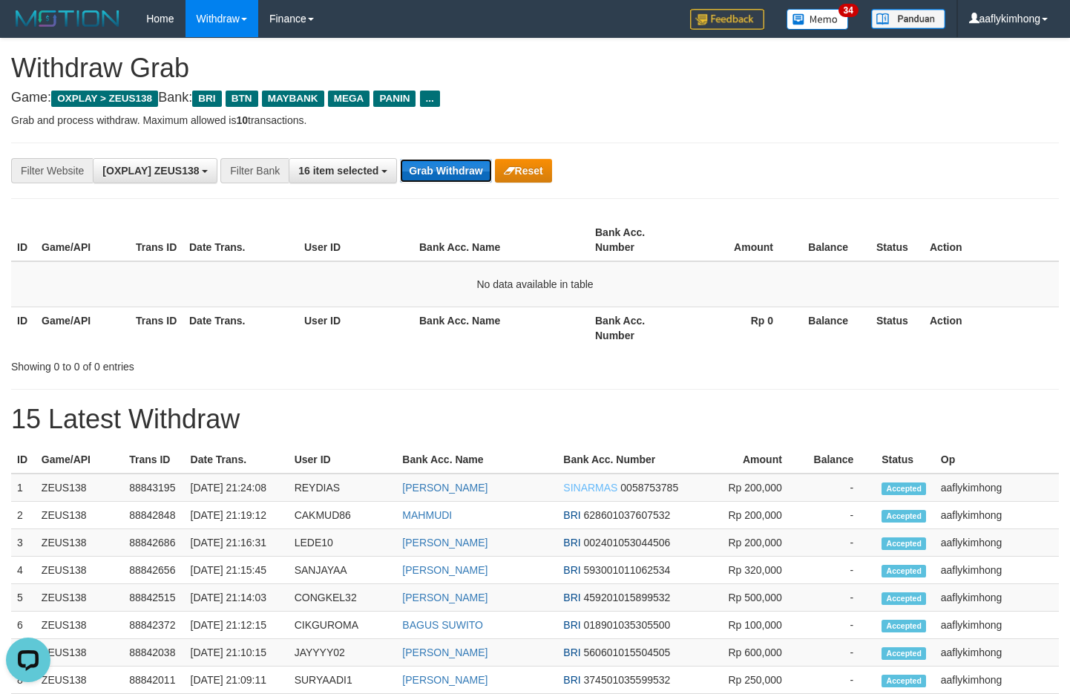
click at [436, 161] on button "Grab Withdraw" at bounding box center [445, 171] width 91 height 24
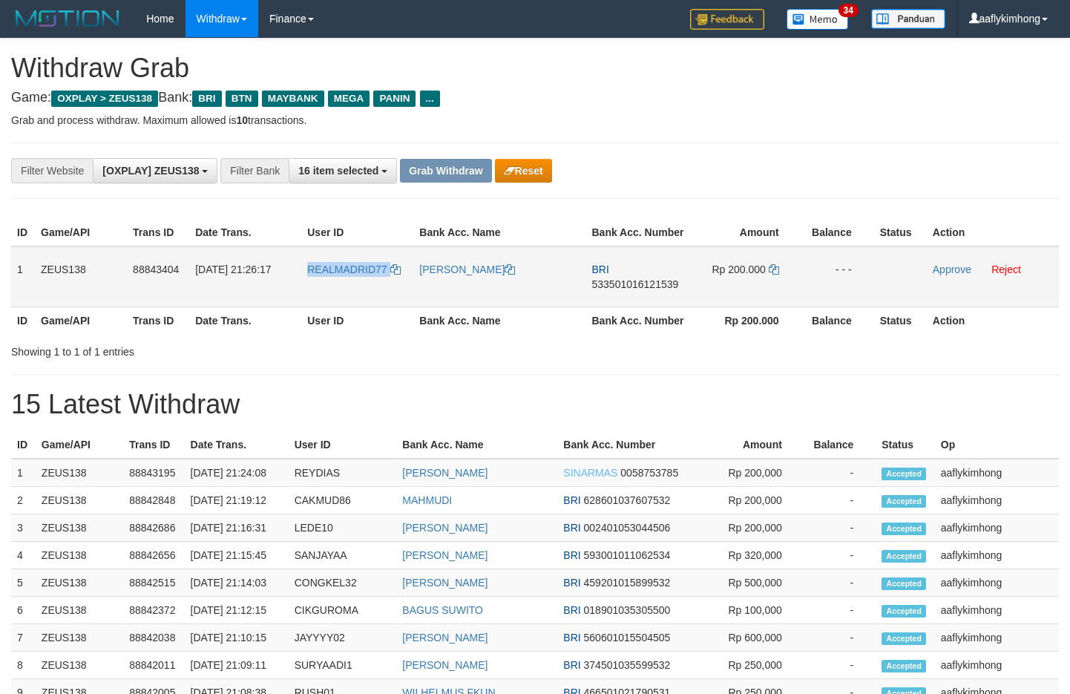
drag, startPoint x: 317, startPoint y: 284, endPoint x: 403, endPoint y: 281, distance: 86.1
click at [403, 281] on td "REALMADRID77" at bounding box center [357, 276] width 112 height 61
click at [20, 268] on td "1" at bounding box center [23, 276] width 24 height 61
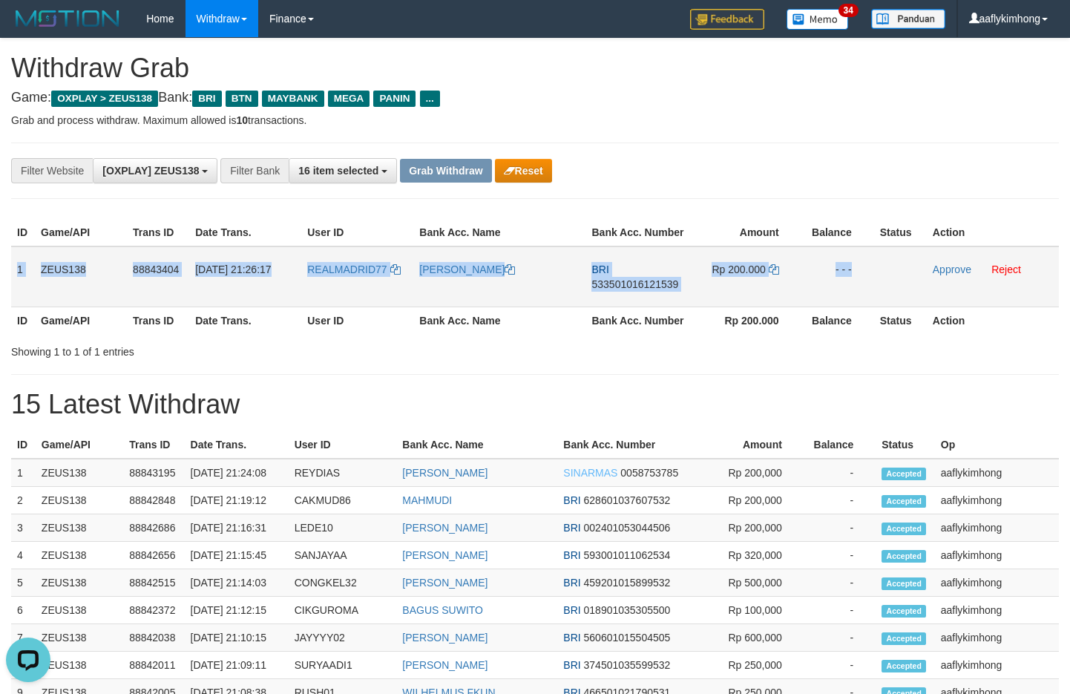
copy tr "1 ZEUS138 88843404 [DATE] 21:26:17 REALMADRID77 [PERSON_NAME] 533501016121539 R…"
drag, startPoint x: 20, startPoint y: 268, endPoint x: 894, endPoint y: 282, distance: 874.5
click at [894, 282] on tr "1 ZEUS138 88843404 30/09/2025 21:26:17 REALMADRID77 ABUDI ISMAIL T BRI 53350101…" at bounding box center [535, 276] width 1048 height 61
copy tr "1 ZEUS138 88843404 30/09/2025 21:26:17 REALMADRID77 ABUDI ISMAIL T BRI 53350101…"
click at [644, 284] on span "533501016121539" at bounding box center [635, 284] width 87 height 12
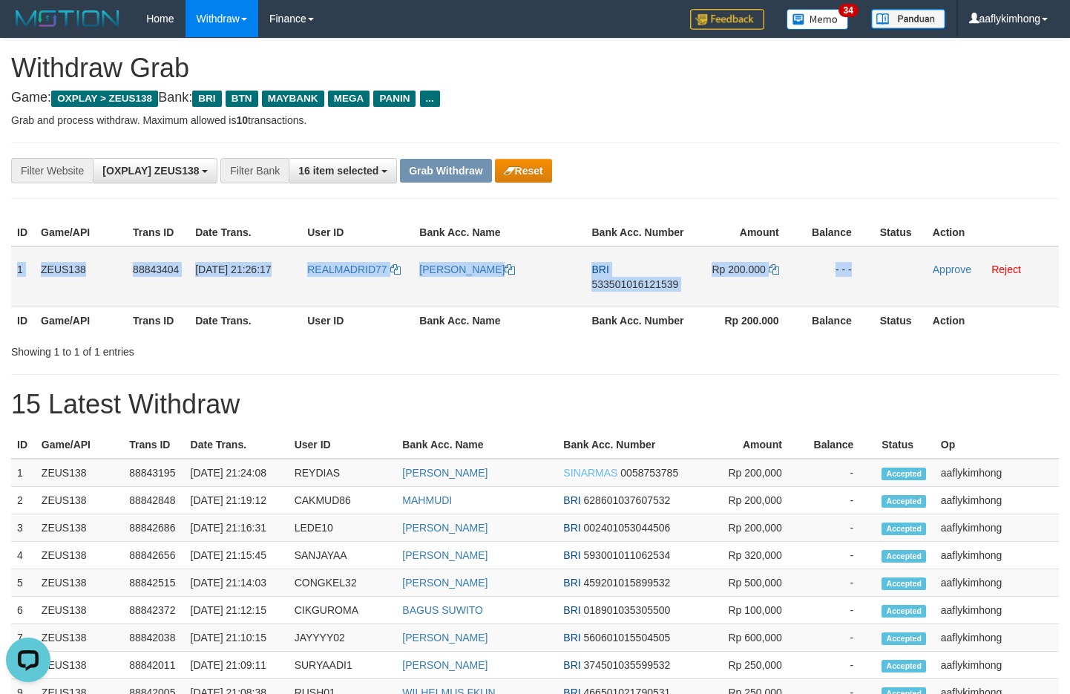
copy tr "1 ZEUS138 88843404 30/09/2025 21:26:17 REALMADRID77 ABUDI ISMAIL T BRI 53350101…"
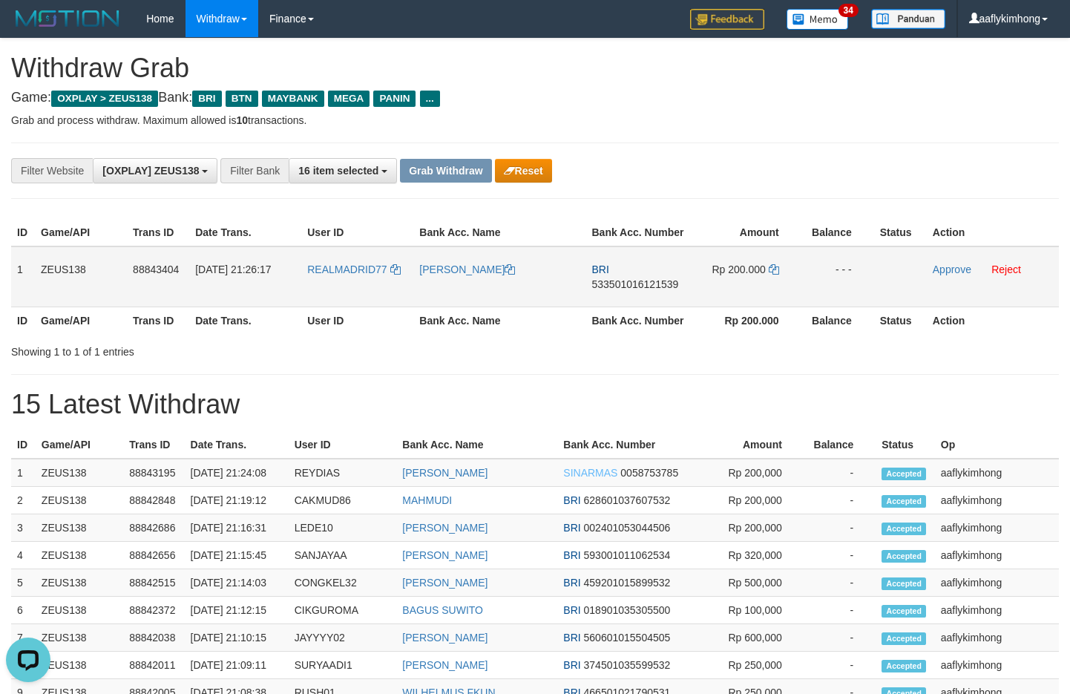
click at [644, 284] on span "533501016121539" at bounding box center [635, 284] width 87 height 12
click at [778, 258] on td "Rp 200.000" at bounding box center [747, 276] width 110 height 61
click at [769, 269] on icon at bounding box center [774, 269] width 10 height 10
drag, startPoint x: 782, startPoint y: 265, endPoint x: 773, endPoint y: 266, distance: 9.7
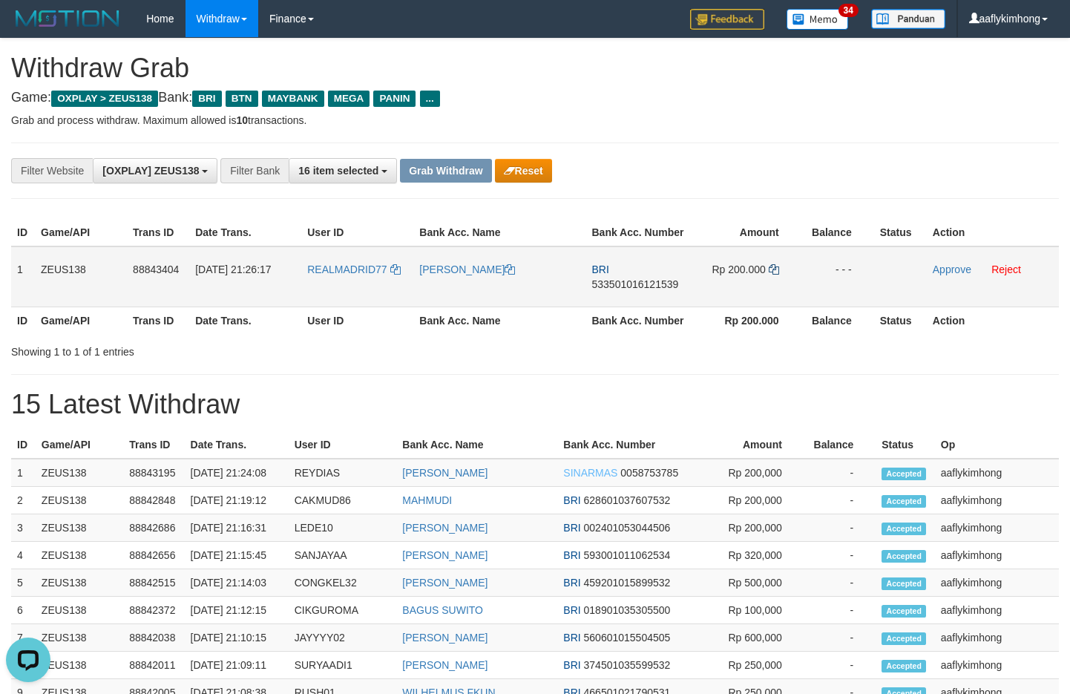
click at [781, 265] on td "Rp 200.000" at bounding box center [747, 276] width 110 height 61
click at [773, 266] on icon at bounding box center [774, 269] width 10 height 10
click at [943, 266] on link "Approve" at bounding box center [952, 270] width 39 height 12
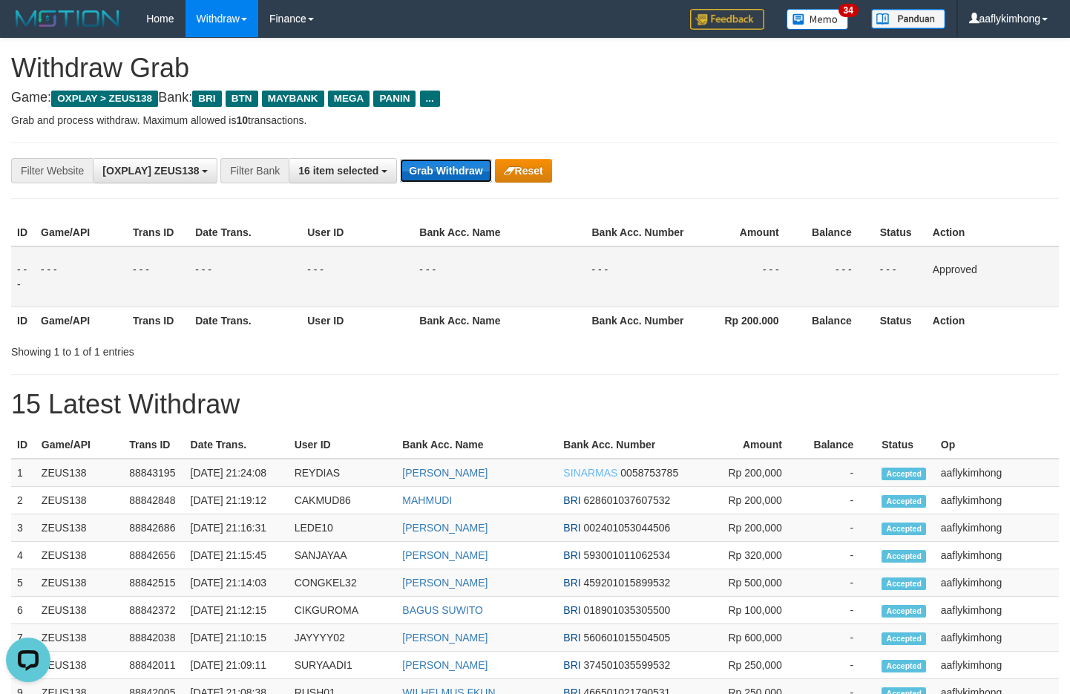
click at [456, 171] on button "Grab Withdraw" at bounding box center [445, 171] width 91 height 24
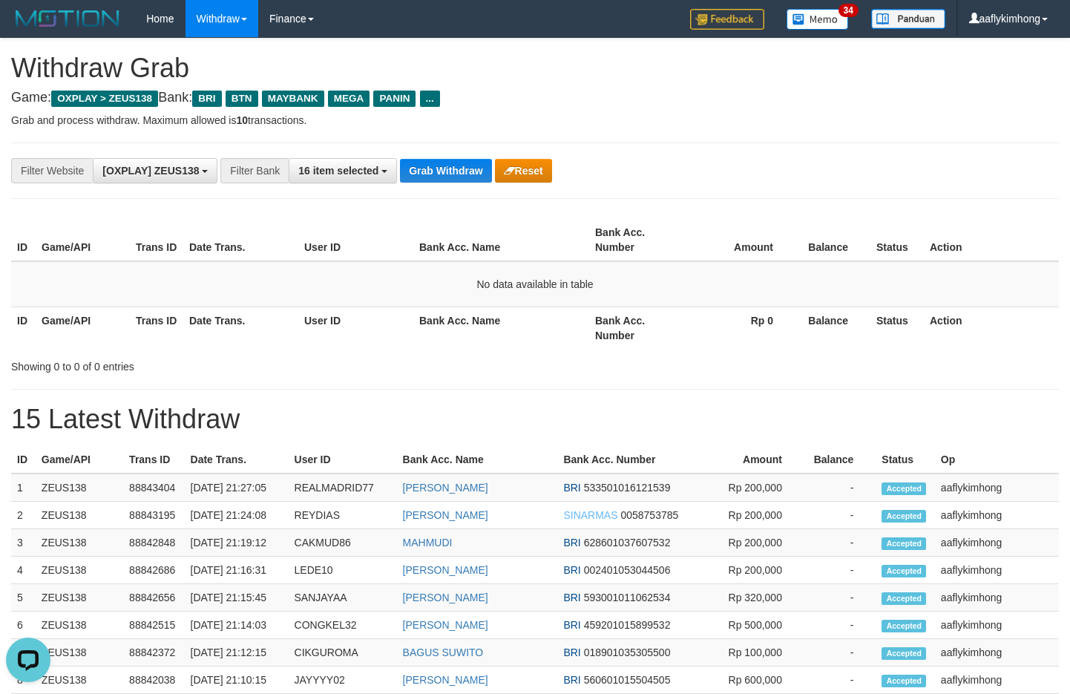
click at [424, 187] on div "**********" at bounding box center [535, 171] width 1048 height 56
click at [427, 180] on button "Grab Withdraw" at bounding box center [445, 171] width 91 height 24
click at [431, 175] on button "Grab Withdraw" at bounding box center [445, 171] width 91 height 24
click at [440, 169] on button "Grab Withdraw" at bounding box center [445, 171] width 91 height 24
click at [438, 169] on button "Grab Withdraw" at bounding box center [445, 171] width 91 height 24
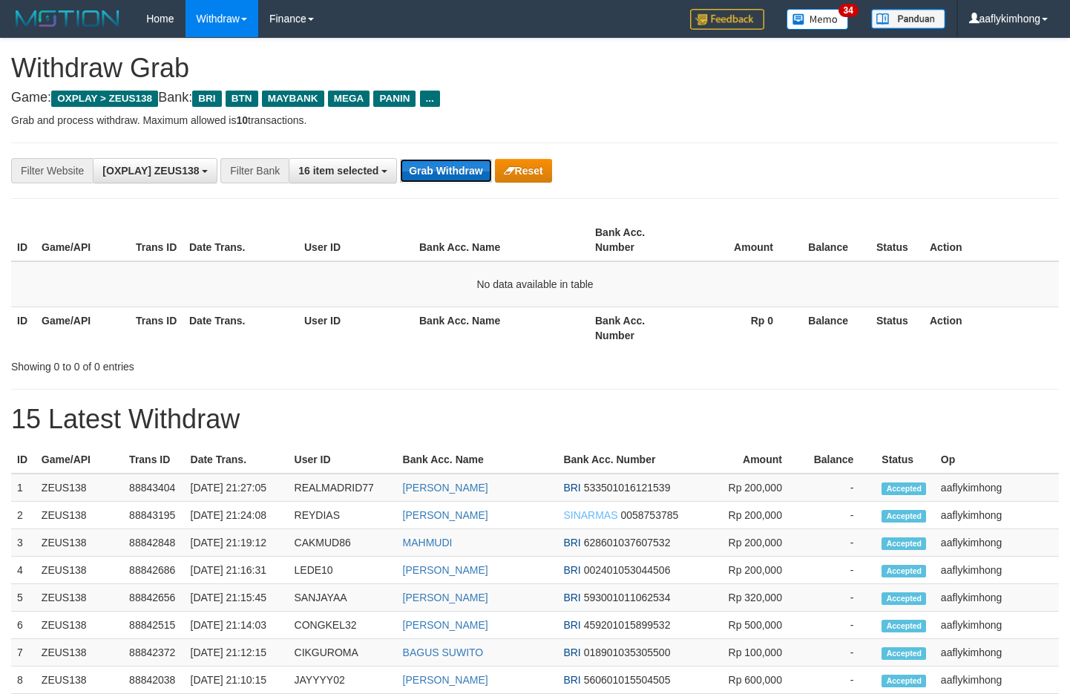
click at [438, 169] on button "Grab Withdraw" at bounding box center [445, 171] width 91 height 24
click at [448, 168] on button "Grab Withdraw" at bounding box center [445, 171] width 91 height 24
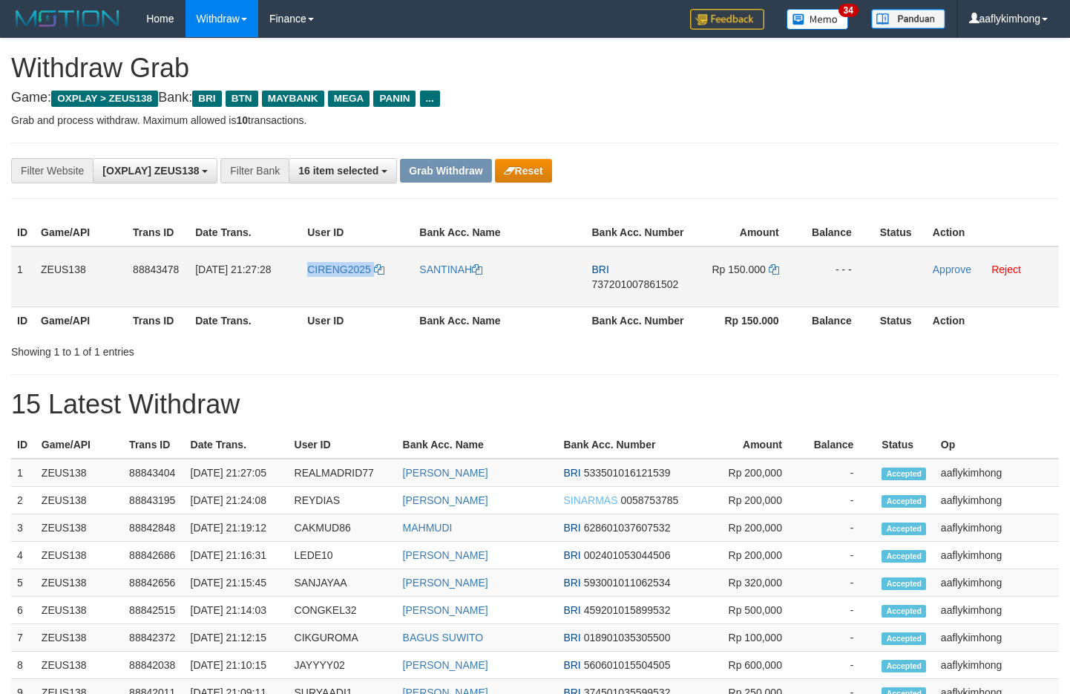
drag, startPoint x: 315, startPoint y: 285, endPoint x: 399, endPoint y: 281, distance: 84.7
click at [399, 281] on tr "1 ZEUS138 88843478 [DATE] 21:27:28 CIRENG2025 [GEOGRAPHIC_DATA] BRI 73720100786…" at bounding box center [535, 276] width 1048 height 61
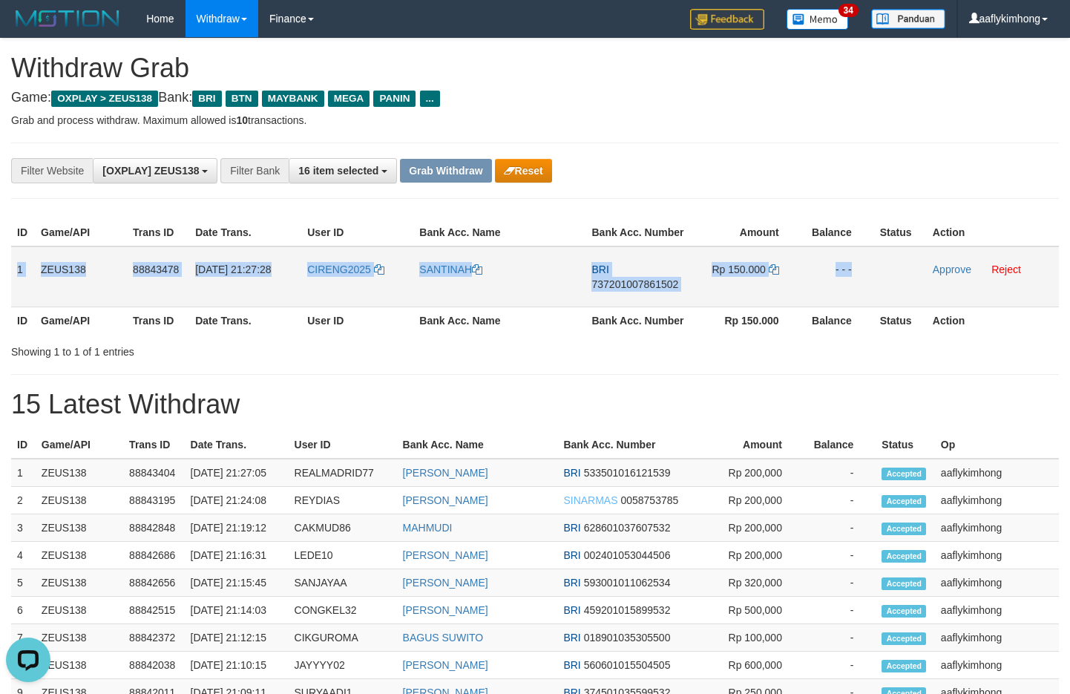
copy tr "1 ZEUS138 88843478 [DATE] 21:27:28 CIRENG2025 SANTINAH BRI 737201007861502 Rp 1…"
drag, startPoint x: 14, startPoint y: 266, endPoint x: 950, endPoint y: 279, distance: 936.1
click at [950, 279] on tr "1 ZEUS138 88843478 [DATE] 21:27:28 CIRENG2025 [GEOGRAPHIC_DATA] BRI 73720100786…" at bounding box center [535, 276] width 1048 height 61
click at [650, 280] on span "737201007861502" at bounding box center [635, 284] width 87 height 12
copy tr "1 ZEUS138 88843478 [DATE] 21:27:28 CIRENG2025 SANTINAH BRI 737201007861502 Rp 1…"
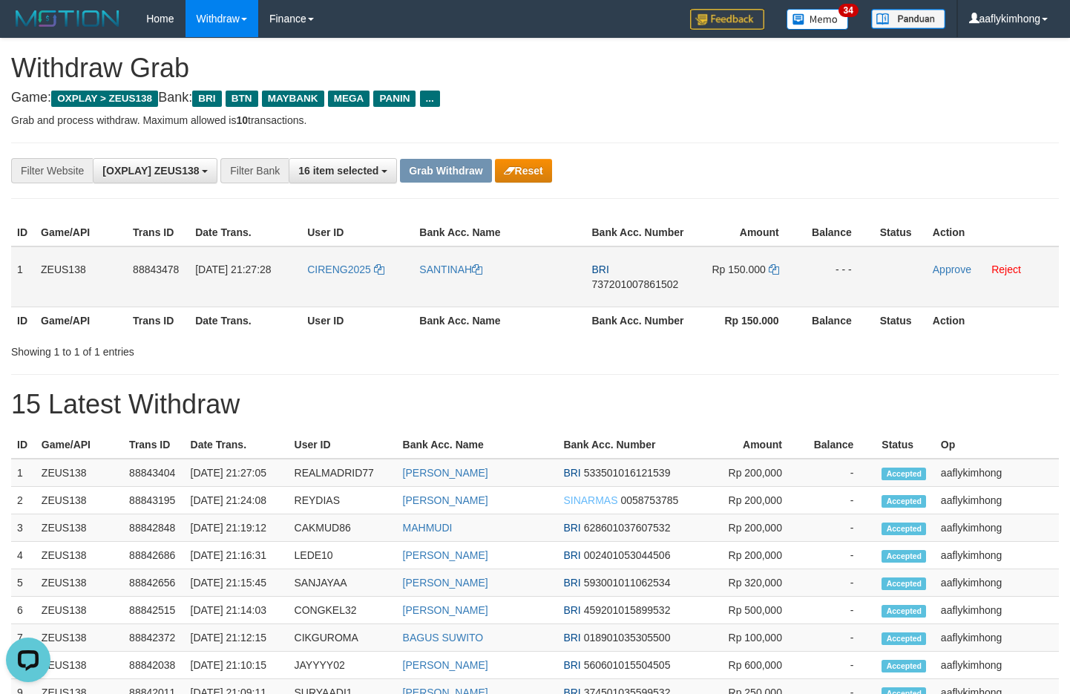
click at [650, 280] on span "737201007861502" at bounding box center [635, 284] width 87 height 12
click at [773, 269] on icon at bounding box center [774, 269] width 10 height 10
click at [773, 266] on icon at bounding box center [774, 269] width 10 height 10
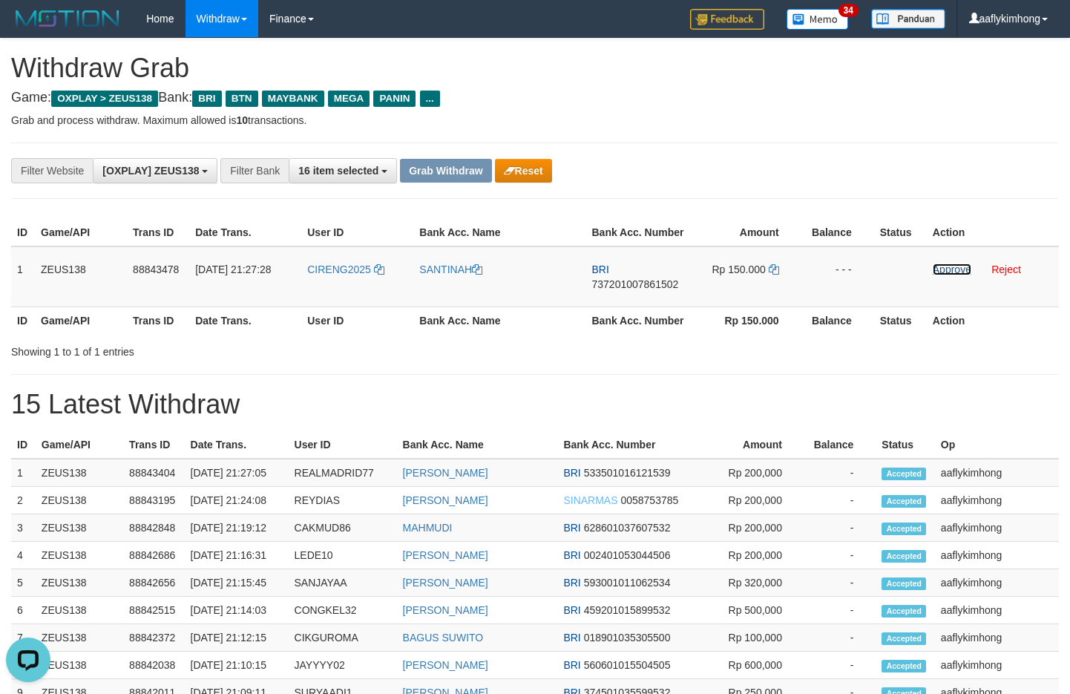
drag, startPoint x: 946, startPoint y: 269, endPoint x: 612, endPoint y: 154, distance: 353.3
click at [946, 269] on link "Approve" at bounding box center [952, 270] width 39 height 12
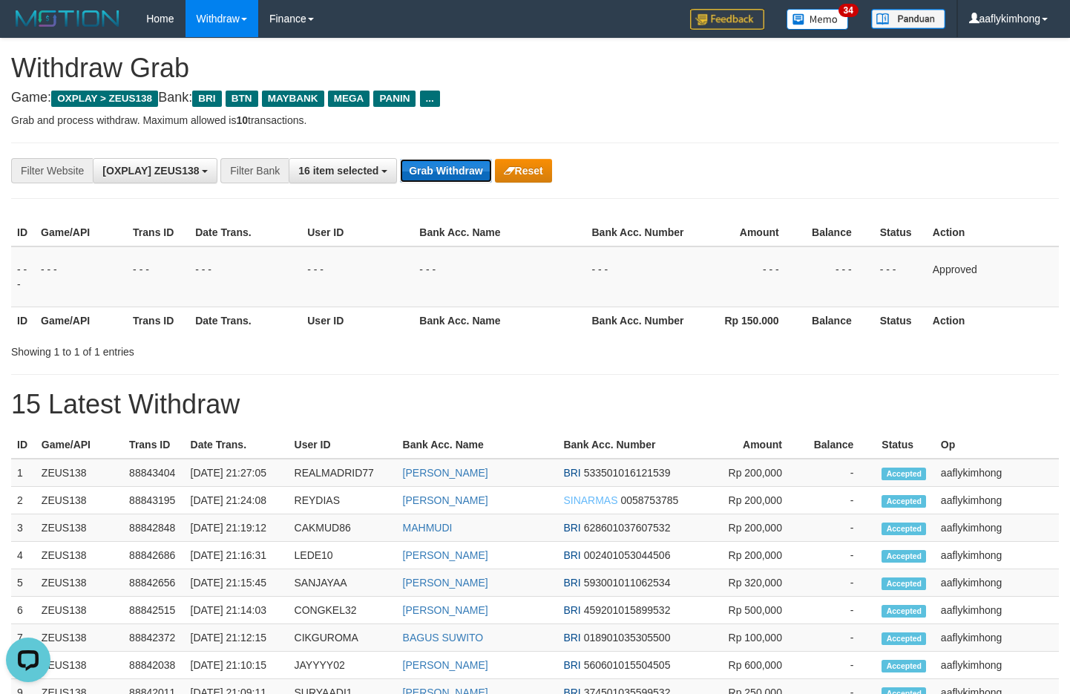
click at [450, 170] on button "Grab Withdraw" at bounding box center [445, 171] width 91 height 24
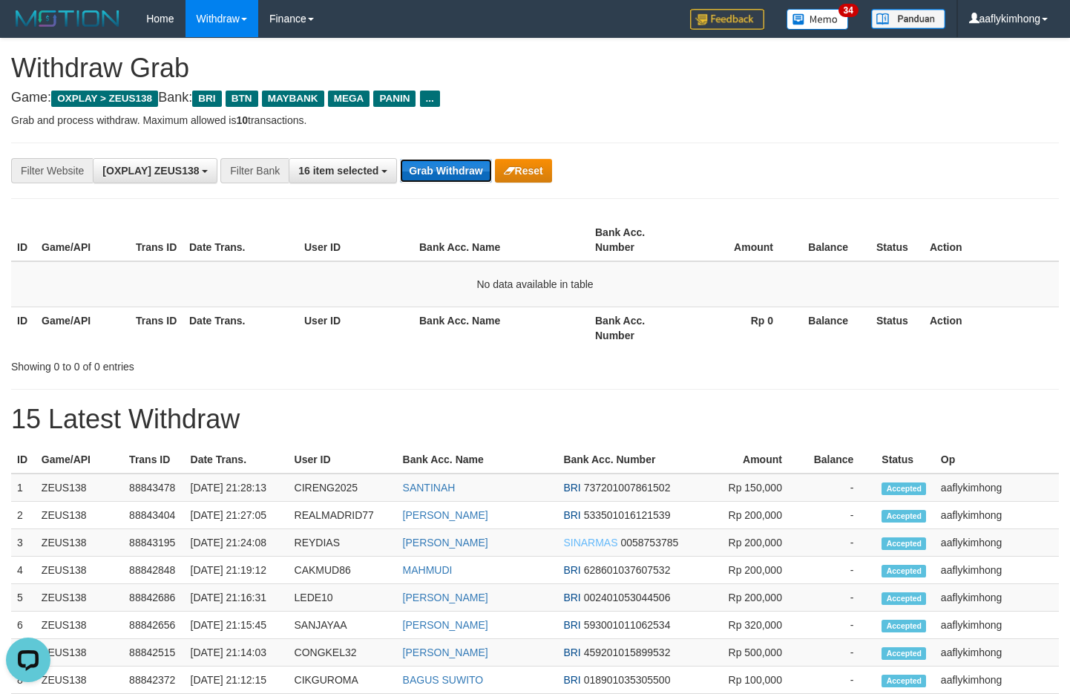
click at [476, 175] on button "Grab Withdraw" at bounding box center [445, 171] width 91 height 24
click at [475, 175] on button "Grab Withdraw" at bounding box center [445, 171] width 91 height 24
click at [439, 166] on button "Grab Withdraw" at bounding box center [445, 171] width 91 height 24
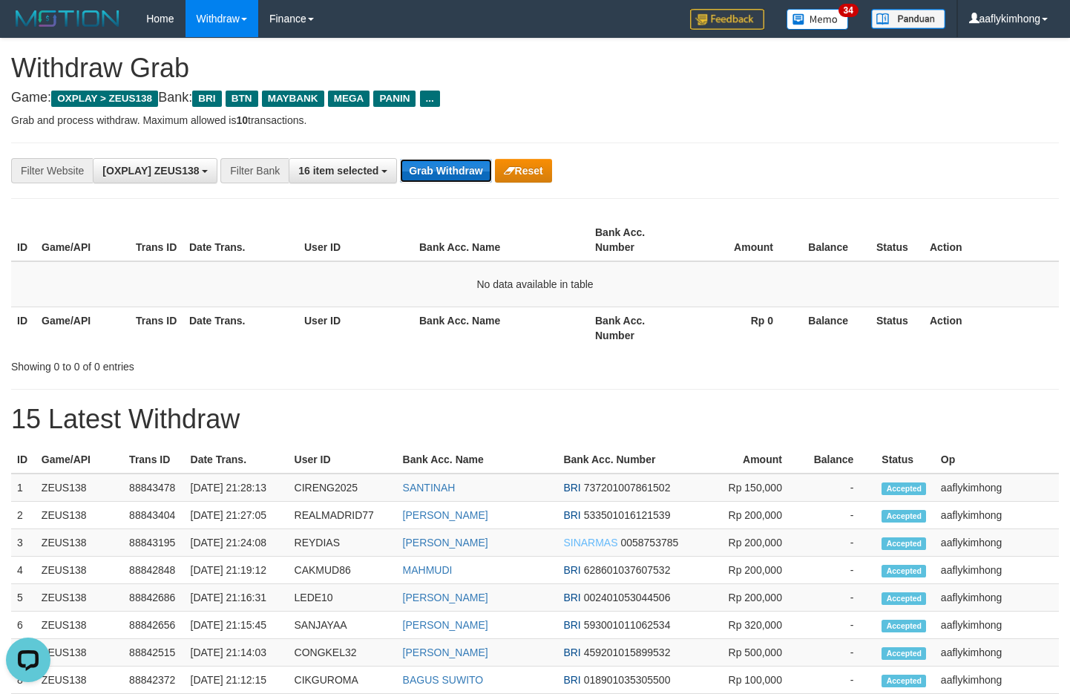
click at [439, 166] on button "Grab Withdraw" at bounding box center [445, 171] width 91 height 24
click at [472, 192] on div "**********" at bounding box center [535, 171] width 1048 height 56
click at [462, 177] on button "Grab Withdraw" at bounding box center [445, 171] width 91 height 24
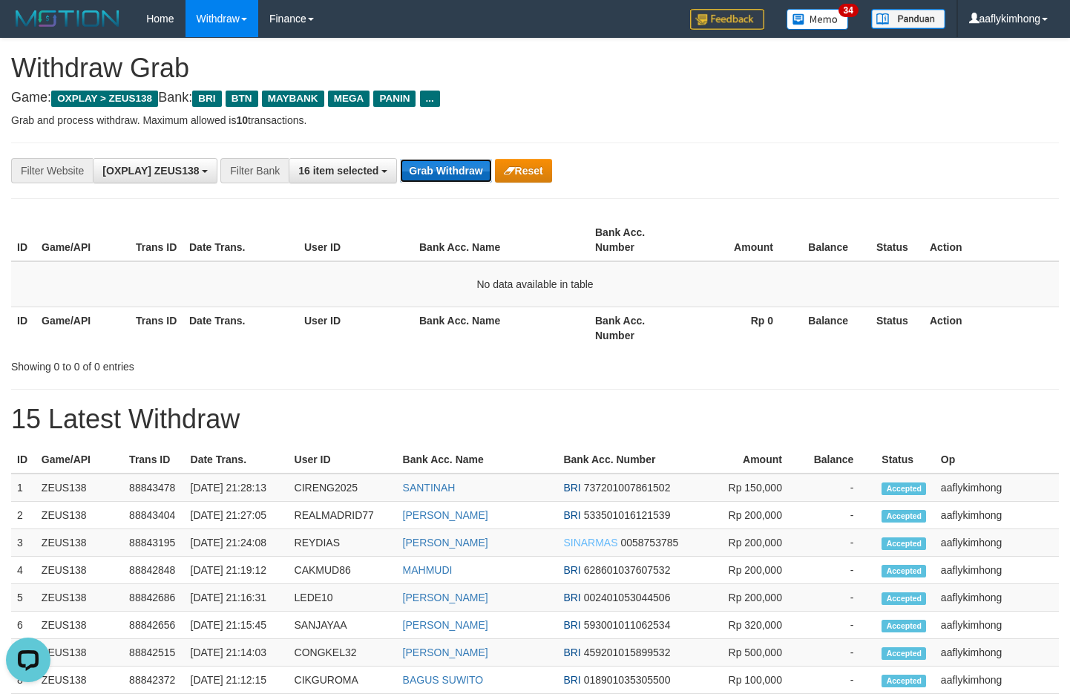
click at [462, 177] on button "Grab Withdraw" at bounding box center [445, 171] width 91 height 24
click at [454, 177] on button "Grab Withdraw" at bounding box center [445, 171] width 91 height 24
click at [445, 166] on button "Grab Withdraw" at bounding box center [445, 171] width 91 height 24
click at [447, 163] on button "Grab Withdraw" at bounding box center [445, 171] width 91 height 24
drag, startPoint x: 447, startPoint y: 163, endPoint x: 473, endPoint y: 163, distance: 26.0
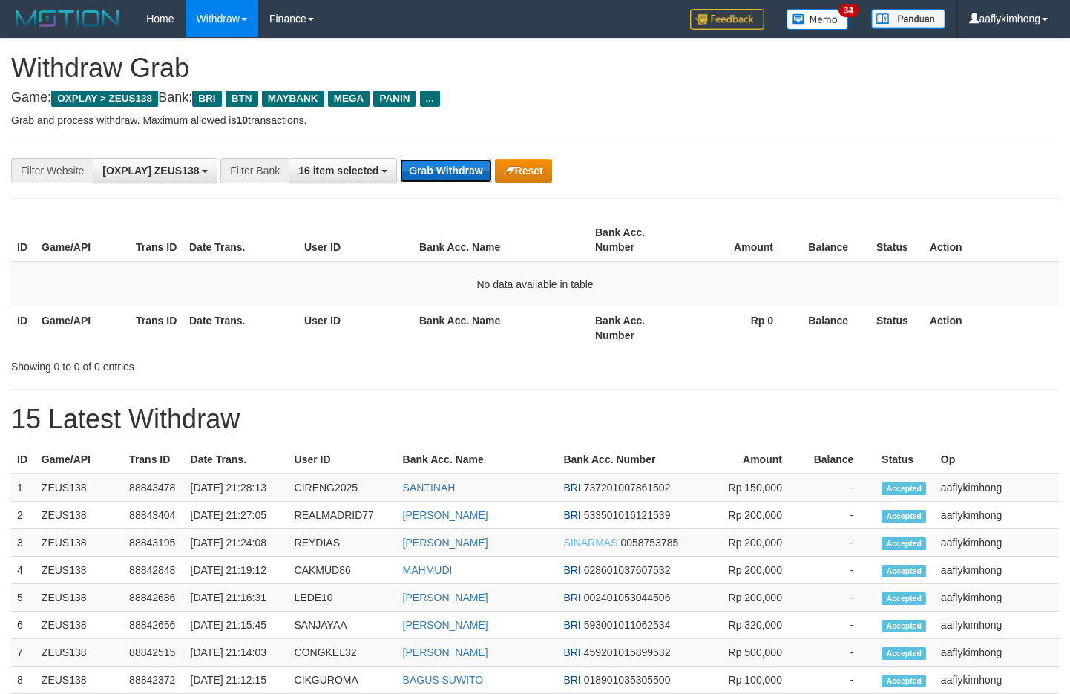
click at [448, 163] on button "Grab Withdraw" at bounding box center [445, 171] width 91 height 24
click at [457, 176] on button "Grab Withdraw" at bounding box center [445, 171] width 91 height 24
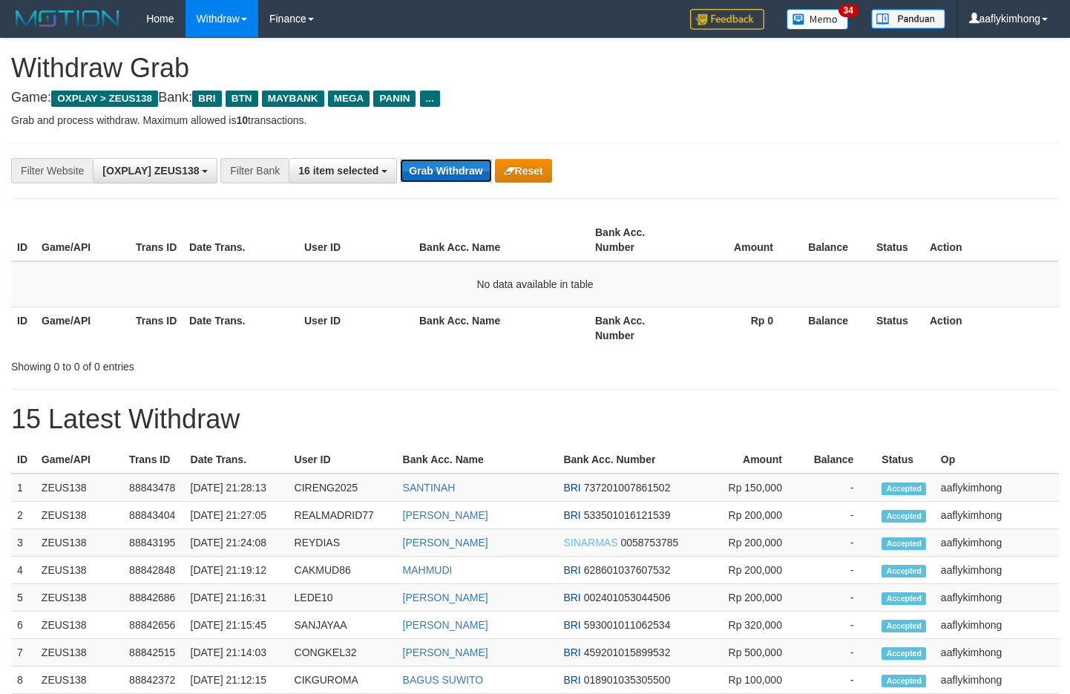
click at [457, 176] on button "Grab Withdraw" at bounding box center [445, 171] width 91 height 24
click at [428, 186] on div "**********" at bounding box center [535, 171] width 1048 height 56
click at [428, 174] on button "Grab Withdraw" at bounding box center [445, 171] width 91 height 24
click at [445, 154] on div "**********" at bounding box center [535, 171] width 1048 height 56
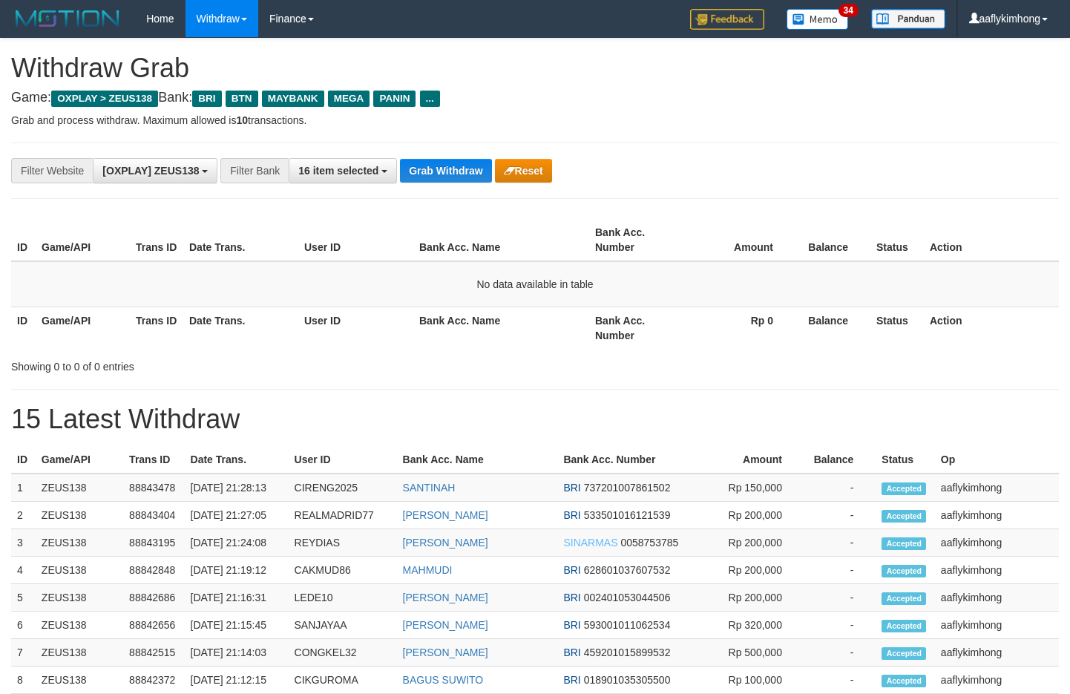
click at [435, 201] on div "**********" at bounding box center [535, 455] width 1070 height 832
click at [436, 182] on button "Grab Withdraw" at bounding box center [445, 171] width 91 height 24
click at [425, 154] on div "**********" at bounding box center [535, 171] width 1048 height 56
click at [439, 166] on button "Grab Withdraw" at bounding box center [445, 171] width 91 height 24
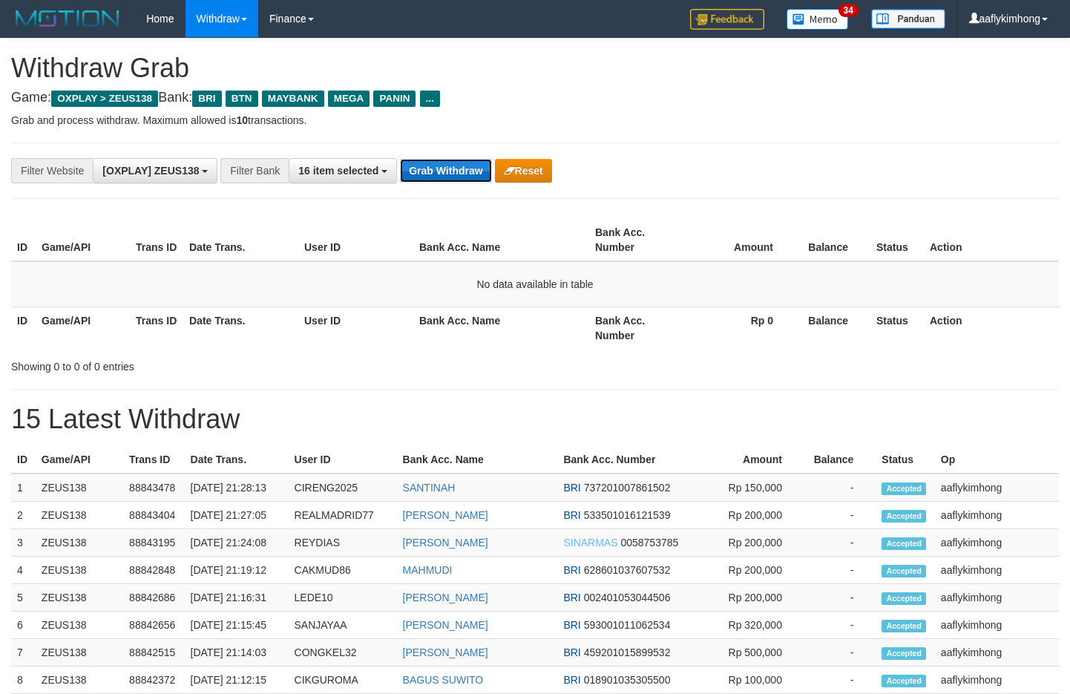
click at [444, 168] on button "Grab Withdraw" at bounding box center [445, 171] width 91 height 24
click at [427, 156] on div "**********" at bounding box center [535, 171] width 1048 height 56
click at [422, 154] on div "**********" at bounding box center [535, 171] width 1048 height 56
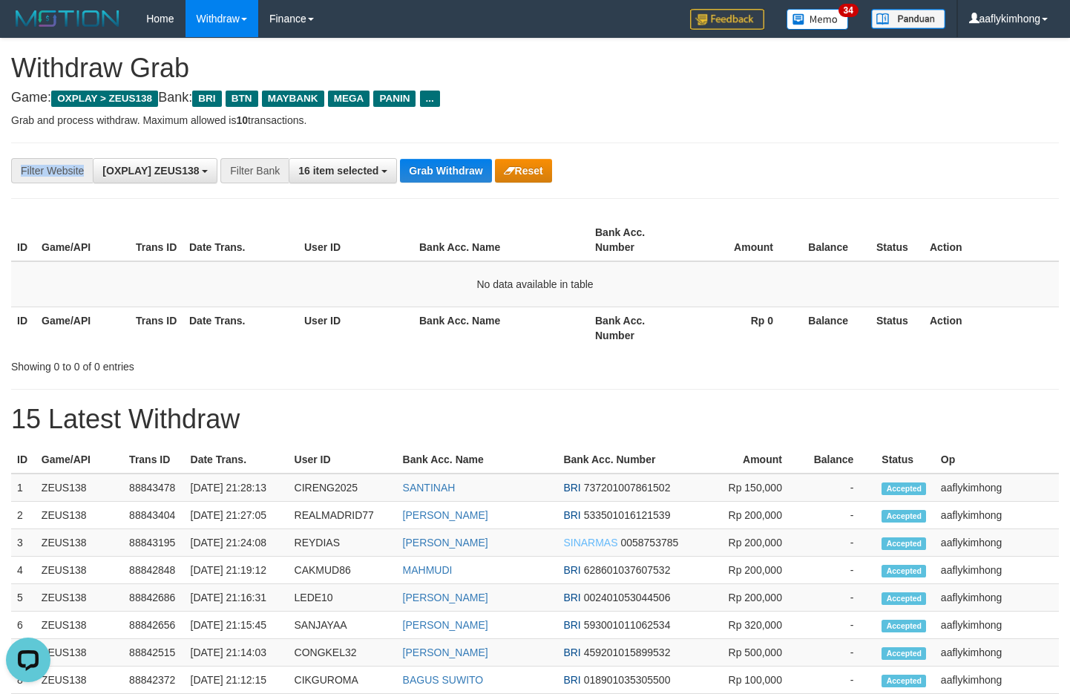
click at [422, 154] on div "**********" at bounding box center [535, 171] width 1048 height 56
click at [453, 166] on button "Grab Withdraw" at bounding box center [445, 171] width 91 height 24
click at [449, 177] on button "Grab Withdraw" at bounding box center [445, 171] width 91 height 24
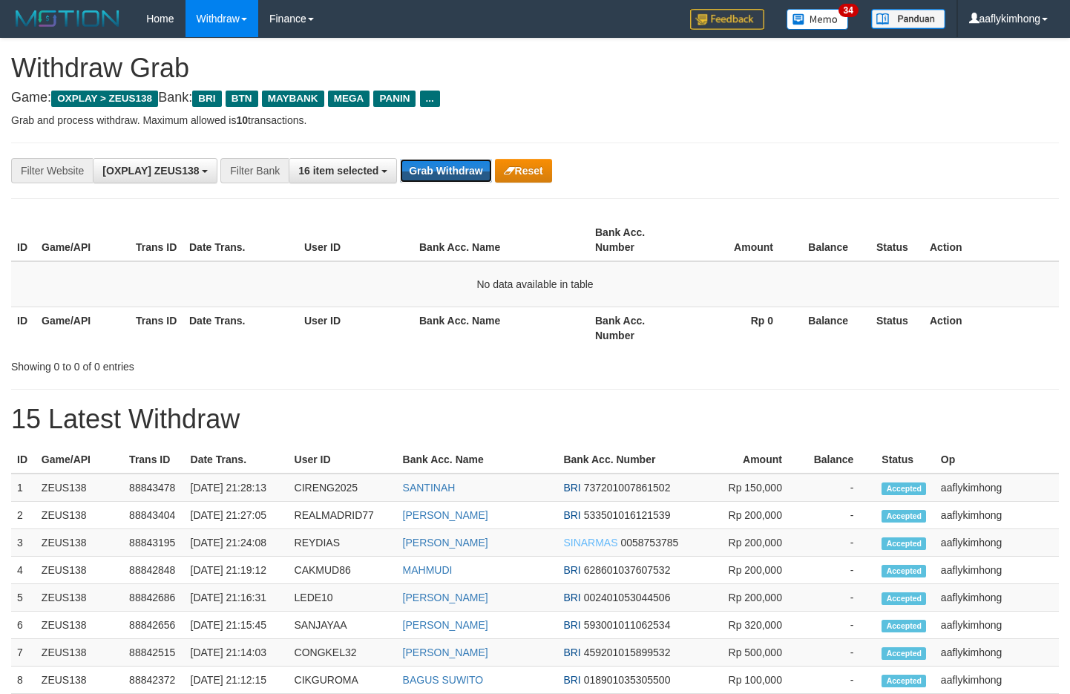
drag, startPoint x: 449, startPoint y: 177, endPoint x: 756, endPoint y: 234, distance: 312.6
click at [475, 177] on button "Grab Withdraw" at bounding box center [445, 171] width 91 height 24
click at [438, 174] on button "Grab Withdraw" at bounding box center [445, 171] width 91 height 24
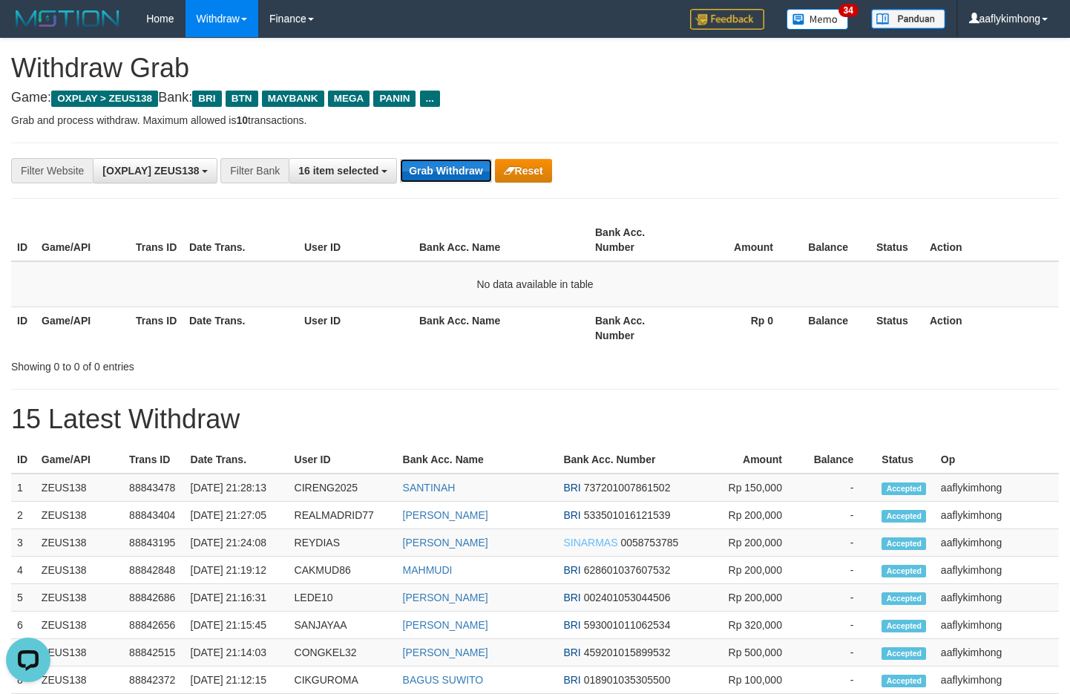
click at [434, 169] on button "Grab Withdraw" at bounding box center [445, 171] width 91 height 24
click at [471, 179] on button "Grab Withdraw" at bounding box center [445, 171] width 91 height 24
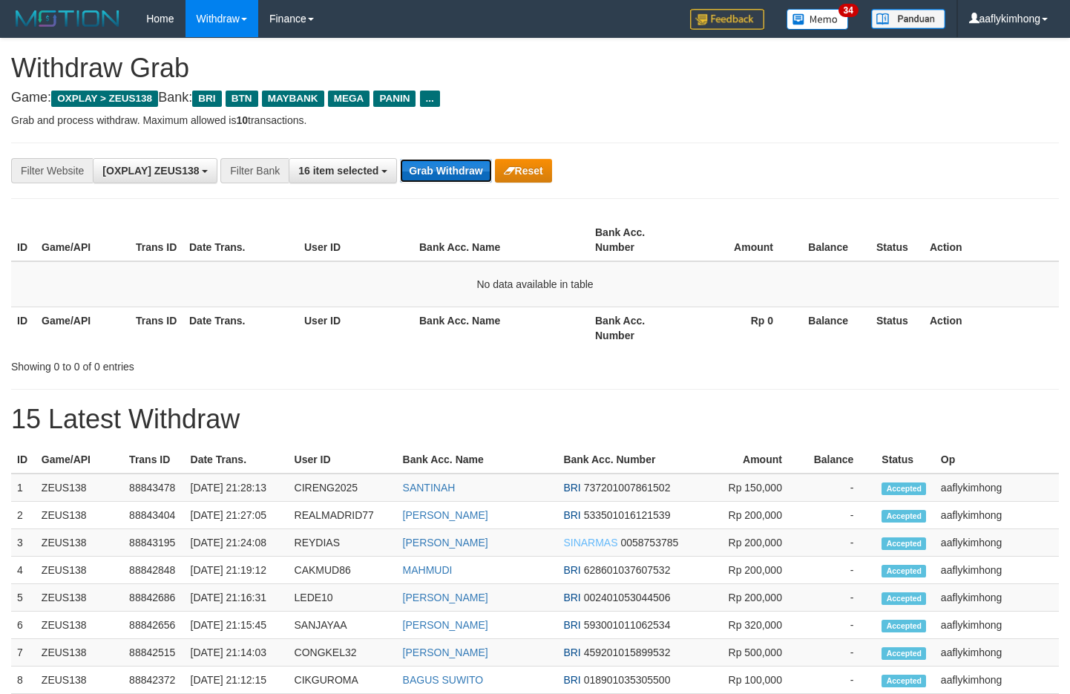
click at [471, 179] on button "Grab Withdraw" at bounding box center [445, 171] width 91 height 24
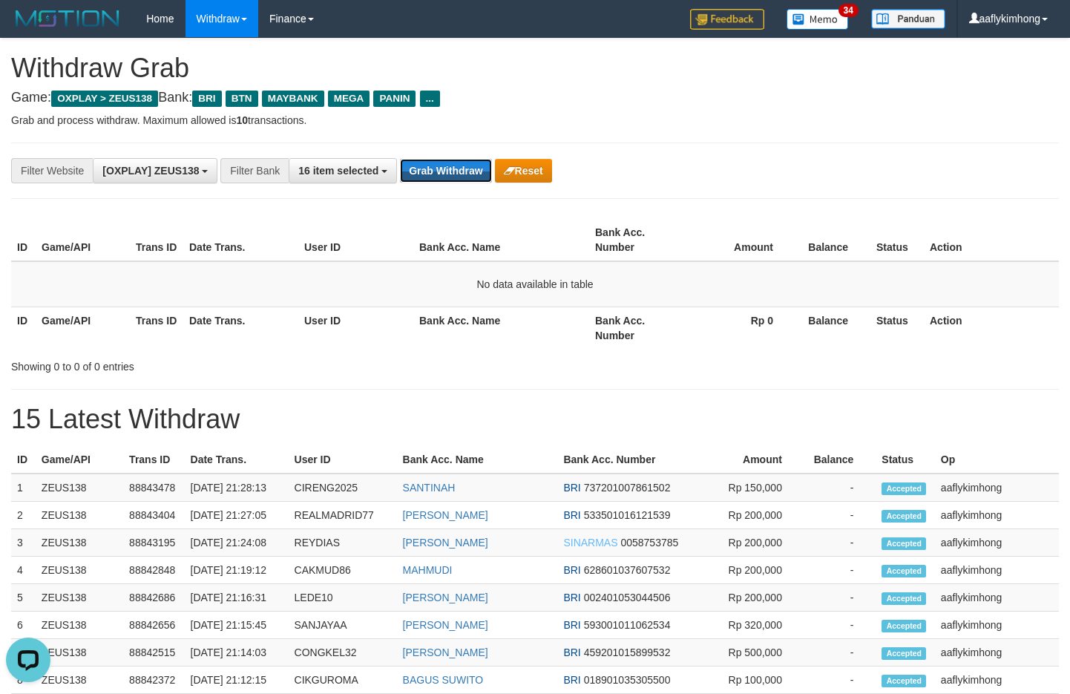
drag, startPoint x: 471, startPoint y: 179, endPoint x: 499, endPoint y: 157, distance: 35.5
click at [474, 175] on button "Grab Withdraw" at bounding box center [445, 171] width 91 height 24
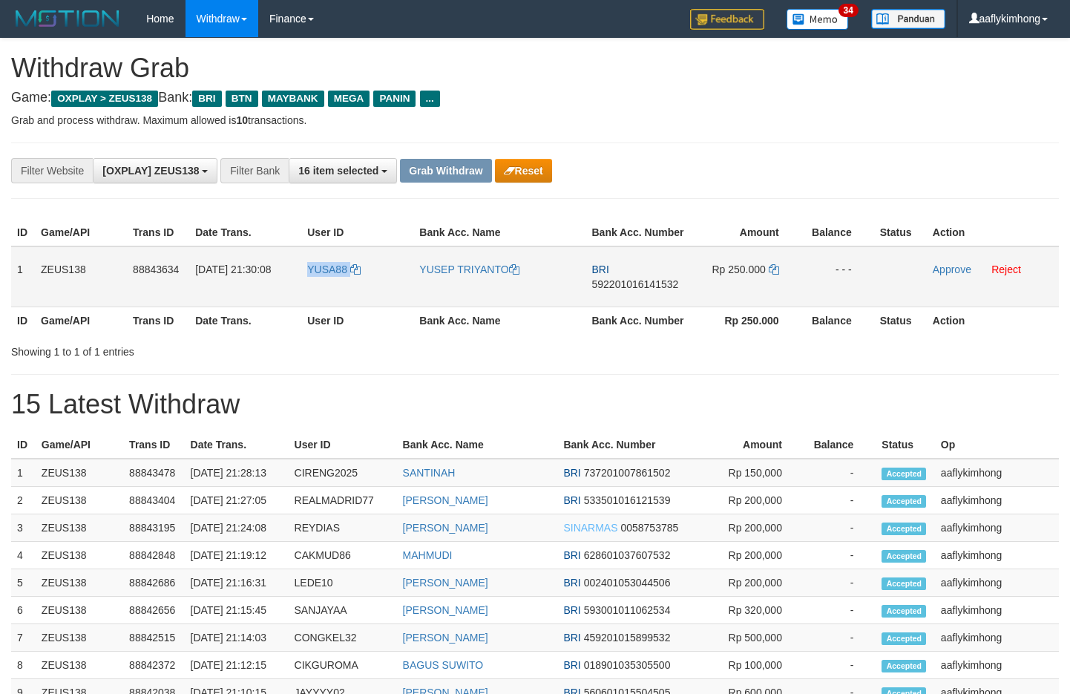
drag, startPoint x: 306, startPoint y: 290, endPoint x: 424, endPoint y: 302, distance: 118.6
click at [419, 303] on tr "1 ZEUS138 88843634 [DATE] 21:30:08 YUSA88 YUSEP TRIYANTO BRI 592201016141532 Rp…" at bounding box center [535, 276] width 1048 height 61
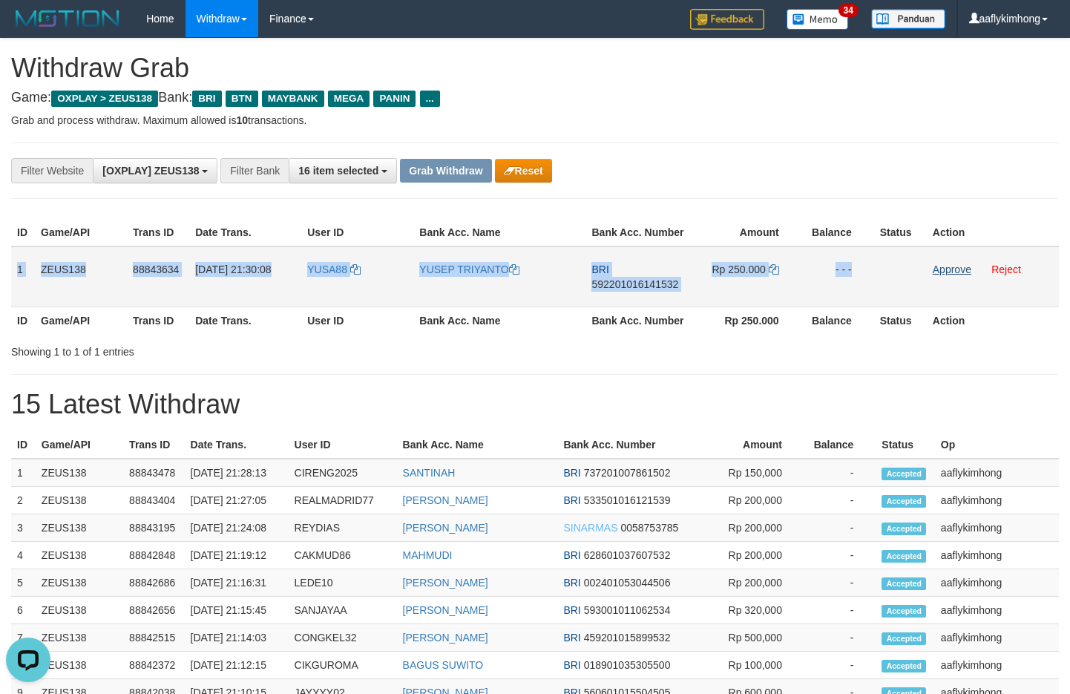
copy tr "1 ZEUS138 88843634 [DATE] 21:30:08 YUSA88 YUSEP TRIYANTO BRI 592201016141532 Rp…"
drag, startPoint x: 15, startPoint y: 269, endPoint x: 943, endPoint y: 274, distance: 927.9
click at [943, 274] on tr "1 ZEUS138 88843634 [DATE] 21:30:08 YUSA88 YUSEP TRIYANTO BRI 592201016141532 Rp…" at bounding box center [535, 276] width 1048 height 61
copy tr "1 ZEUS138 88843634 [DATE] 21:30:08 YUSA88 YUSEP TRIYANTO BRI 592201016141532 Rp…"
click at [644, 286] on span "592201016141532" at bounding box center [635, 284] width 87 height 12
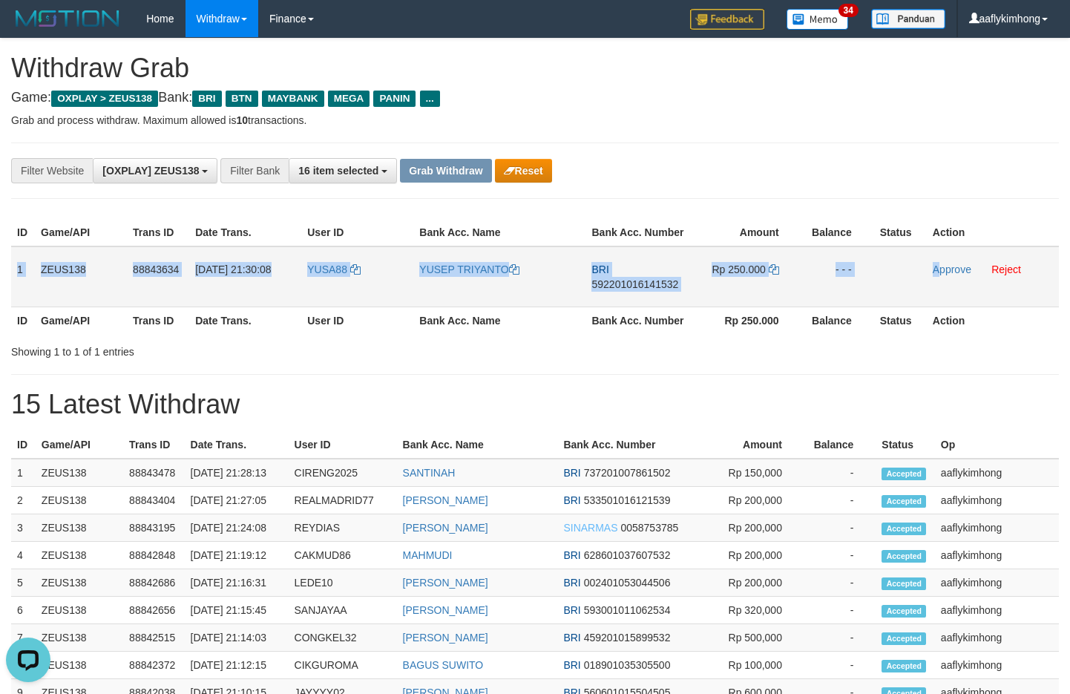
copy tr "1 ZEUS138 88843634 [DATE] 21:30:08 YUSA88 YUSEP TRIYANTO BRI 592201016141532 Rp…"
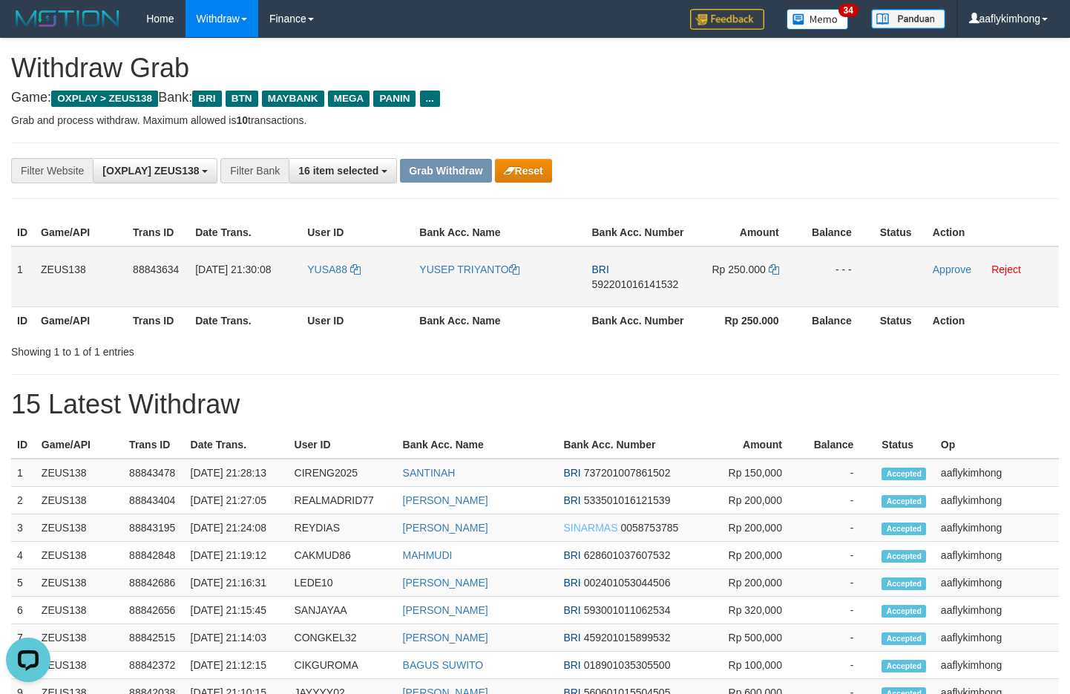
click at [644, 285] on span "592201016141532" at bounding box center [635, 284] width 87 height 12
click at [776, 262] on td "Rp 250.000" at bounding box center [747, 276] width 110 height 61
click at [773, 266] on icon at bounding box center [774, 269] width 10 height 10
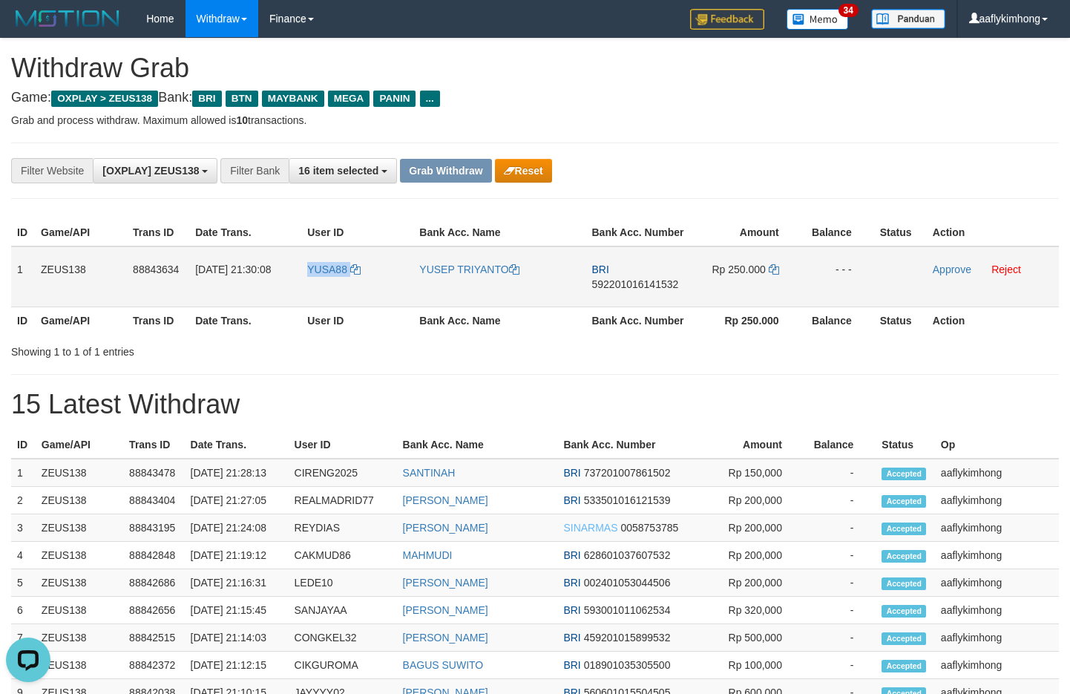
drag, startPoint x: 304, startPoint y: 278, endPoint x: 1076, endPoint y: 425, distance: 785.8
click at [369, 275] on td "YUSA88" at bounding box center [357, 276] width 112 height 61
copy link "YUSA88"
click at [671, 152] on div "**********" at bounding box center [535, 171] width 1048 height 56
click at [949, 269] on link "Approve" at bounding box center [952, 270] width 39 height 12
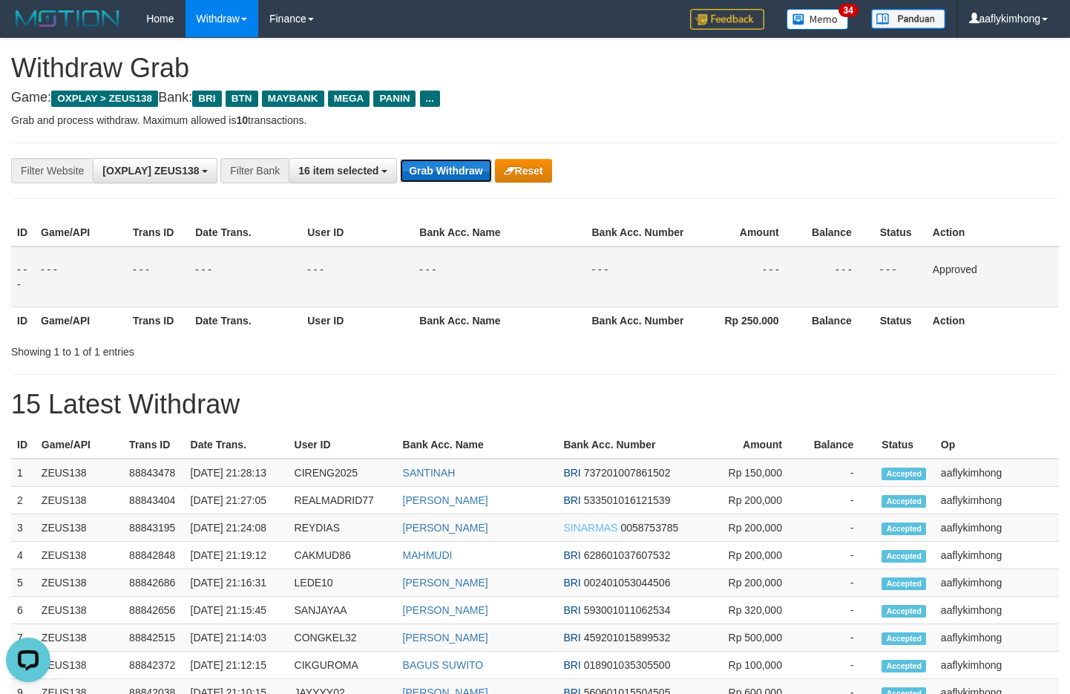
click at [432, 159] on button "Grab Withdraw" at bounding box center [445, 171] width 91 height 24
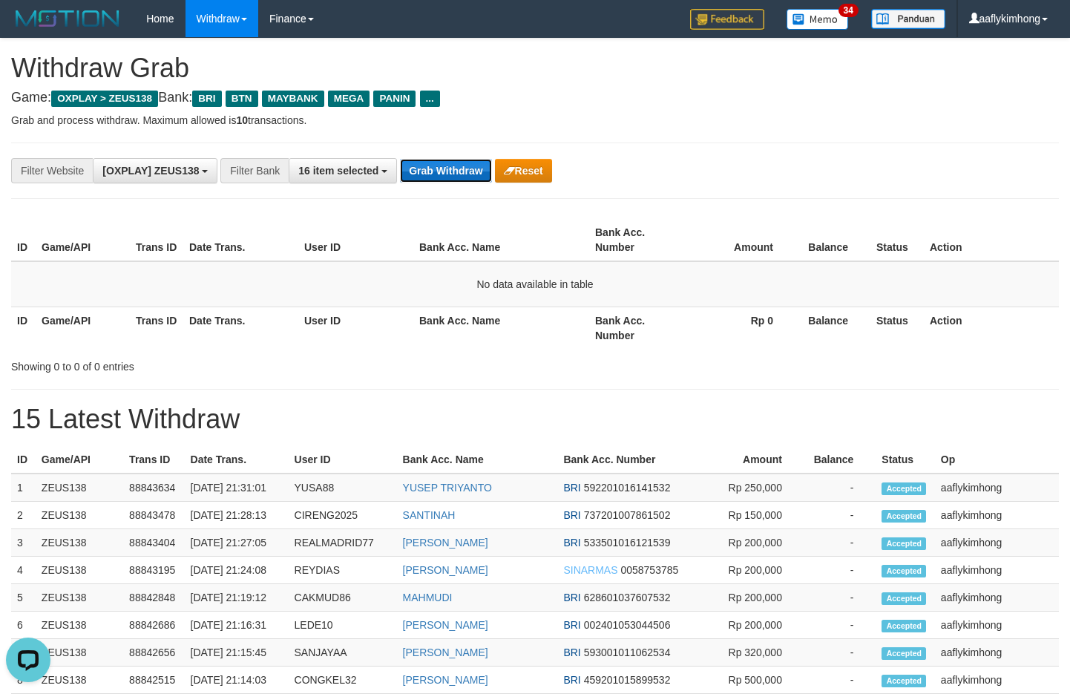
drag, startPoint x: 465, startPoint y: 174, endPoint x: 465, endPoint y: 166, distance: 8.2
click at [465, 174] on button "Grab Withdraw" at bounding box center [445, 171] width 91 height 24
click at [462, 160] on button "Grab Withdraw" at bounding box center [445, 171] width 91 height 24
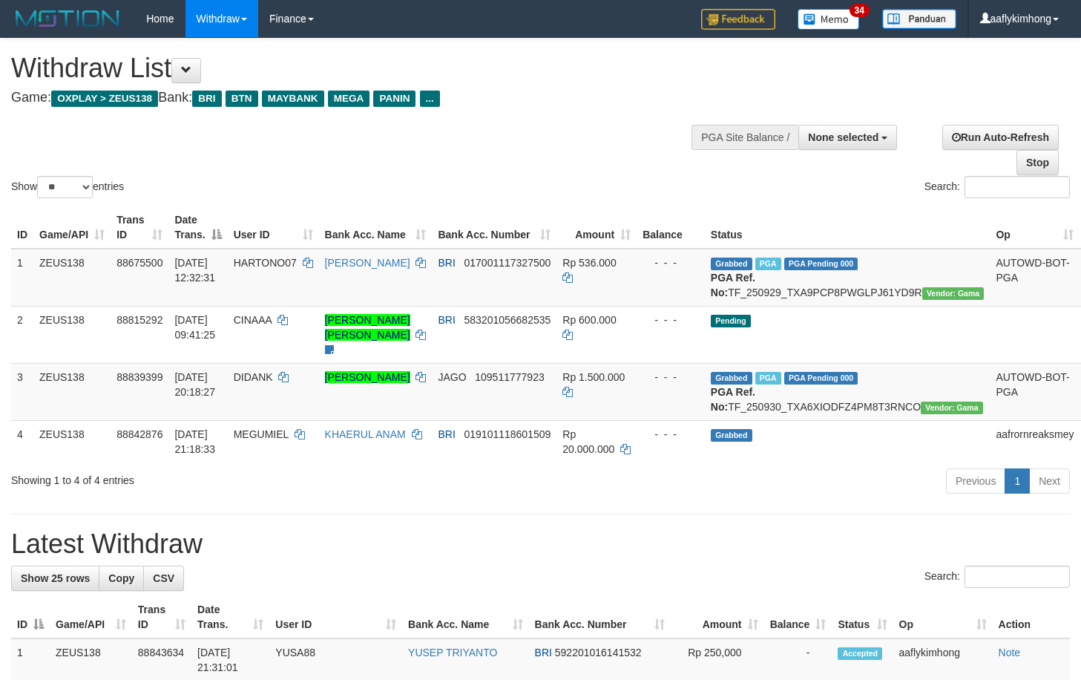
select select
select select "**"
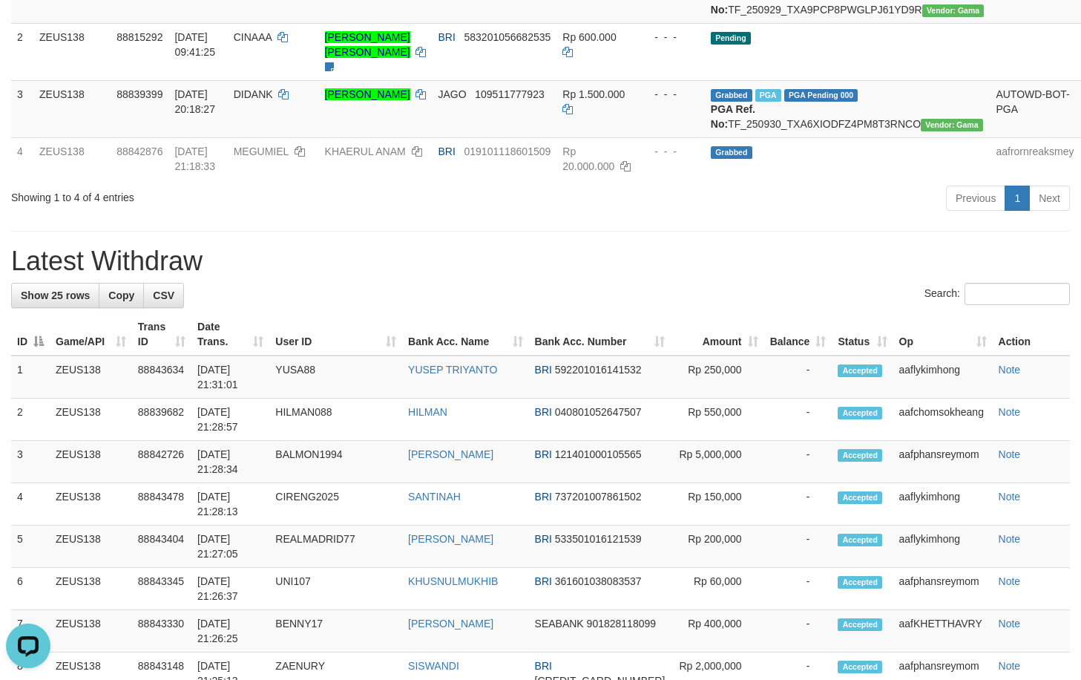
scroll to position [271, 0]
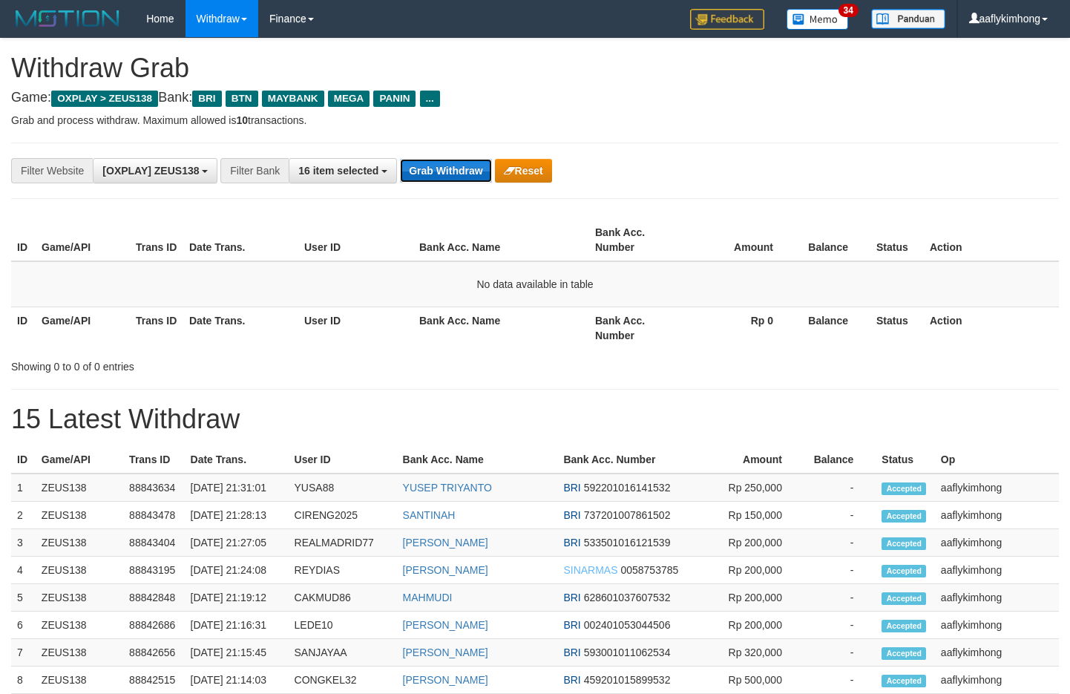
click at [446, 168] on button "Grab Withdraw" at bounding box center [445, 171] width 91 height 24
click at [435, 172] on button "Grab Withdraw" at bounding box center [445, 171] width 91 height 24
click at [435, 164] on button "Grab Withdraw" at bounding box center [445, 171] width 91 height 24
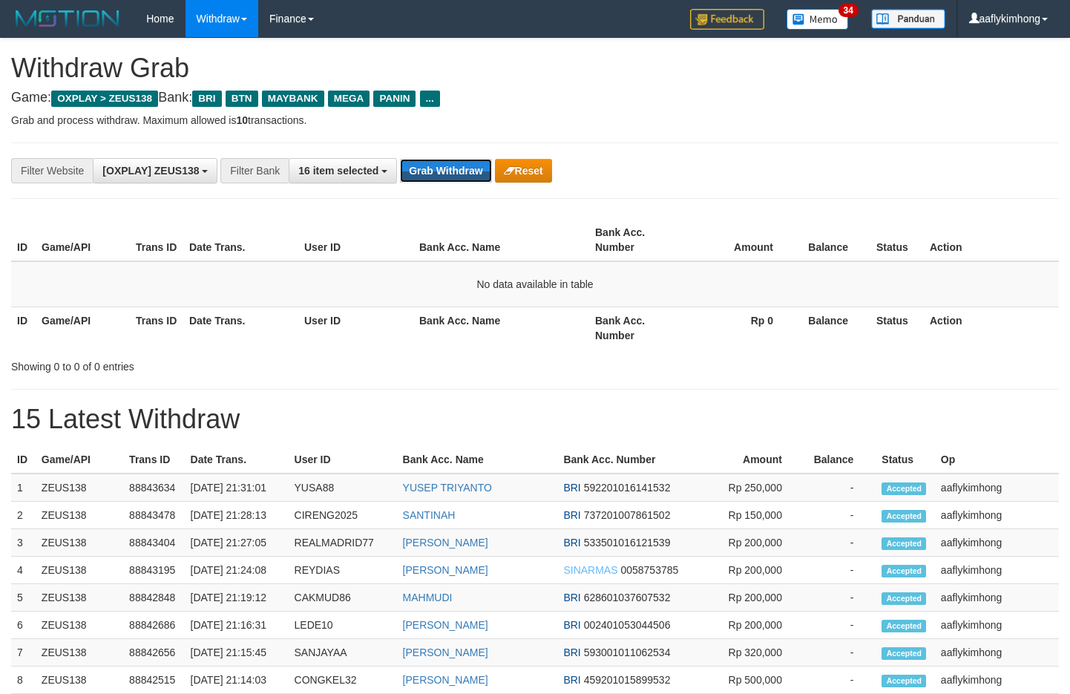
drag, startPoint x: 435, startPoint y: 164, endPoint x: 1076, endPoint y: 304, distance: 656.5
click at [436, 164] on button "Grab Withdraw" at bounding box center [445, 171] width 91 height 24
click at [429, 174] on button "Grab Withdraw" at bounding box center [445, 171] width 91 height 24
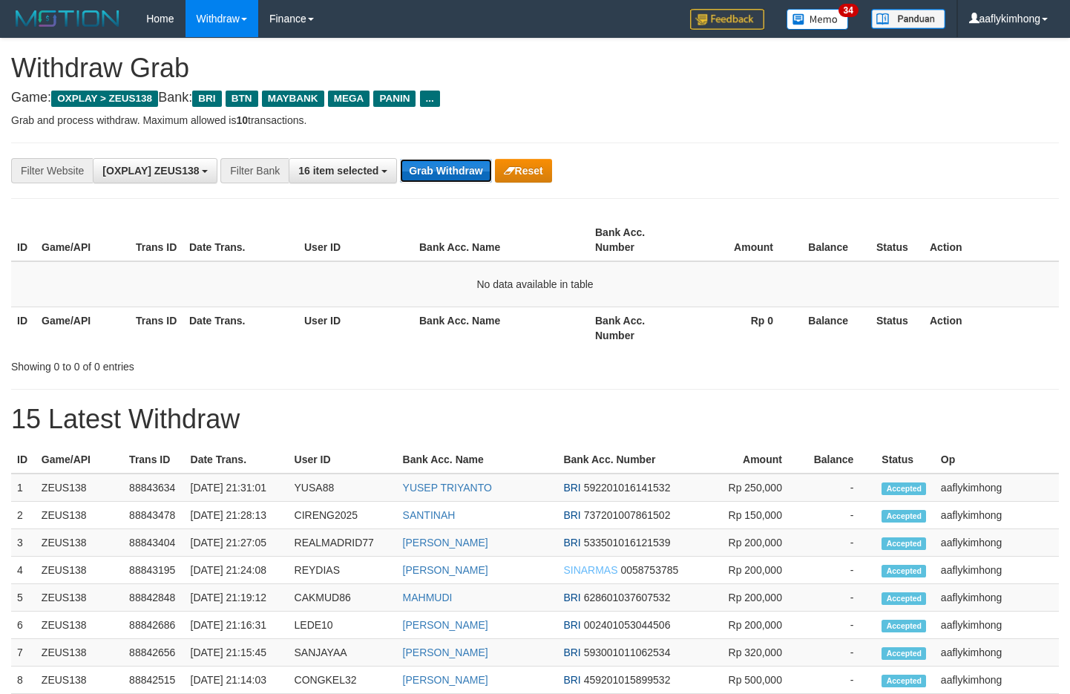
click at [430, 171] on button "Grab Withdraw" at bounding box center [445, 171] width 91 height 24
click at [473, 166] on button "Grab Withdraw" at bounding box center [445, 171] width 91 height 24
click at [462, 182] on button "Grab Withdraw" at bounding box center [445, 171] width 91 height 24
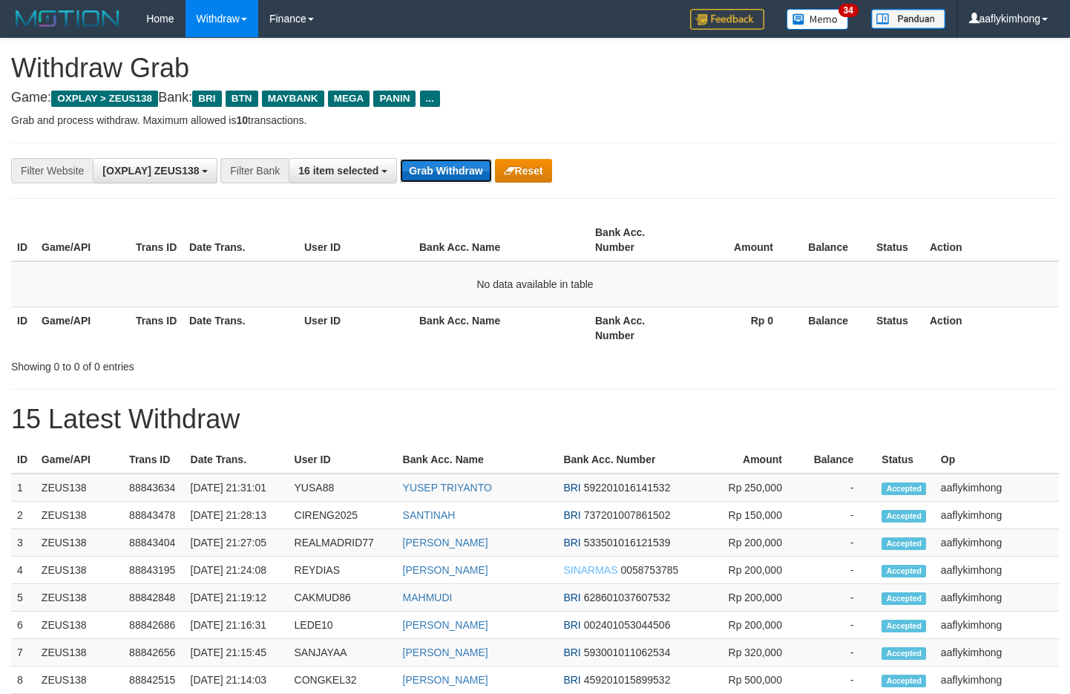
drag, startPoint x: 454, startPoint y: 166, endPoint x: 466, endPoint y: 164, distance: 12.0
click at [454, 165] on button "Grab Withdraw" at bounding box center [445, 171] width 91 height 24
click at [455, 171] on button "Grab Withdraw" at bounding box center [445, 171] width 91 height 24
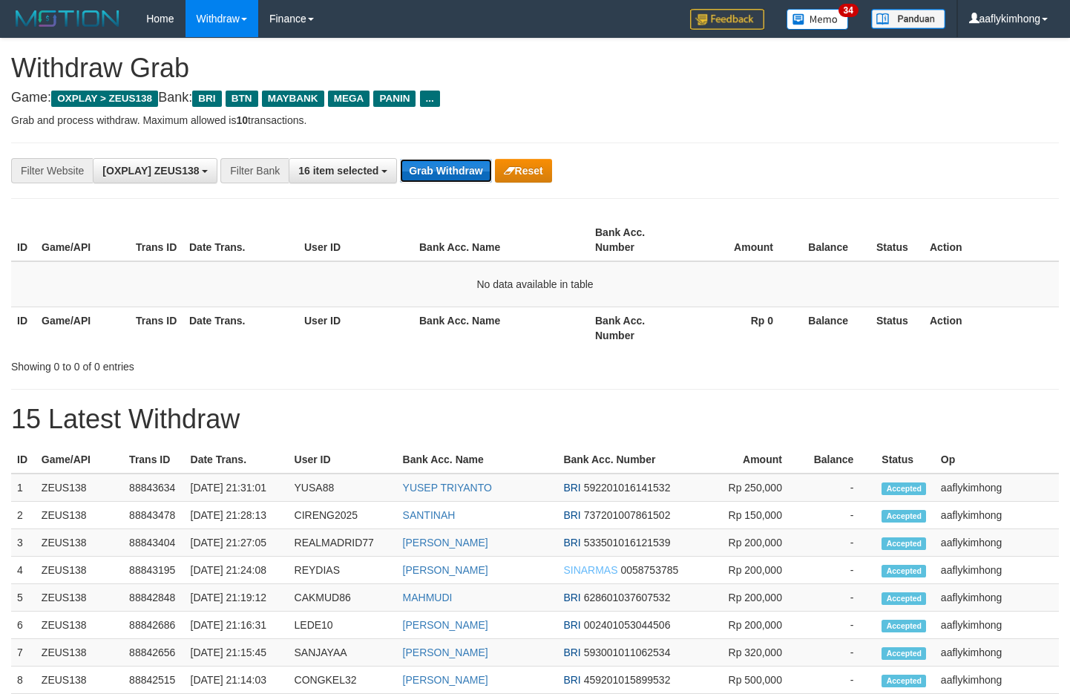
click at [426, 177] on button "Grab Withdraw" at bounding box center [445, 171] width 91 height 24
click at [415, 156] on div "**********" at bounding box center [535, 171] width 1048 height 56
click at [420, 162] on button "Grab Withdraw" at bounding box center [445, 171] width 91 height 24
click at [423, 172] on button "Grab Withdraw" at bounding box center [445, 171] width 91 height 24
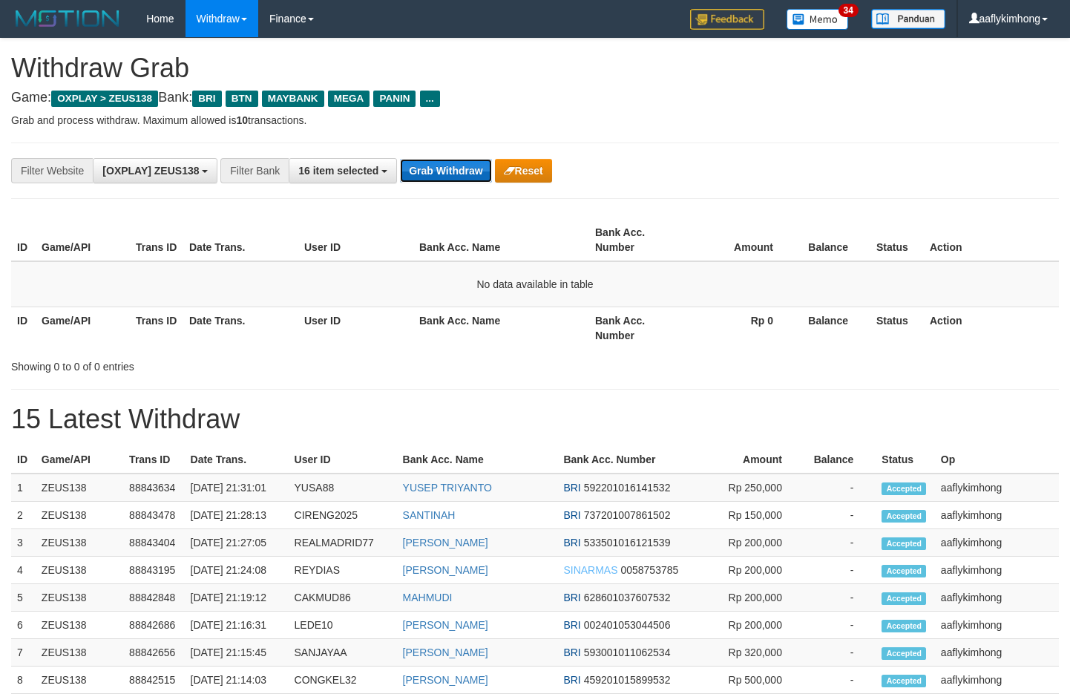
click at [441, 174] on button "Grab Withdraw" at bounding box center [445, 171] width 91 height 24
click at [440, 169] on button "Grab Withdraw" at bounding box center [445, 171] width 91 height 24
click at [439, 168] on button "Grab Withdraw" at bounding box center [445, 171] width 91 height 24
click at [439, 167] on button "Grab Withdraw" at bounding box center [445, 171] width 91 height 24
click at [454, 155] on div "**********" at bounding box center [535, 171] width 1048 height 56
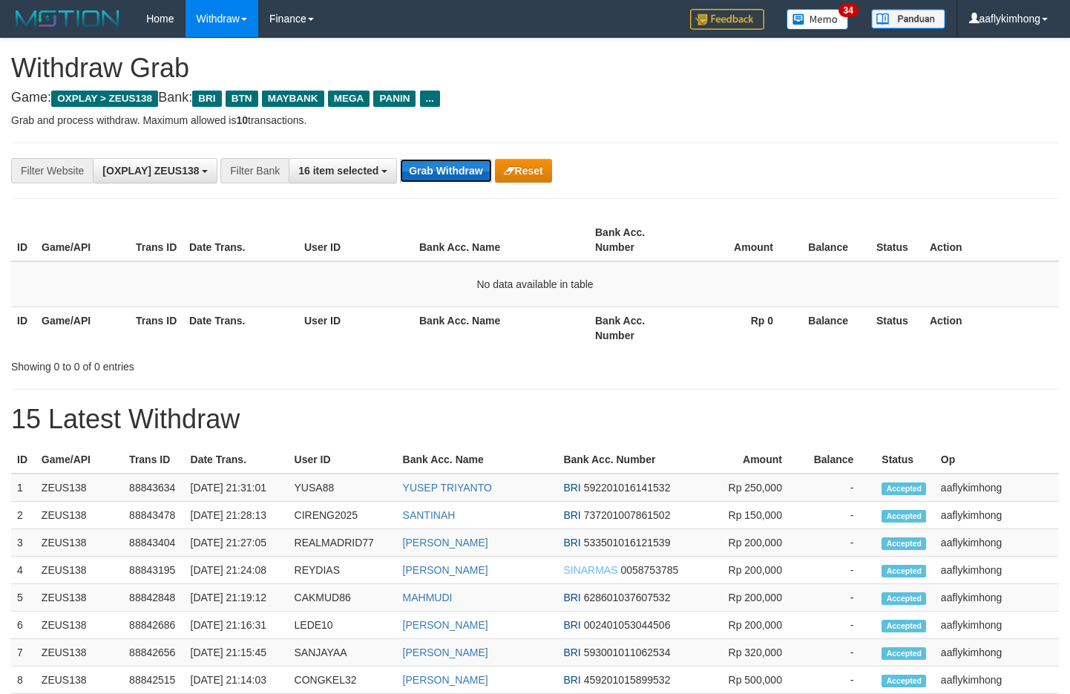
click at [453, 160] on button "Grab Withdraw" at bounding box center [445, 171] width 91 height 24
click at [431, 168] on button "Grab Withdraw" at bounding box center [445, 171] width 91 height 24
click at [437, 163] on button "Grab Withdraw" at bounding box center [445, 171] width 91 height 24
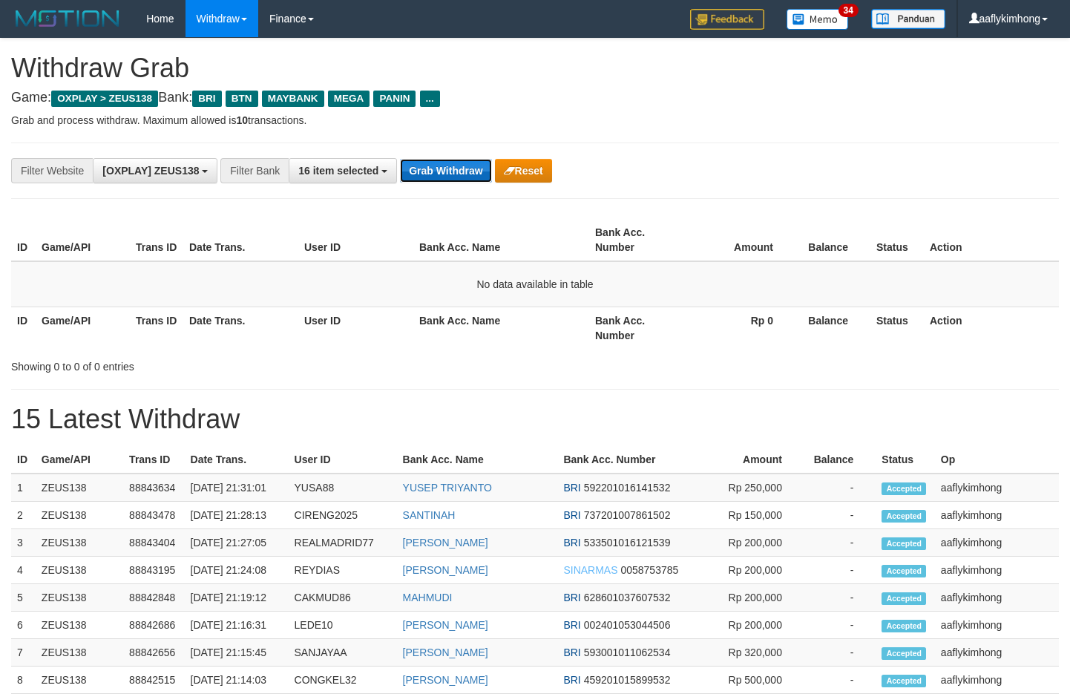
click at [410, 159] on button "Grab Withdraw" at bounding box center [445, 171] width 91 height 24
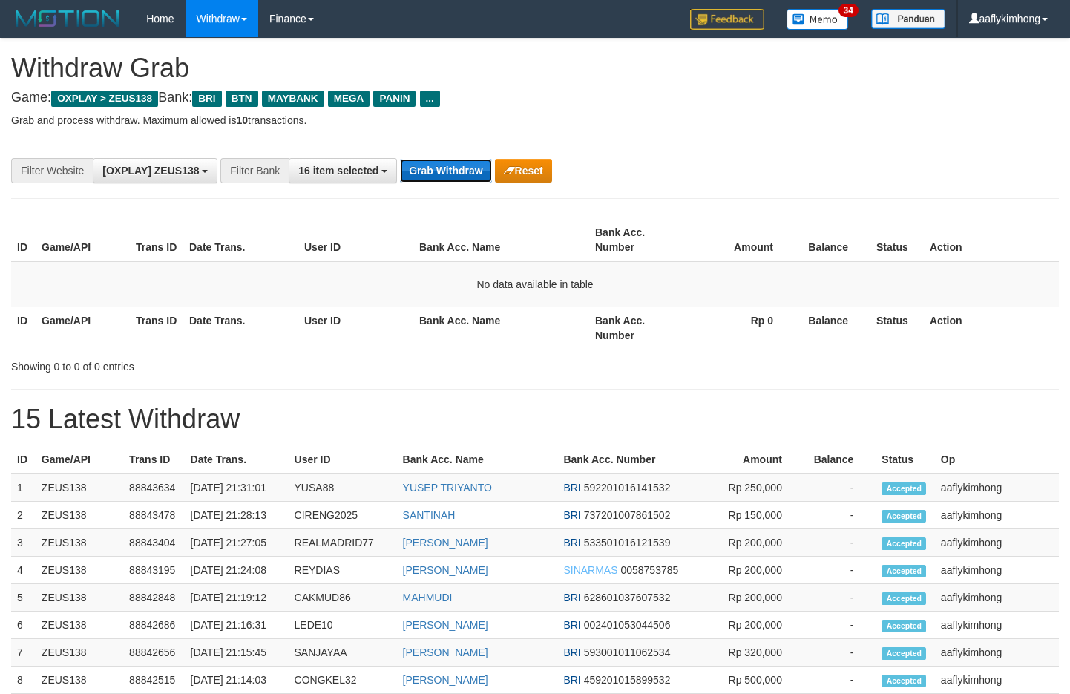
click at [410, 159] on button "Grab Withdraw" at bounding box center [445, 171] width 91 height 24
click at [481, 181] on div "**********" at bounding box center [446, 170] width 892 height 25
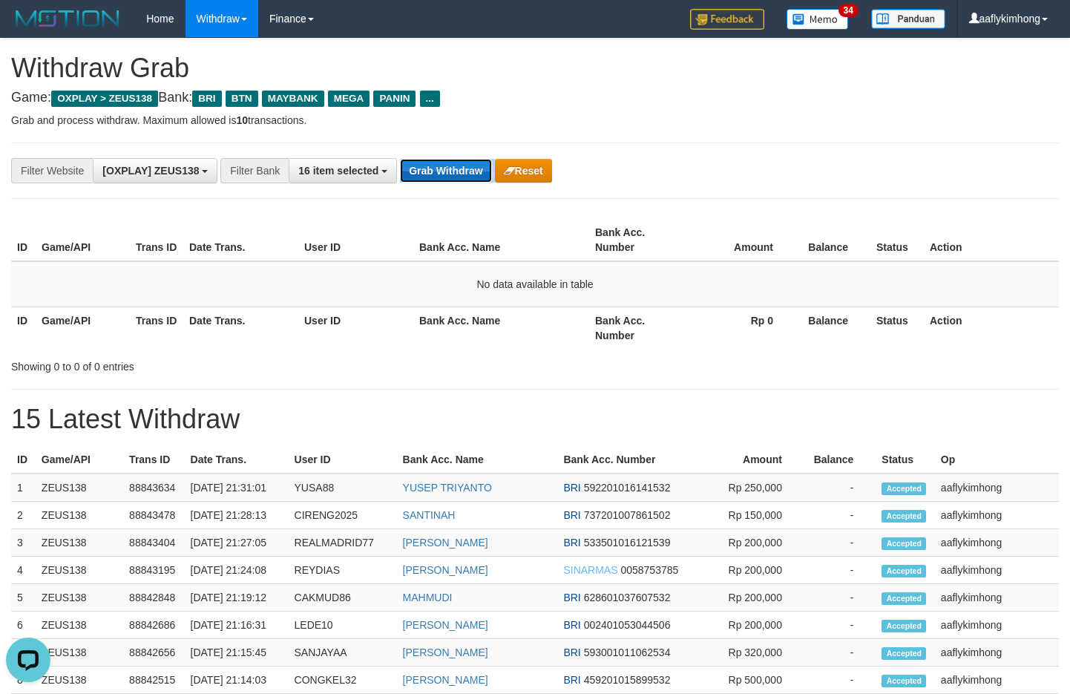
click at [483, 178] on button "Grab Withdraw" at bounding box center [445, 171] width 91 height 24
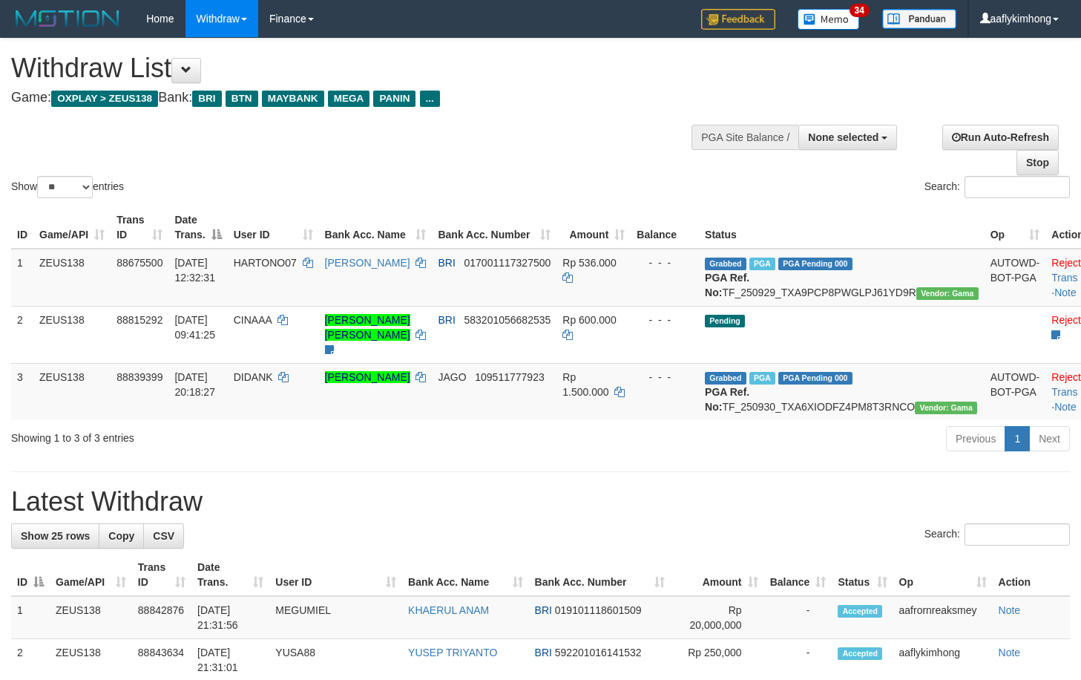
select select
select select "**"
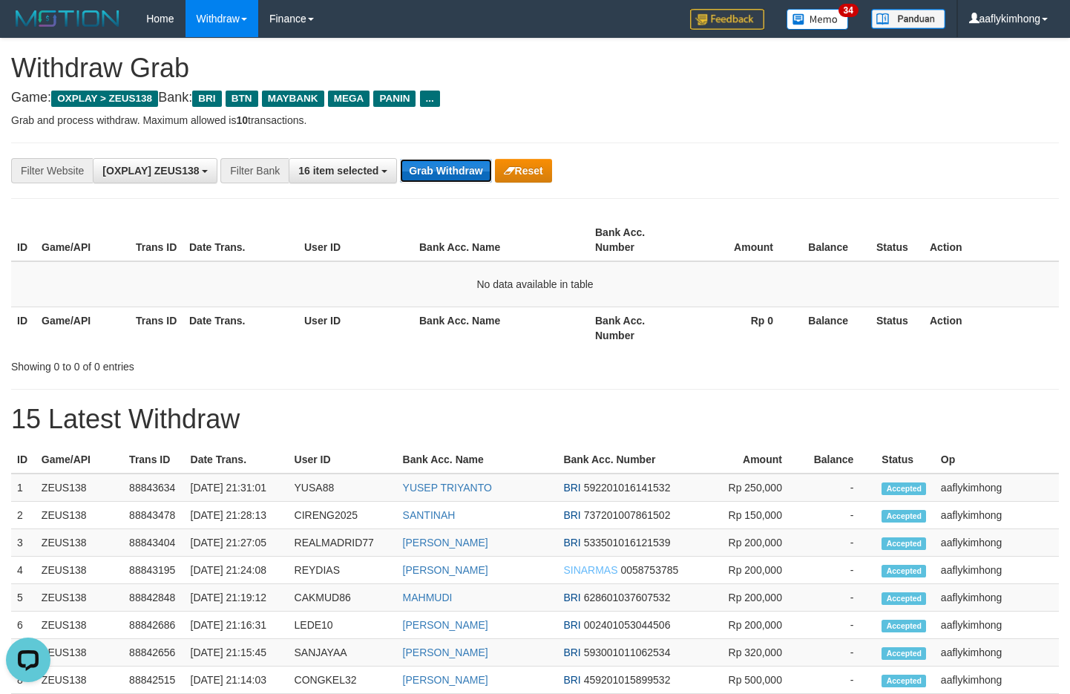
click at [462, 160] on button "Grab Withdraw" at bounding box center [445, 171] width 91 height 24
drag, startPoint x: 462, startPoint y: 160, endPoint x: 688, endPoint y: 174, distance: 226.1
click at [463, 160] on button "Grab Withdraw" at bounding box center [445, 171] width 91 height 24
click at [498, 169] on button "Reset" at bounding box center [523, 171] width 57 height 24
click at [462, 163] on button "Grab Withdraw" at bounding box center [445, 171] width 91 height 24
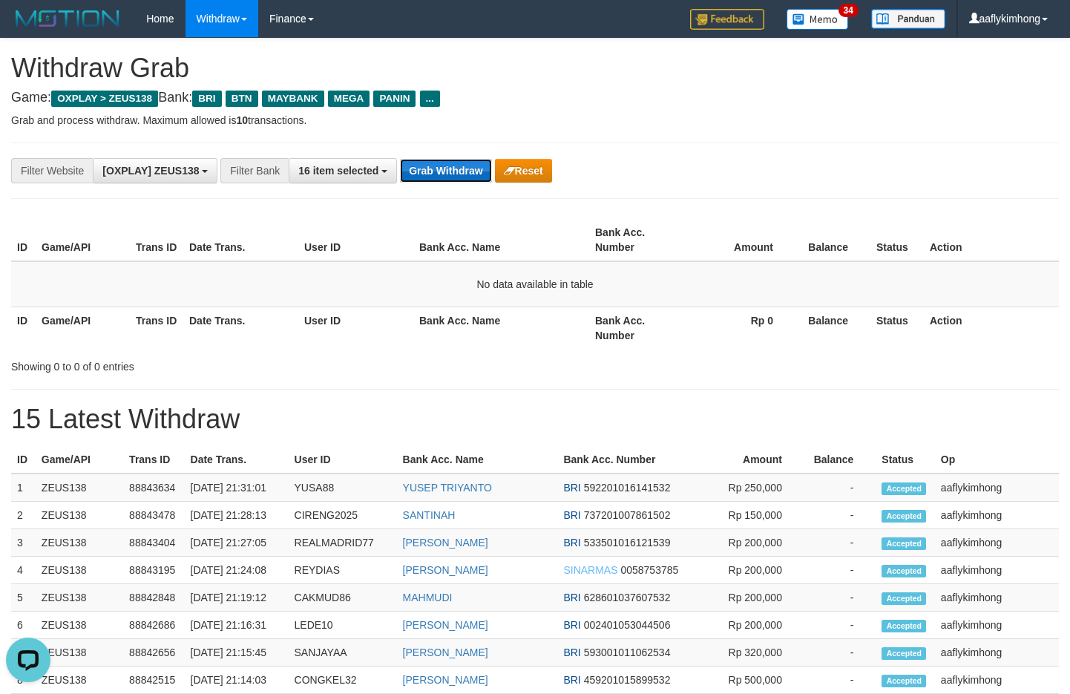
click at [462, 163] on button "Grab Withdraw" at bounding box center [445, 171] width 91 height 24
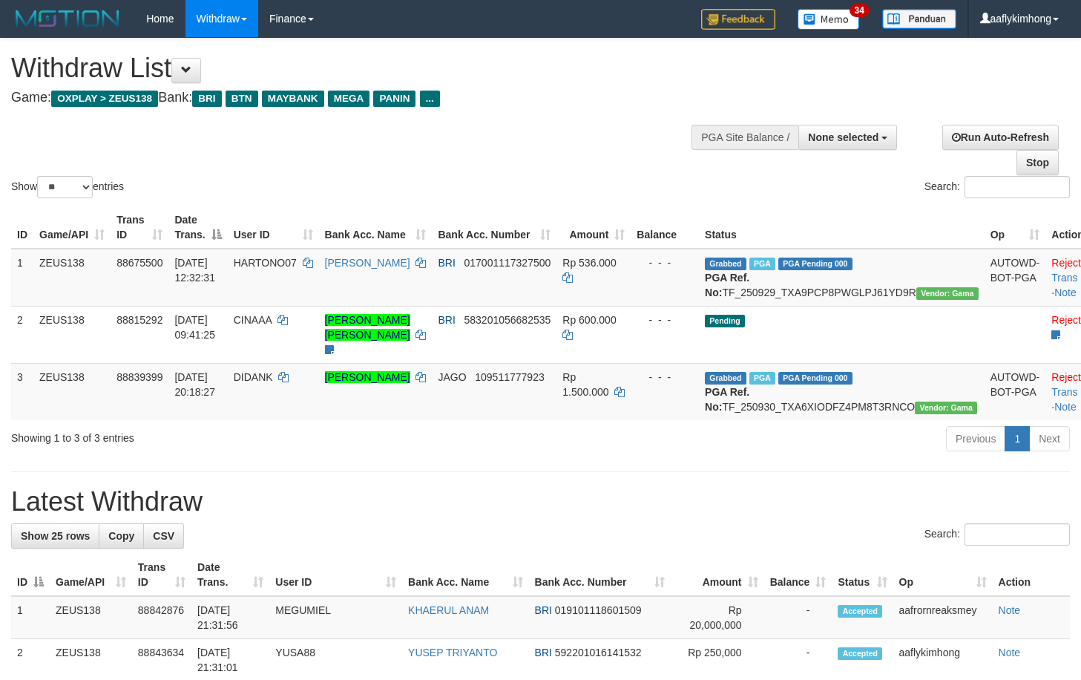
select select
select select "**"
select select
select select "**"
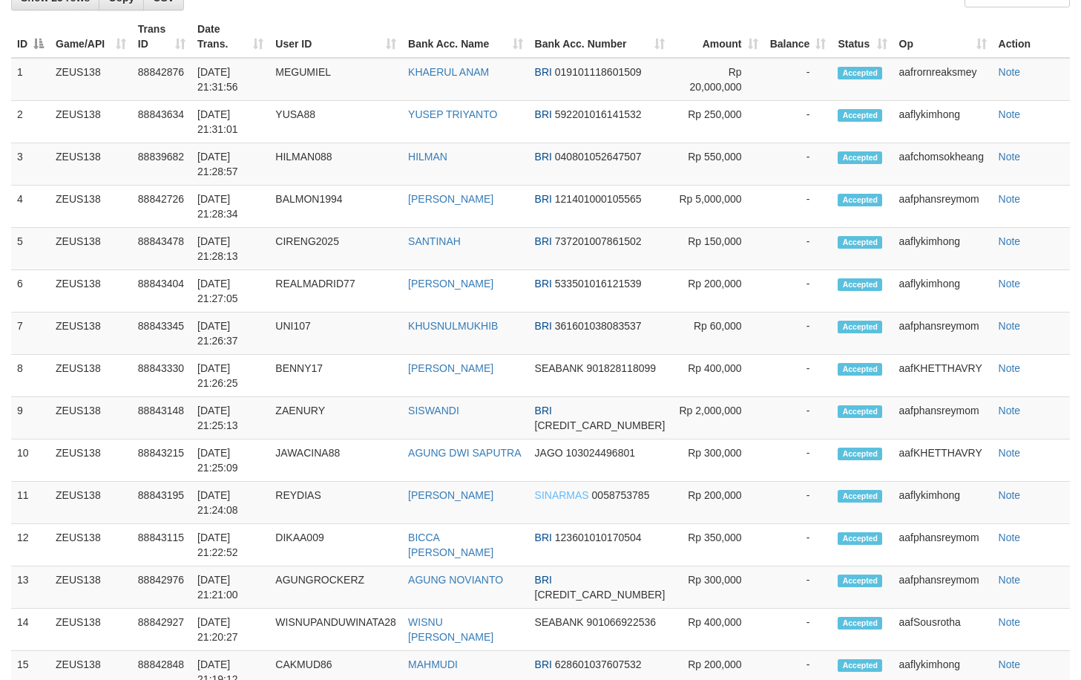
scroll to position [271, 0]
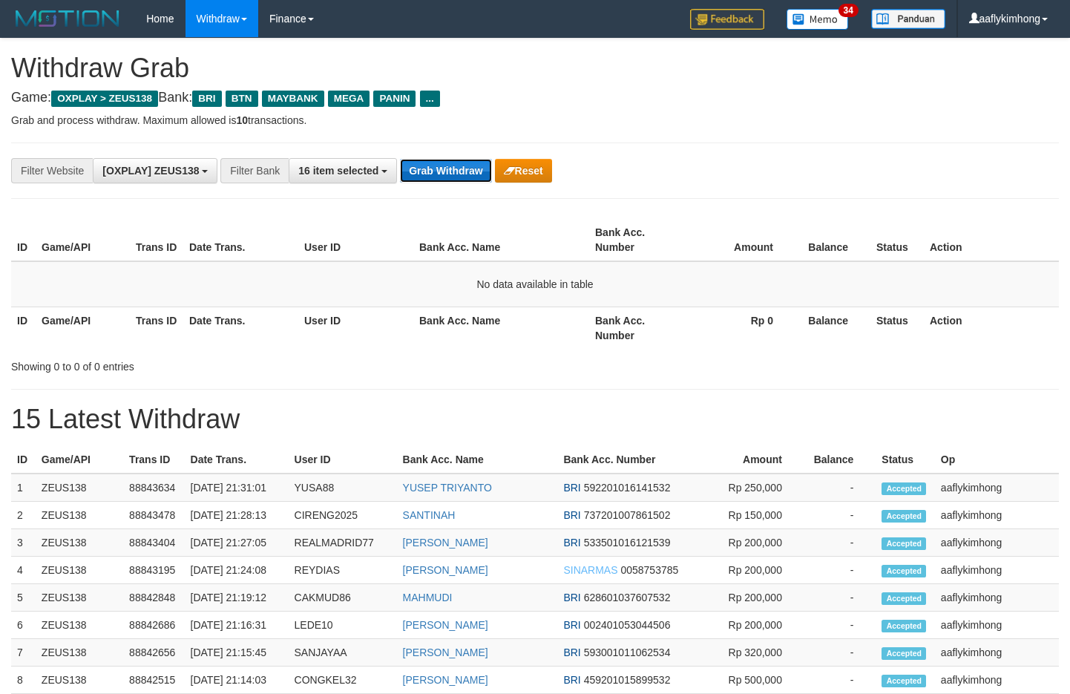
click at [454, 177] on button "Grab Withdraw" at bounding box center [445, 171] width 91 height 24
click at [453, 175] on button "Grab Withdraw" at bounding box center [445, 171] width 91 height 24
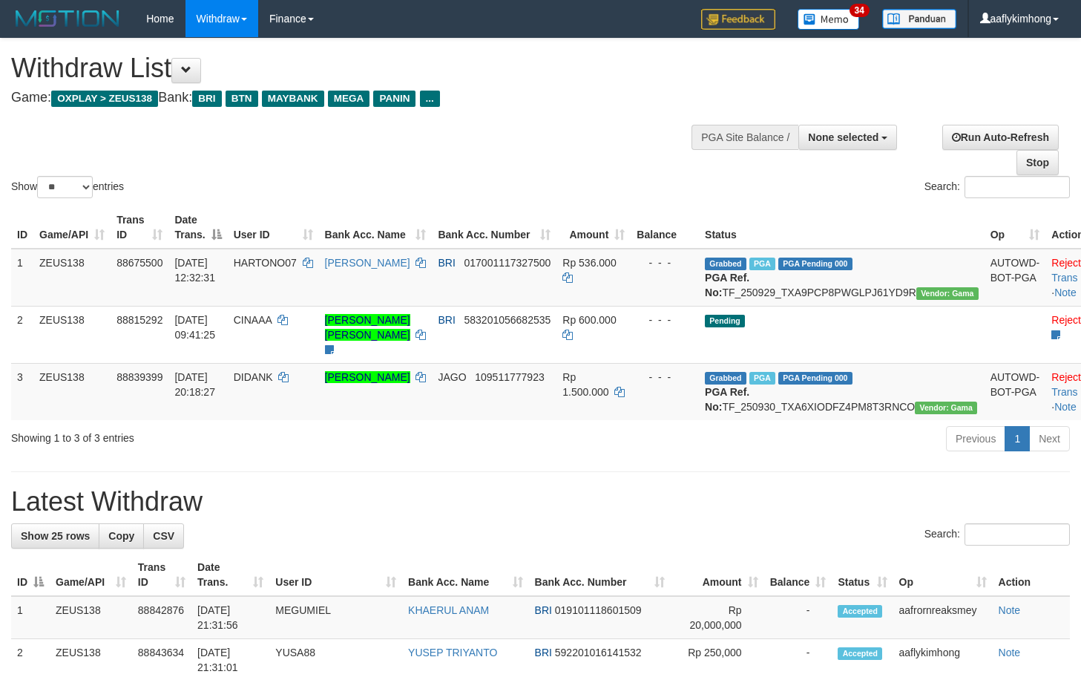
select select
select select "**"
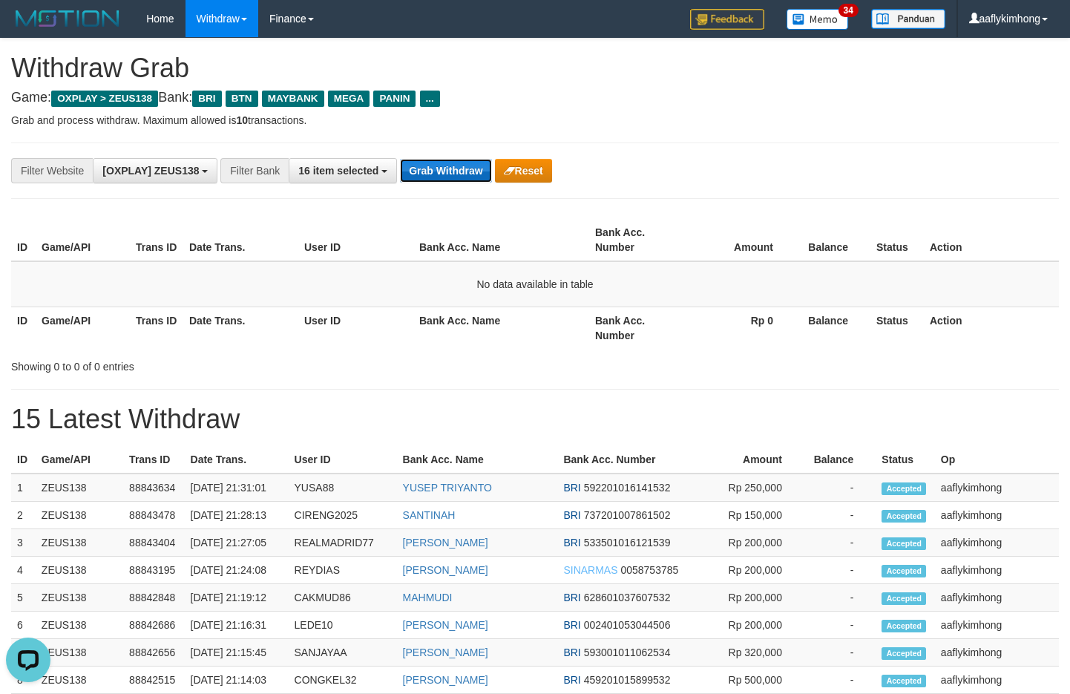
click at [429, 162] on button "Grab Withdraw" at bounding box center [445, 171] width 91 height 24
drag, startPoint x: 429, startPoint y: 162, endPoint x: 534, endPoint y: 145, distance: 105.9
click at [428, 162] on button "Grab Withdraw" at bounding box center [445, 171] width 91 height 24
drag, startPoint x: 506, startPoint y: 181, endPoint x: 647, endPoint y: 55, distance: 188.7
click at [501, 179] on button "Reset" at bounding box center [523, 171] width 57 height 24
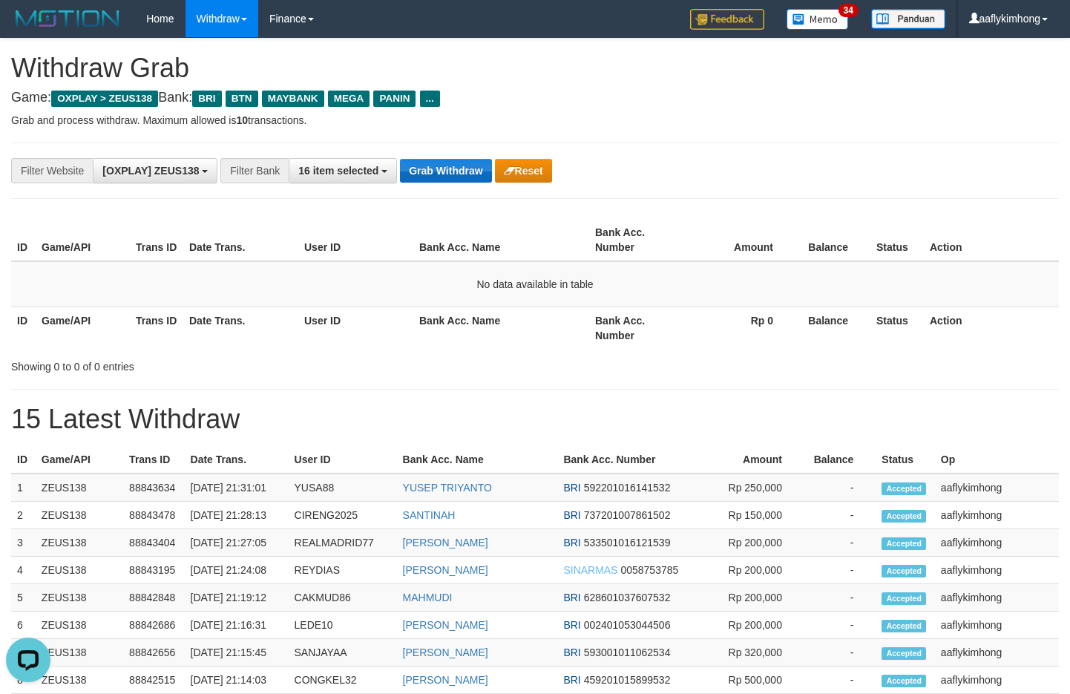
drag, startPoint x: 539, startPoint y: 238, endPoint x: 423, endPoint y: 166, distance: 136.4
click at [536, 235] on th "Bank Acc. Name" at bounding box center [501, 240] width 176 height 42
click at [422, 165] on button "Grab Withdraw" at bounding box center [445, 171] width 91 height 24
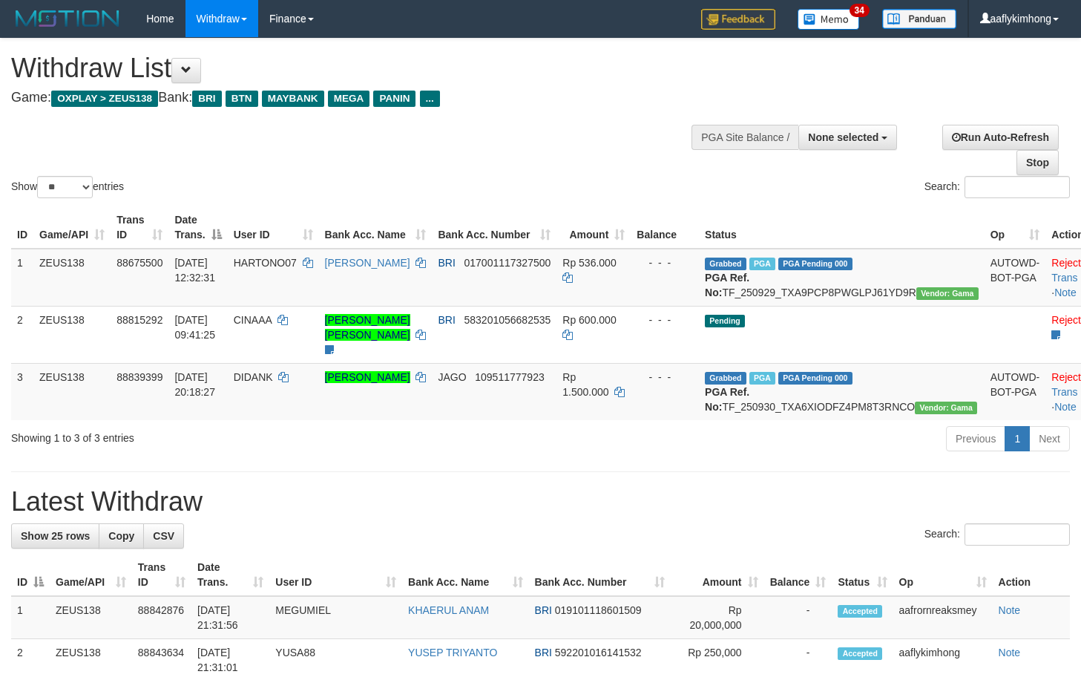
select select
select select "**"
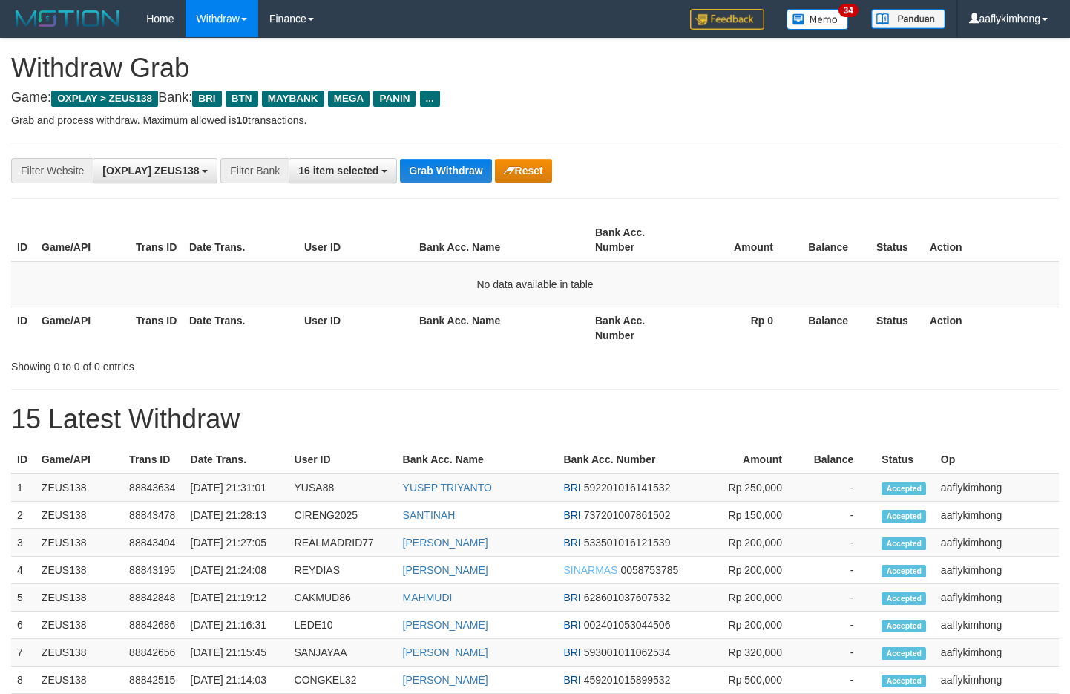
click at [430, 154] on div "**********" at bounding box center [535, 171] width 1048 height 56
click at [419, 159] on button "Grab Withdraw" at bounding box center [445, 171] width 91 height 24
click at [414, 168] on button "Grab Withdraw" at bounding box center [445, 171] width 91 height 24
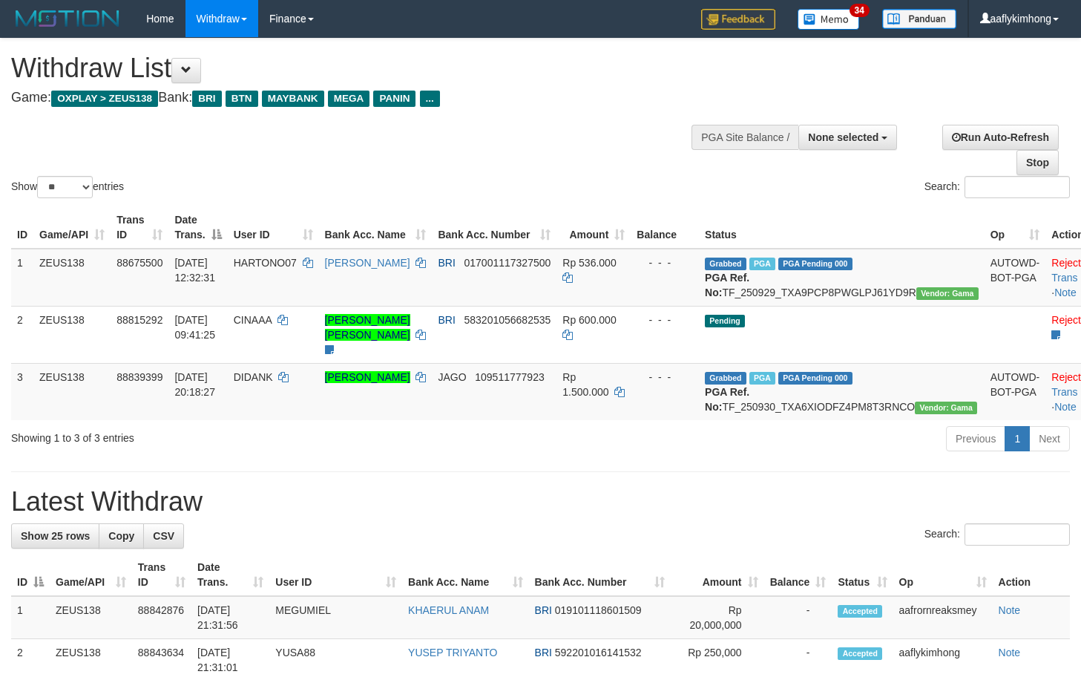
select select
select select "**"
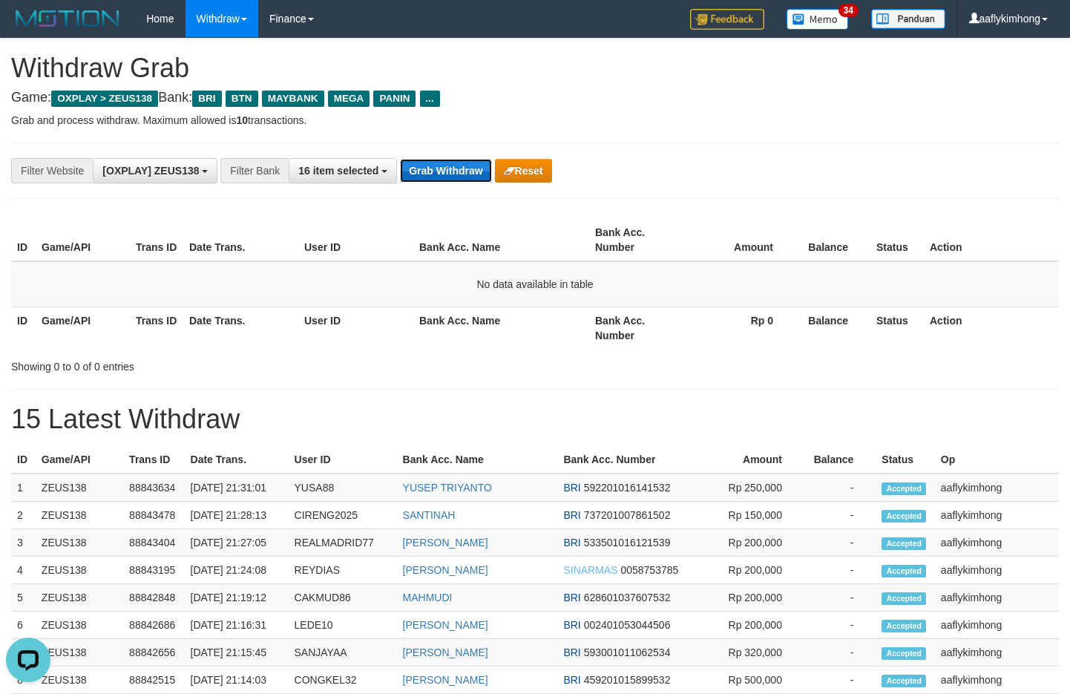
click at [462, 170] on button "Grab Withdraw" at bounding box center [445, 171] width 91 height 24
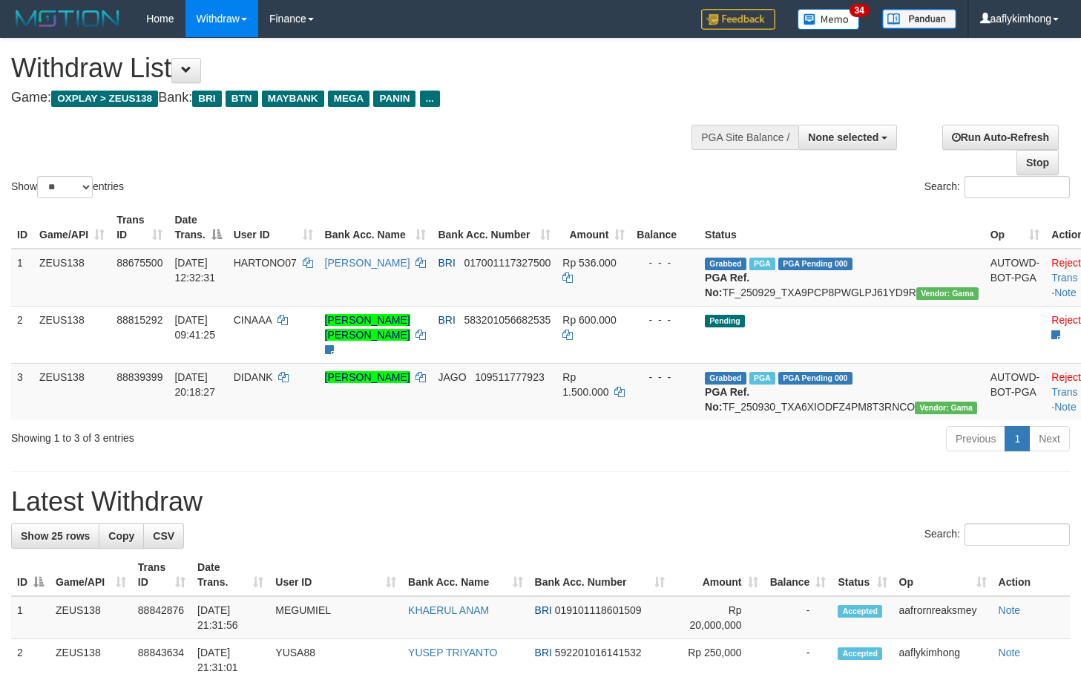
select select
select select "**"
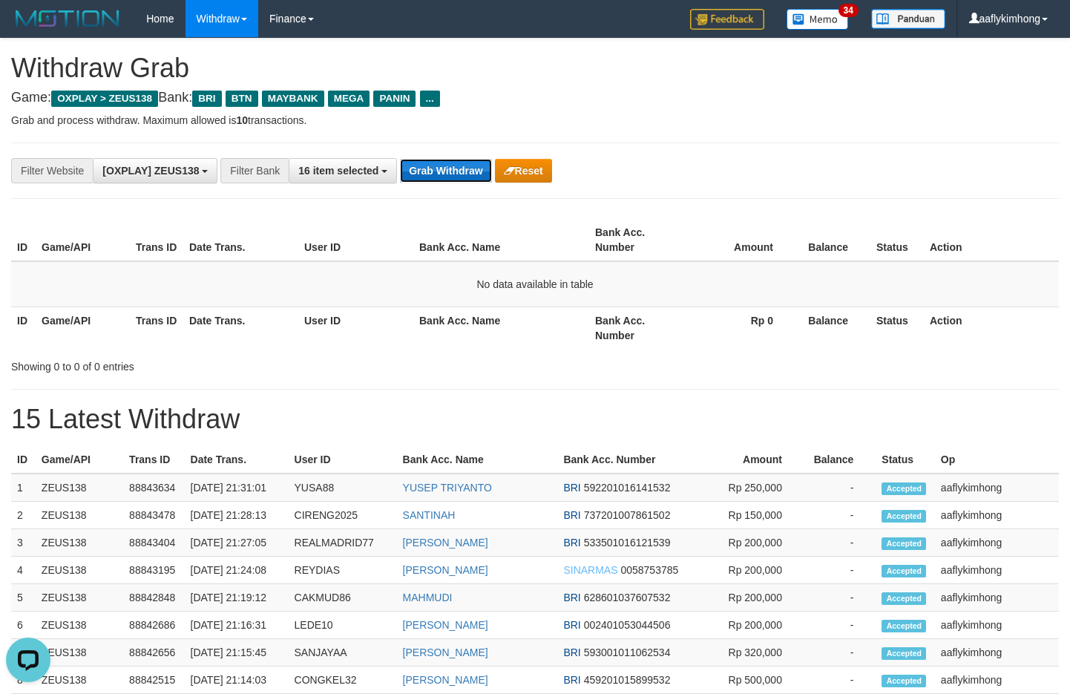
click at [456, 177] on button "Grab Withdraw" at bounding box center [445, 171] width 91 height 24
click at [457, 198] on hr at bounding box center [535, 198] width 1048 height 1
click at [460, 166] on button "Grab Withdraw" at bounding box center [445, 171] width 91 height 24
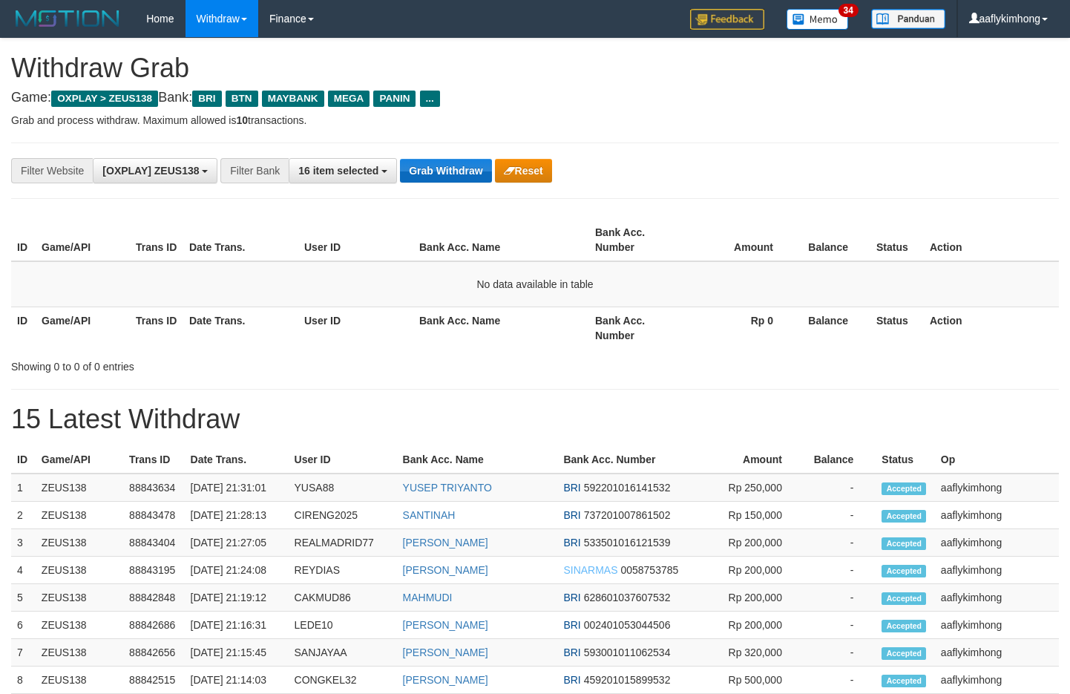
drag, startPoint x: 0, startPoint y: 0, endPoint x: 456, endPoint y: 166, distance: 485.8
click at [456, 166] on button "Grab Withdraw" at bounding box center [445, 171] width 91 height 24
click at [456, 168] on button "Grab Withdraw" at bounding box center [445, 171] width 91 height 24
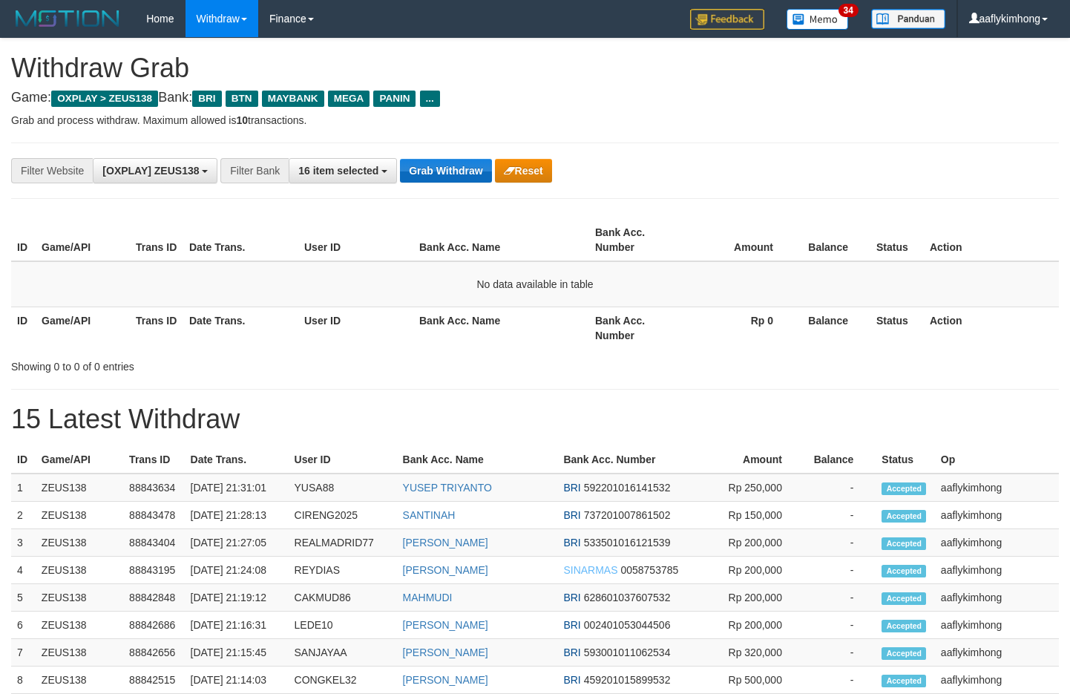
click at [456, 168] on button "Grab Withdraw" at bounding box center [445, 171] width 91 height 24
click at [475, 176] on button "Grab Withdraw" at bounding box center [445, 171] width 91 height 24
click at [474, 175] on button "Grab Withdraw" at bounding box center [445, 171] width 91 height 24
click at [430, 163] on button "Grab Withdraw" at bounding box center [445, 171] width 91 height 24
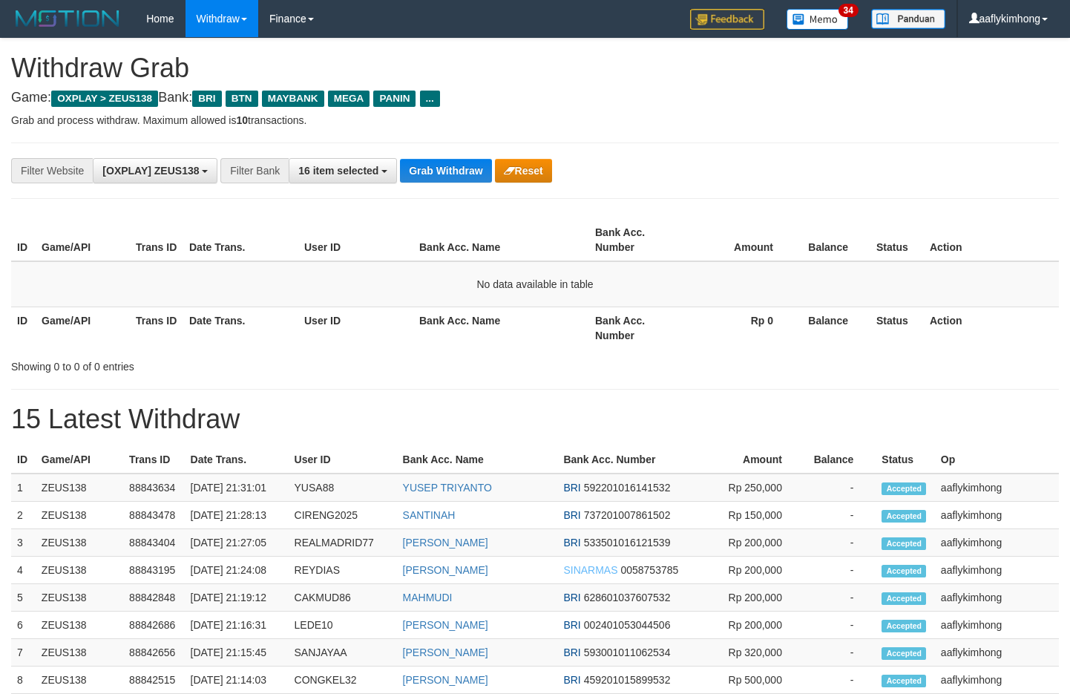
drag, startPoint x: 447, startPoint y: 151, endPoint x: 433, endPoint y: 156, distance: 14.1
click at [444, 151] on div "**********" at bounding box center [535, 171] width 1048 height 56
click at [426, 160] on button "Grab Withdraw" at bounding box center [445, 171] width 91 height 24
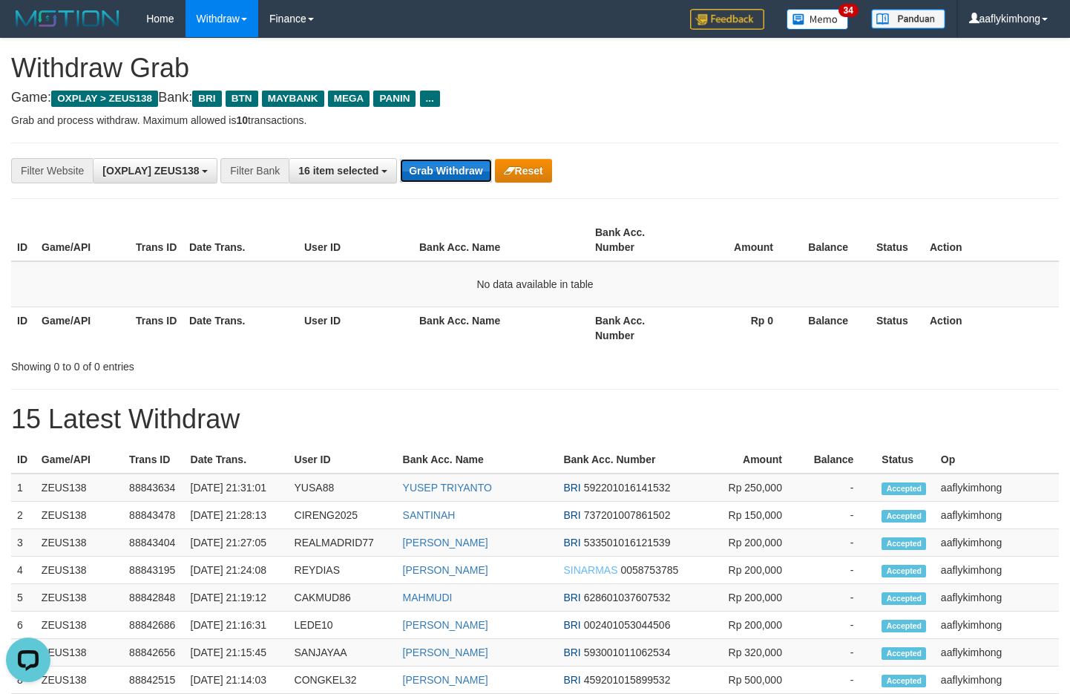
click at [426, 160] on button "Grab Withdraw" at bounding box center [445, 171] width 91 height 24
drag, startPoint x: 426, startPoint y: 160, endPoint x: 1079, endPoint y: 326, distance: 673.3
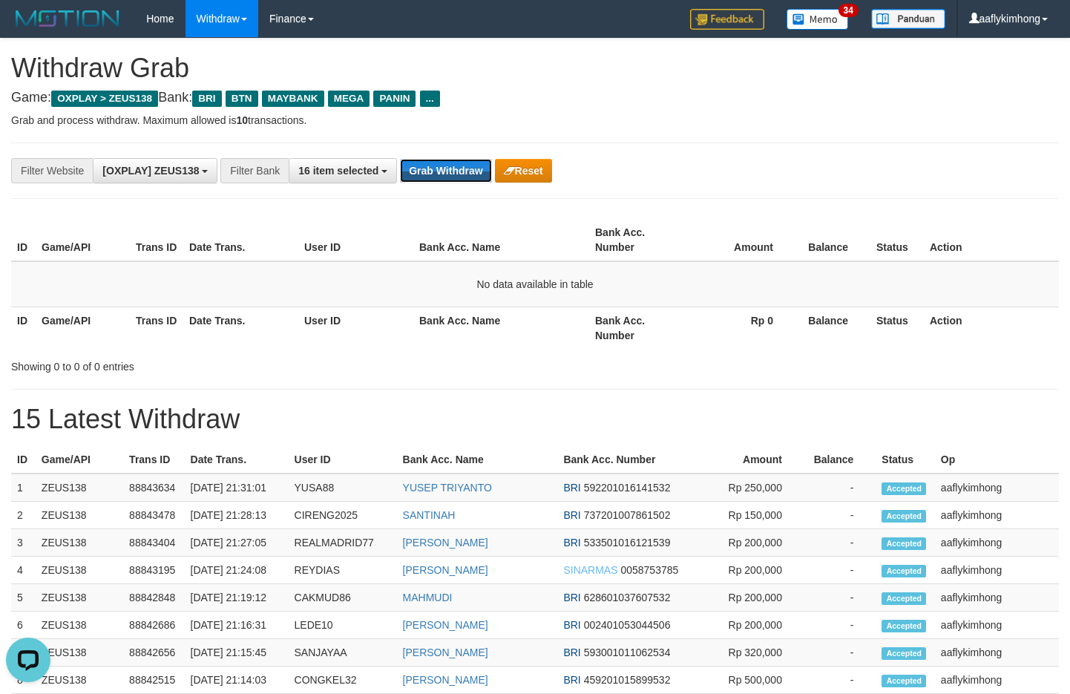
click at [431, 160] on button "Grab Withdraw" at bounding box center [445, 171] width 91 height 24
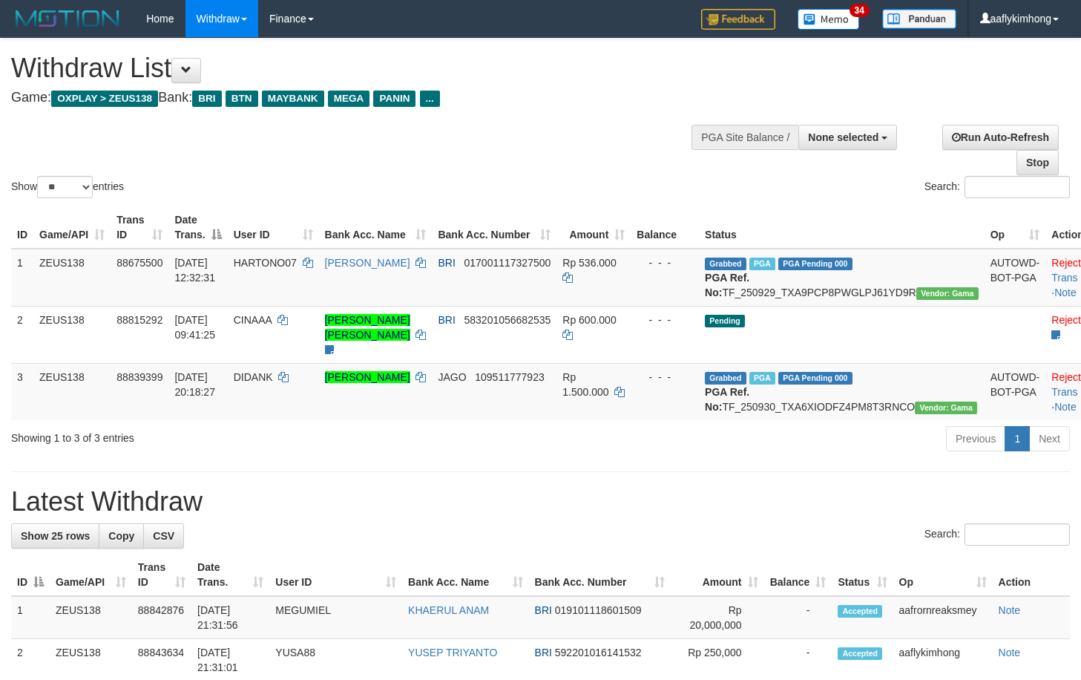
select select
select select "**"
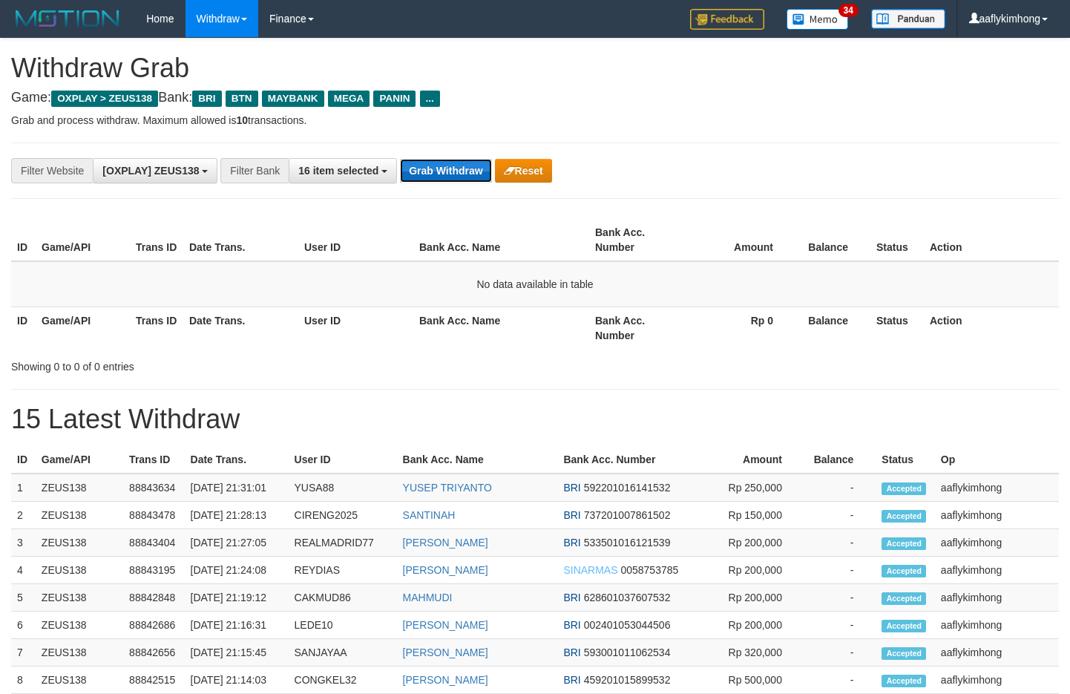
click at [436, 171] on button "Grab Withdraw" at bounding box center [445, 171] width 91 height 24
drag, startPoint x: 436, startPoint y: 171, endPoint x: 824, endPoint y: 66, distance: 402.1
click at [471, 160] on button "Grab Withdraw" at bounding box center [445, 171] width 91 height 24
click at [474, 166] on button "Grab Withdraw" at bounding box center [445, 171] width 91 height 24
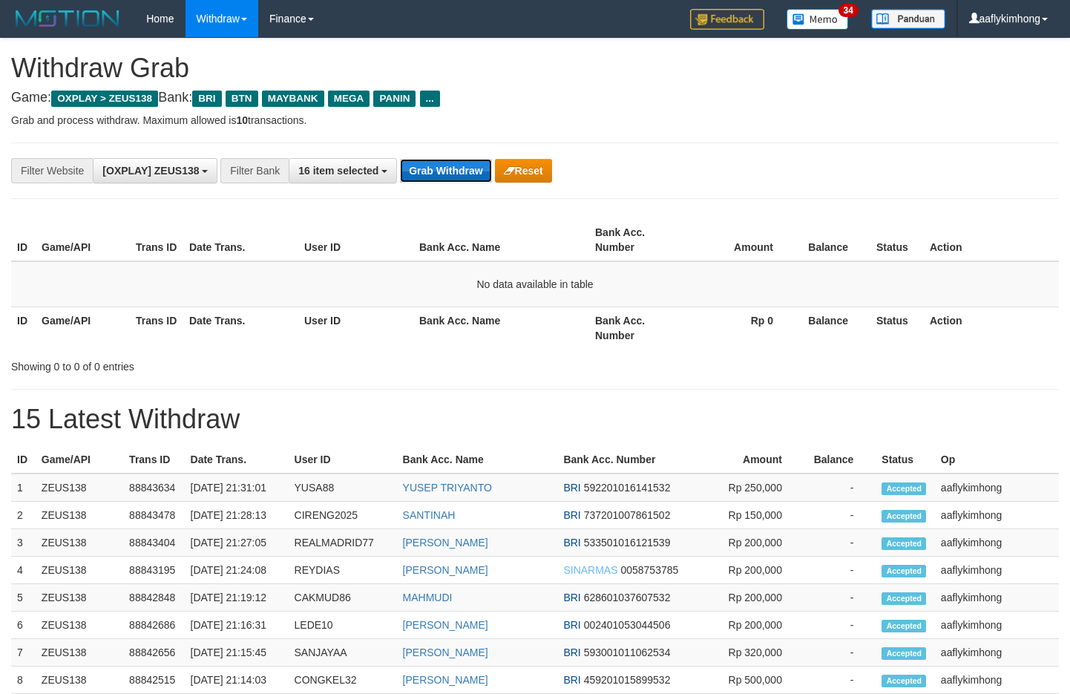
click at [474, 166] on button "Grab Withdraw" at bounding box center [445, 171] width 91 height 24
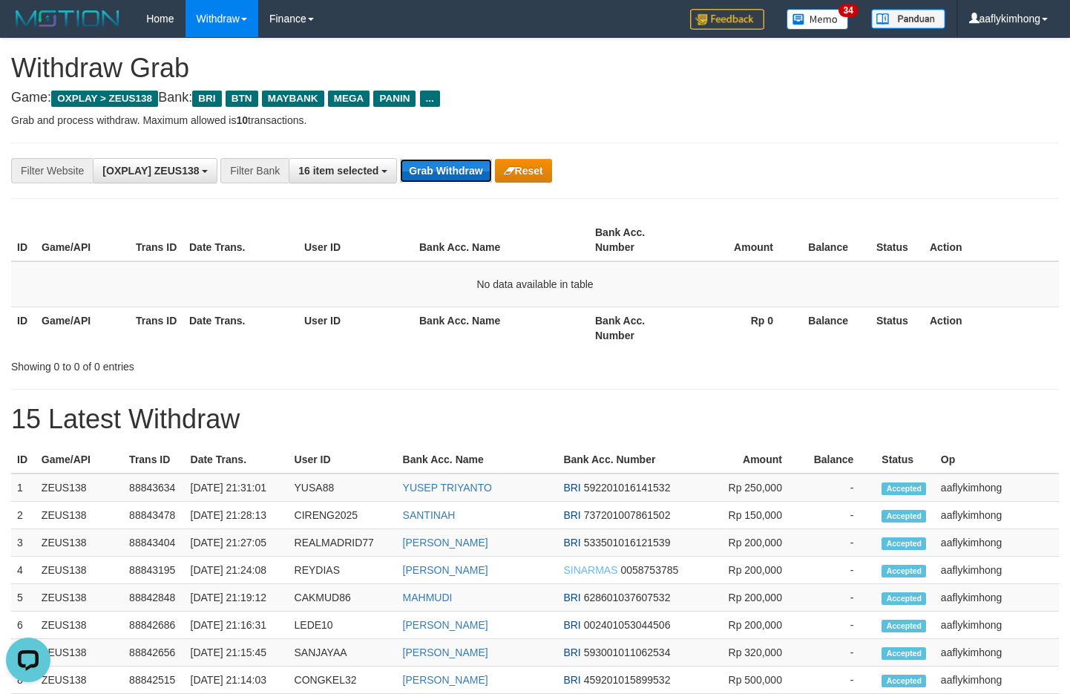
click at [474, 166] on button "Grab Withdraw" at bounding box center [445, 171] width 91 height 24
click at [473, 166] on button "Grab Withdraw" at bounding box center [445, 171] width 91 height 24
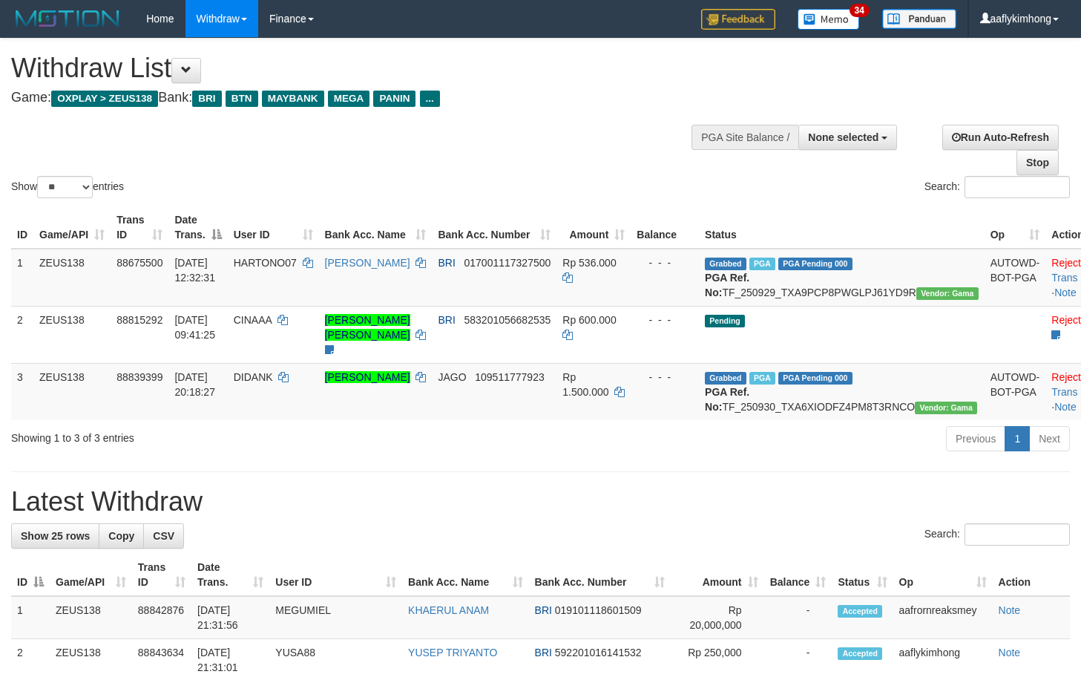
select select
select select "**"
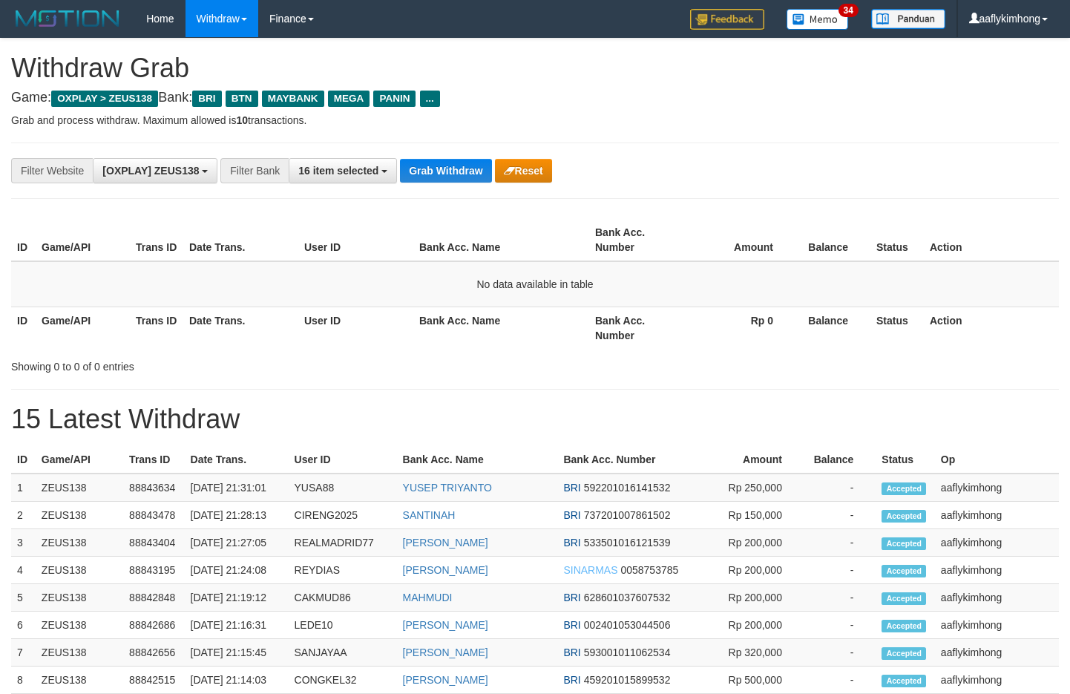
click at [450, 153] on div "**********" at bounding box center [535, 171] width 1048 height 56
click at [472, 170] on button "Grab Withdraw" at bounding box center [445, 171] width 91 height 24
click at [485, 177] on button "Grab Withdraw" at bounding box center [445, 171] width 91 height 24
drag, startPoint x: 485, startPoint y: 177, endPoint x: 1073, endPoint y: 154, distance: 587.6
click at [487, 177] on button "Grab Withdraw" at bounding box center [445, 171] width 91 height 24
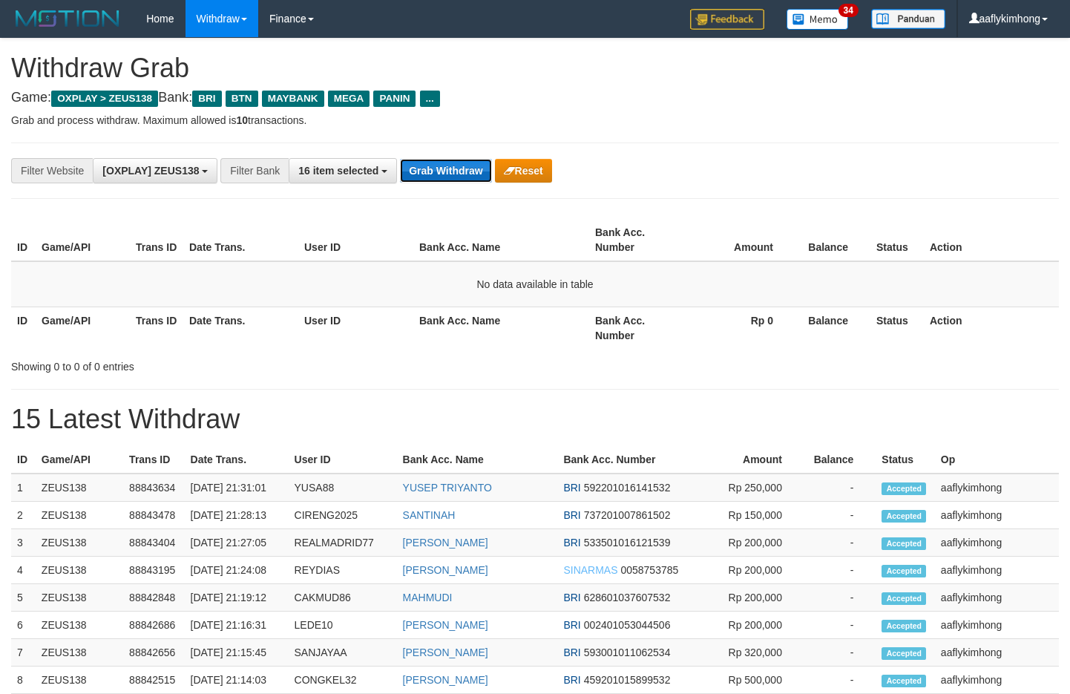
click at [459, 160] on button "Grab Withdraw" at bounding box center [445, 171] width 91 height 24
click at [458, 160] on button "Grab Withdraw" at bounding box center [445, 171] width 91 height 24
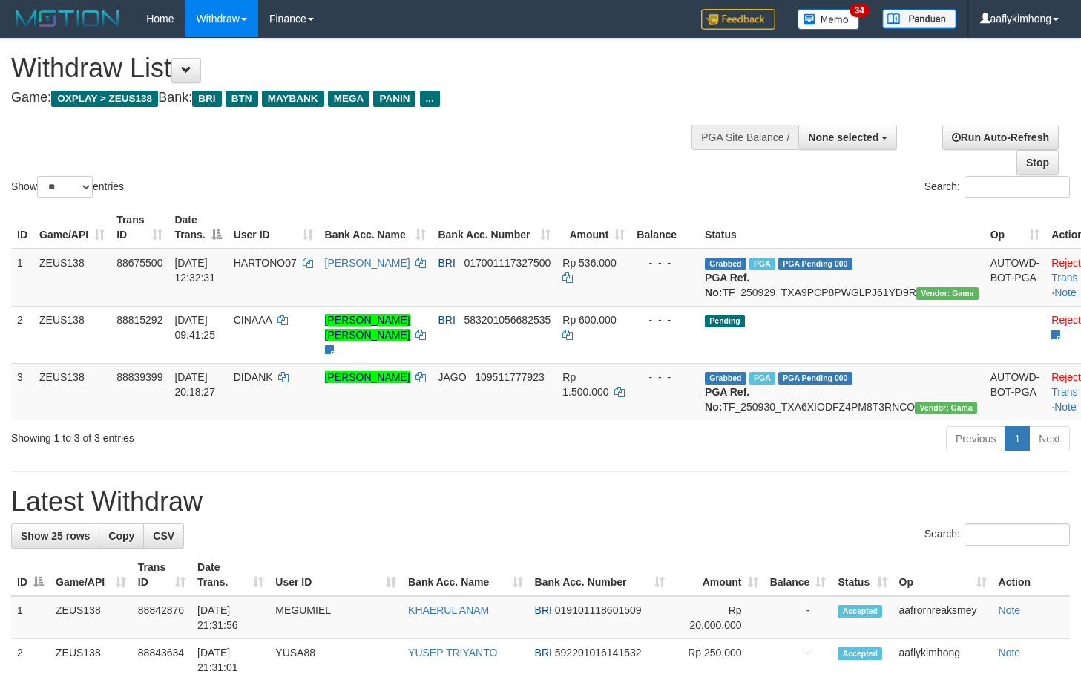
select select
select select "**"
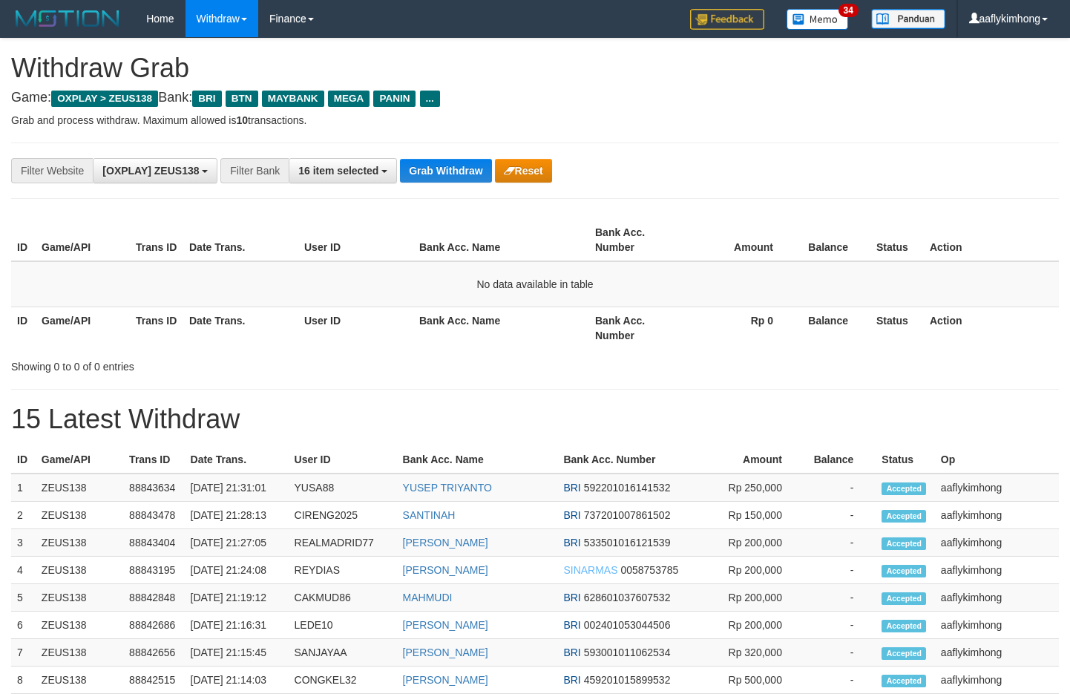
click at [453, 158] on div "**********" at bounding box center [446, 170] width 892 height 25
click at [453, 156] on div "**********" at bounding box center [535, 171] width 1048 height 56
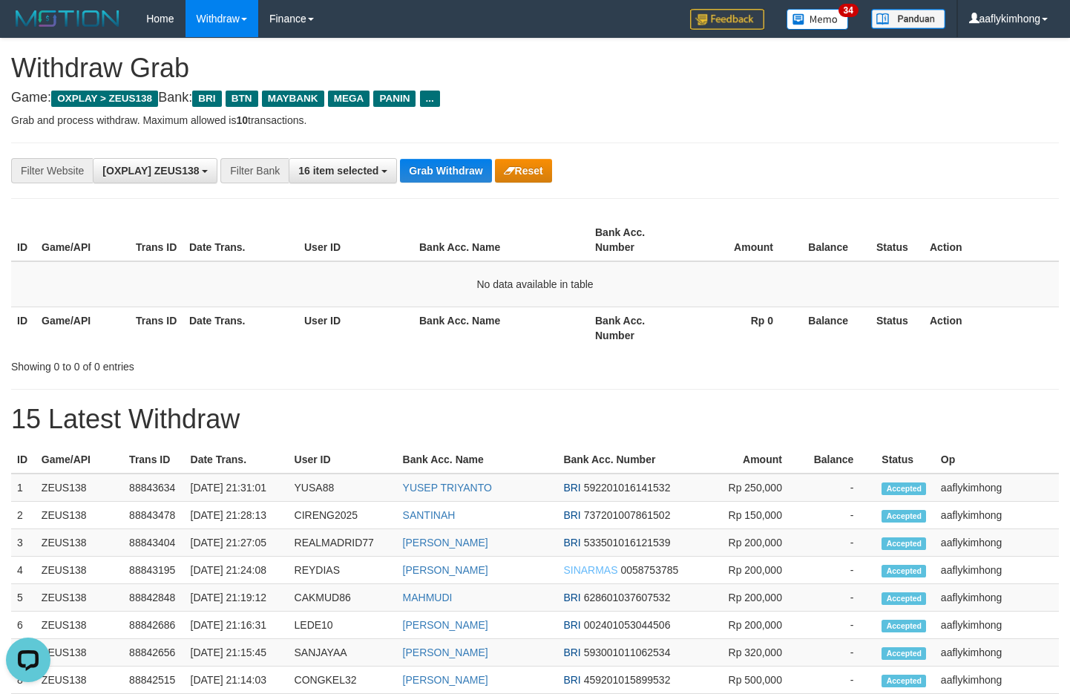
click at [453, 155] on div "**********" at bounding box center [535, 171] width 1048 height 56
click at [454, 149] on div "**********" at bounding box center [535, 171] width 1048 height 56
click at [454, 146] on div "**********" at bounding box center [535, 171] width 1048 height 56
drag, startPoint x: 461, startPoint y: 218, endPoint x: 471, endPoint y: 202, distance: 19.0
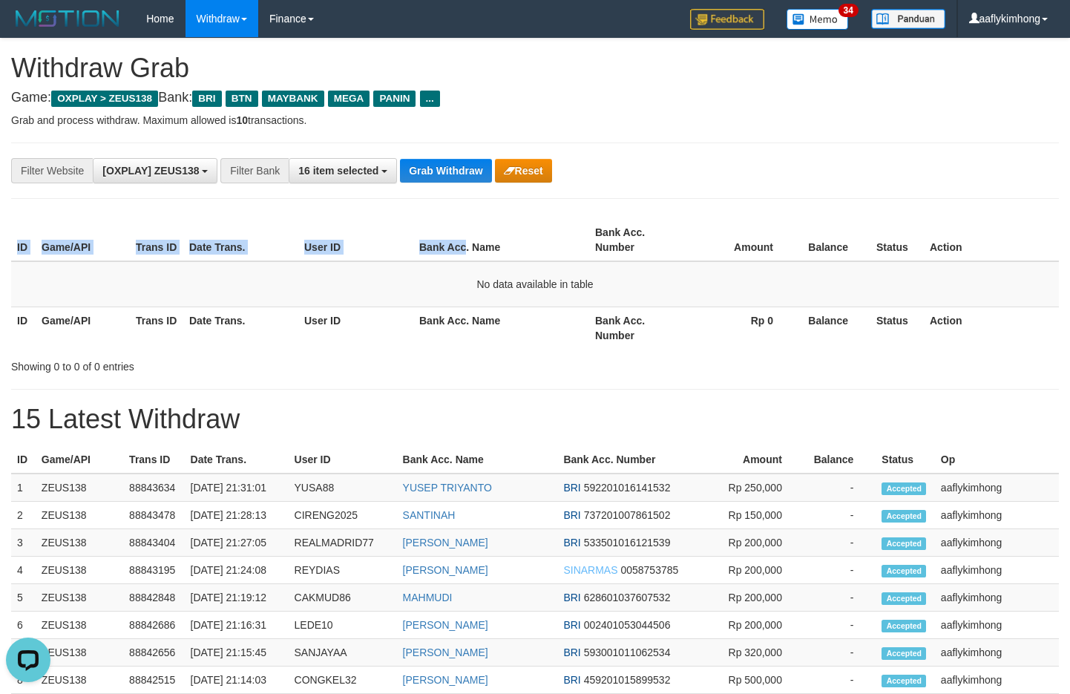
click at [468, 215] on div "ID Game/API Trans ID Date Trans. User ID Bank Acc. Name Bank Acc. Number Amount…" at bounding box center [535, 284] width 1070 height 139
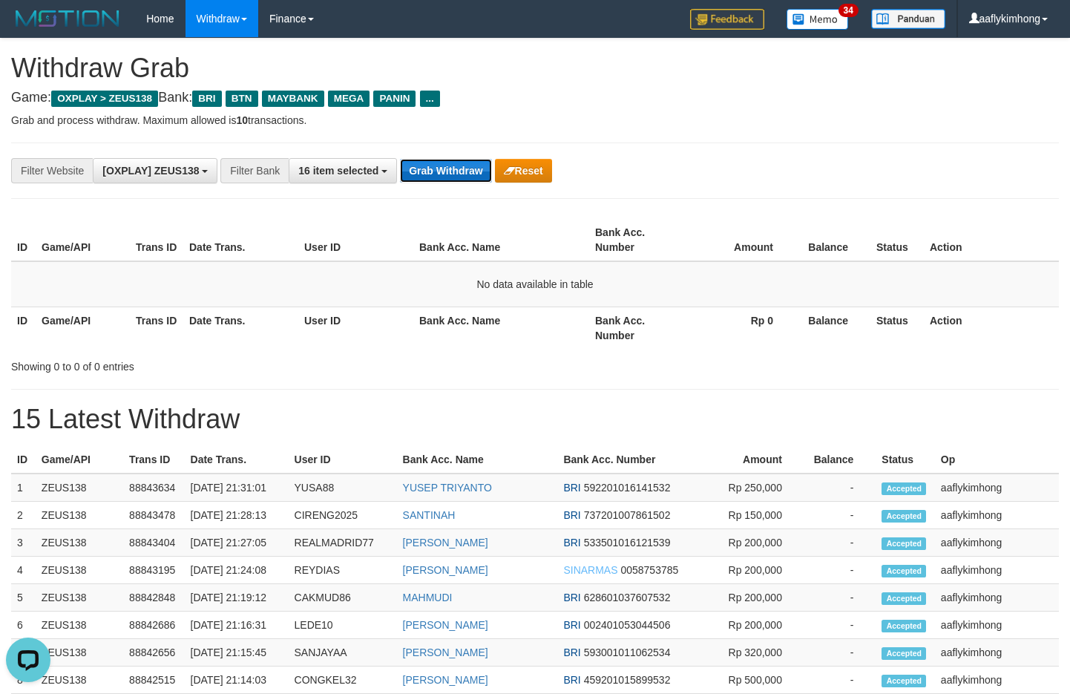
click at [475, 171] on button "Grab Withdraw" at bounding box center [445, 171] width 91 height 24
click at [471, 174] on button "Grab Withdraw" at bounding box center [445, 171] width 91 height 24
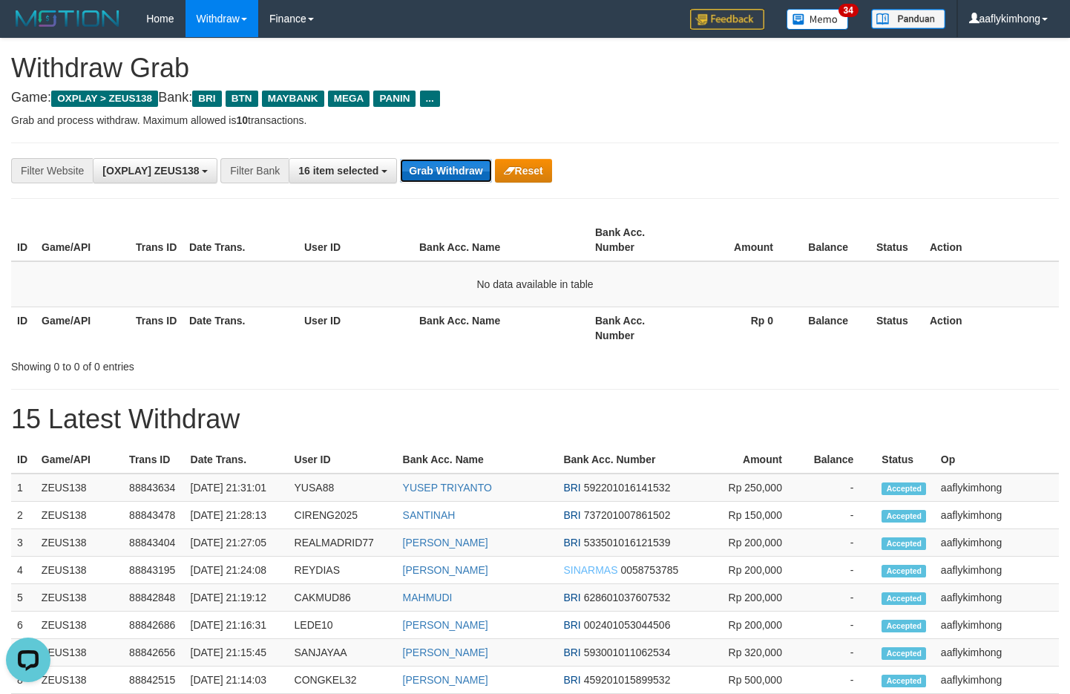
click at [471, 174] on button "Grab Withdraw" at bounding box center [445, 171] width 91 height 24
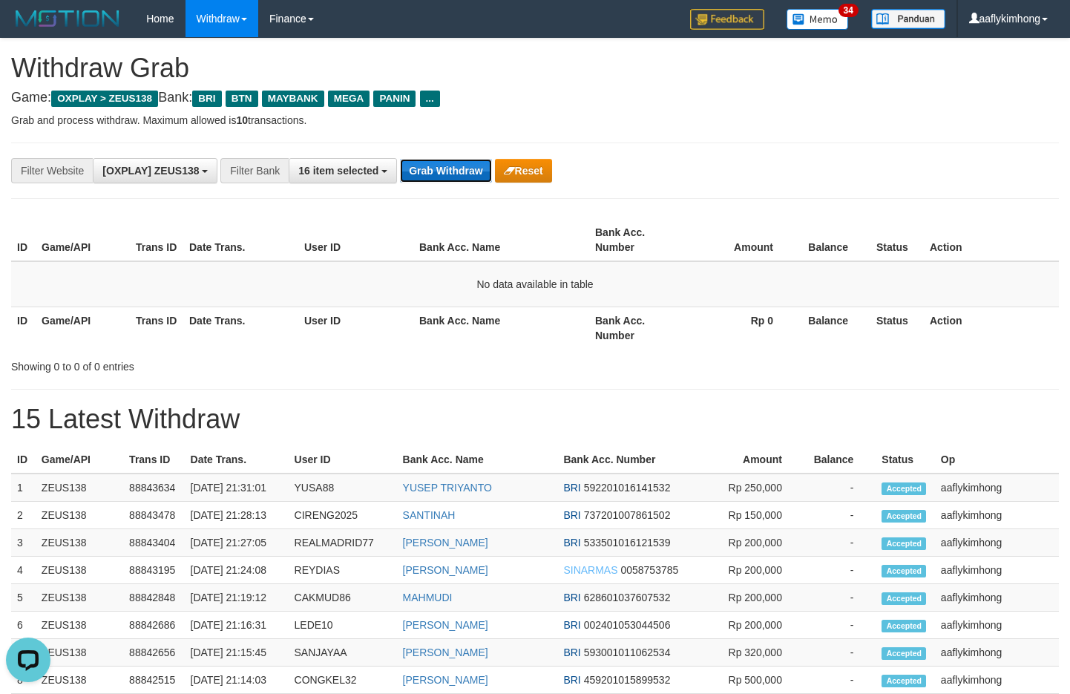
click at [471, 174] on button "Grab Withdraw" at bounding box center [445, 171] width 91 height 24
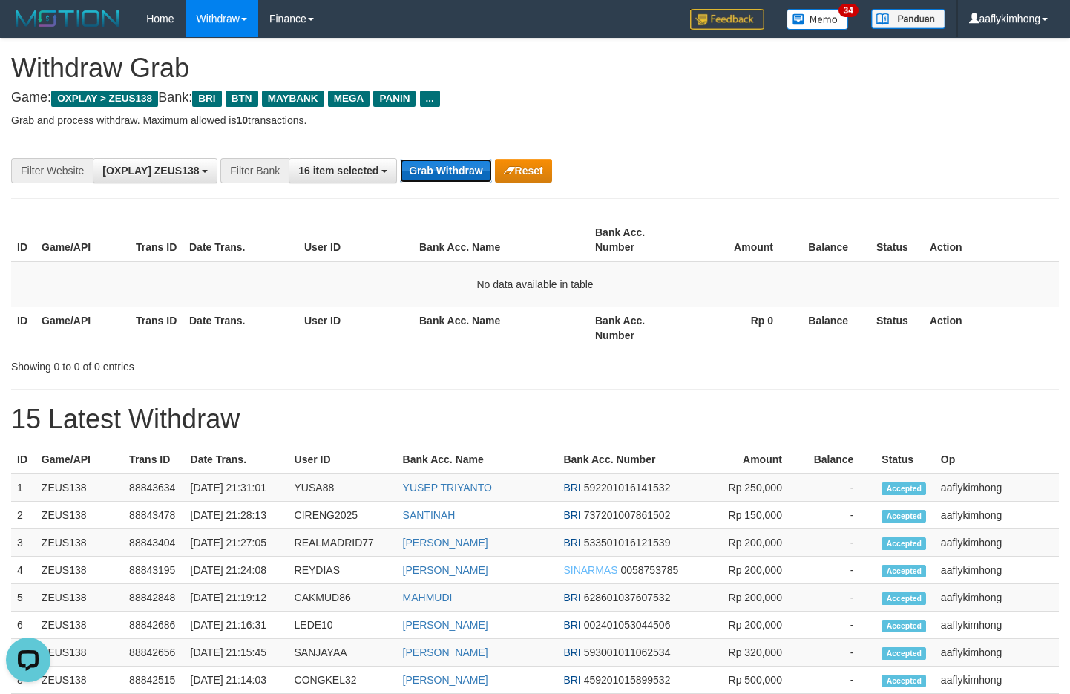
click at [471, 174] on button "Grab Withdraw" at bounding box center [445, 171] width 91 height 24
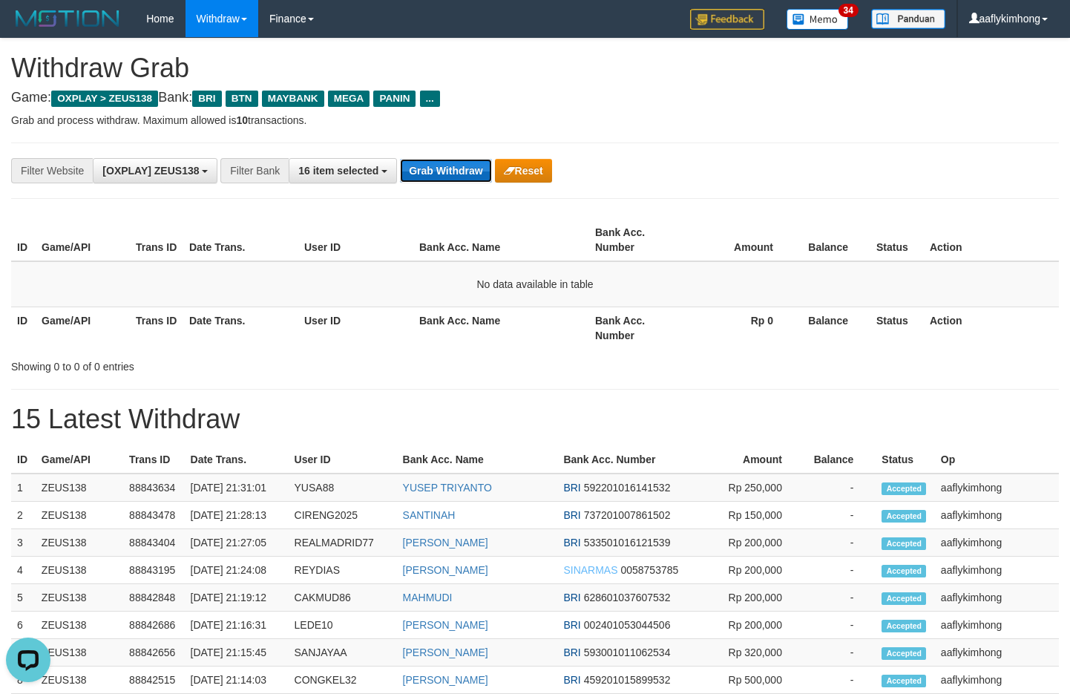
click at [471, 174] on button "Grab Withdraw" at bounding box center [445, 171] width 91 height 24
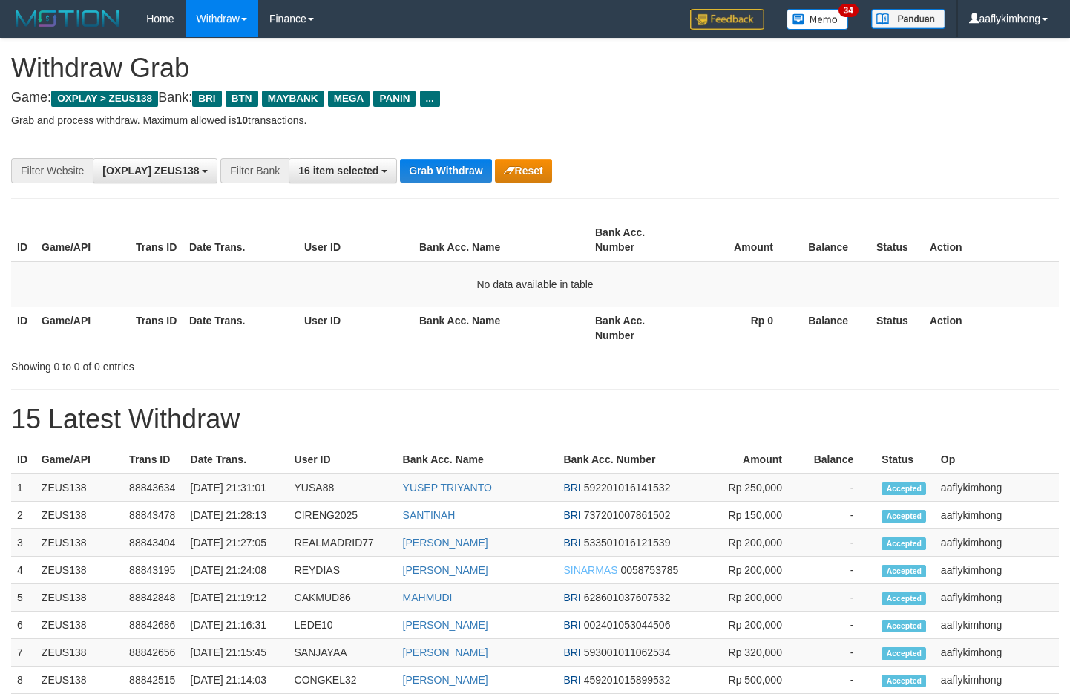
click at [471, 174] on button "Grab Withdraw" at bounding box center [445, 171] width 91 height 24
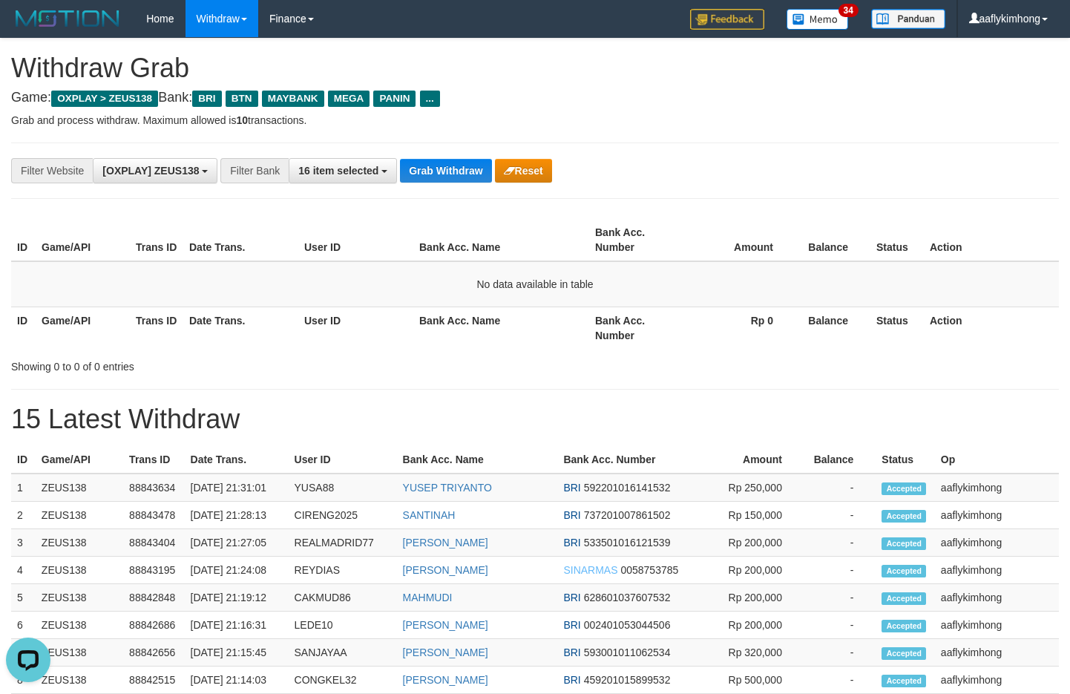
click at [471, 174] on button "Grab Withdraw" at bounding box center [445, 171] width 91 height 24
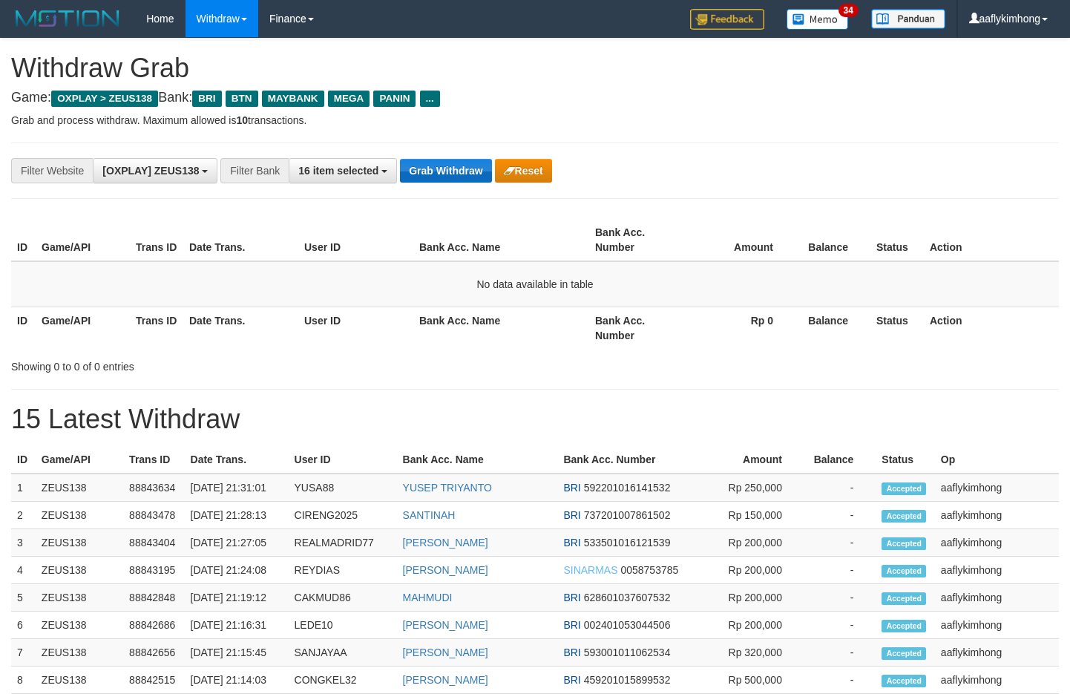
click at [473, 171] on button "Grab Withdraw" at bounding box center [445, 171] width 91 height 24
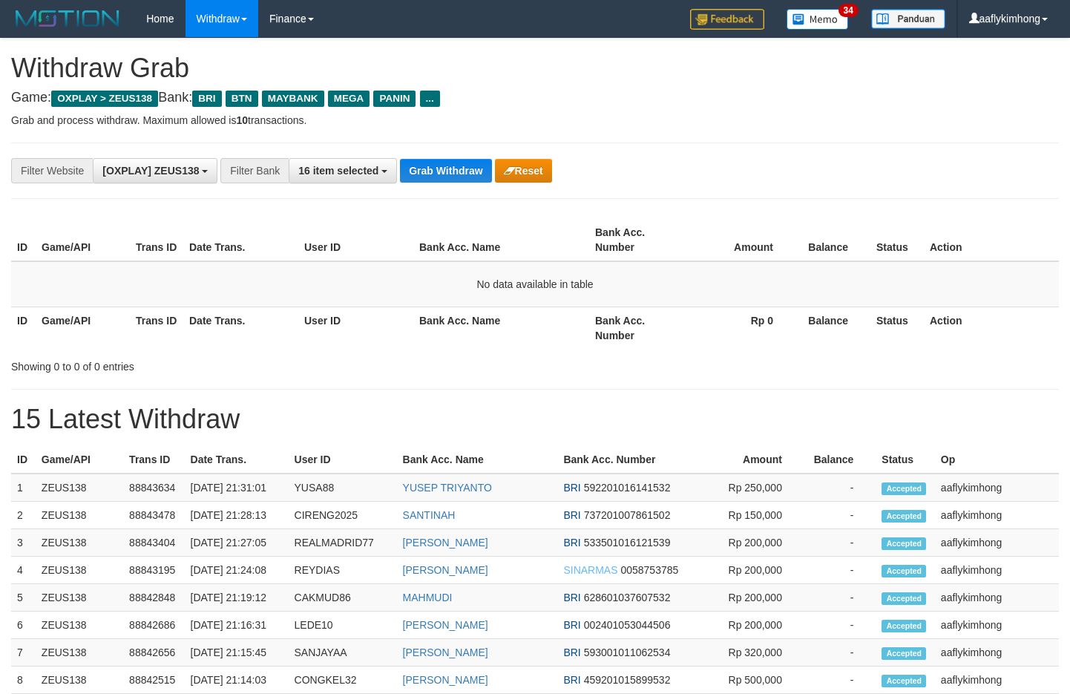
scroll to position [64, 0]
click at [473, 171] on button "Grab Withdraw" at bounding box center [445, 171] width 91 height 24
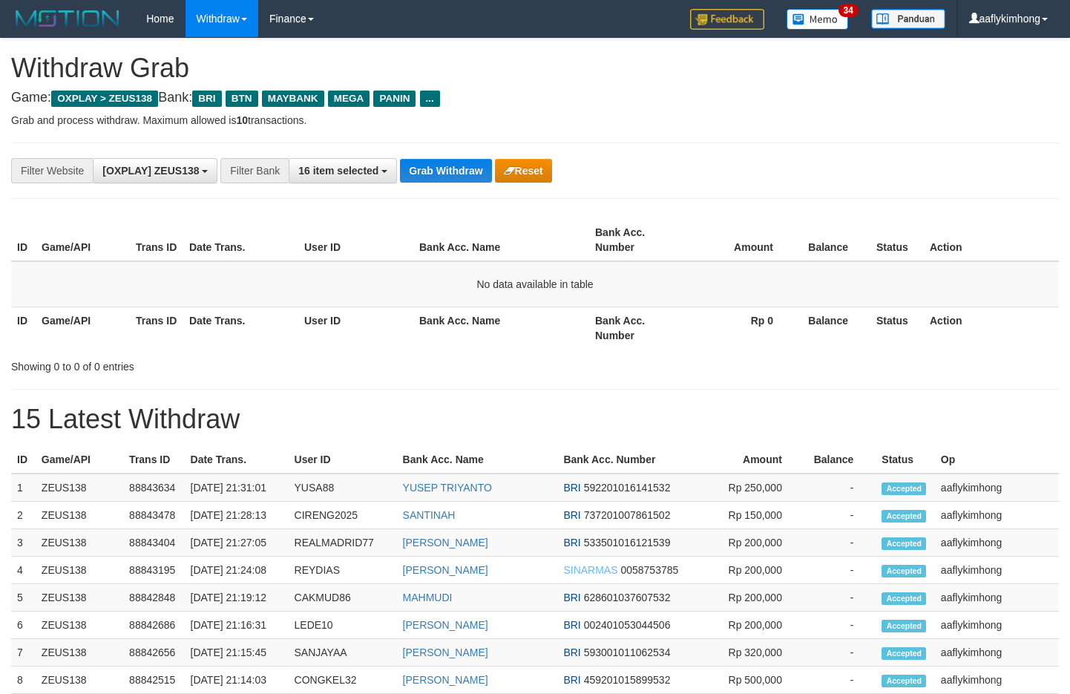
click at [473, 171] on button "Grab Withdraw" at bounding box center [445, 171] width 91 height 24
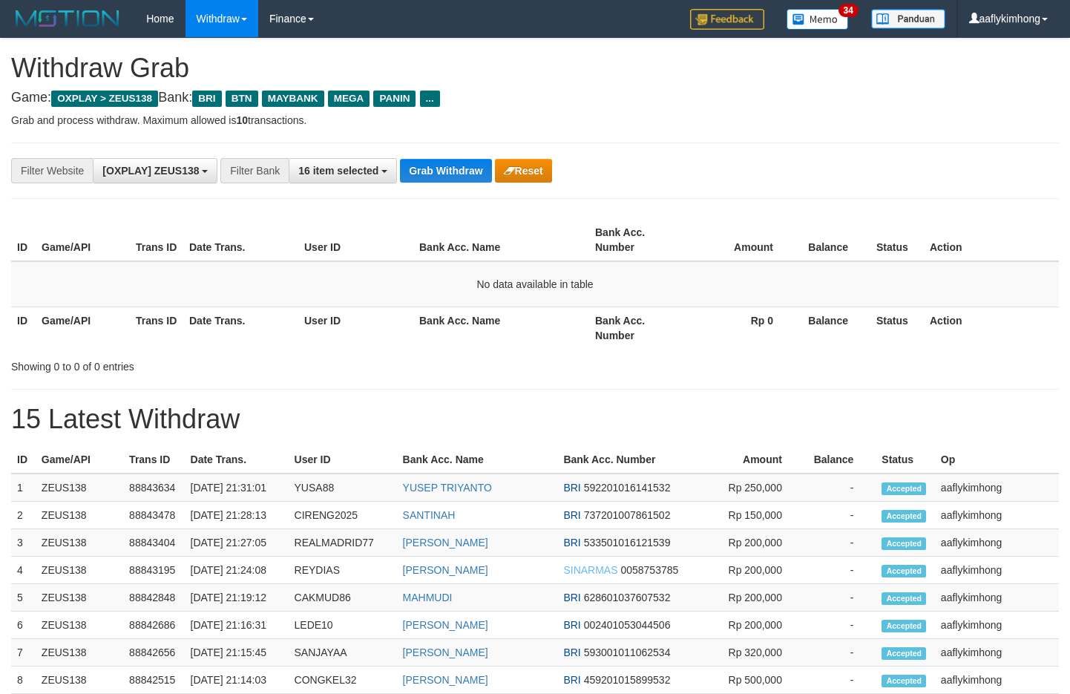
click at [473, 171] on button "Grab Withdraw" at bounding box center [445, 171] width 91 height 24
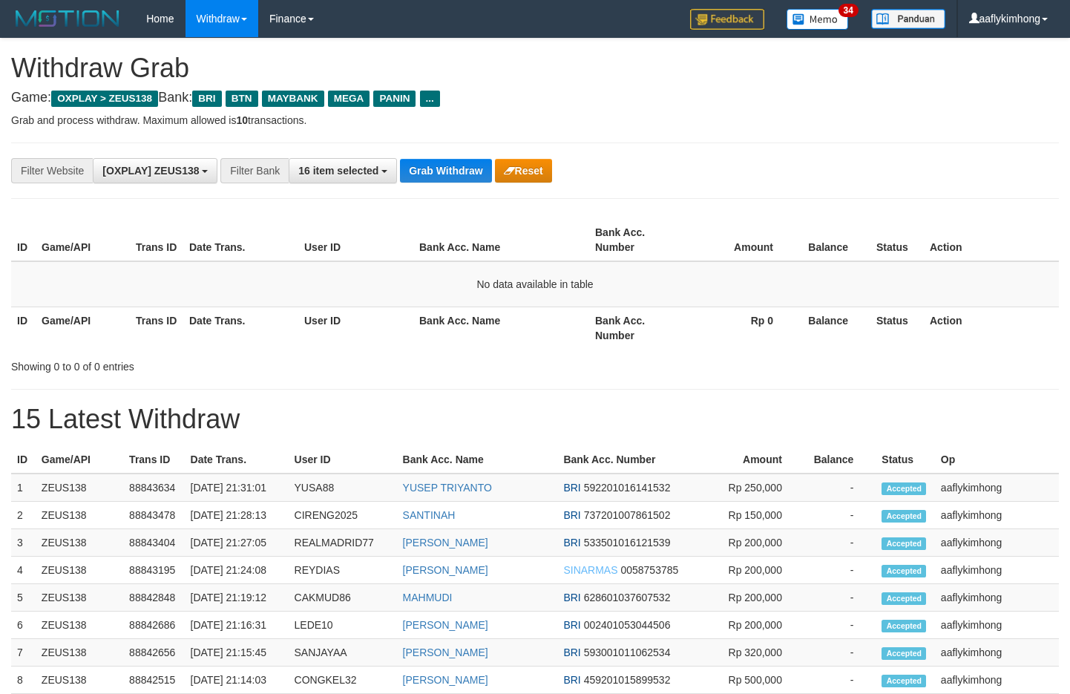
click at [473, 171] on button "Grab Withdraw" at bounding box center [445, 171] width 91 height 24
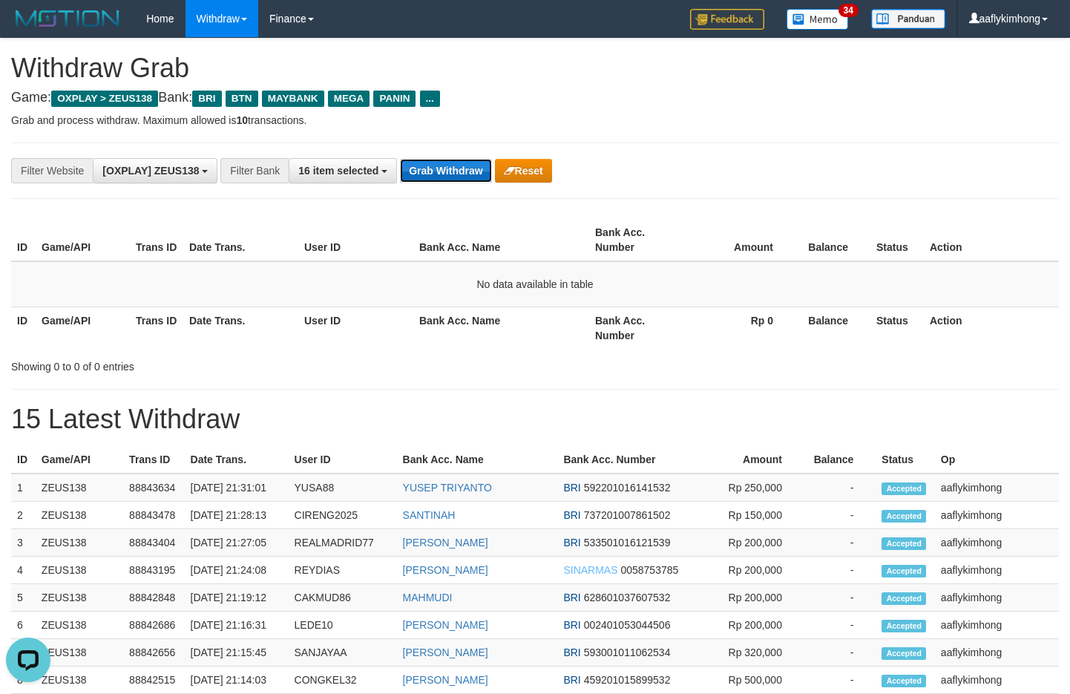
click at [478, 170] on button "Grab Withdraw" at bounding box center [445, 171] width 91 height 24
click at [476, 171] on button "Grab Withdraw" at bounding box center [445, 171] width 91 height 24
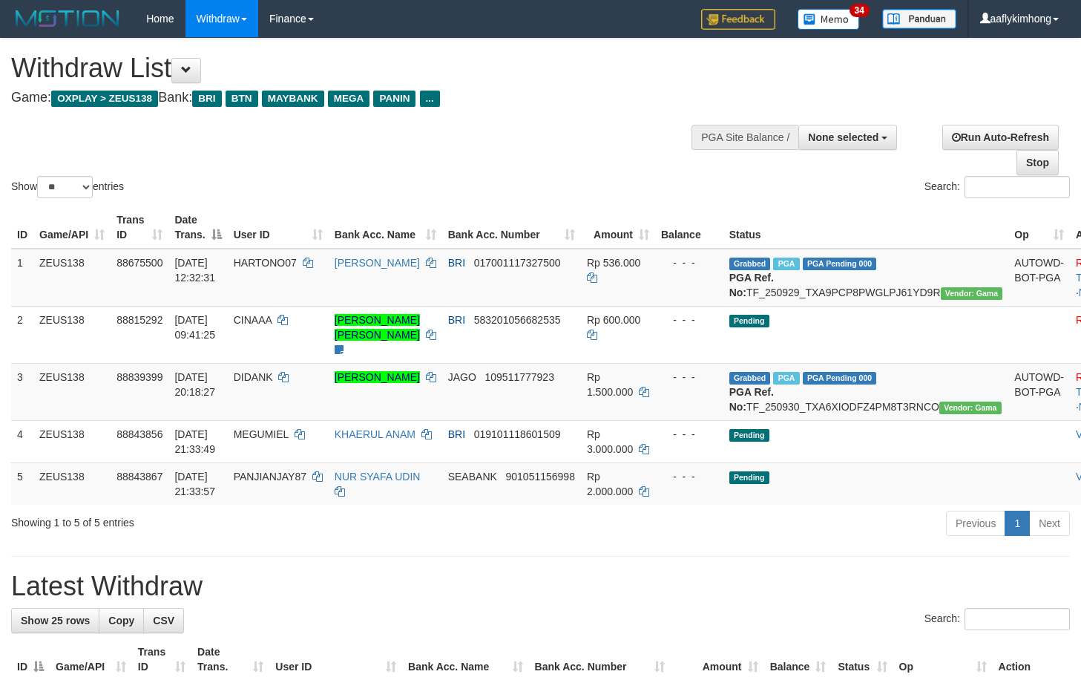
select select
select select "**"
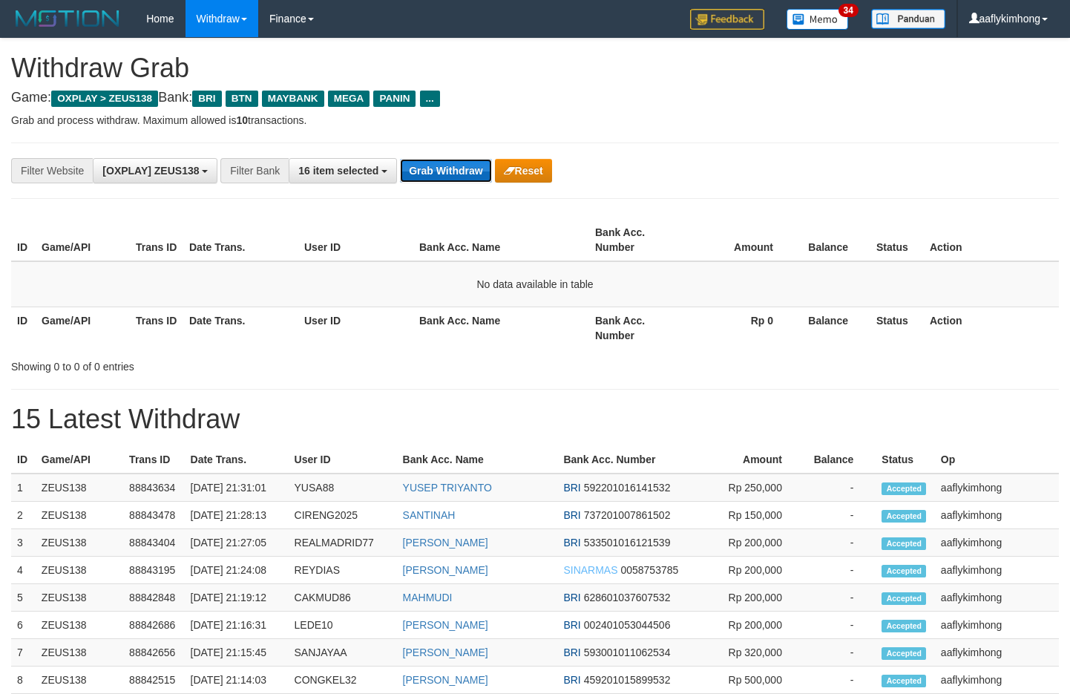
click at [401, 160] on button "Grab Withdraw" at bounding box center [445, 171] width 91 height 24
click at [425, 160] on button "Grab Withdraw" at bounding box center [445, 171] width 91 height 24
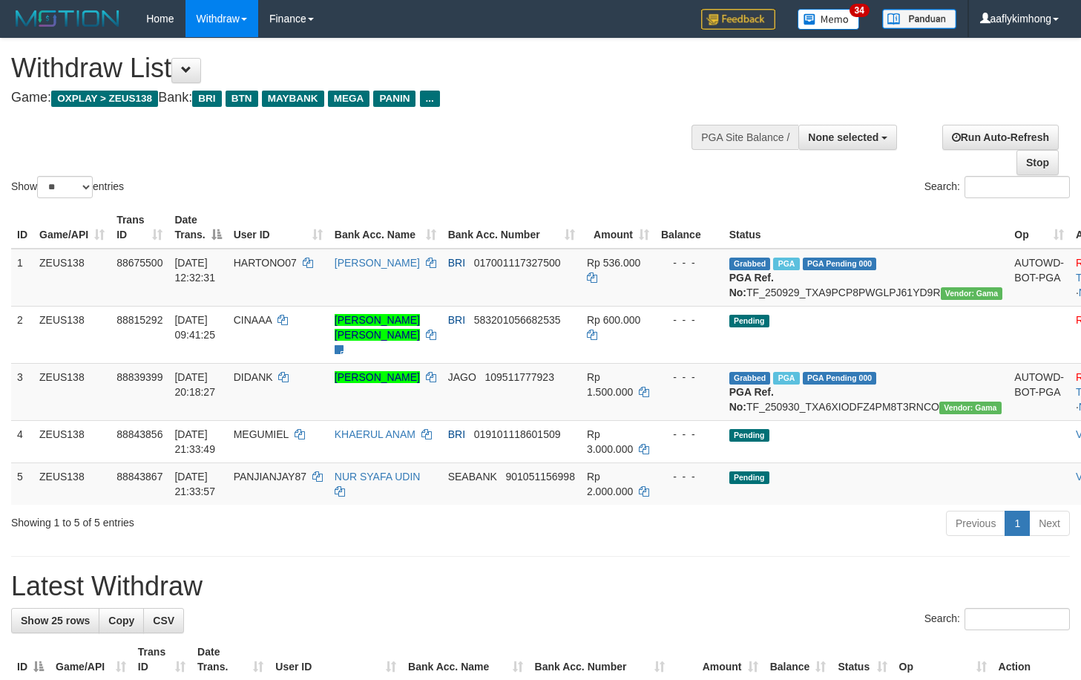
select select
select select "**"
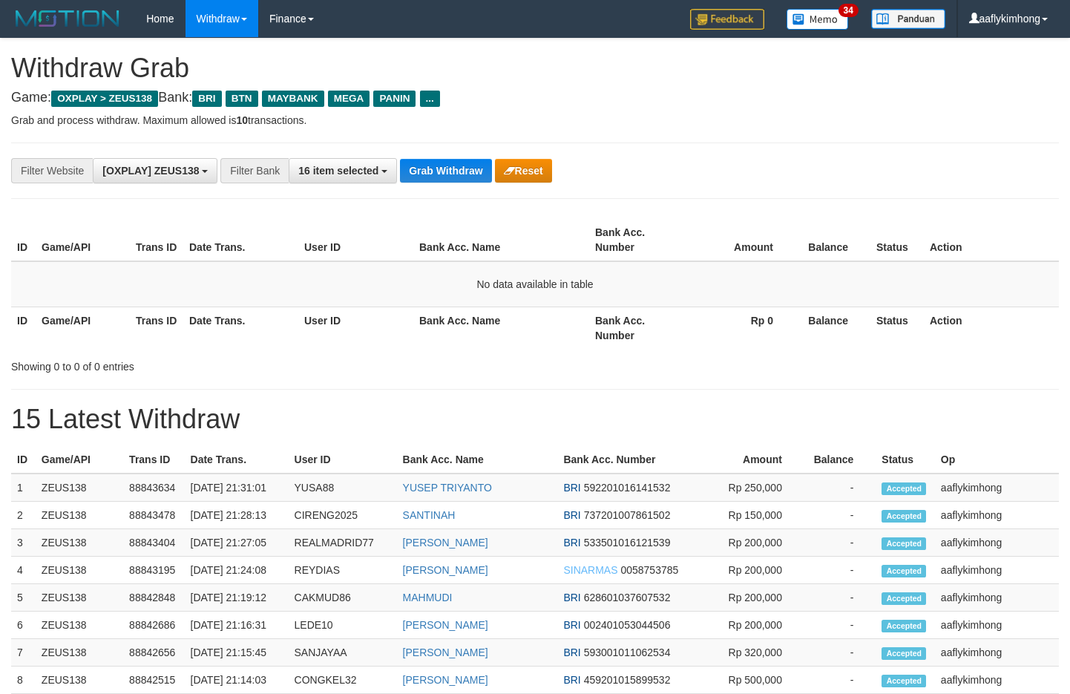
click at [420, 192] on div "**********" at bounding box center [535, 171] width 1048 height 56
click at [437, 170] on button "Grab Withdraw" at bounding box center [445, 171] width 91 height 24
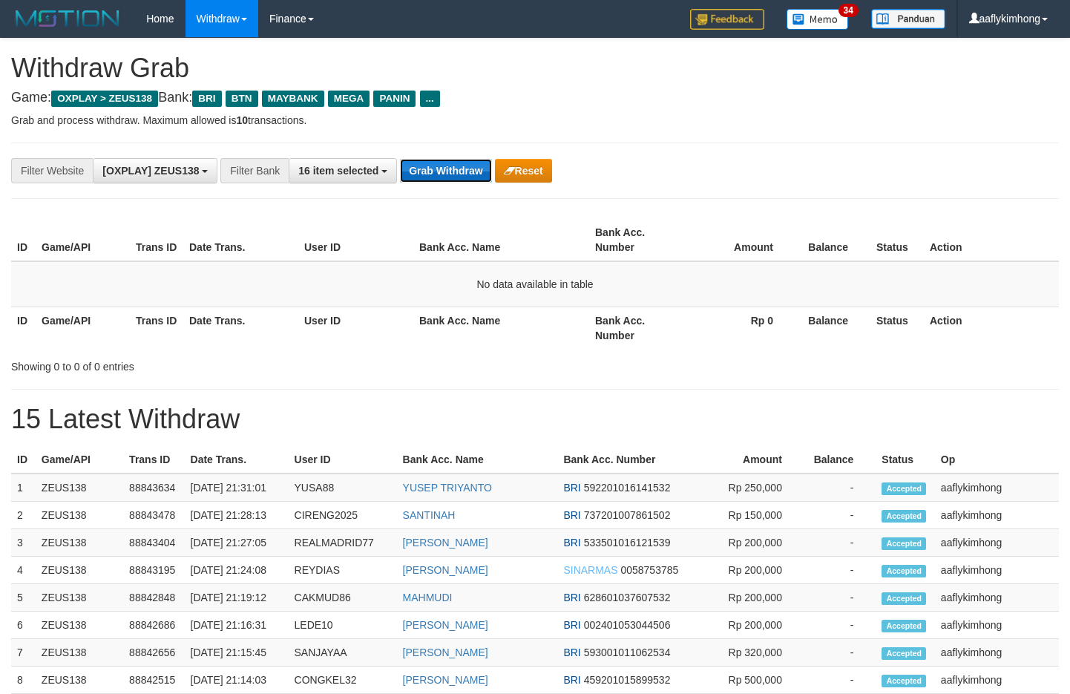
click at [437, 170] on button "Grab Withdraw" at bounding box center [445, 171] width 91 height 24
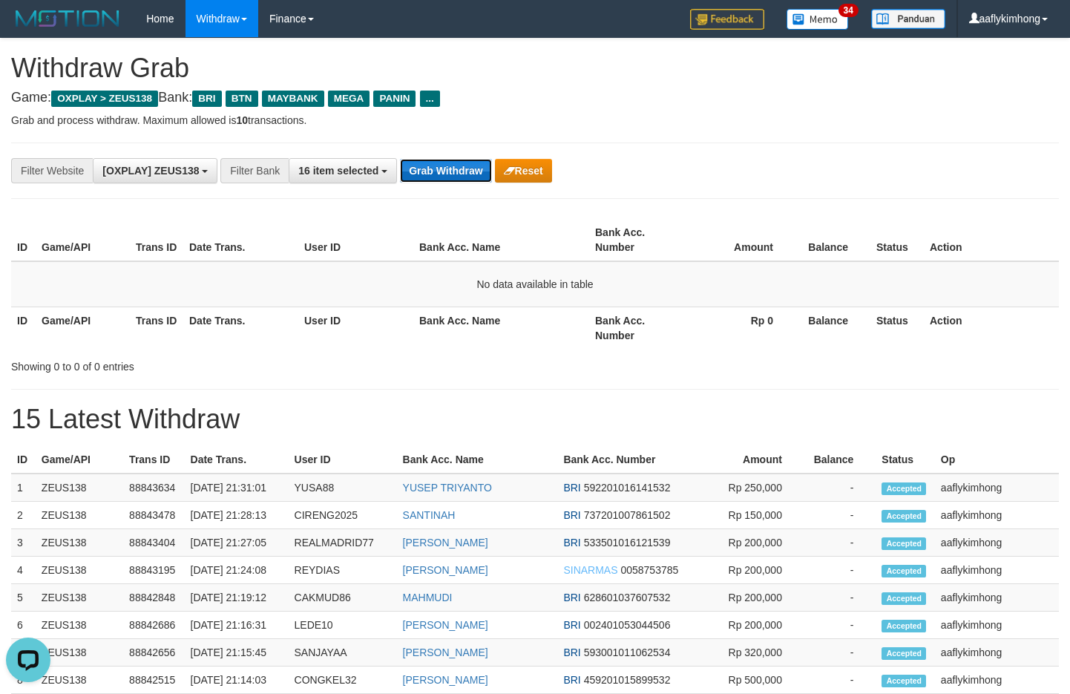
click at [437, 170] on button "Grab Withdraw" at bounding box center [445, 171] width 91 height 24
click at [479, 176] on button "Grab Withdraw" at bounding box center [445, 171] width 91 height 24
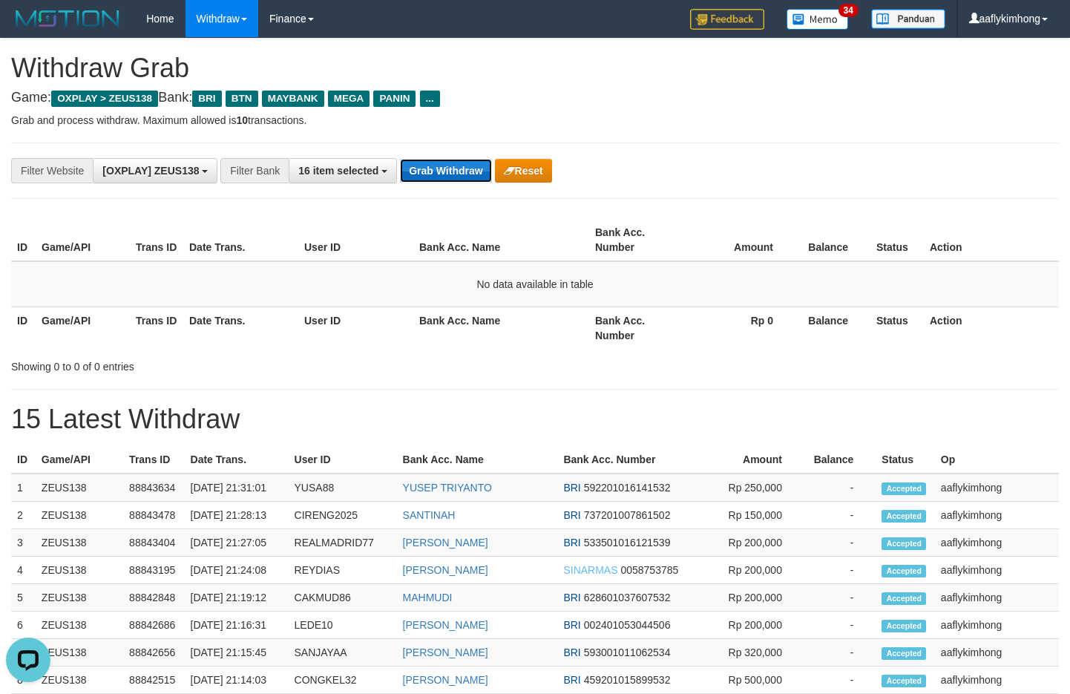
click at [479, 176] on button "Grab Withdraw" at bounding box center [445, 171] width 91 height 24
click at [423, 162] on button "Grab Withdraw" at bounding box center [445, 171] width 91 height 24
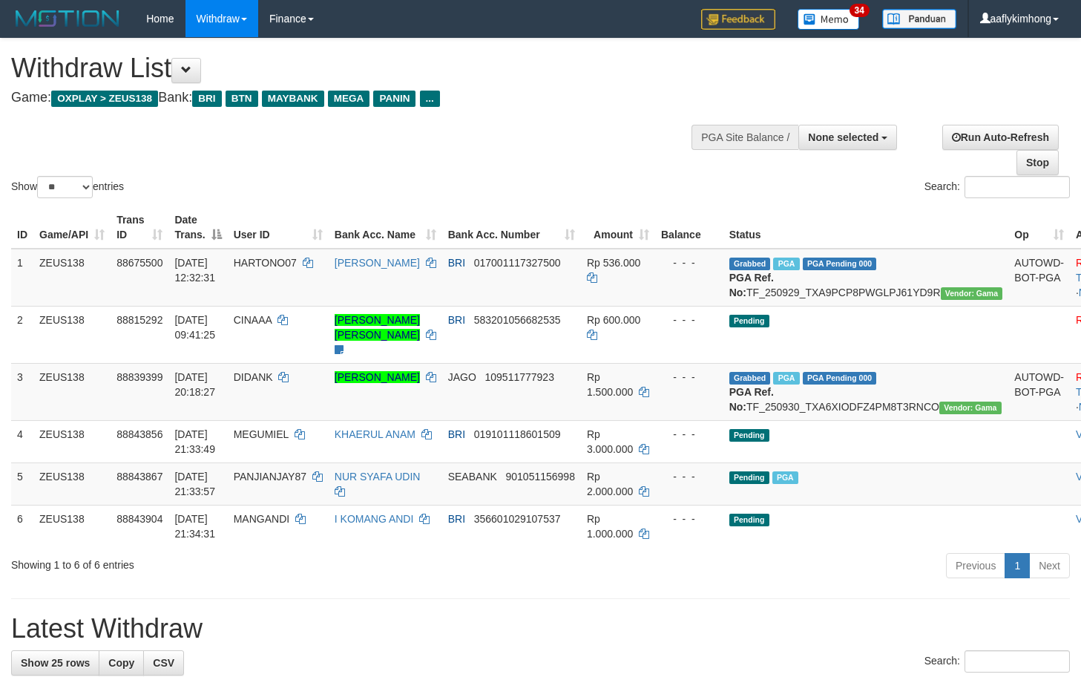
select select
select select "**"
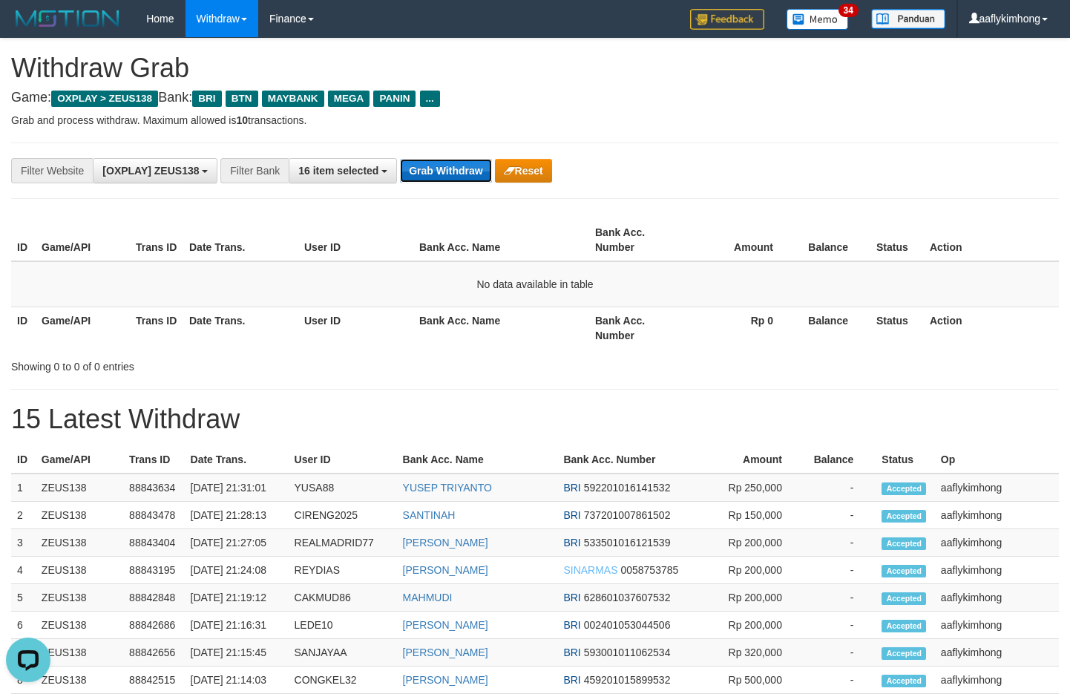
click at [462, 182] on button "Grab Withdraw" at bounding box center [445, 171] width 91 height 24
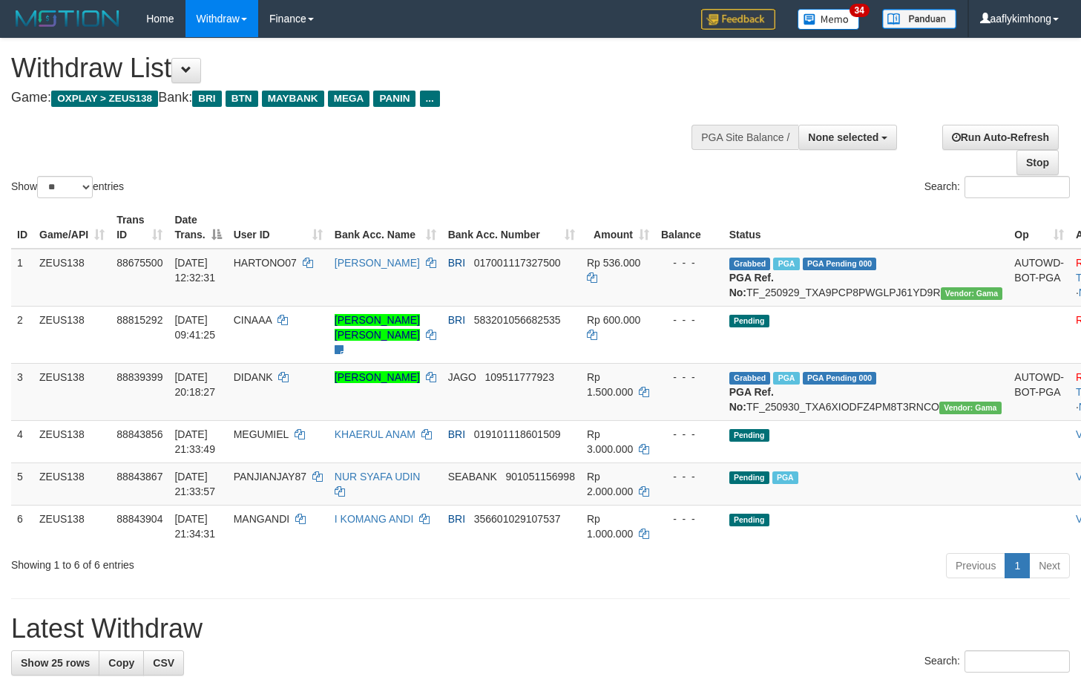
select select
select select "**"
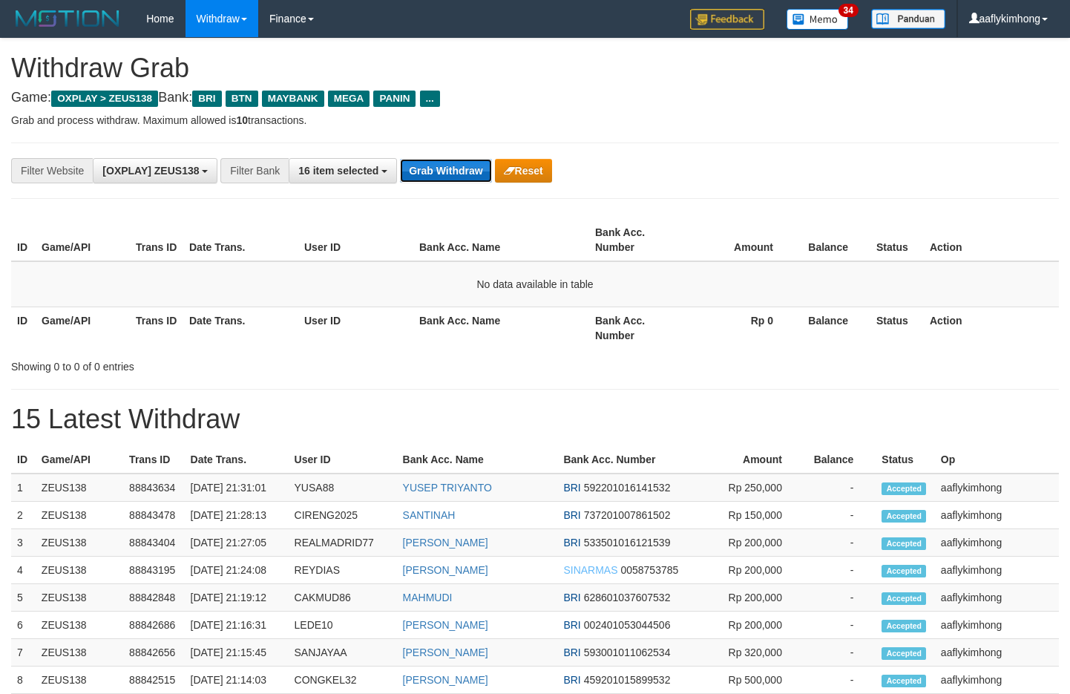
click at [400, 163] on button "Grab Withdraw" at bounding box center [445, 171] width 91 height 24
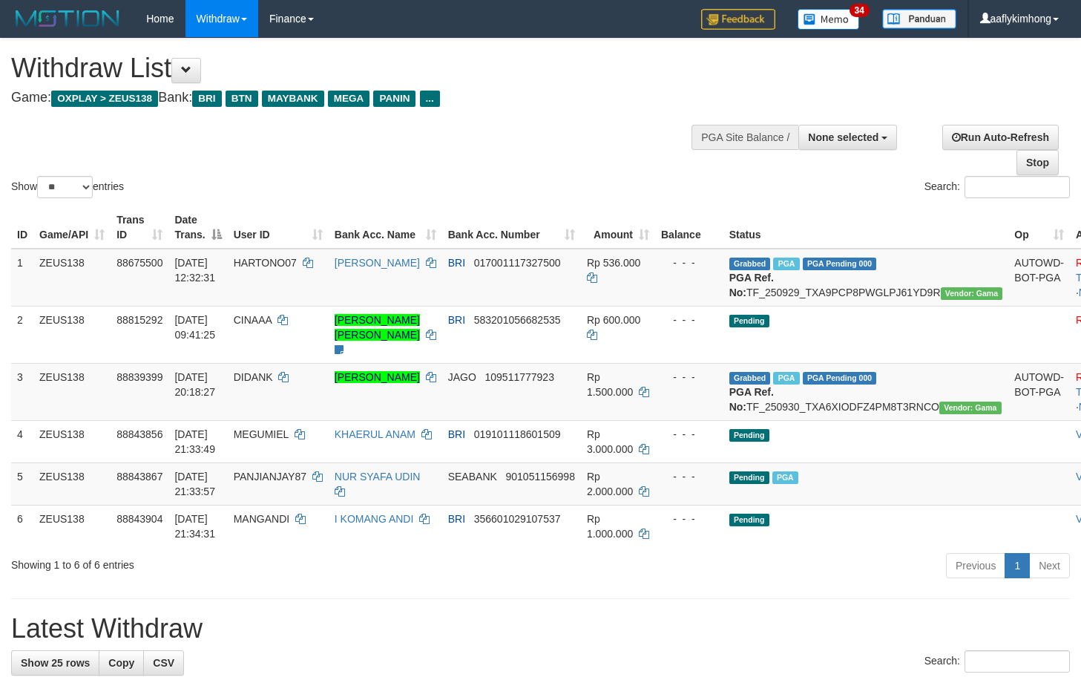
select select
select select "**"
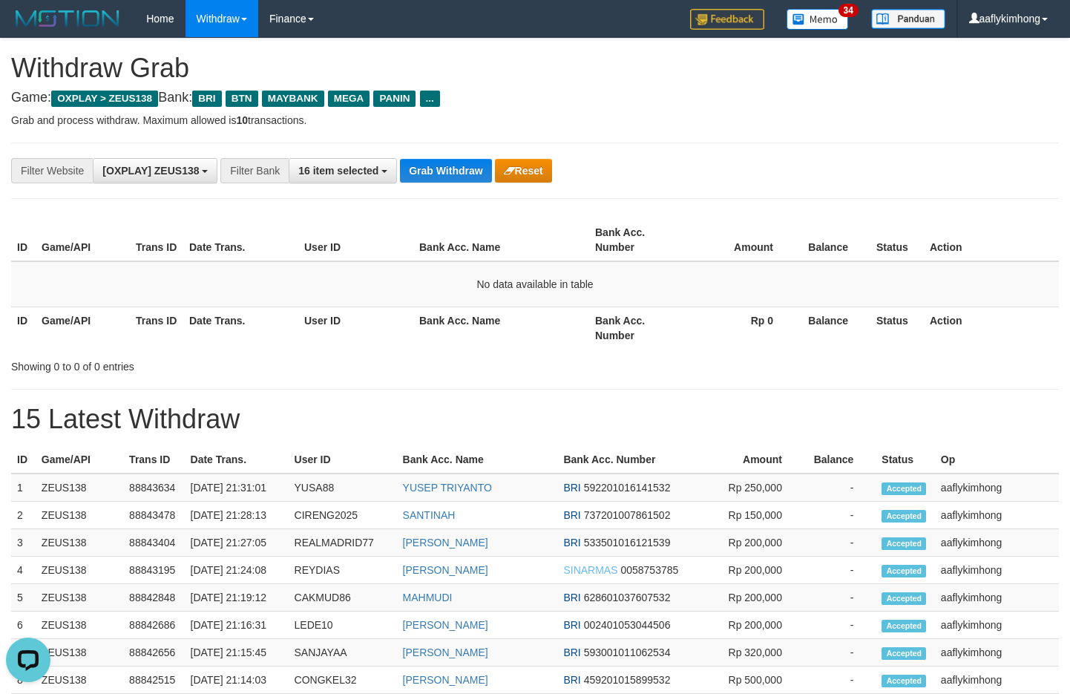
click at [442, 158] on div "**********" at bounding box center [446, 170] width 892 height 25
click at [434, 165] on button "Grab Withdraw" at bounding box center [445, 171] width 91 height 24
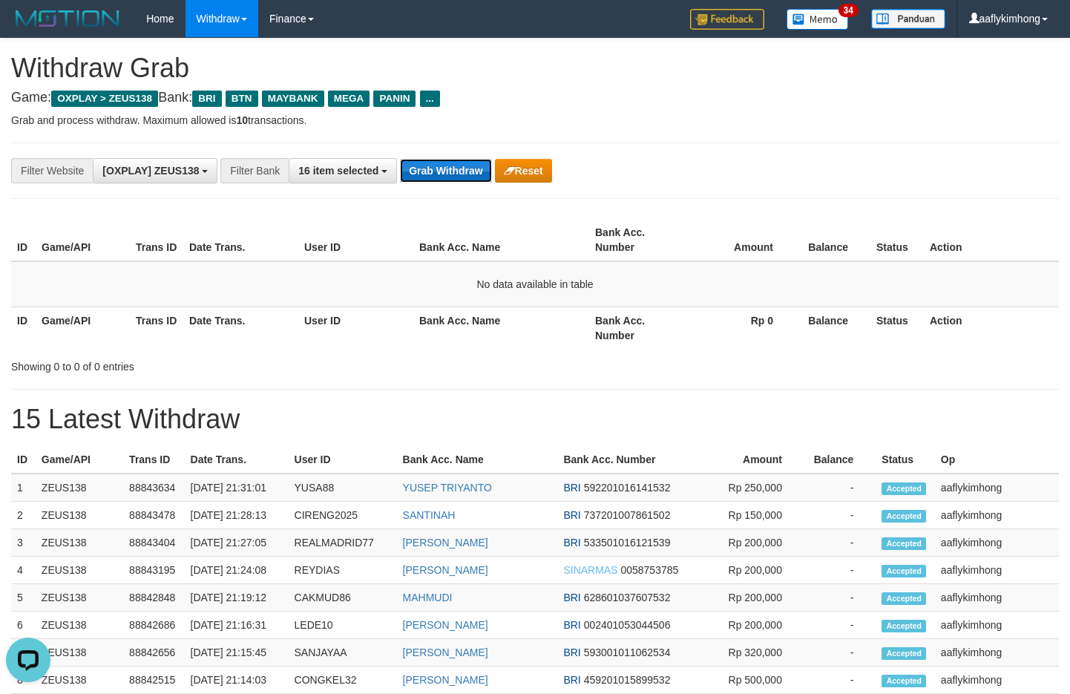
click at [434, 165] on button "Grab Withdraw" at bounding box center [445, 171] width 91 height 24
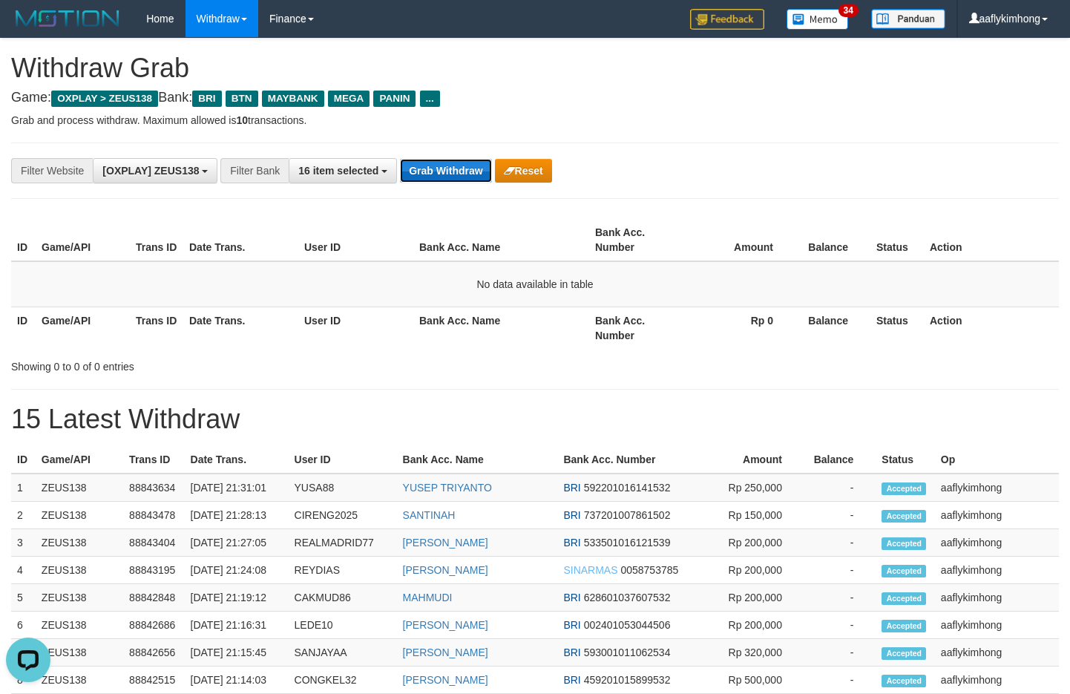
click at [434, 165] on button "Grab Withdraw" at bounding box center [445, 171] width 91 height 24
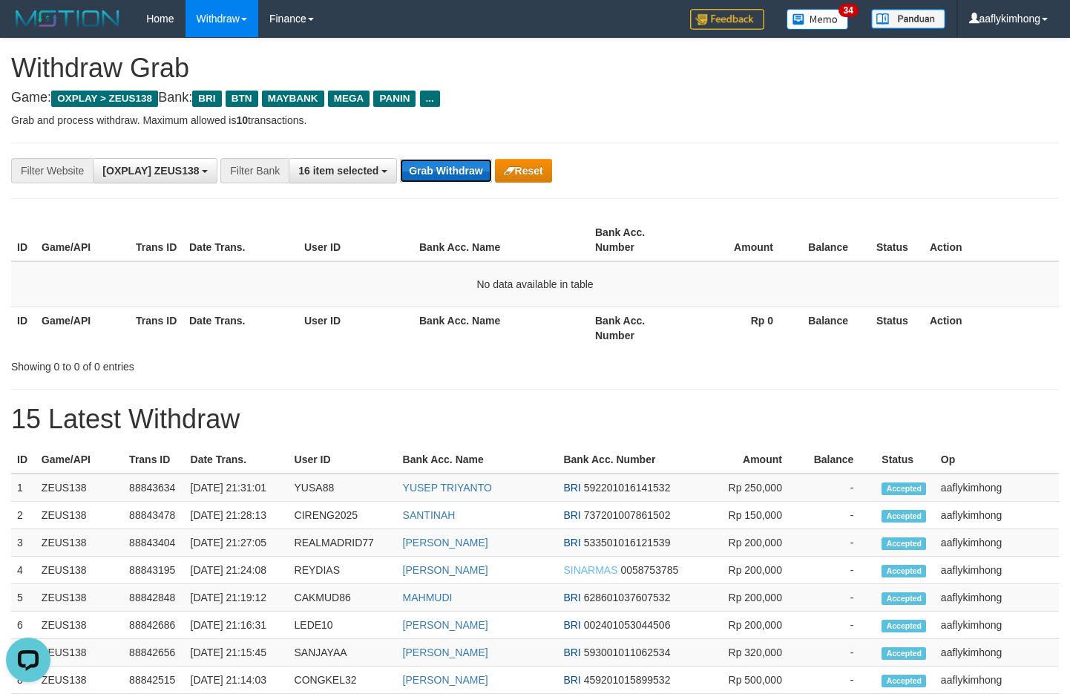
click at [434, 165] on button "Grab Withdraw" at bounding box center [445, 171] width 91 height 24
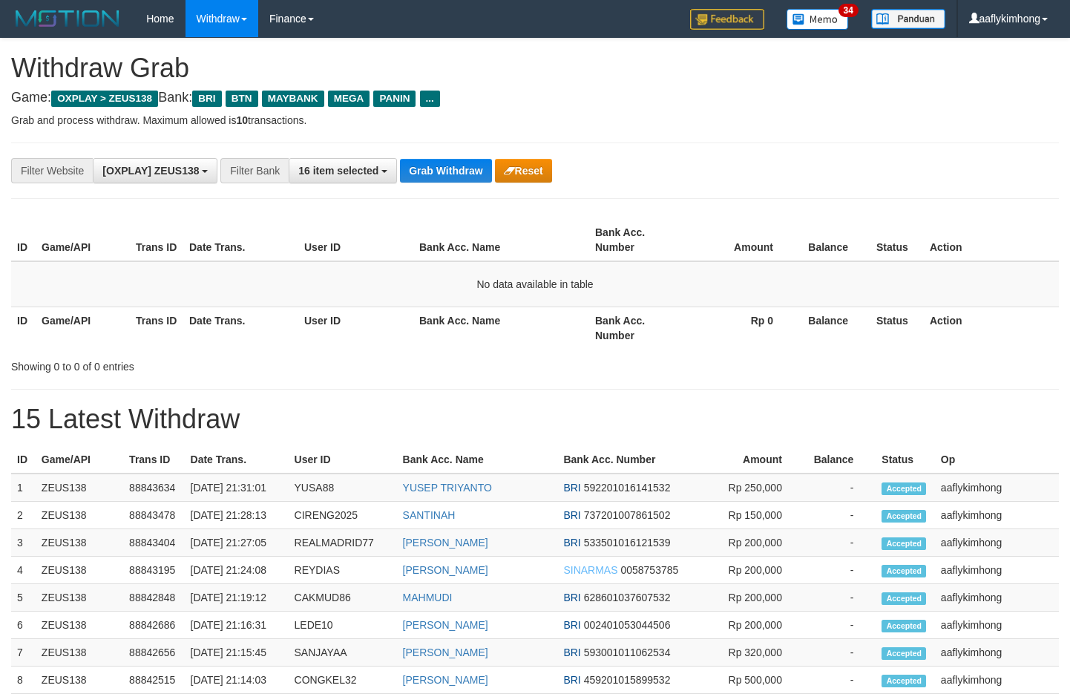
click at [428, 168] on button "Grab Withdraw" at bounding box center [445, 171] width 91 height 24
click at [470, 168] on button "Grab Withdraw" at bounding box center [445, 171] width 91 height 24
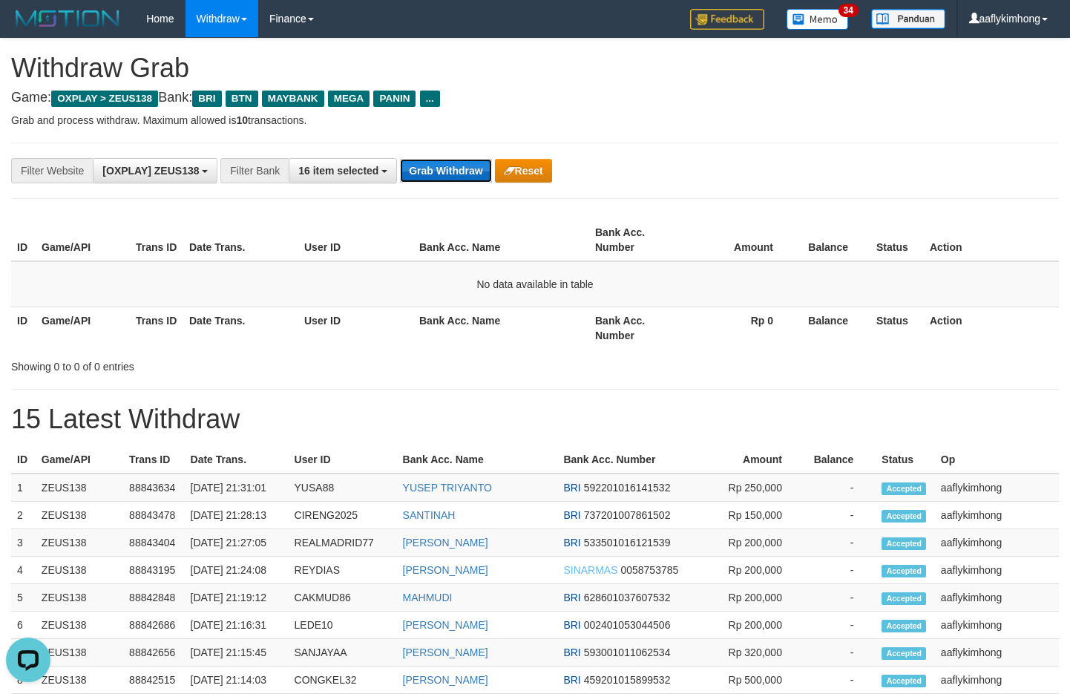
click at [470, 168] on button "Grab Withdraw" at bounding box center [445, 171] width 91 height 24
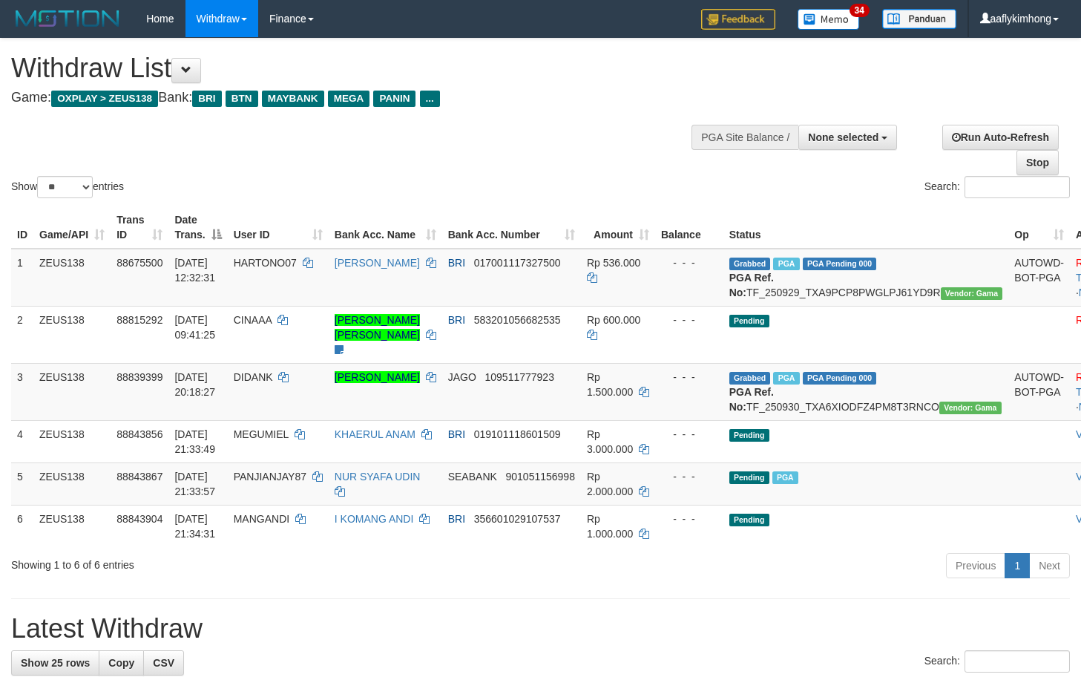
select select
select select "**"
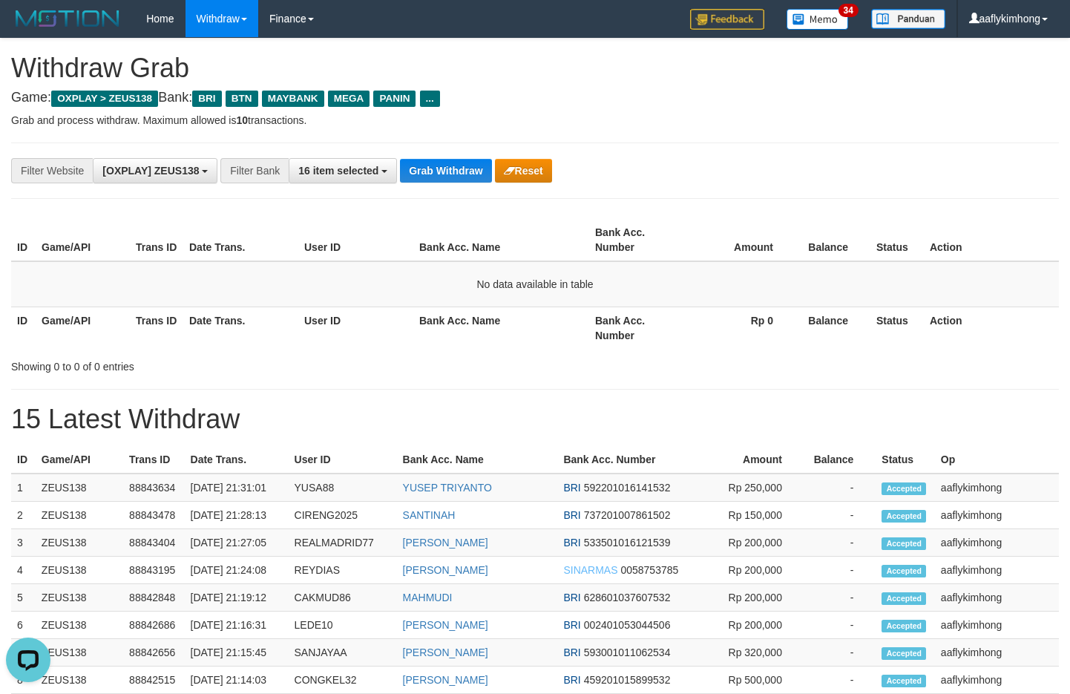
click at [436, 183] on div "**********" at bounding box center [446, 170] width 892 height 25
click at [435, 170] on button "Grab Withdraw" at bounding box center [445, 171] width 91 height 24
click at [434, 170] on button "Grab Withdraw" at bounding box center [445, 171] width 91 height 24
click at [434, 169] on button "Grab Withdraw" at bounding box center [445, 171] width 91 height 24
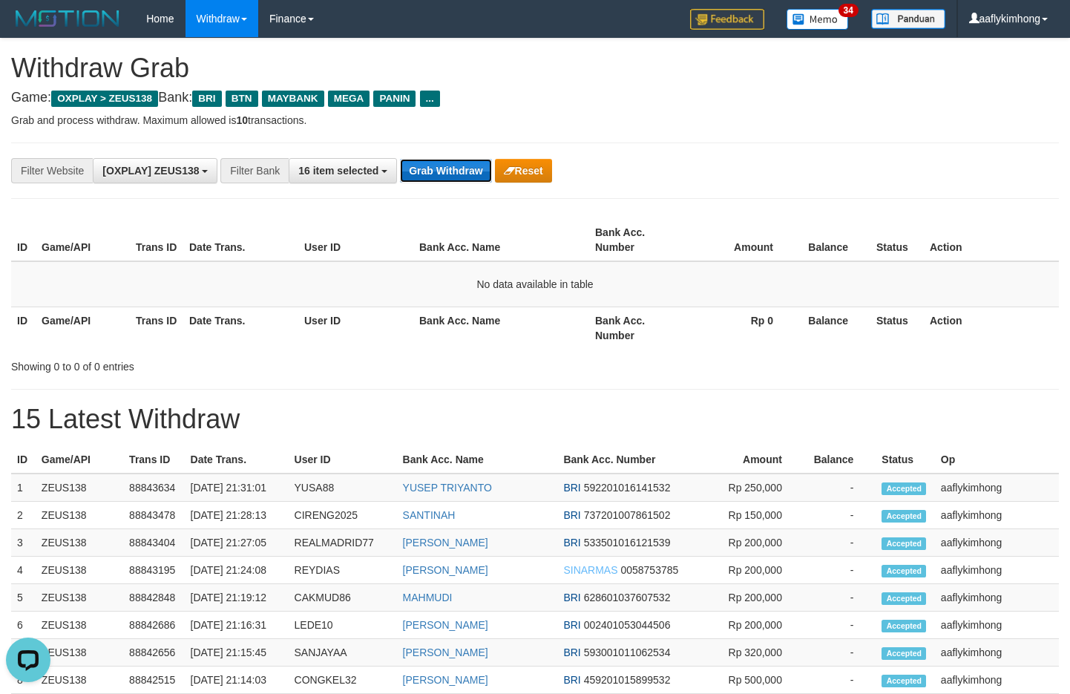
click at [433, 169] on button "Grab Withdraw" at bounding box center [445, 171] width 91 height 24
click at [431, 169] on button "Grab Withdraw" at bounding box center [445, 171] width 91 height 24
click at [449, 173] on button "Grab Withdraw" at bounding box center [445, 171] width 91 height 24
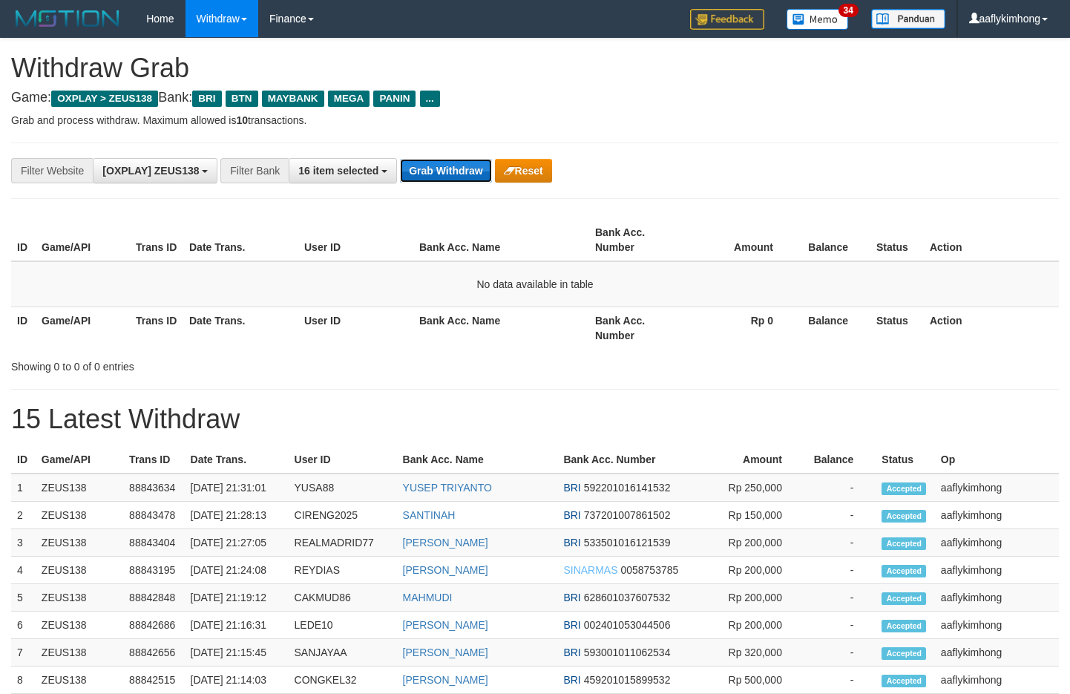
click at [449, 173] on button "Grab Withdraw" at bounding box center [445, 171] width 91 height 24
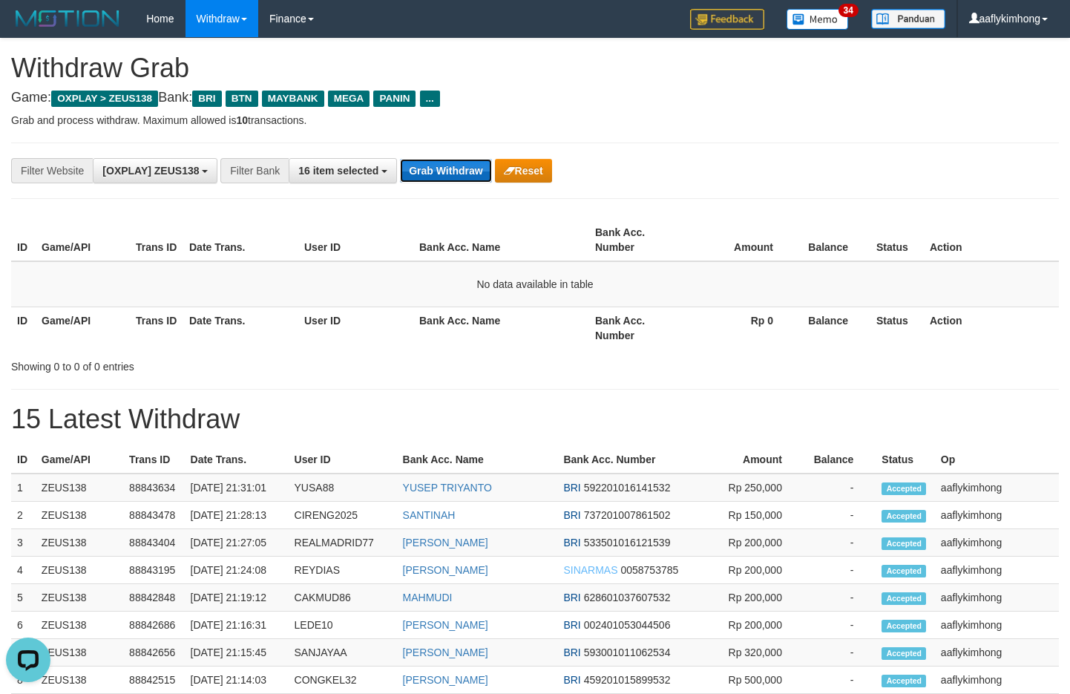
click at [449, 173] on button "Grab Withdraw" at bounding box center [445, 171] width 91 height 24
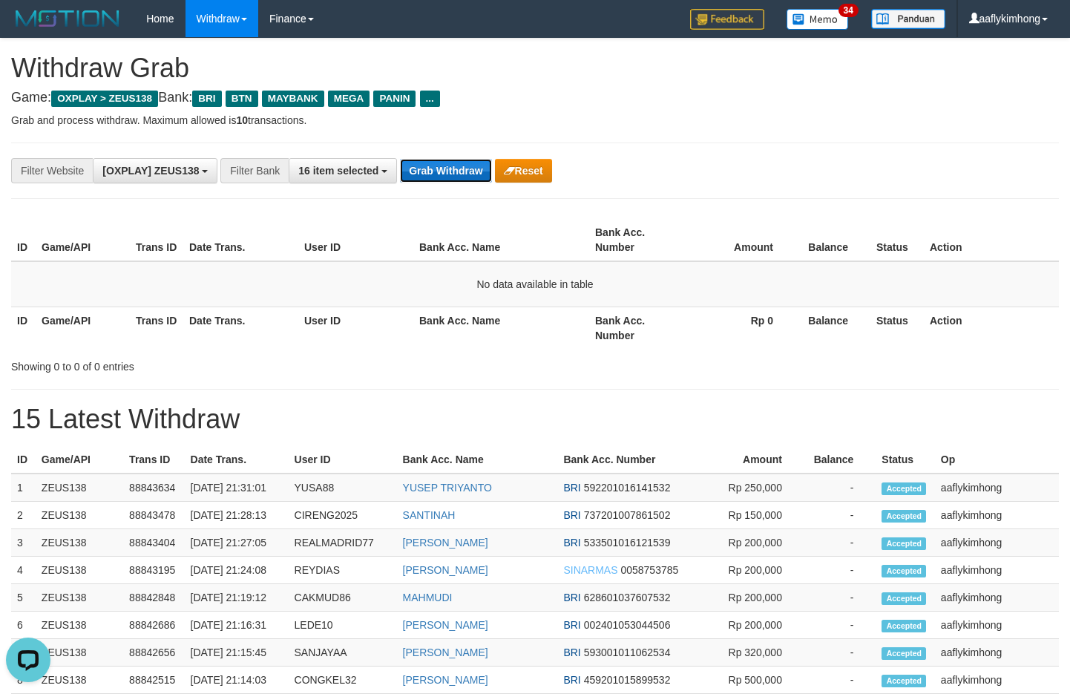
click at [449, 173] on button "Grab Withdraw" at bounding box center [445, 171] width 91 height 24
drag, startPoint x: 0, startPoint y: 0, endPoint x: 448, endPoint y: 173, distance: 480.5
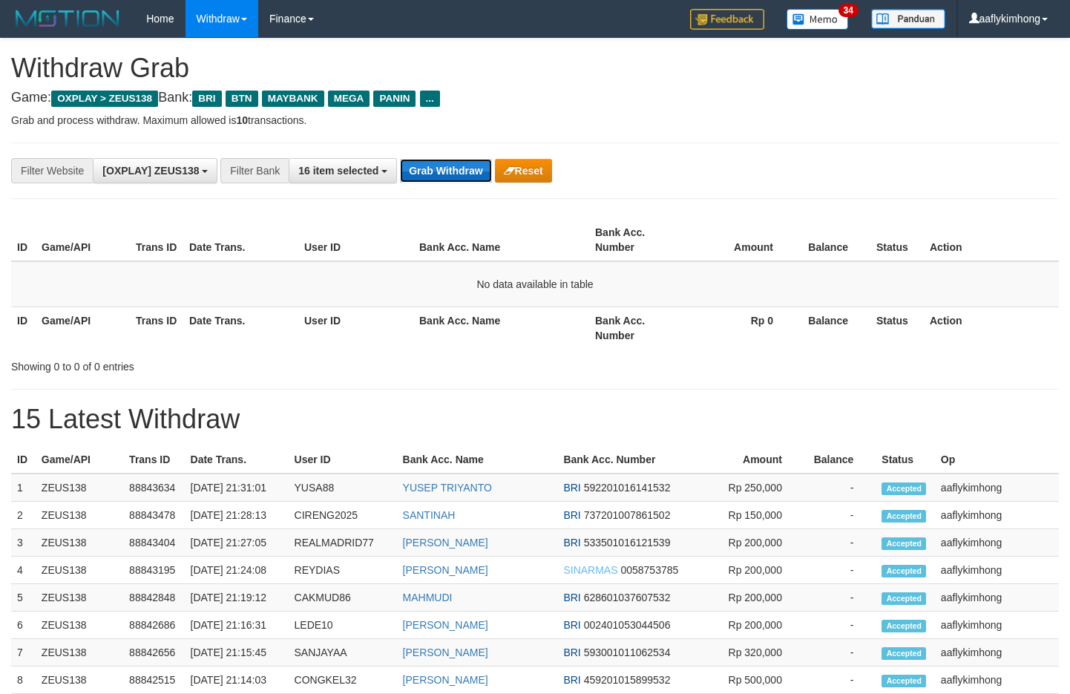
click at [448, 173] on button "Grab Withdraw" at bounding box center [445, 171] width 91 height 24
click at [451, 158] on div "**********" at bounding box center [446, 170] width 892 height 25
drag, startPoint x: 497, startPoint y: 169, endPoint x: 681, endPoint y: 53, distance: 217.5
click at [497, 169] on button "Reset" at bounding box center [523, 171] width 57 height 24
click at [467, 163] on button "Grab Withdraw" at bounding box center [445, 171] width 91 height 24
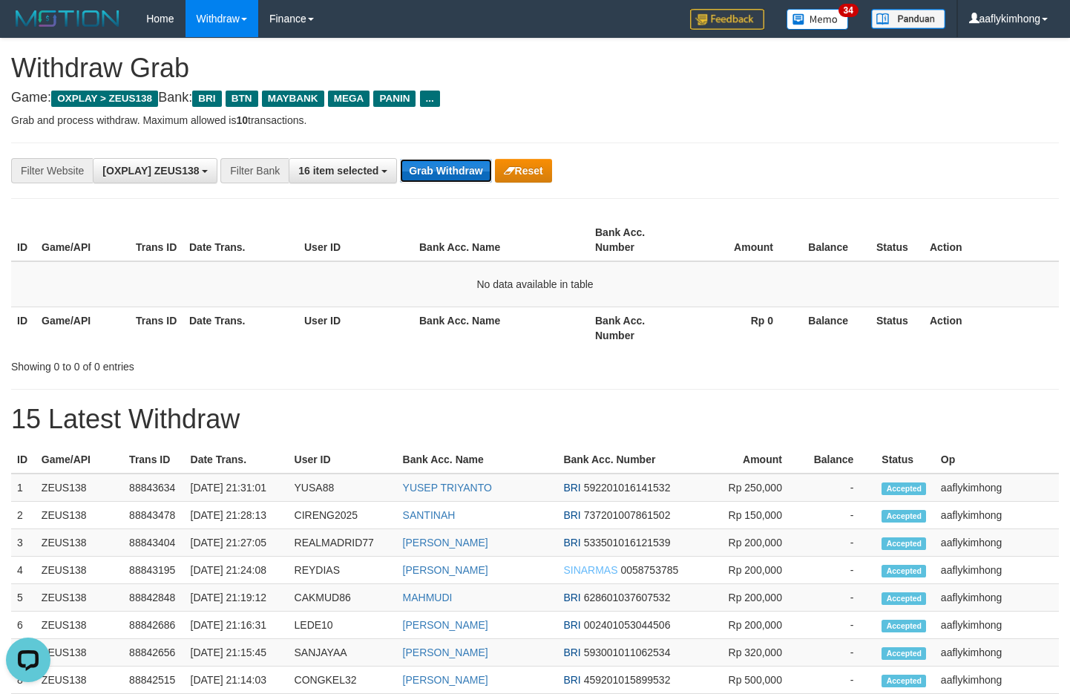
click at [446, 167] on button "Grab Withdraw" at bounding box center [445, 171] width 91 height 24
click at [446, 155] on div "**********" at bounding box center [535, 171] width 1048 height 56
click at [446, 154] on div "**********" at bounding box center [535, 171] width 1048 height 56
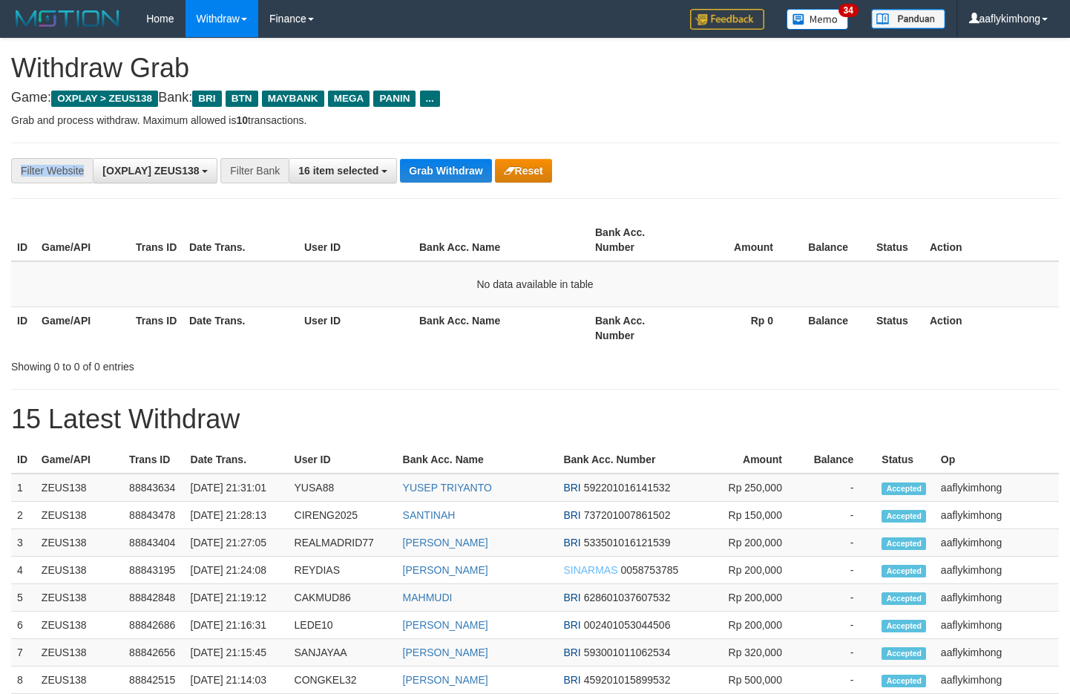
click at [446, 154] on div "**********" at bounding box center [535, 171] width 1048 height 56
click at [477, 176] on button "Grab Withdraw" at bounding box center [445, 171] width 91 height 24
click at [420, 168] on button "Grab Withdraw" at bounding box center [445, 171] width 91 height 24
click at [422, 162] on button "Grab Withdraw" at bounding box center [445, 171] width 91 height 24
click at [431, 166] on button "Grab Withdraw" at bounding box center [445, 171] width 91 height 24
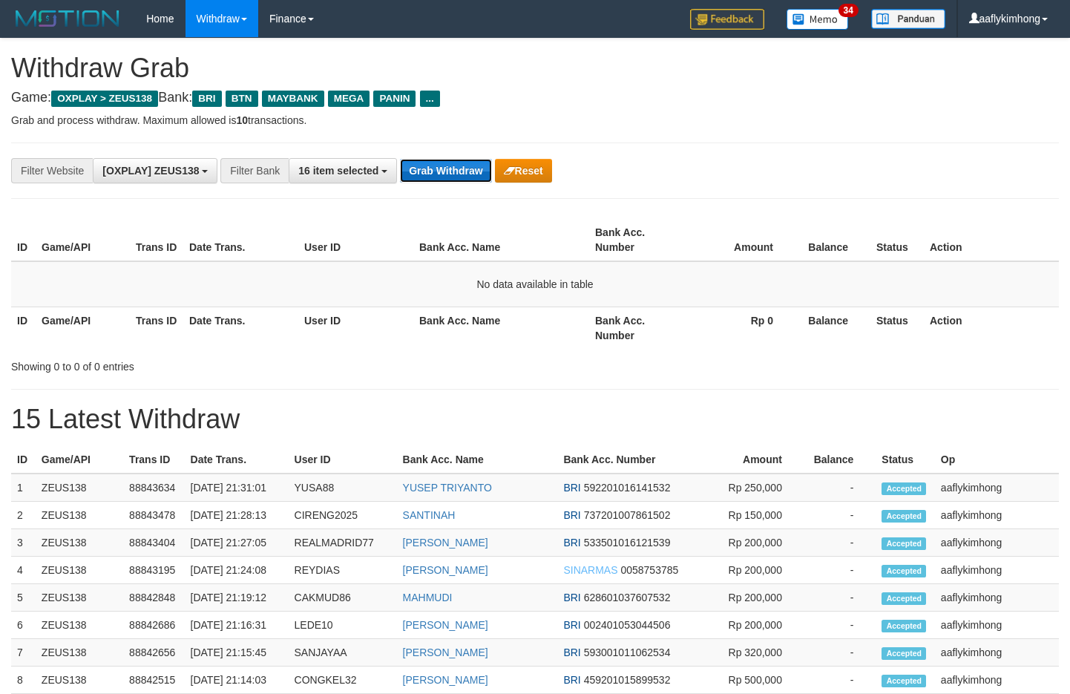
click at [444, 160] on button "Grab Withdraw" at bounding box center [445, 171] width 91 height 24
click at [451, 172] on button "Grab Withdraw" at bounding box center [445, 171] width 91 height 24
click at [420, 163] on button "Grab Withdraw" at bounding box center [445, 171] width 91 height 24
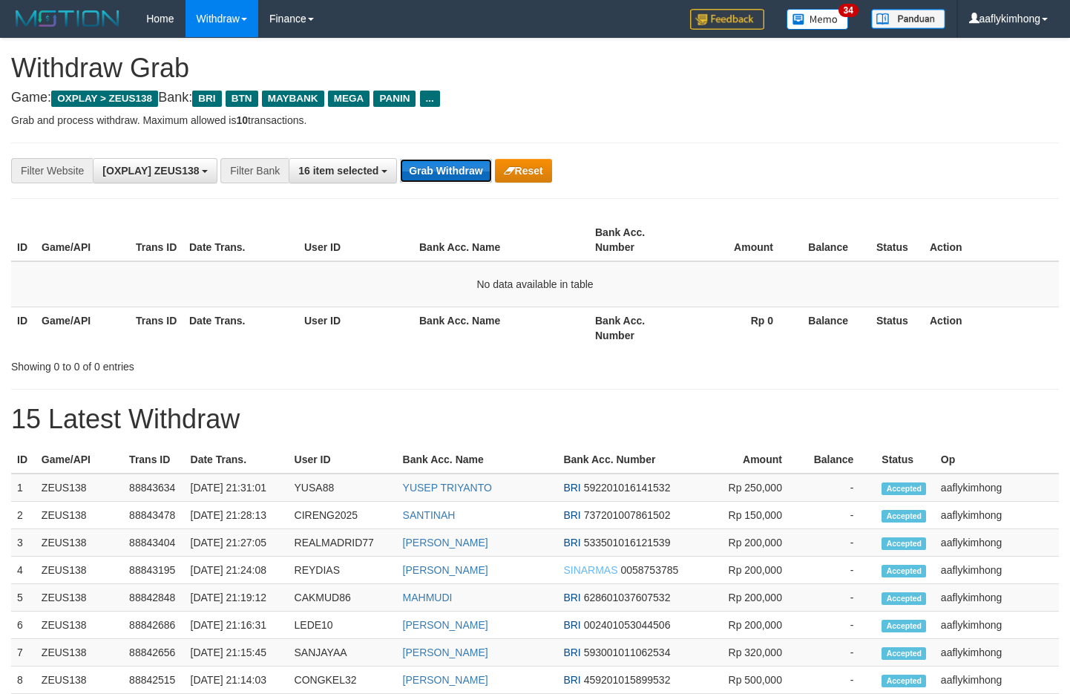
click at [420, 163] on button "Grab Withdraw" at bounding box center [445, 171] width 91 height 24
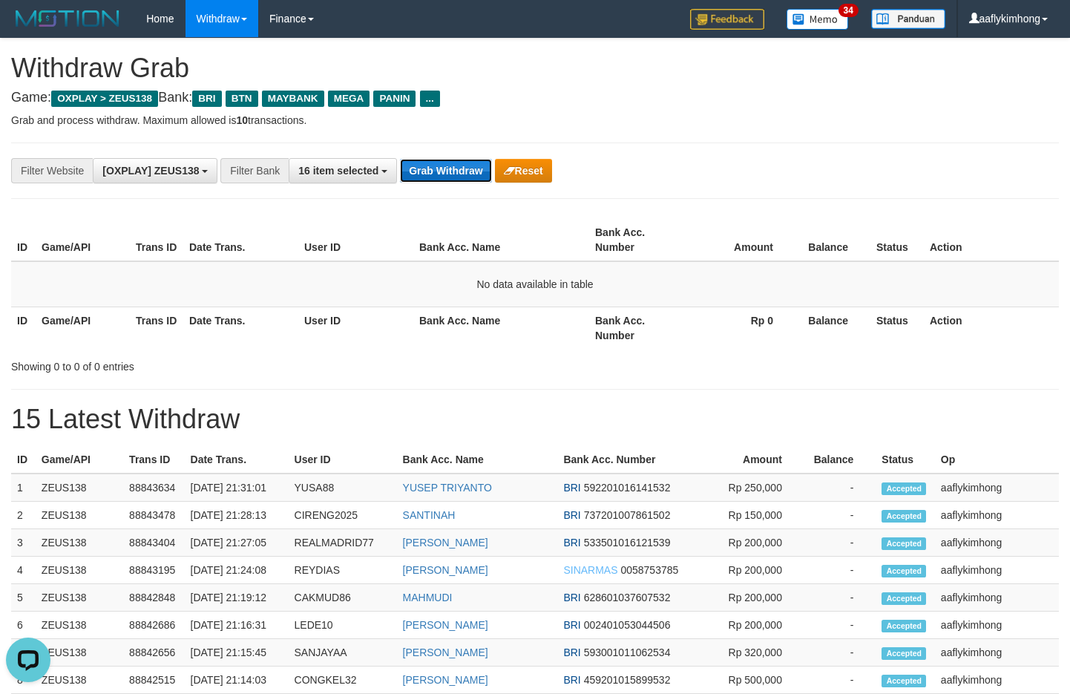
click at [420, 163] on button "Grab Withdraw" at bounding box center [445, 171] width 91 height 24
click at [471, 182] on button "Grab Withdraw" at bounding box center [445, 171] width 91 height 24
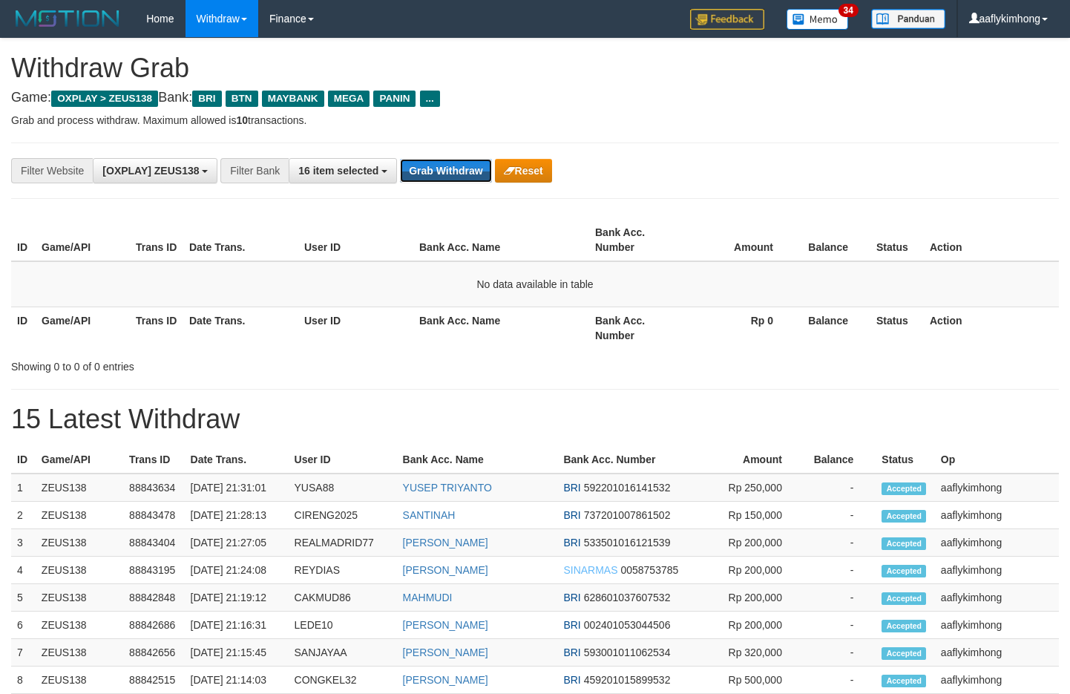
drag, startPoint x: 471, startPoint y: 182, endPoint x: 975, endPoint y: 203, distance: 503.7
click at [488, 180] on button "Grab Withdraw" at bounding box center [445, 171] width 91 height 24
click at [431, 180] on button "Grab Withdraw" at bounding box center [445, 171] width 91 height 24
click at [431, 172] on button "Grab Withdraw" at bounding box center [445, 171] width 91 height 24
click at [430, 172] on button "Grab Withdraw" at bounding box center [445, 171] width 91 height 24
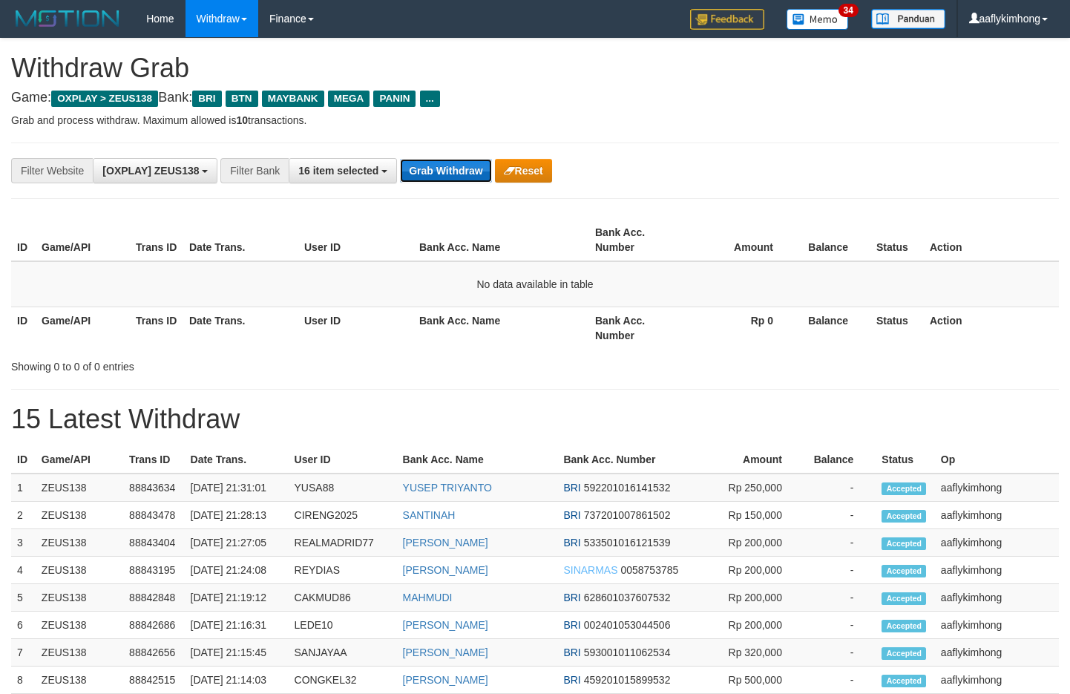
click at [468, 171] on button "Grab Withdraw" at bounding box center [445, 171] width 91 height 24
click at [468, 170] on button "Grab Withdraw" at bounding box center [445, 171] width 91 height 24
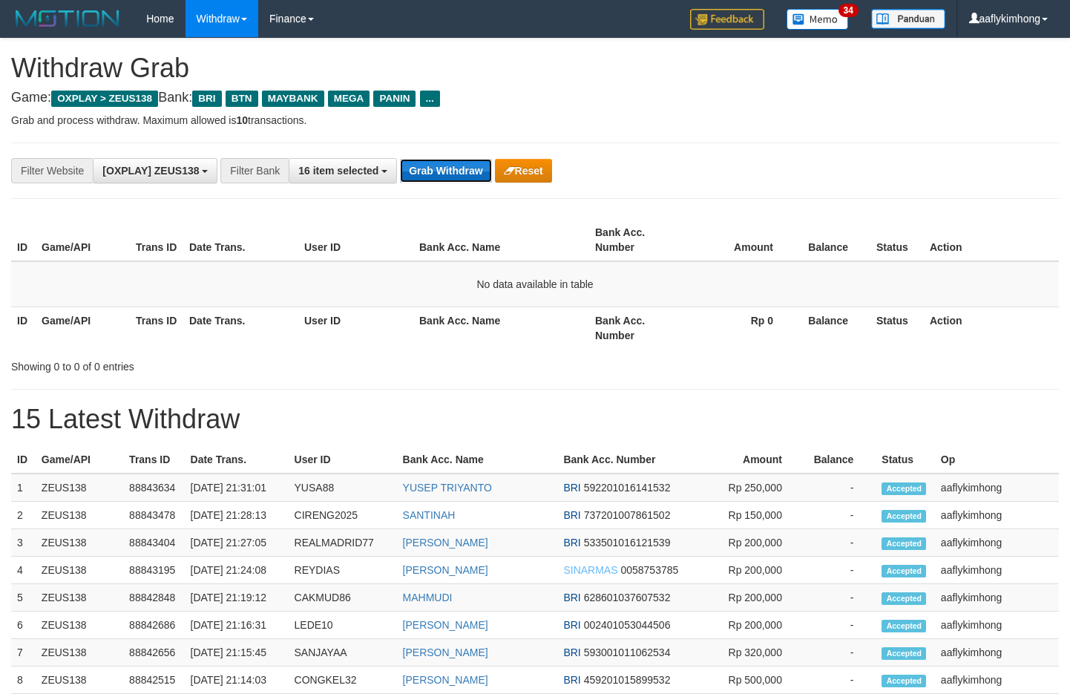
click at [468, 170] on button "Grab Withdraw" at bounding box center [445, 171] width 91 height 24
click at [439, 177] on button "Grab Withdraw" at bounding box center [445, 171] width 91 height 24
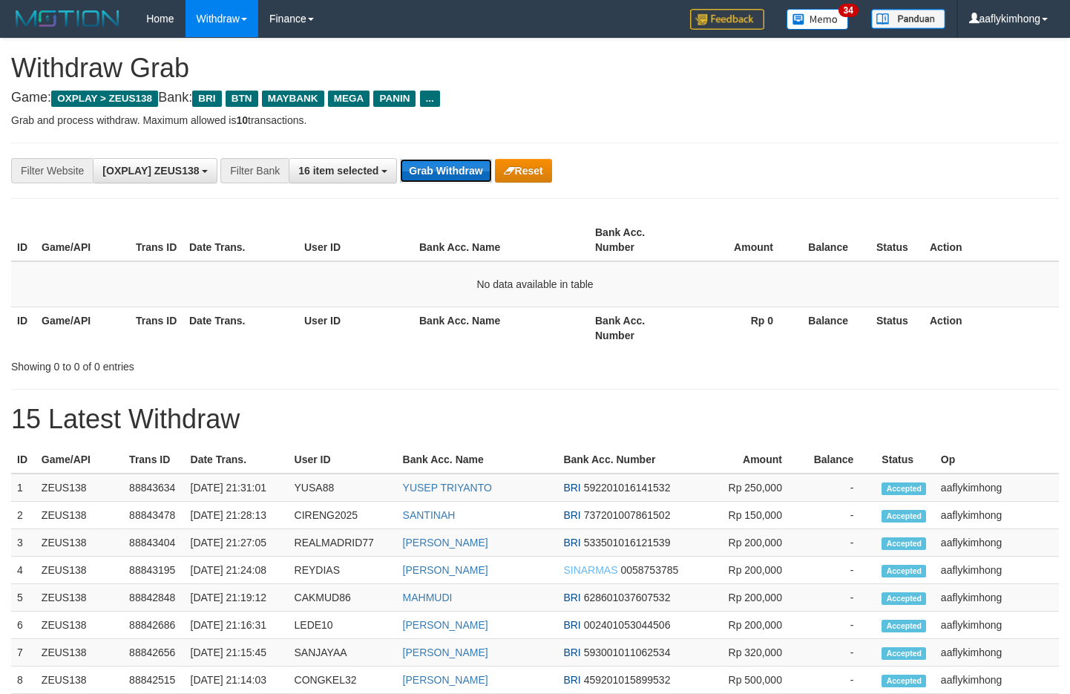
click at [439, 177] on button "Grab Withdraw" at bounding box center [445, 171] width 91 height 24
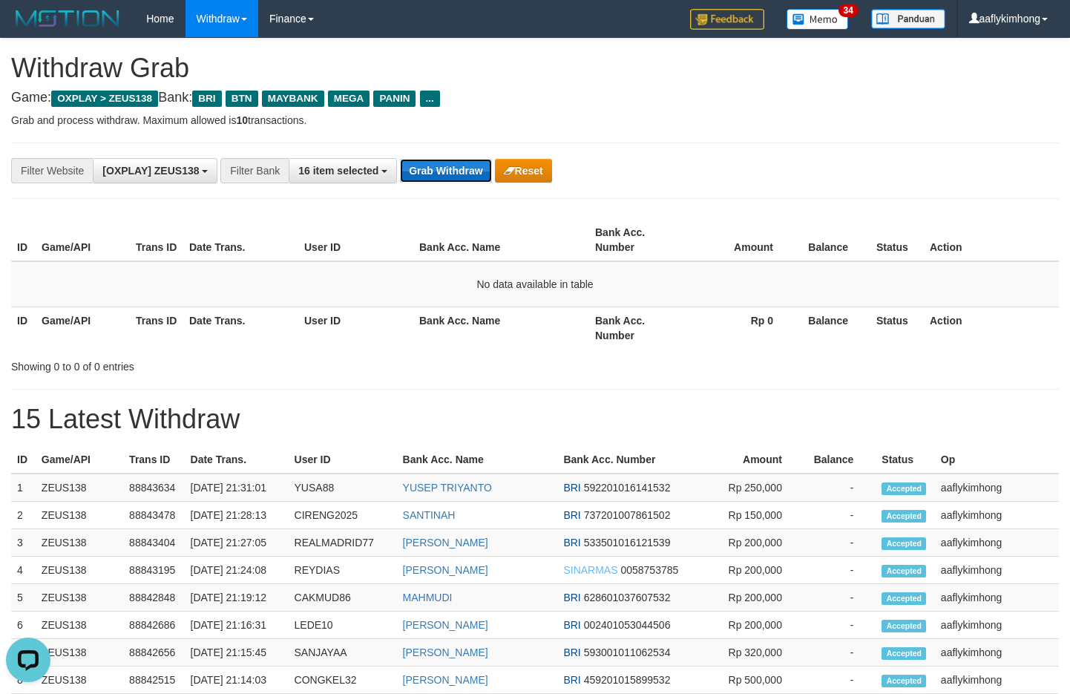
click at [439, 177] on button "Grab Withdraw" at bounding box center [445, 171] width 91 height 24
click at [493, 171] on div "Grab Withdraw Reset" at bounding box center [475, 171] width 151 height 24
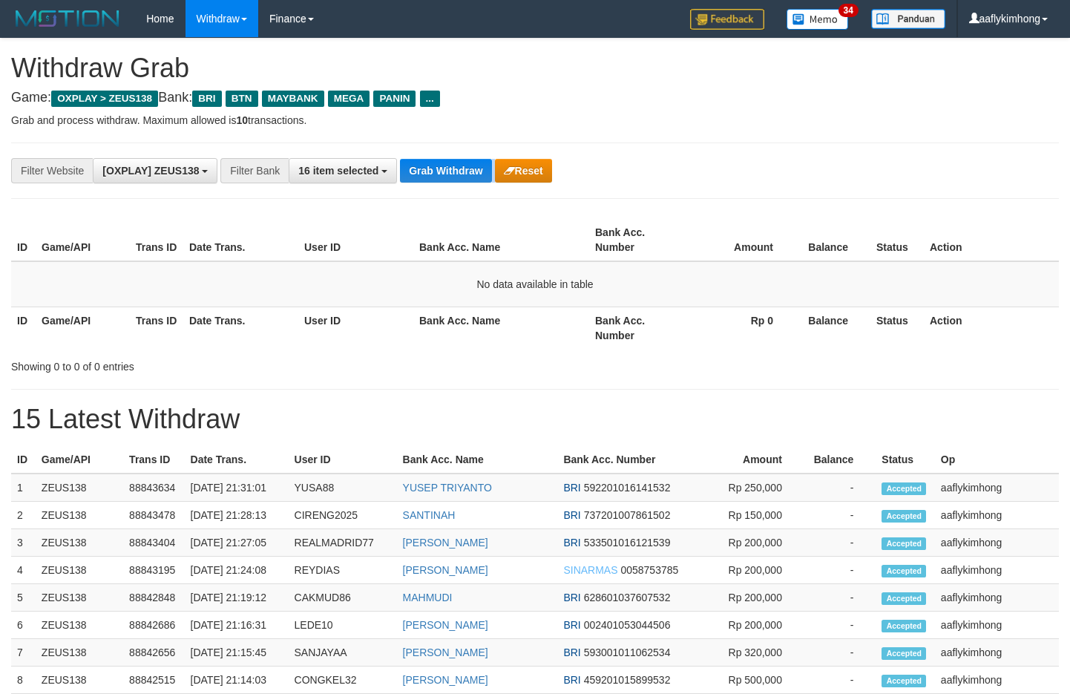
click at [493, 171] on div "Grab Withdraw Reset" at bounding box center [475, 171] width 151 height 24
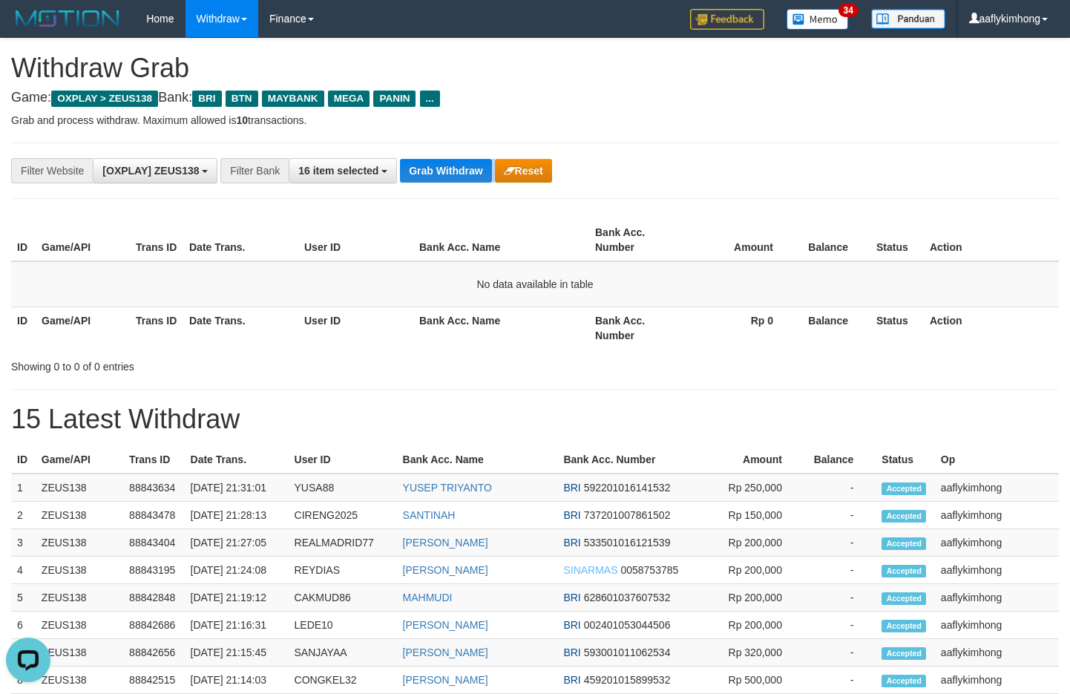
click at [493, 171] on div "Grab Withdraw Reset" at bounding box center [475, 171] width 151 height 24
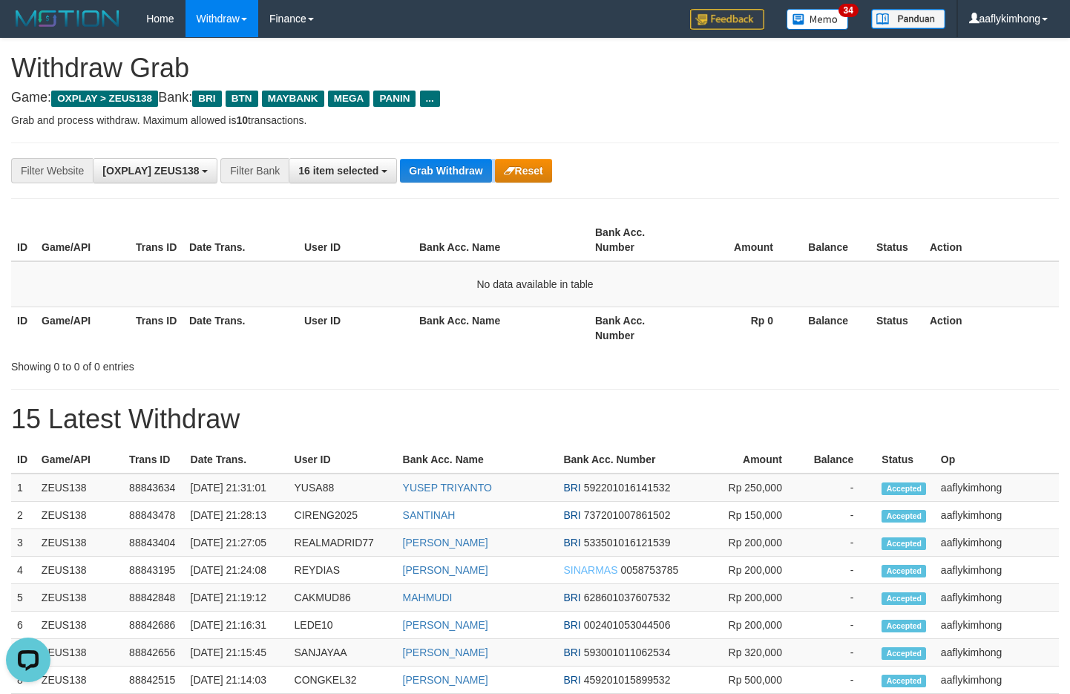
click at [493, 171] on div "Grab Withdraw Reset" at bounding box center [475, 171] width 151 height 24
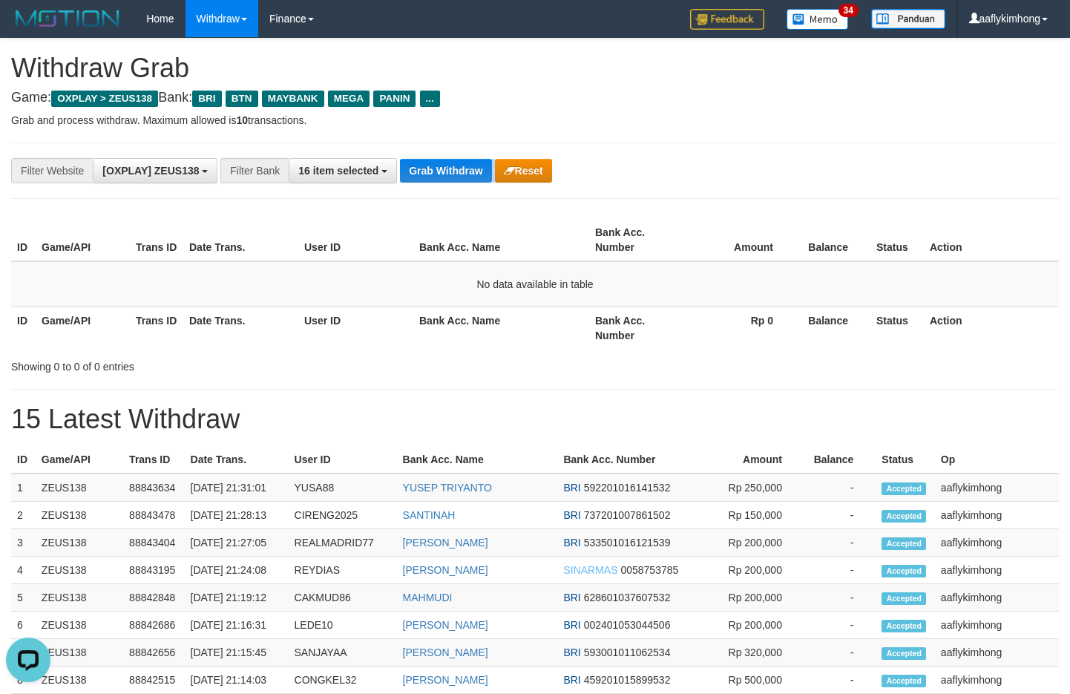
click at [493, 171] on div "Grab Withdraw Reset" at bounding box center [475, 171] width 151 height 24
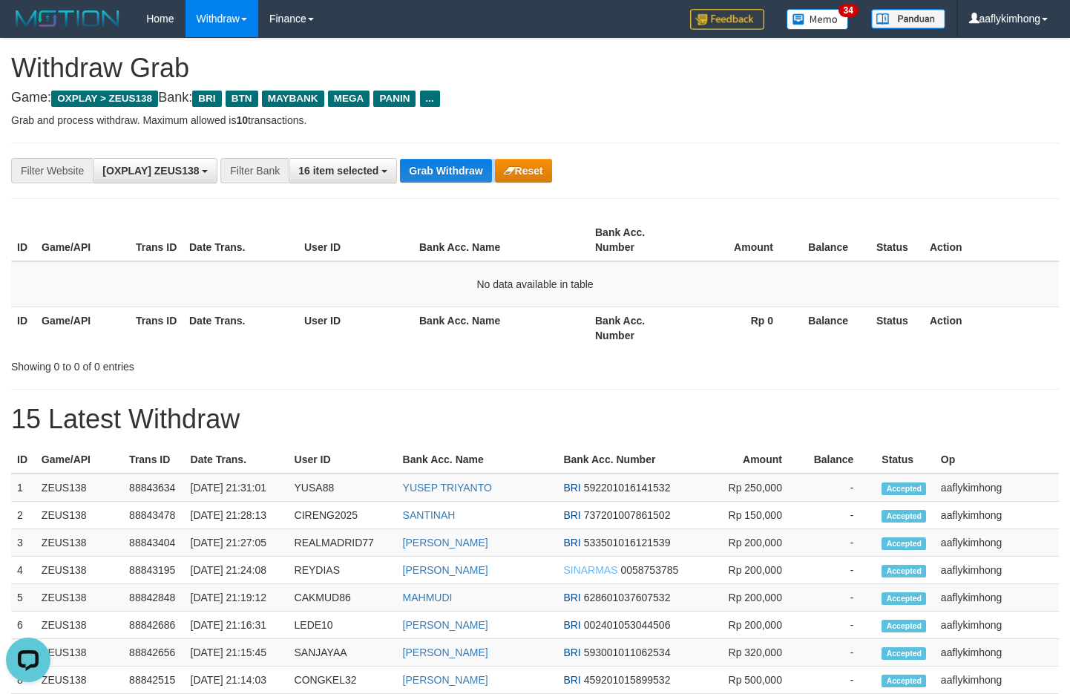
click at [493, 171] on div "Grab Withdraw Reset" at bounding box center [475, 171] width 151 height 24
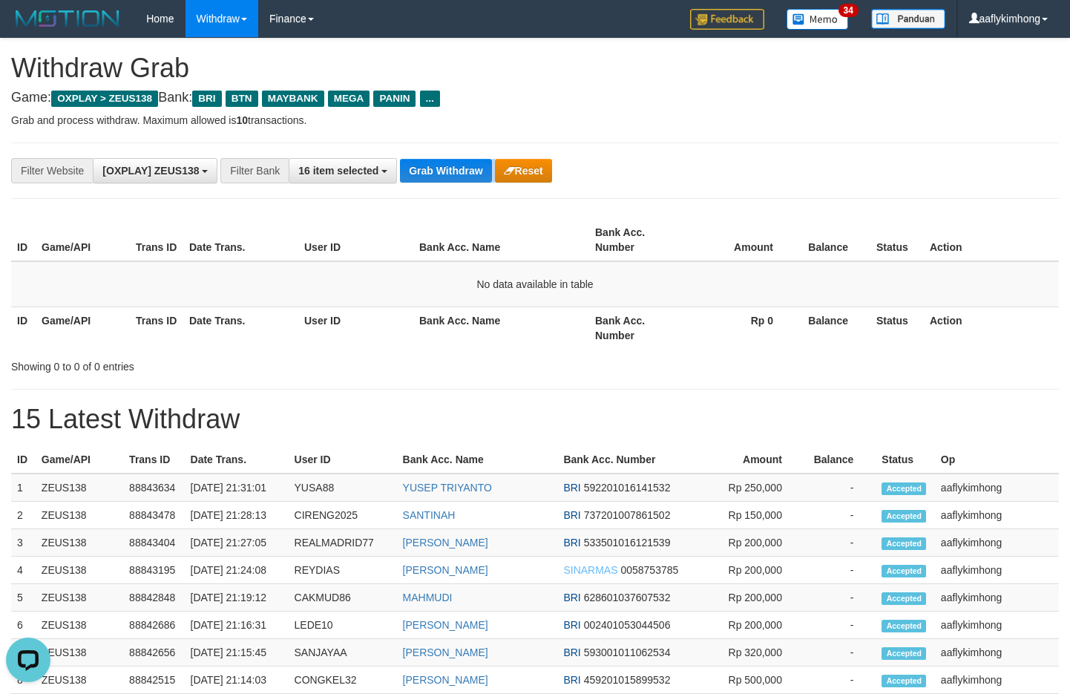
click at [493, 171] on div "Grab Withdraw Reset" at bounding box center [475, 171] width 151 height 24
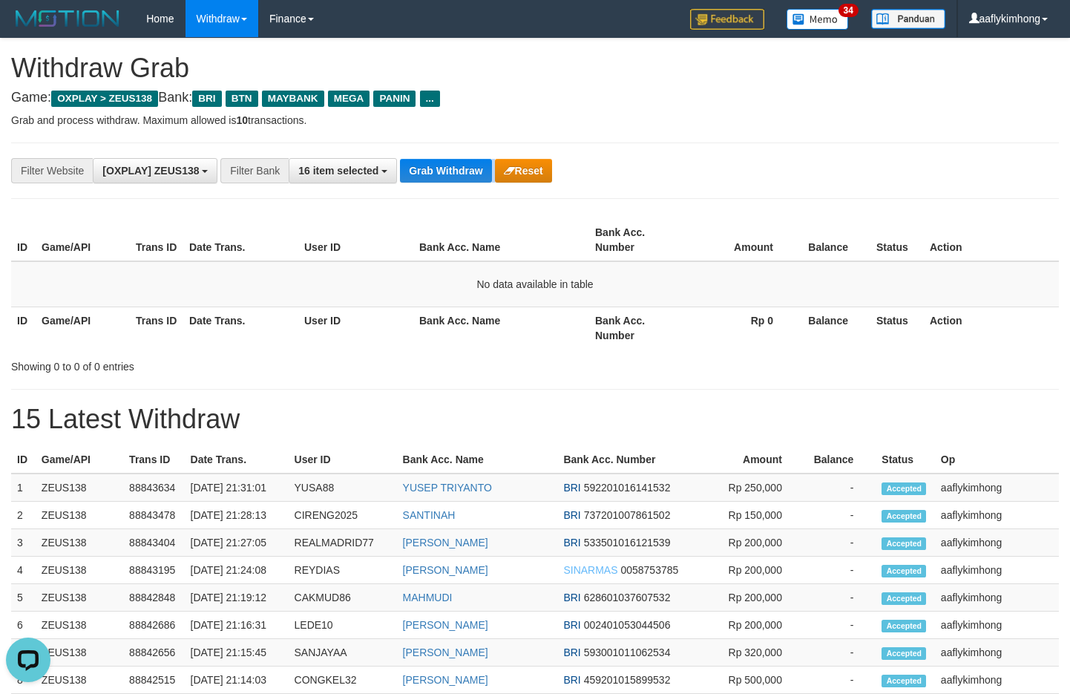
click at [493, 171] on div "Grab Withdraw Reset" at bounding box center [475, 171] width 151 height 24
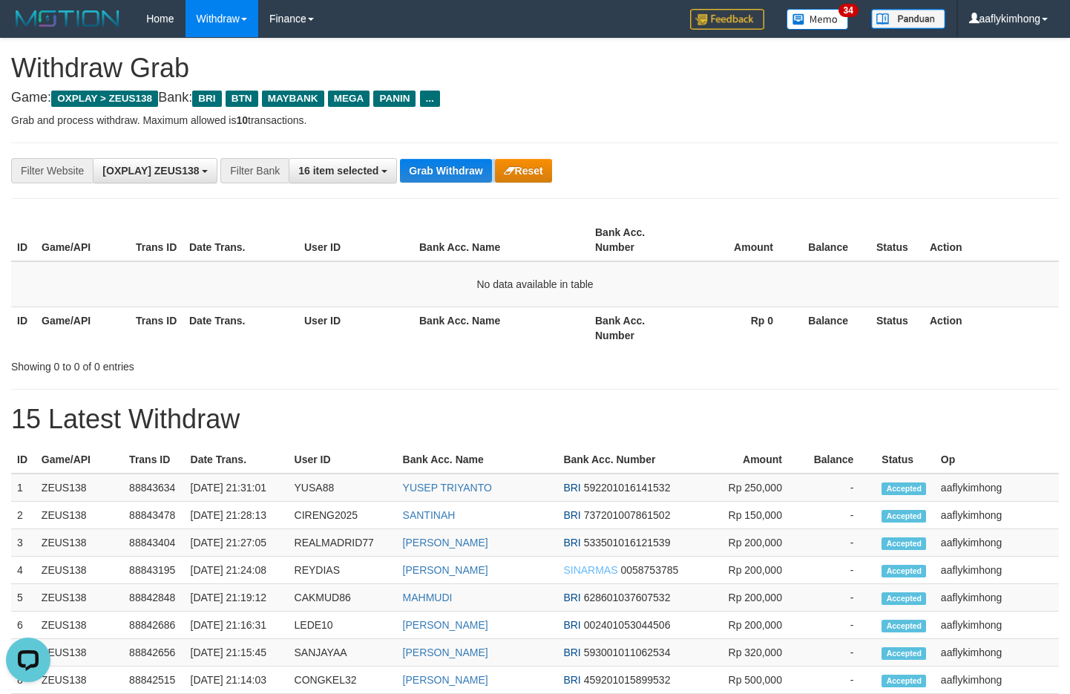
click at [493, 171] on div "Grab Withdraw Reset" at bounding box center [475, 171] width 151 height 24
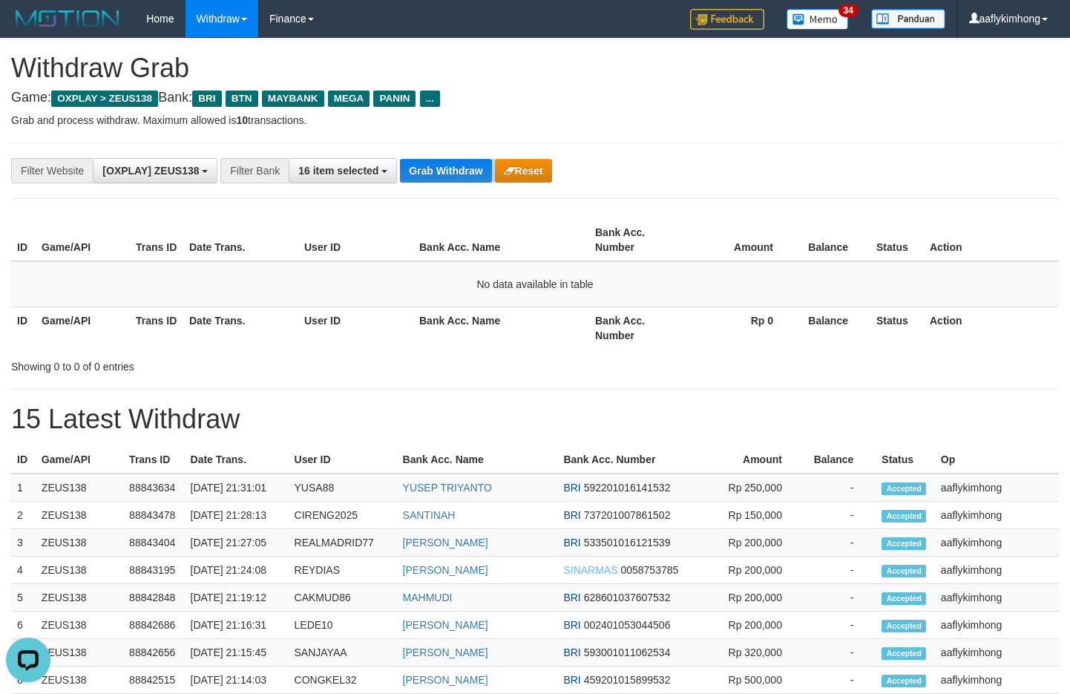
click at [493, 171] on div "Grab Withdraw Reset" at bounding box center [475, 171] width 151 height 24
click at [488, 257] on th "Bank Acc. Name" at bounding box center [501, 240] width 176 height 42
click at [454, 180] on button "Grab Withdraw" at bounding box center [445, 171] width 91 height 24
drag, startPoint x: 454, startPoint y: 180, endPoint x: 537, endPoint y: 206, distance: 86.2
click at [456, 180] on button "Grab Withdraw" at bounding box center [445, 171] width 91 height 24
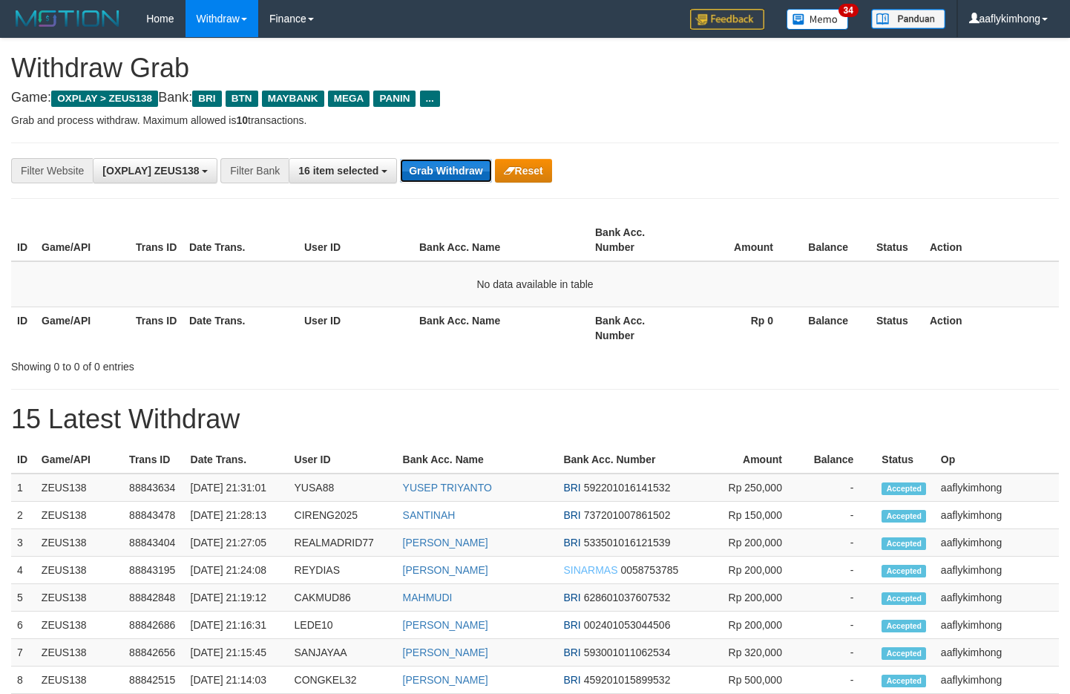
click at [416, 171] on button "Grab Withdraw" at bounding box center [445, 171] width 91 height 24
click at [467, 186] on div "**********" at bounding box center [535, 171] width 1048 height 56
click at [433, 154] on div "**********" at bounding box center [535, 171] width 1048 height 56
click at [413, 177] on button "Grab Withdraw" at bounding box center [445, 171] width 91 height 24
click at [415, 176] on button "Grab Withdraw" at bounding box center [445, 171] width 91 height 24
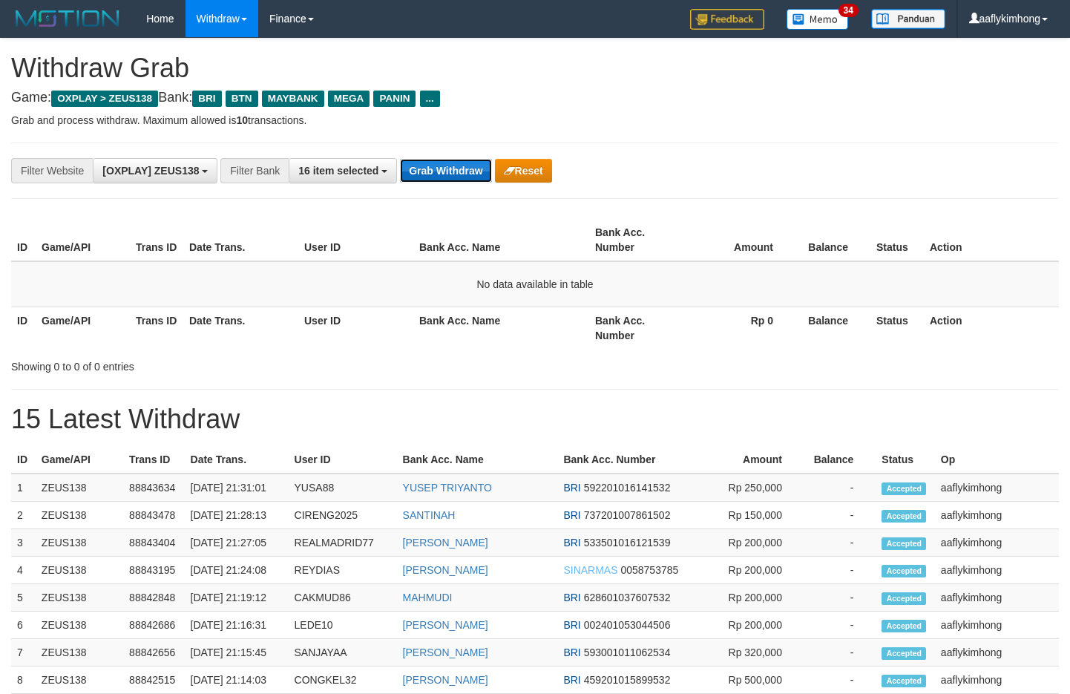
click at [416, 176] on button "Grab Withdraw" at bounding box center [445, 171] width 91 height 24
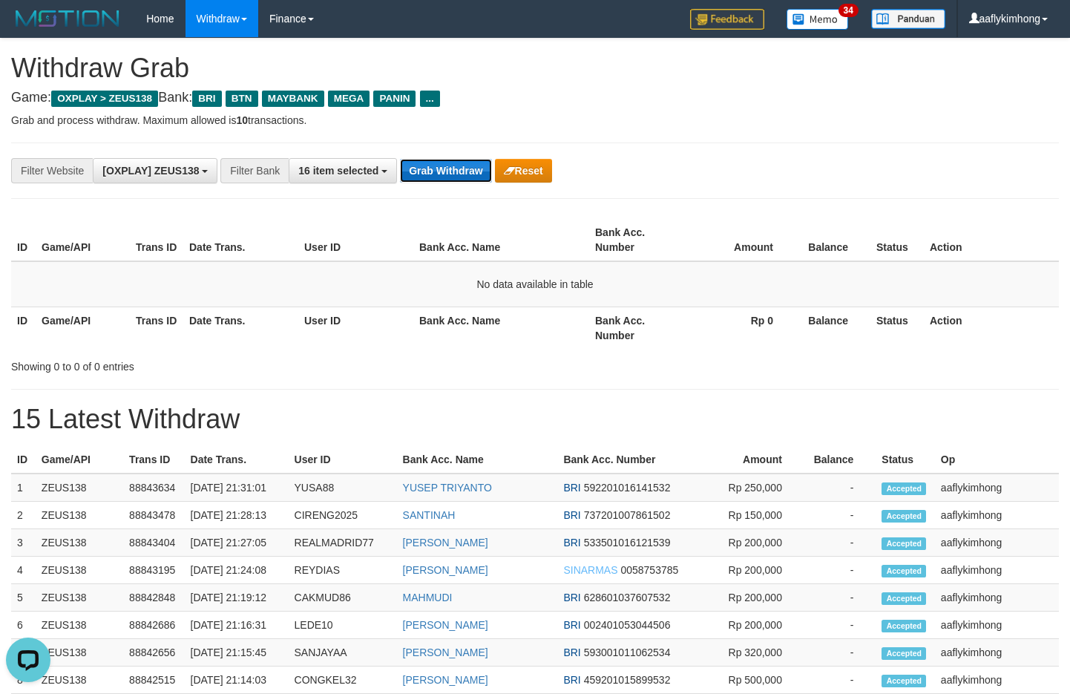
click at [416, 176] on button "Grab Withdraw" at bounding box center [445, 171] width 91 height 24
drag, startPoint x: 416, startPoint y: 176, endPoint x: 570, endPoint y: 185, distance: 153.9
click at [421, 177] on button "Grab Withdraw" at bounding box center [445, 171] width 91 height 24
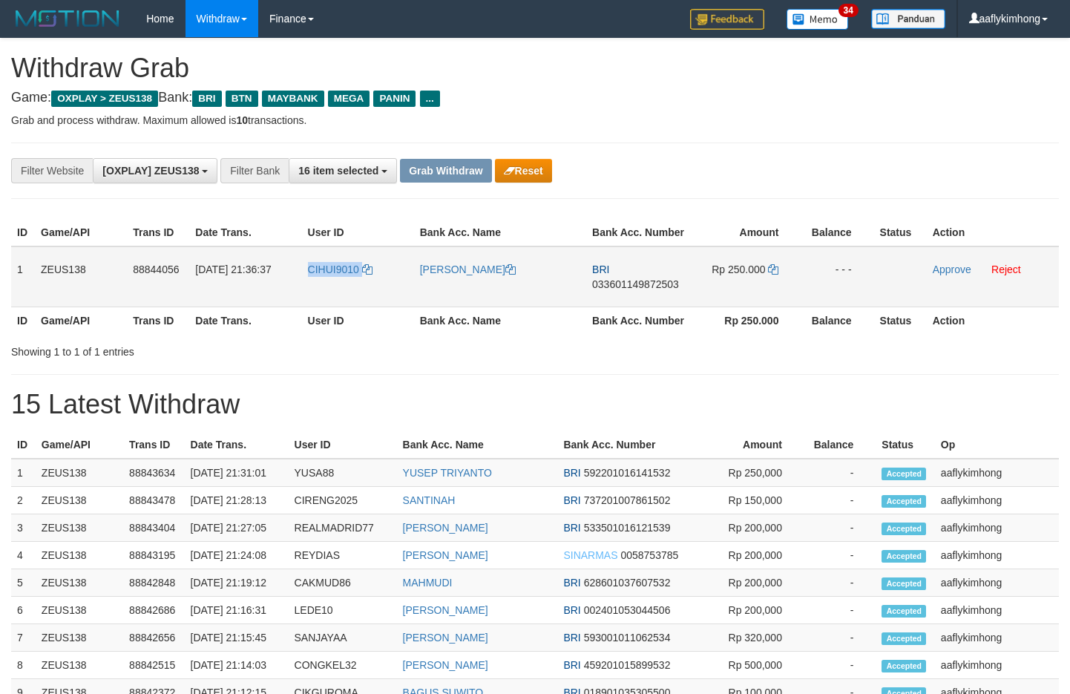
drag, startPoint x: 356, startPoint y: 292, endPoint x: 399, endPoint y: 298, distance: 43.4
click at [399, 298] on td "CIHUI9010" at bounding box center [358, 276] width 112 height 61
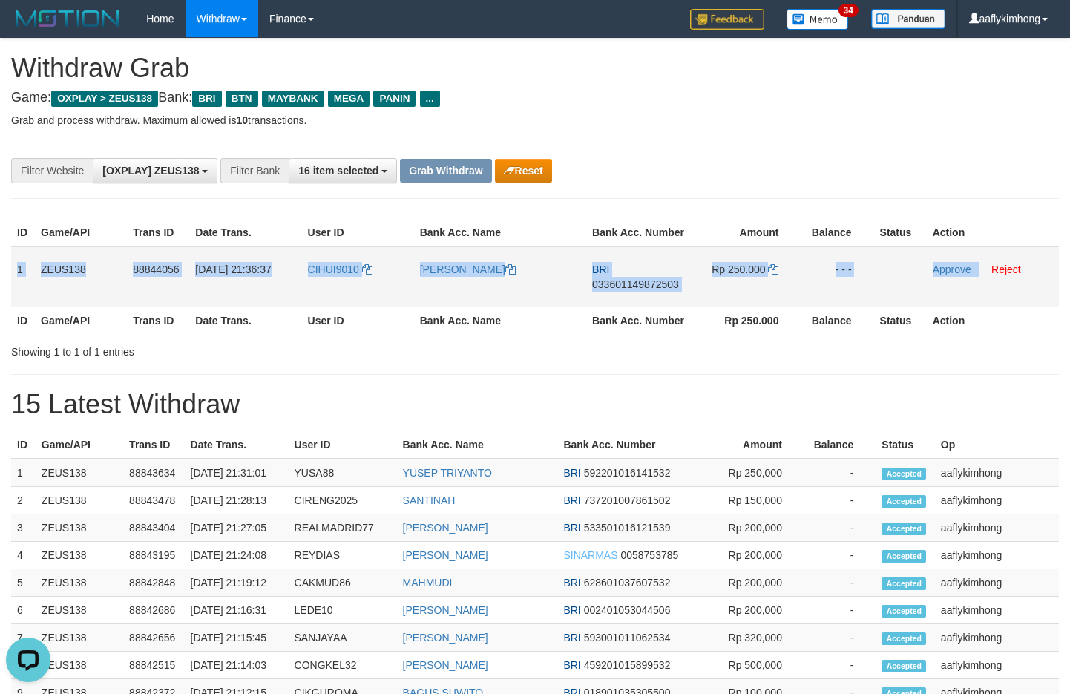
copy tr "1 ZEUS138 88844056 30/09/2025 21:36:37 CIHUI9010 MUHAMMAD FAUZI BRI 03360114987…"
drag, startPoint x: 13, startPoint y: 266, endPoint x: 980, endPoint y: 294, distance: 967.6
click at [980, 294] on tr "1 ZEUS138 88844056 30/09/2025 21:36:37 CIHUI9010 MUHAMMAD FAUZI BRI 03360114987…" at bounding box center [535, 276] width 1048 height 61
click at [599, 276] on td "BRI 033601149872503" at bounding box center [638, 276] width 105 height 61
click at [632, 289] on span "033601149872503" at bounding box center [635, 284] width 87 height 12
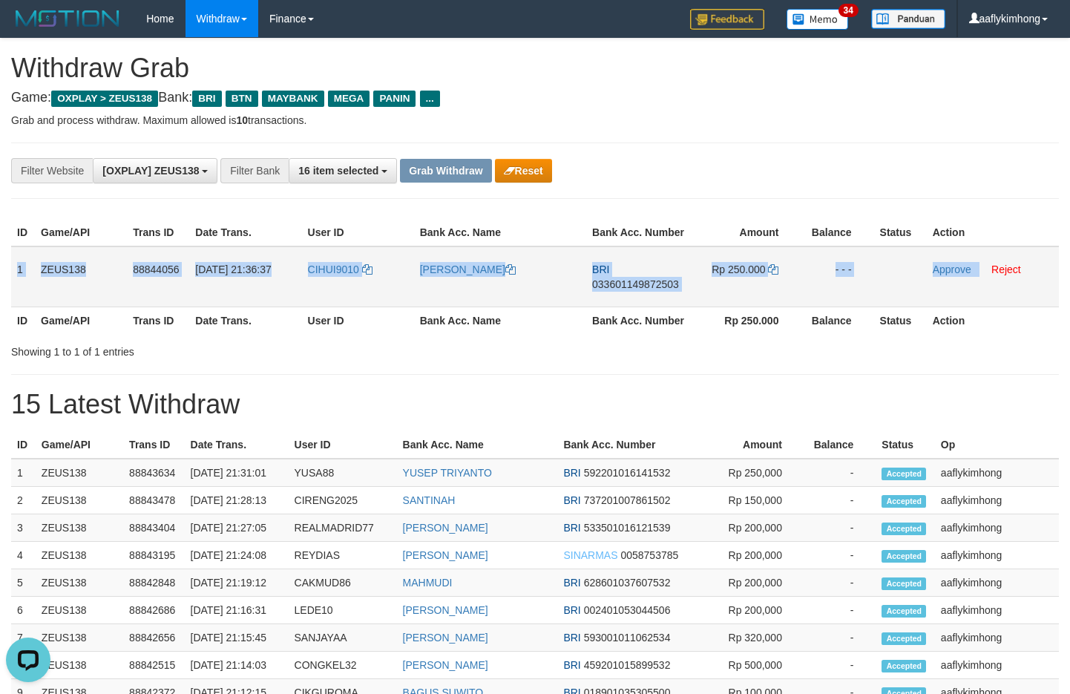
copy tr "1 ZEUS138 88844056 30/09/2025 21:36:37 CIHUI9010 MUHAMMAD FAUZI BRI 03360114987…"
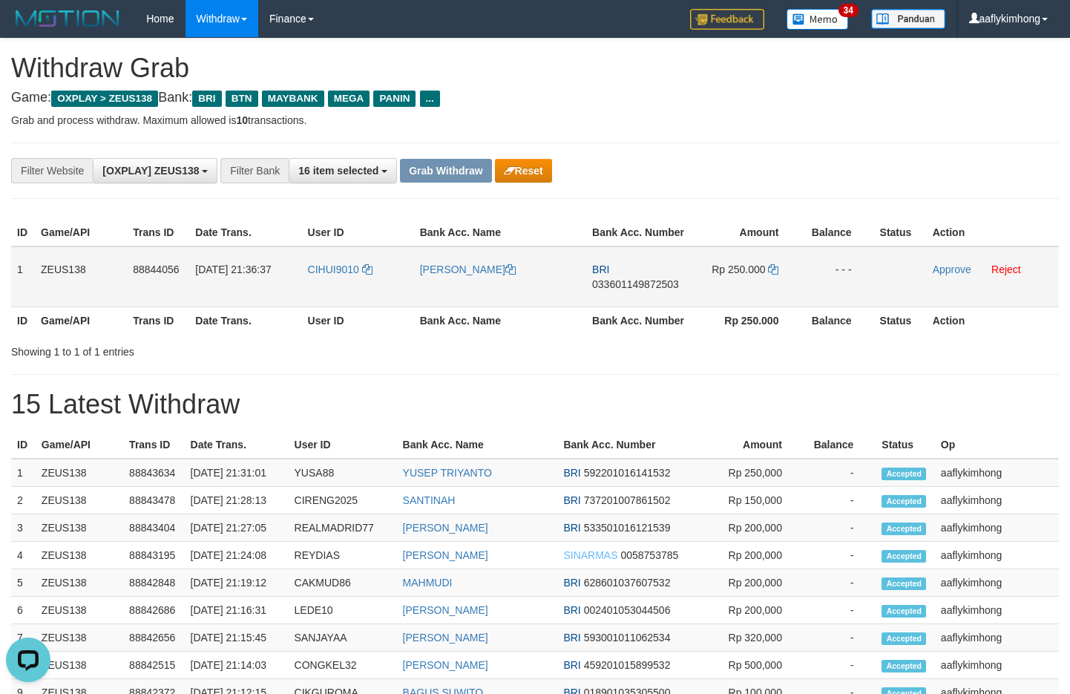
click at [631, 284] on span "033601149872503" at bounding box center [635, 284] width 87 height 12
click at [773, 264] on icon at bounding box center [773, 269] width 10 height 10
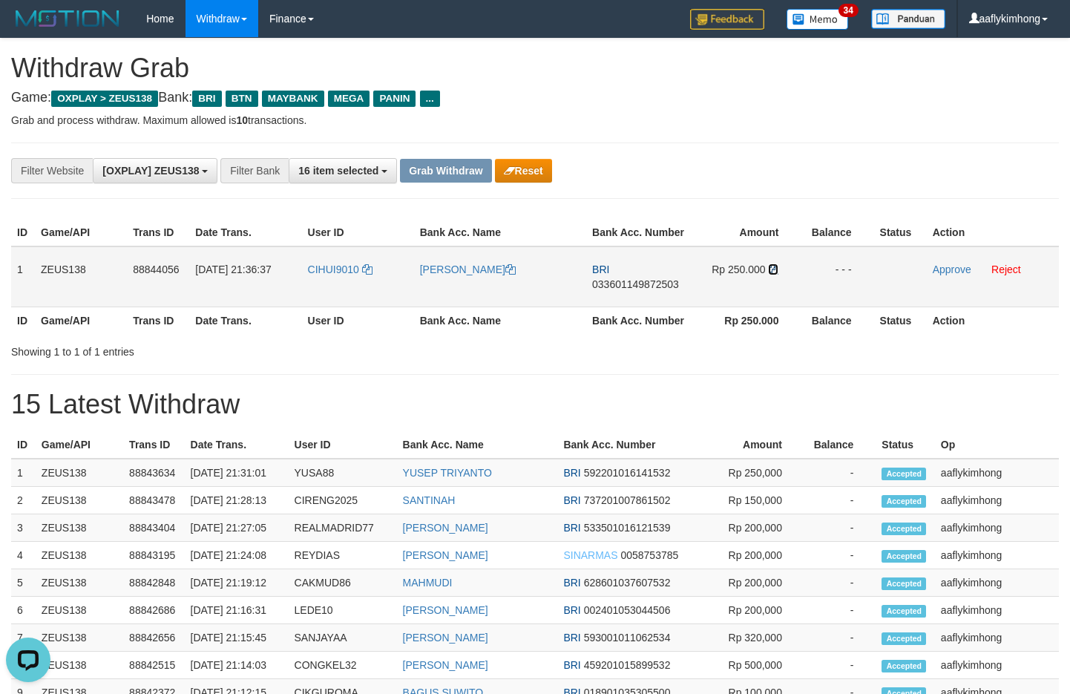
click at [773, 264] on icon at bounding box center [773, 269] width 10 height 10
click at [773, 271] on icon at bounding box center [773, 269] width 10 height 10
click at [772, 269] on icon at bounding box center [773, 269] width 10 height 10
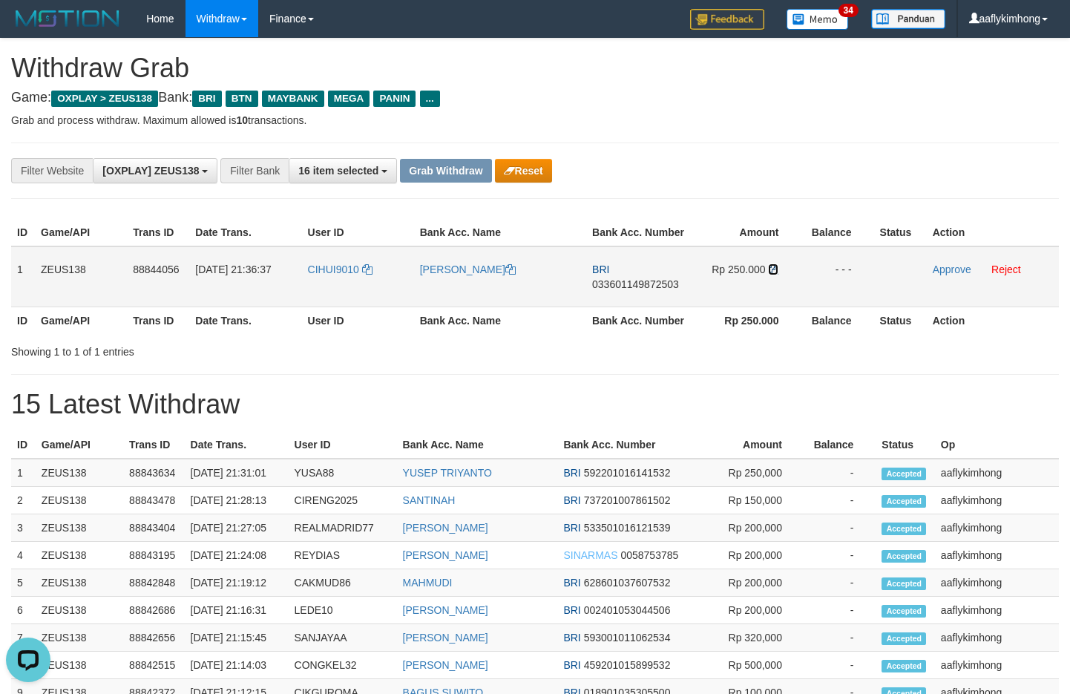
click at [772, 269] on icon at bounding box center [773, 269] width 10 height 10
click at [750, 91] on h4 "Game: OXPLAY > ZEUS138 Bank: BRI BTN MAYBANK MEGA PANIN ..." at bounding box center [535, 98] width 1048 height 15
drag, startPoint x: 307, startPoint y: 289, endPoint x: 444, endPoint y: 290, distance: 137.3
click at [375, 292] on td "CIHUI9010" at bounding box center [358, 276] width 112 height 61
copy link "CIHUI9010"
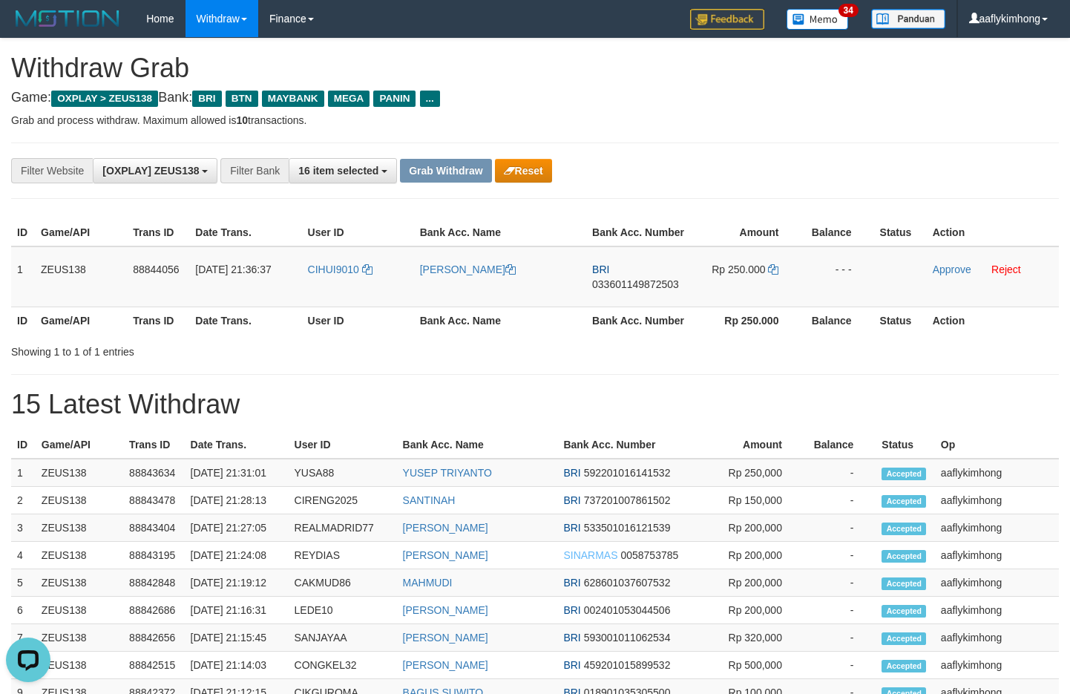
click at [759, 133] on div "**********" at bounding box center [535, 461] width 1070 height 845
click at [944, 272] on link "Approve" at bounding box center [952, 270] width 39 height 12
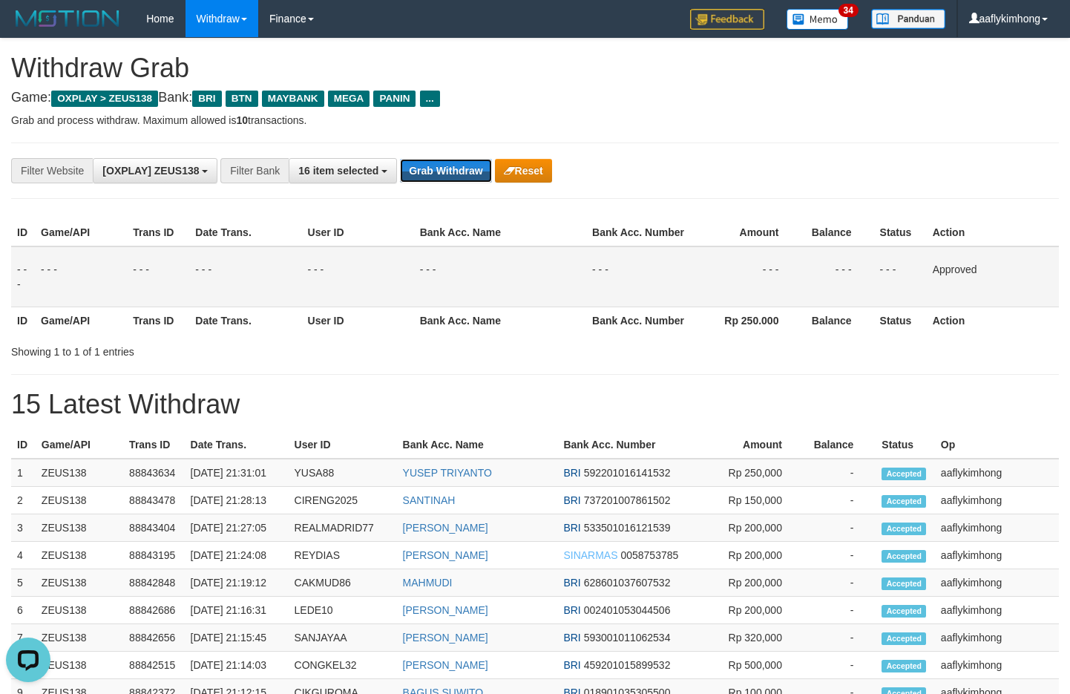
drag, startPoint x: 456, startPoint y: 168, endPoint x: 449, endPoint y: 151, distance: 17.9
click at [453, 162] on button "Grab Withdraw" at bounding box center [445, 171] width 91 height 24
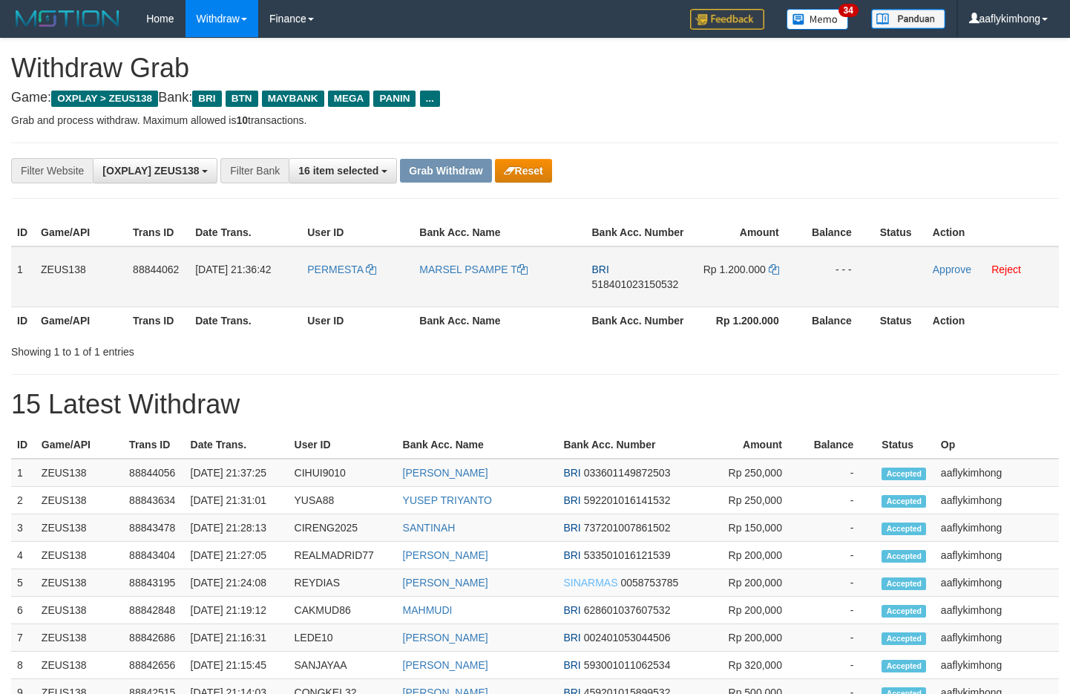
drag, startPoint x: 286, startPoint y: 278, endPoint x: 365, endPoint y: 294, distance: 81.1
click at [365, 294] on tr "1 ZEUS138 88844062 [DATE] 21:36:42 [GEOGRAPHIC_DATA] MARSEL PSAMPE T BRI 518401…" at bounding box center [535, 276] width 1048 height 61
click at [293, 308] on th "Date Trans." at bounding box center [245, 320] width 112 height 27
copy tr "PERMESTA"
drag, startPoint x: 296, startPoint y: 285, endPoint x: 379, endPoint y: 284, distance: 82.4
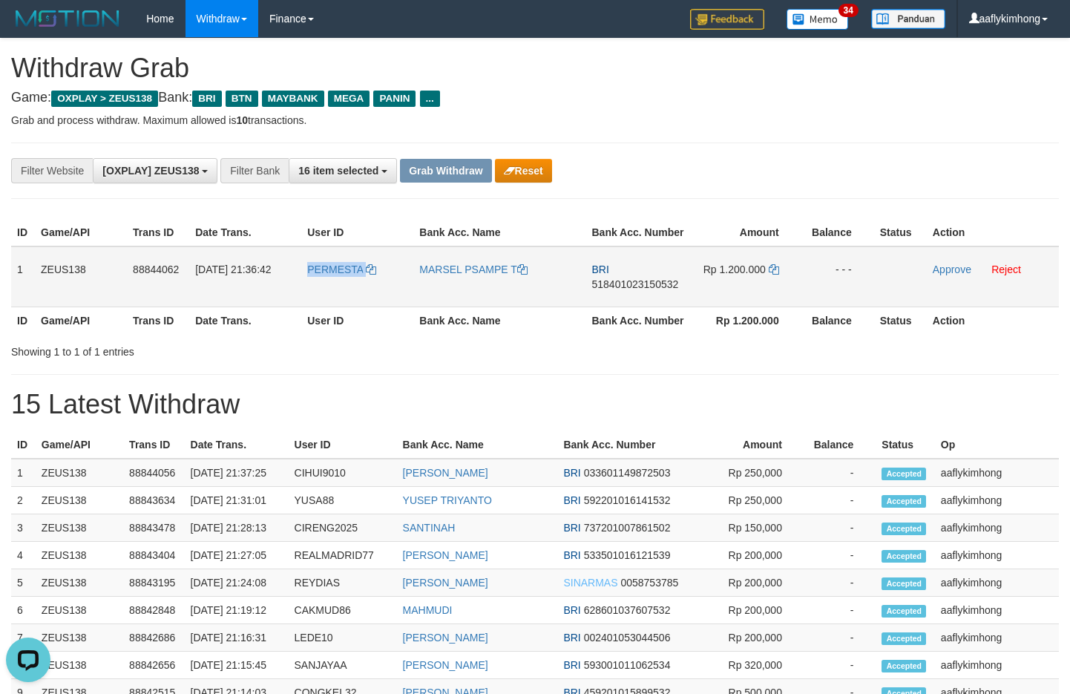
click at [379, 284] on tr "1 ZEUS138 88844062 [DATE] 21:36:42 [GEOGRAPHIC_DATA] MARSEL PSAMPE T BRI 518401…" at bounding box center [535, 276] width 1048 height 61
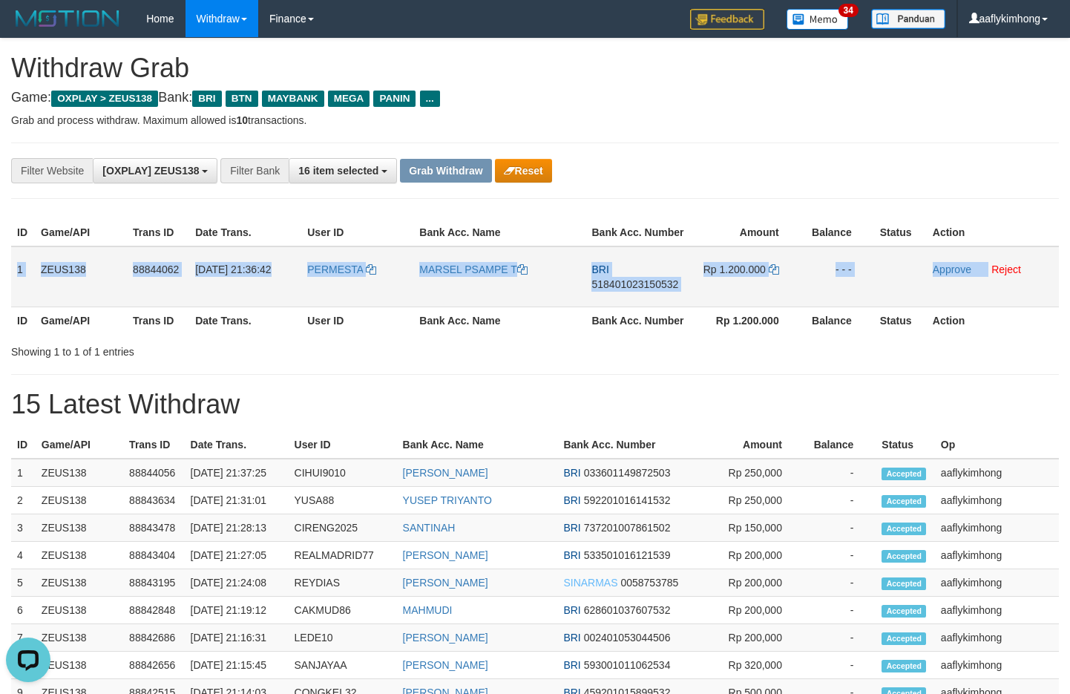
copy tr "1 ZEUS138 88844062 [DATE] 21:36:42 PERMESTA MARSEL PSAMPE T BRI 518401023150532…"
drag, startPoint x: 13, startPoint y: 270, endPoint x: 989, endPoint y: 299, distance: 976.5
click at [989, 299] on tr "1 ZEUS138 88844062 [DATE] 21:36:42 [GEOGRAPHIC_DATA] MARSEL PSAMPE T BRI 518401…" at bounding box center [535, 276] width 1048 height 61
click at [630, 269] on td "BRI 518401023150532" at bounding box center [638, 276] width 105 height 61
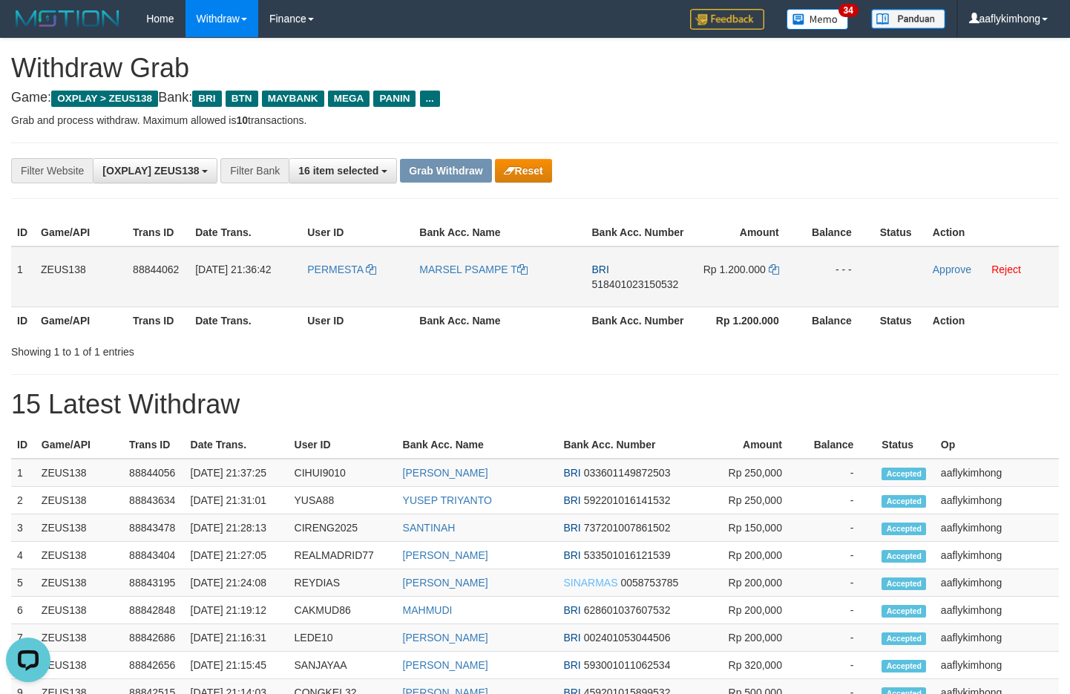
click at [626, 275] on td "BRI 518401023150532" at bounding box center [638, 276] width 105 height 61
click at [624, 281] on span "518401023150532" at bounding box center [635, 284] width 87 height 12
click at [765, 269] on span "Rp 1.200.000" at bounding box center [735, 270] width 62 height 12
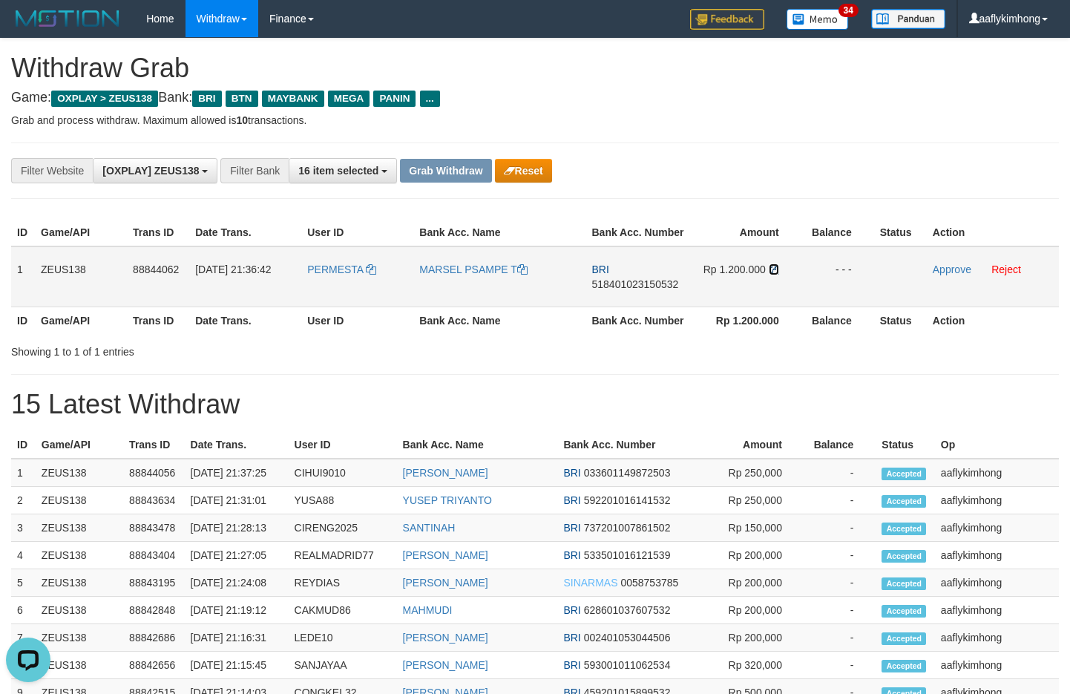
click at [773, 266] on icon at bounding box center [774, 269] width 10 height 10
click at [744, 111] on div "**********" at bounding box center [535, 475] width 1070 height 872
click at [946, 272] on link "Approve" at bounding box center [952, 270] width 39 height 12
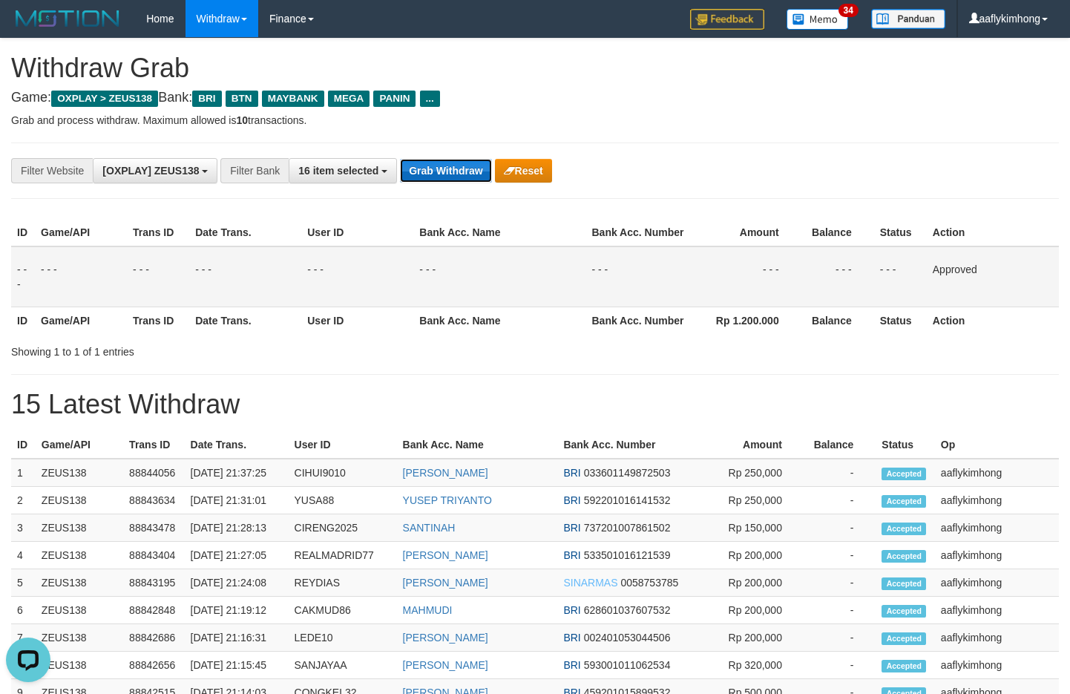
click at [449, 170] on button "Grab Withdraw" at bounding box center [445, 171] width 91 height 24
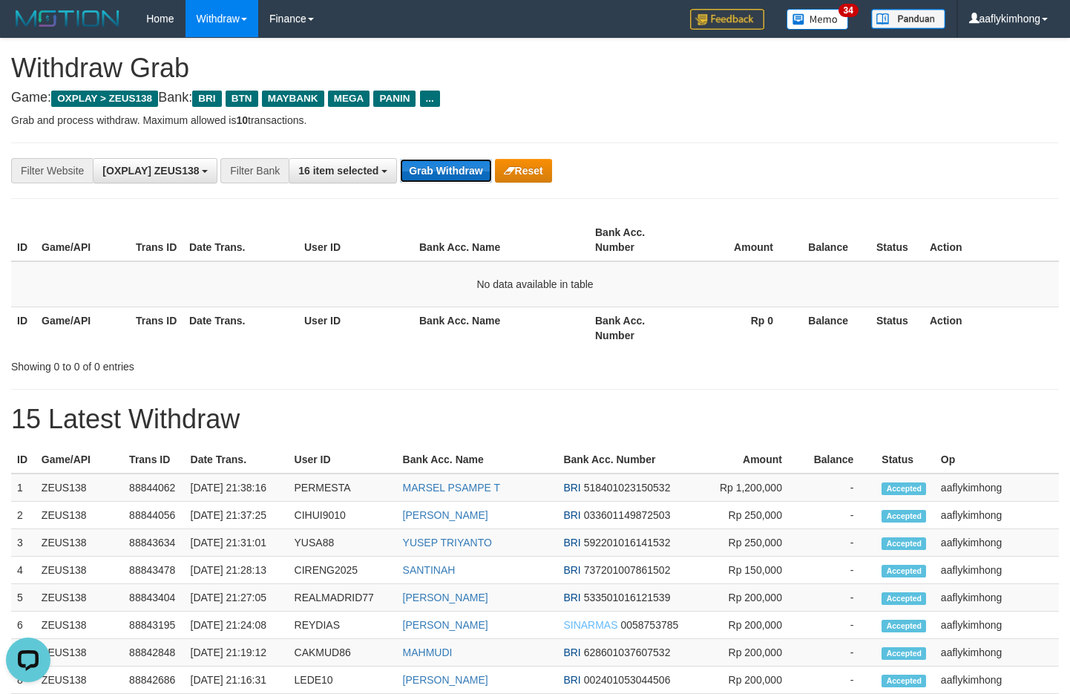
click at [465, 177] on button "Grab Withdraw" at bounding box center [445, 171] width 91 height 24
click at [462, 177] on button "Grab Withdraw" at bounding box center [445, 171] width 91 height 24
click at [461, 177] on button "Grab Withdraw" at bounding box center [445, 171] width 91 height 24
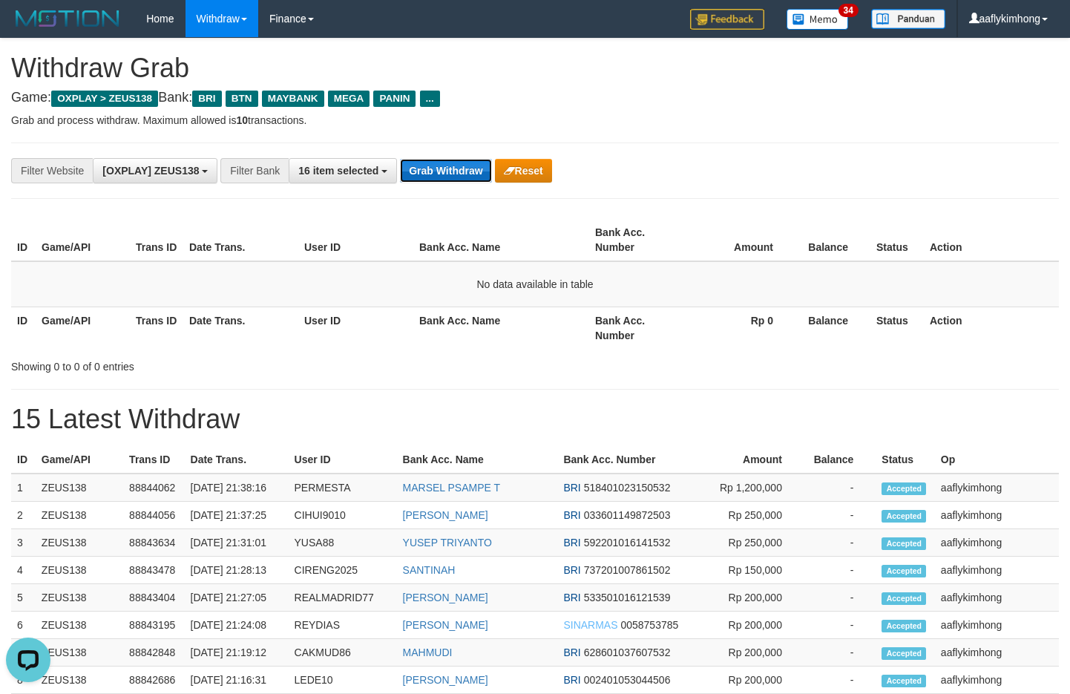
click at [461, 177] on button "Grab Withdraw" at bounding box center [445, 171] width 91 height 24
click at [459, 178] on button "Grab Withdraw" at bounding box center [445, 171] width 91 height 24
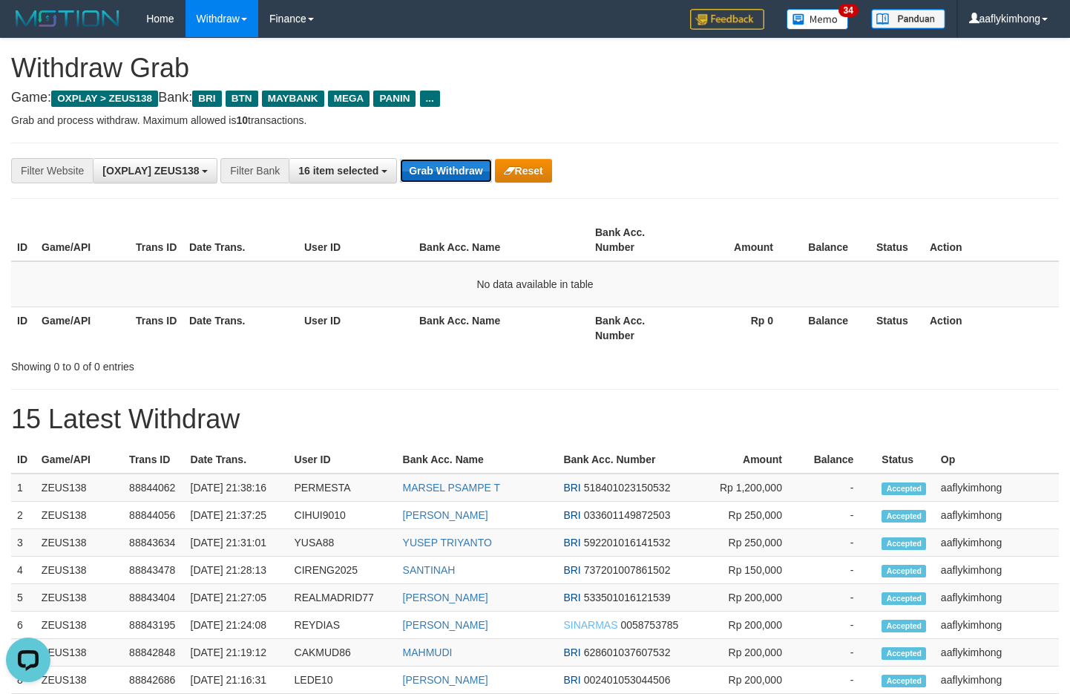
click at [459, 178] on button "Grab Withdraw" at bounding box center [445, 171] width 91 height 24
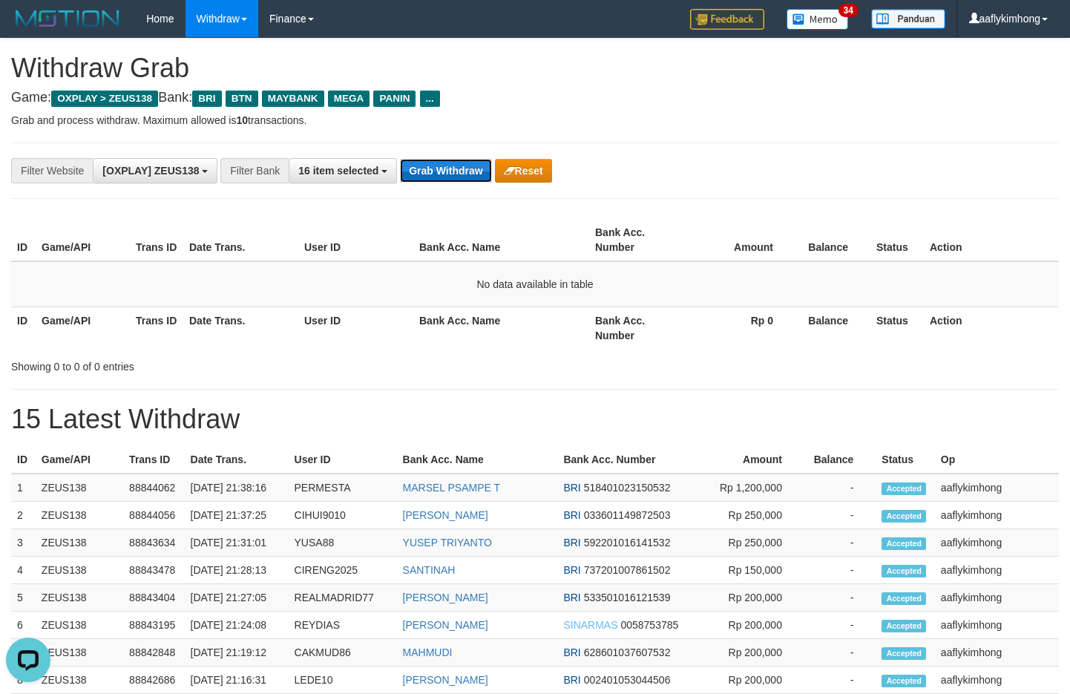
click at [459, 178] on button "Grab Withdraw" at bounding box center [445, 171] width 91 height 24
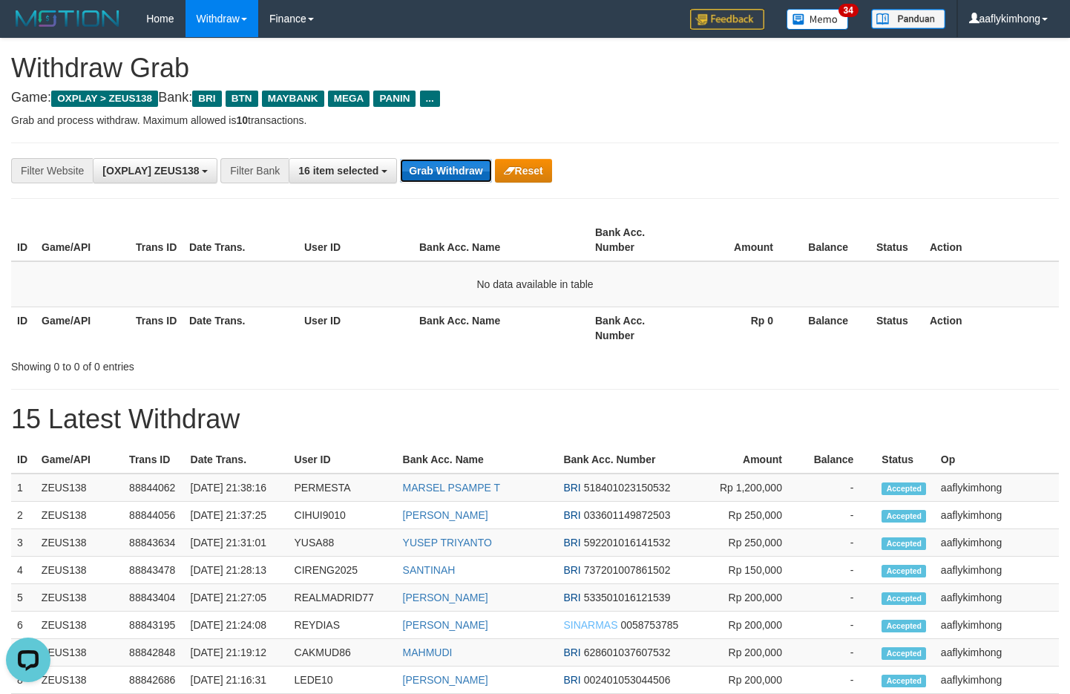
click at [459, 178] on button "Grab Withdraw" at bounding box center [445, 171] width 91 height 24
drag, startPoint x: 459, startPoint y: 178, endPoint x: 444, endPoint y: 182, distance: 16.0
click at [444, 182] on button "Grab Withdraw" at bounding box center [445, 171] width 91 height 24
drag, startPoint x: 444, startPoint y: 182, endPoint x: 1012, endPoint y: 200, distance: 568.9
click at [450, 182] on button "Grab Withdraw" at bounding box center [445, 171] width 91 height 24
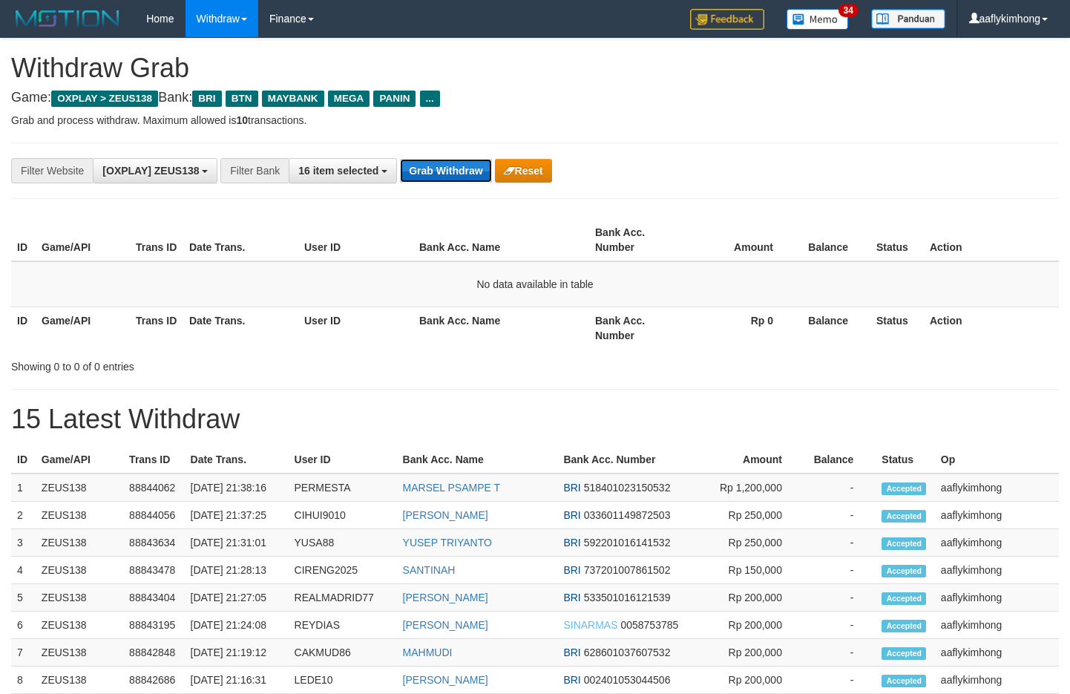
click at [472, 171] on button "Grab Withdraw" at bounding box center [445, 171] width 91 height 24
drag, startPoint x: 472, startPoint y: 170, endPoint x: 966, endPoint y: 224, distance: 496.6
click at [471, 171] on button "Grab Withdraw" at bounding box center [445, 171] width 91 height 24
click at [459, 166] on button "Grab Withdraw" at bounding box center [445, 171] width 91 height 24
drag, startPoint x: 459, startPoint y: 166, endPoint x: 457, endPoint y: 150, distance: 15.7
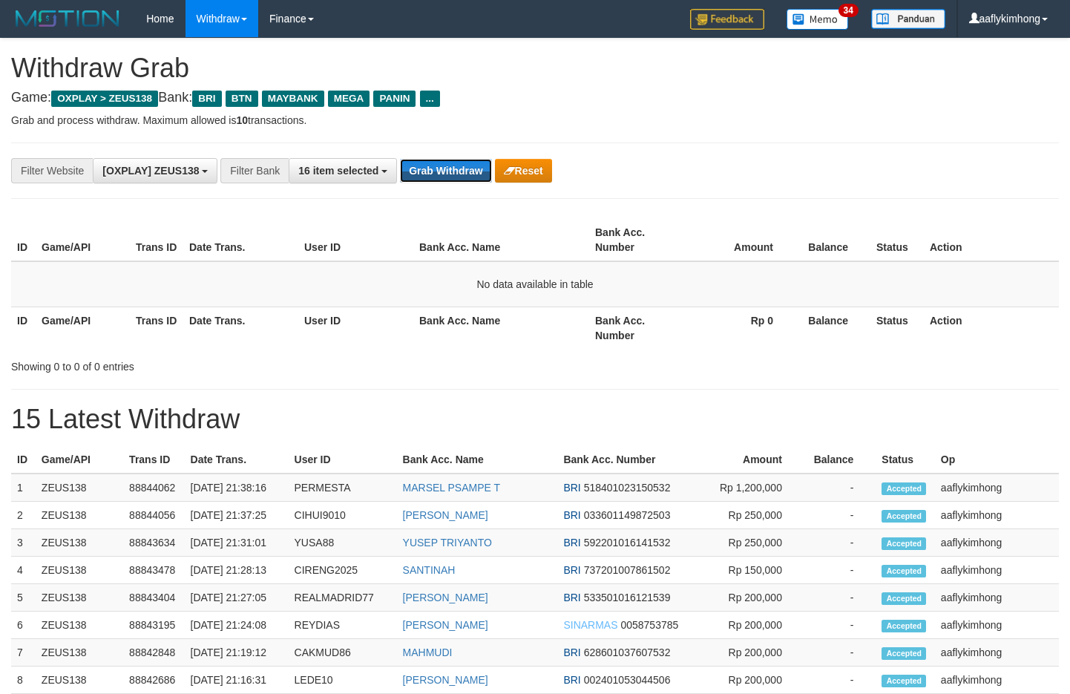
click at [458, 151] on div "**********" at bounding box center [535, 171] width 1048 height 56
click at [446, 162] on button "Grab Withdraw" at bounding box center [445, 171] width 91 height 24
click at [426, 182] on button "Grab Withdraw" at bounding box center [445, 171] width 91 height 24
click at [432, 163] on button "Grab Withdraw" at bounding box center [445, 171] width 91 height 24
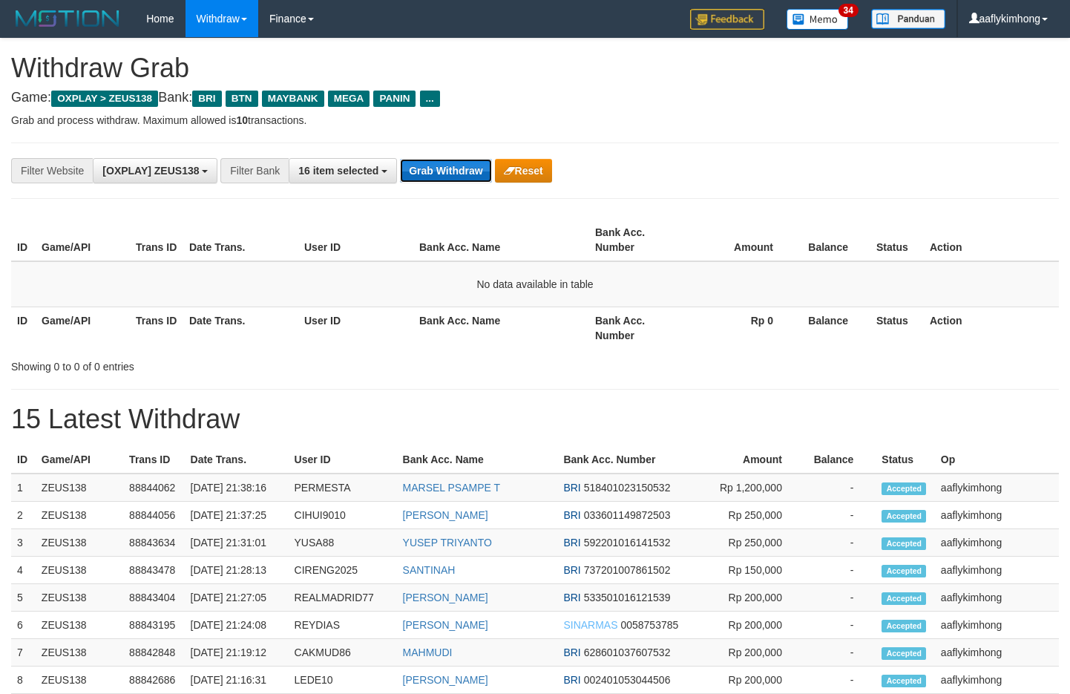
click at [432, 163] on button "Grab Withdraw" at bounding box center [445, 171] width 91 height 24
click at [440, 151] on div "**********" at bounding box center [535, 171] width 1048 height 56
drag, startPoint x: 427, startPoint y: 160, endPoint x: 412, endPoint y: 181, distance: 26.1
click at [425, 162] on button "Grab Withdraw" at bounding box center [445, 171] width 91 height 24
click at [412, 181] on button "Grab Withdraw" at bounding box center [445, 171] width 91 height 24
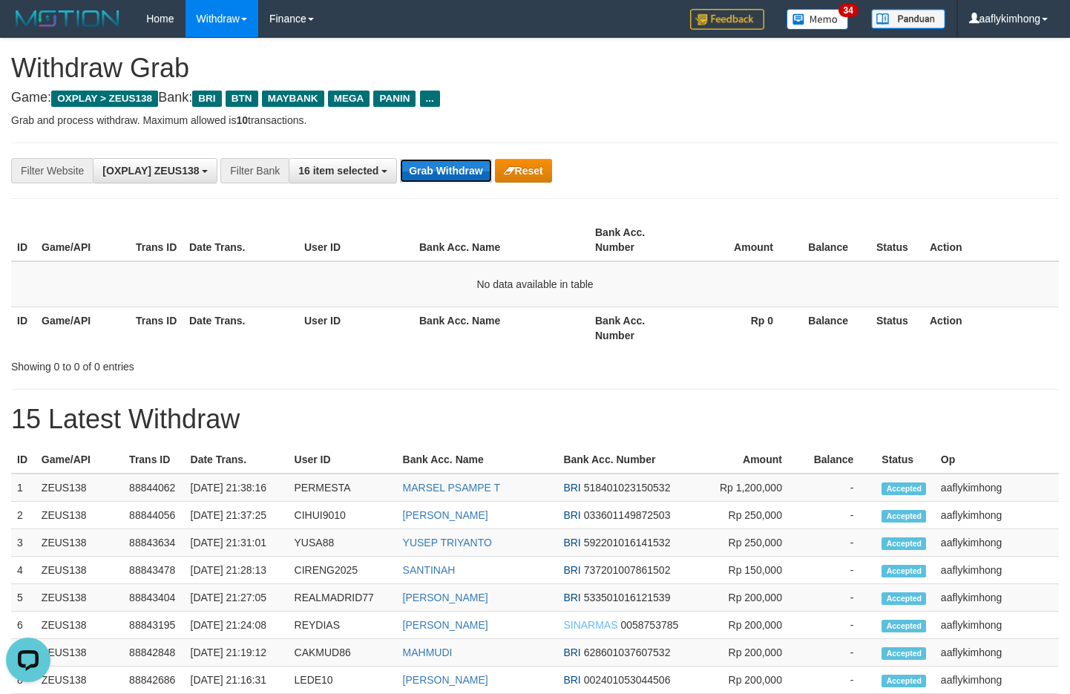
click at [414, 177] on button "Grab Withdraw" at bounding box center [445, 171] width 91 height 24
click at [415, 176] on button "Grab Withdraw" at bounding box center [445, 171] width 91 height 24
click at [416, 175] on button "Grab Withdraw" at bounding box center [445, 171] width 91 height 24
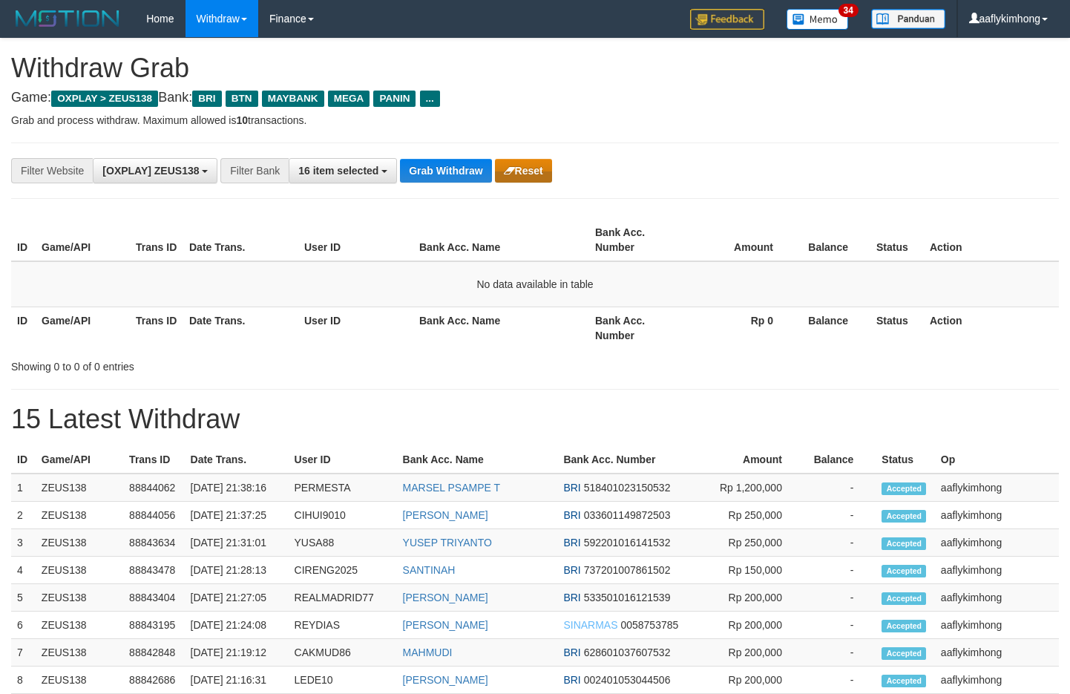
drag, startPoint x: 0, startPoint y: 0, endPoint x: 538, endPoint y: 182, distance: 568.0
click at [419, 174] on button "Grab Withdraw" at bounding box center [445, 171] width 91 height 24
click at [456, 168] on button "Grab Withdraw" at bounding box center [445, 171] width 91 height 24
click at [406, 171] on button "Grab Withdraw" at bounding box center [445, 171] width 91 height 24
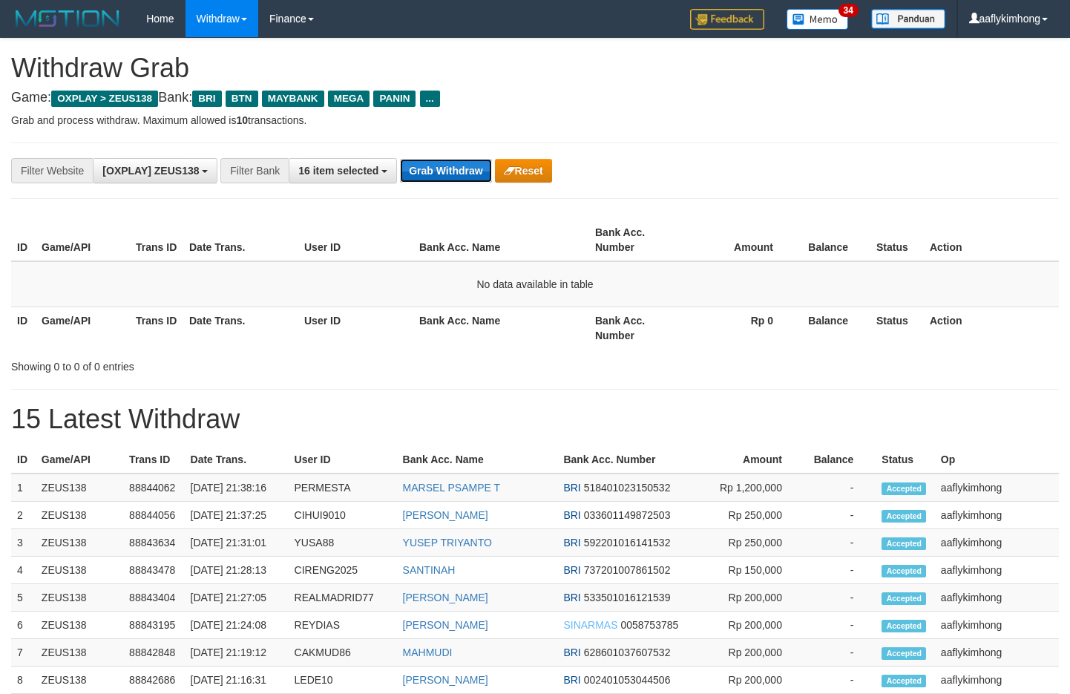
click at [417, 168] on button "Grab Withdraw" at bounding box center [445, 171] width 91 height 24
click at [468, 173] on button "Grab Withdraw" at bounding box center [445, 171] width 91 height 24
drag, startPoint x: 468, startPoint y: 173, endPoint x: 662, endPoint y: 190, distance: 195.2
click at [468, 173] on button "Grab Withdraw" at bounding box center [445, 171] width 91 height 24
click at [465, 177] on button "Grab Withdraw" at bounding box center [445, 171] width 91 height 24
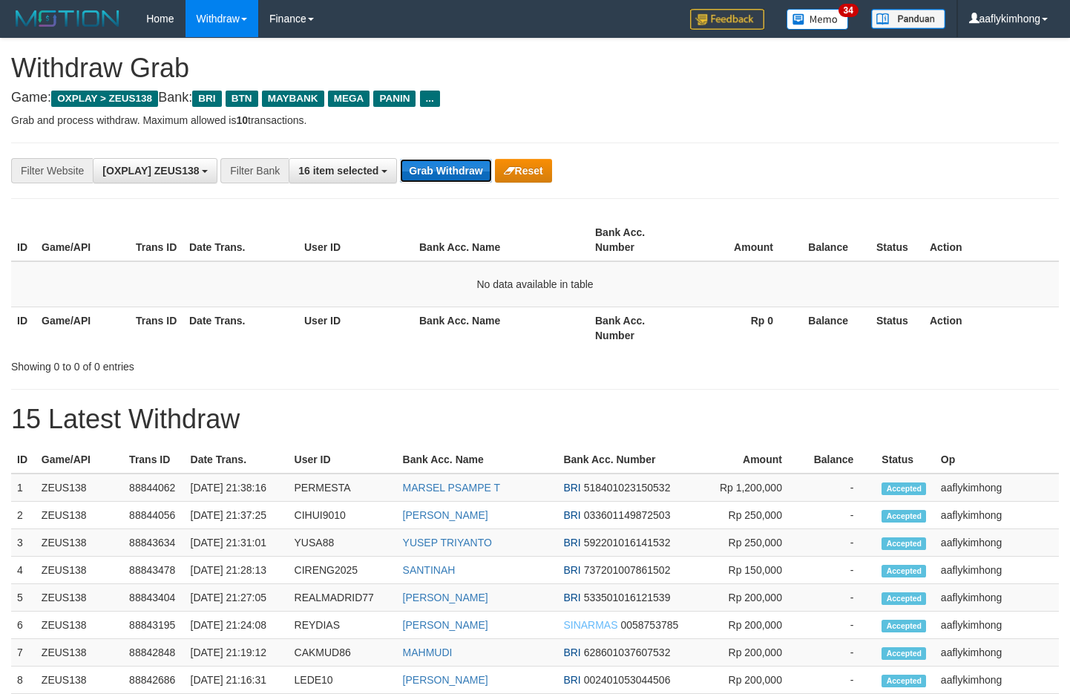
drag, startPoint x: 465, startPoint y: 177, endPoint x: 473, endPoint y: 173, distance: 8.7
click at [473, 173] on button "Grab Withdraw" at bounding box center [445, 171] width 91 height 24
